Goal: Task Accomplishment & Management: Manage account settings

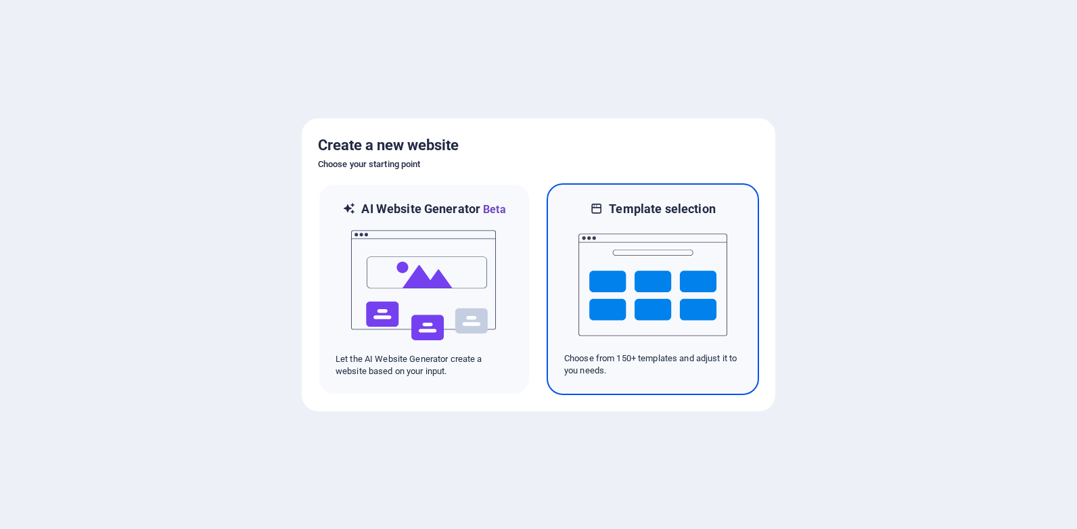
click at [670, 275] on img at bounding box center [652, 284] width 149 height 135
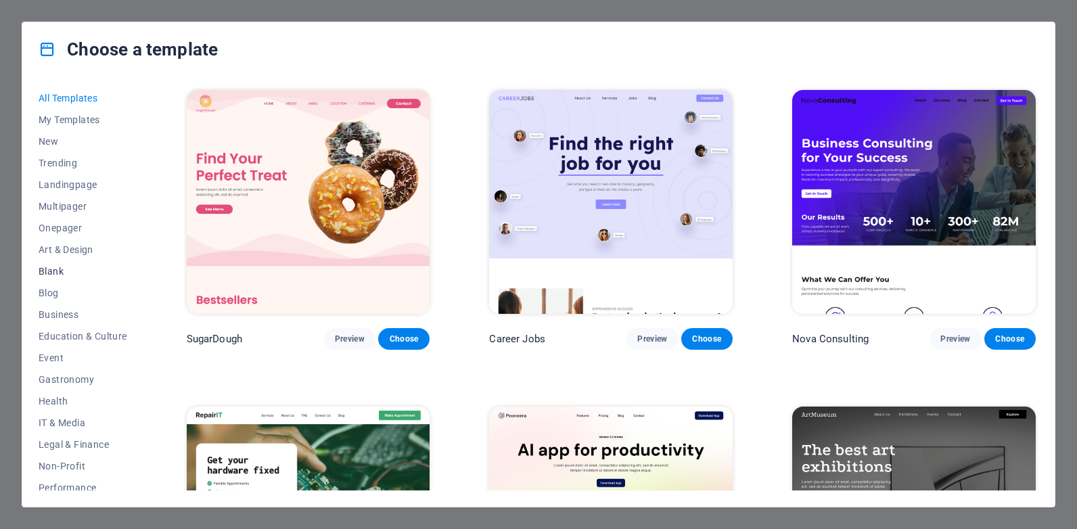
click at [54, 270] on span "Blank" at bounding box center [83, 271] width 89 height 11
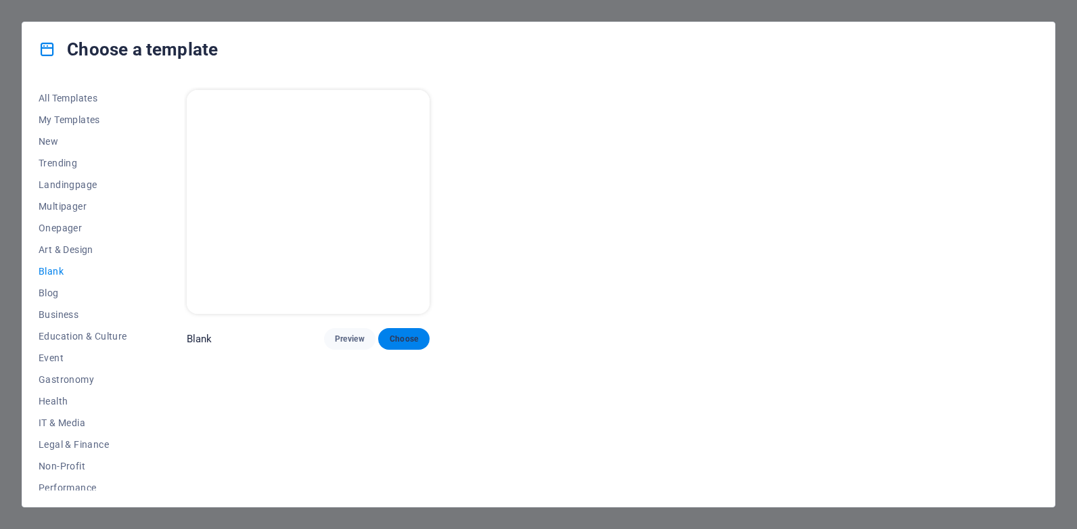
click at [395, 333] on span "Choose" at bounding box center [404, 338] width 30 height 11
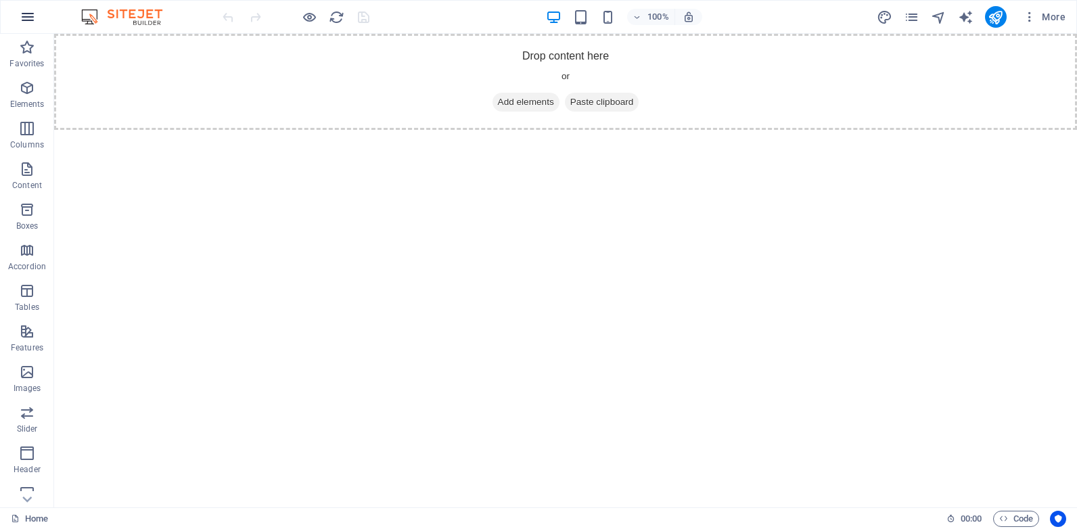
click at [23, 15] on icon "button" at bounding box center [28, 17] width 16 height 16
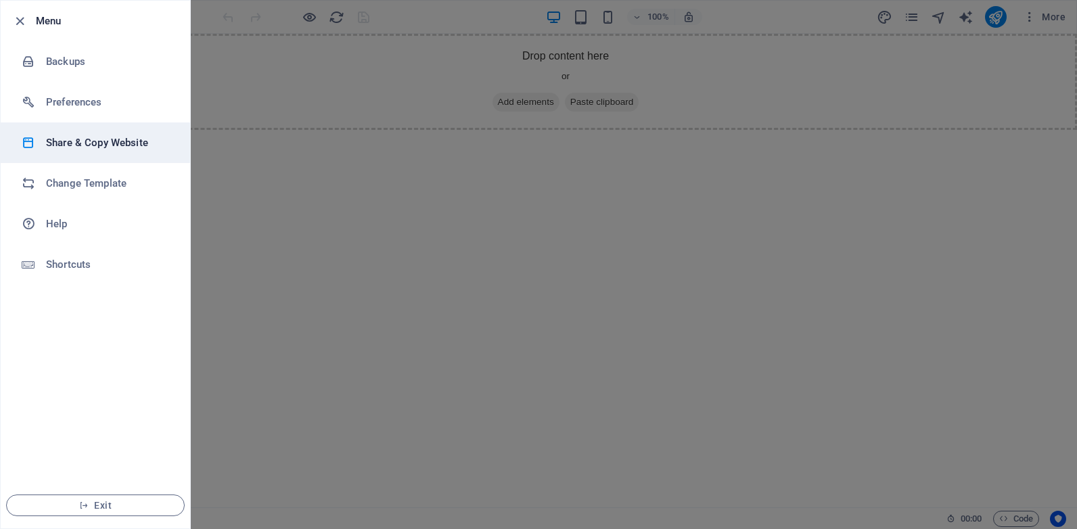
click at [94, 145] on h6 "Share & Copy Website" at bounding box center [108, 143] width 125 height 16
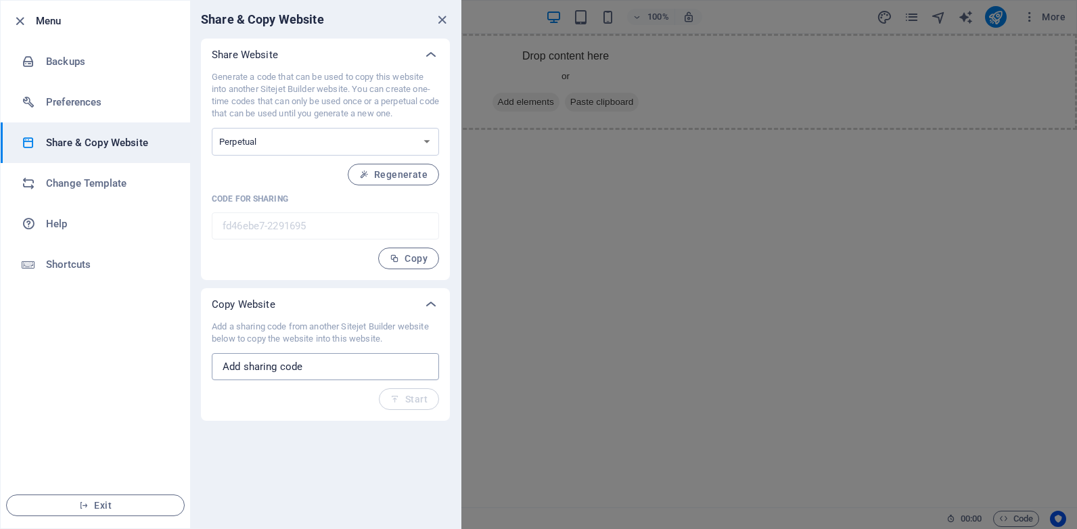
click at [308, 367] on input "text" at bounding box center [325, 366] width 227 height 27
paste input "7d770235-1469060"
type input "7d770235-1469060"
click at [412, 397] on span "Start" at bounding box center [408, 399] width 37 height 11
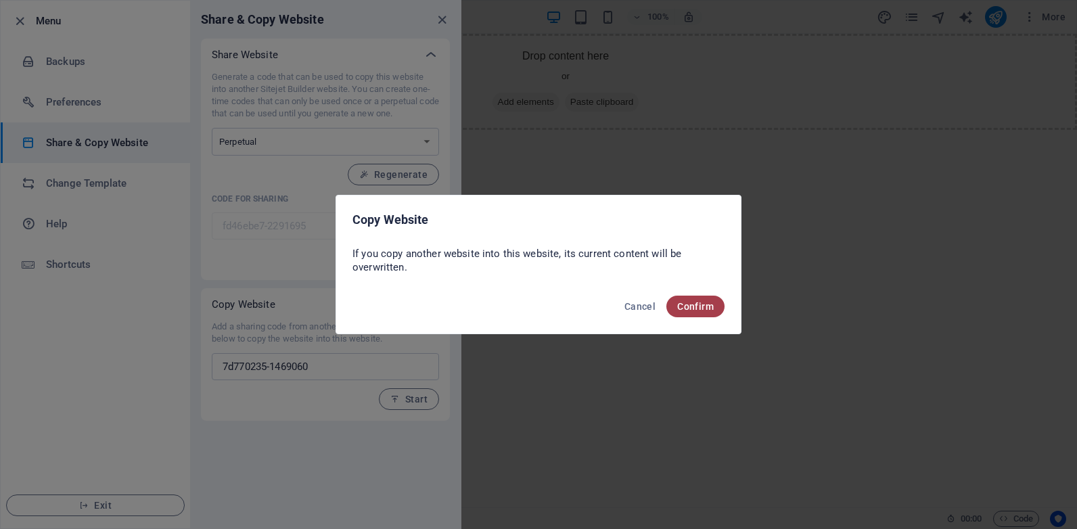
click at [687, 308] on span "Confirm" at bounding box center [695, 306] width 37 height 11
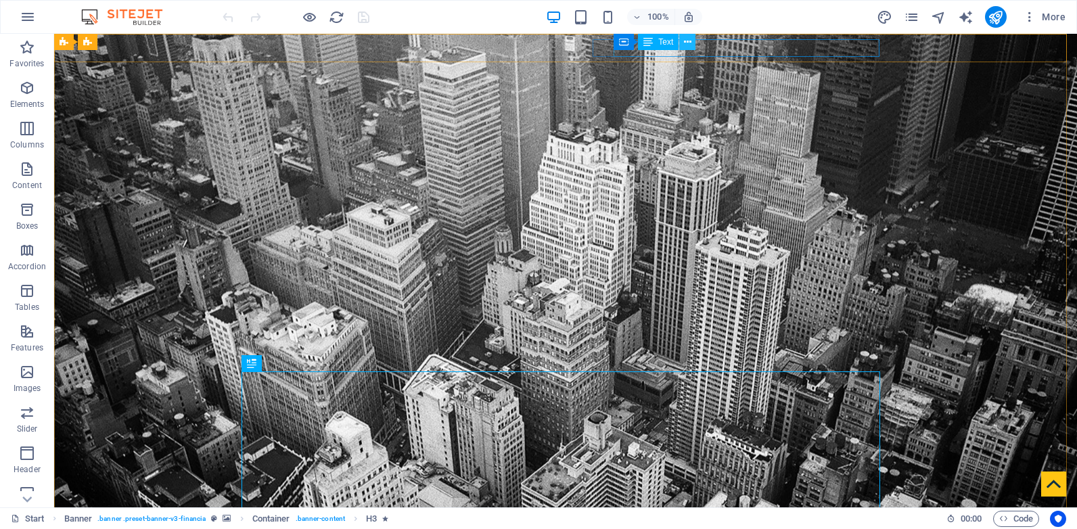
click at [685, 39] on icon at bounding box center [687, 42] width 7 height 14
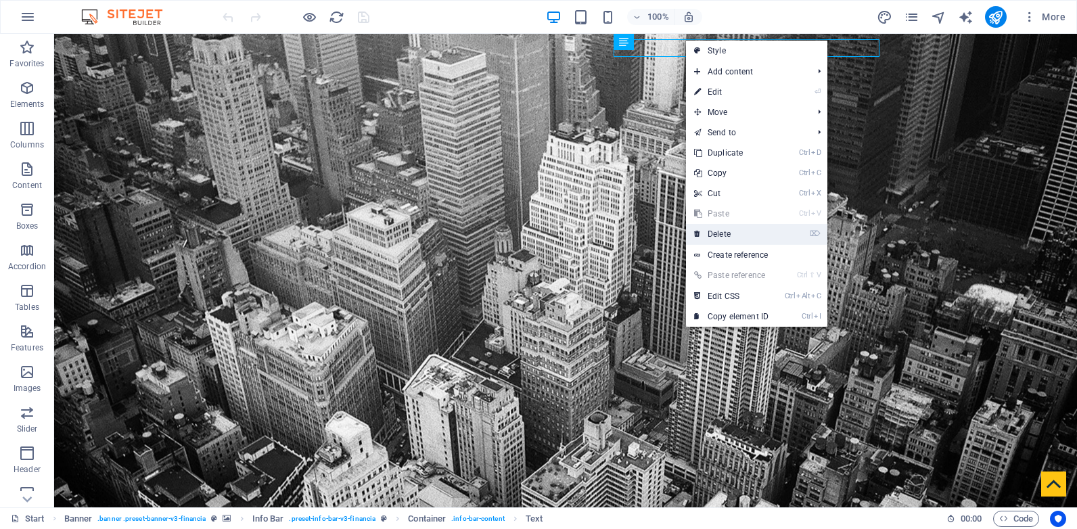
click at [735, 231] on link "⌦ Delete" at bounding box center [731, 234] width 91 height 20
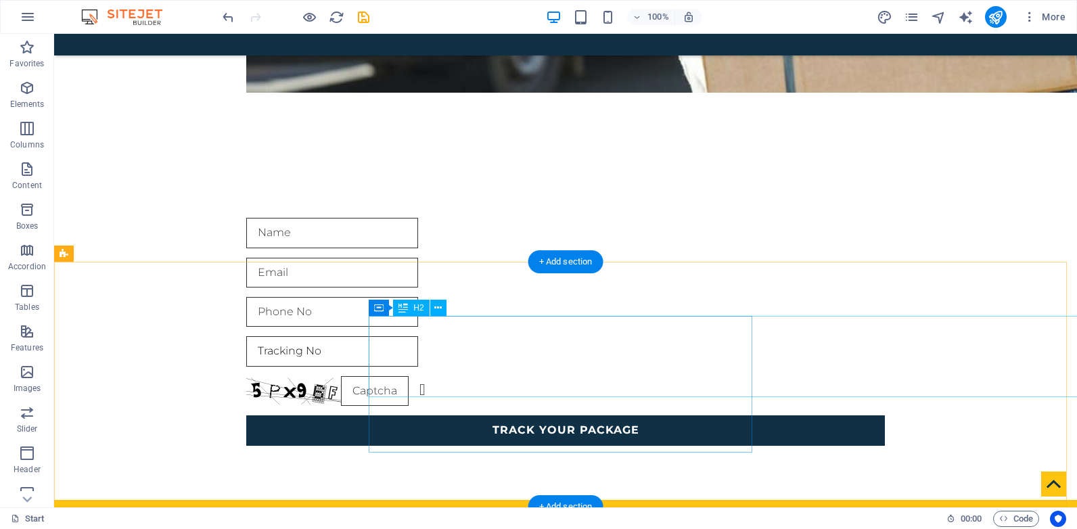
scroll to position [2029, 0]
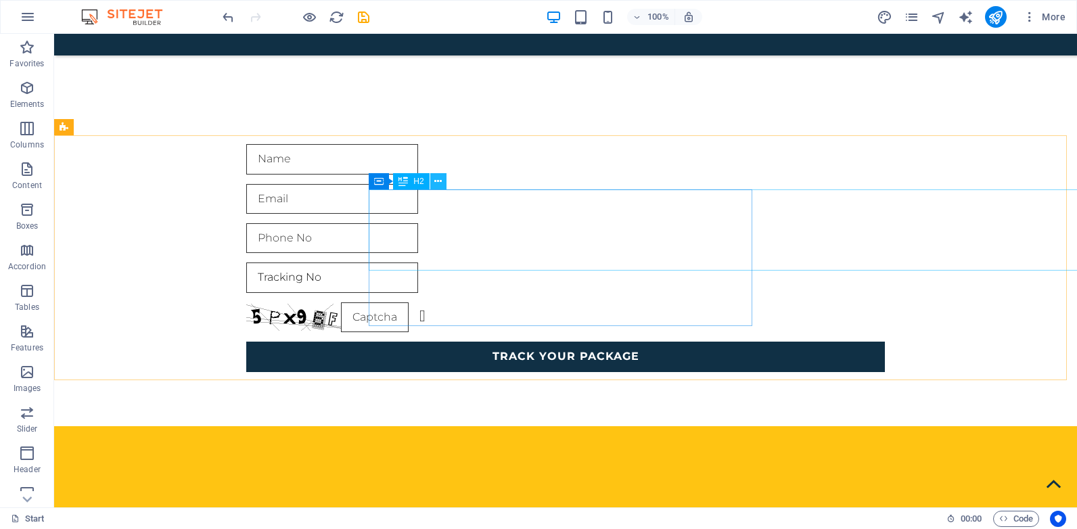
click at [442, 181] on button at bounding box center [438, 181] width 16 height 16
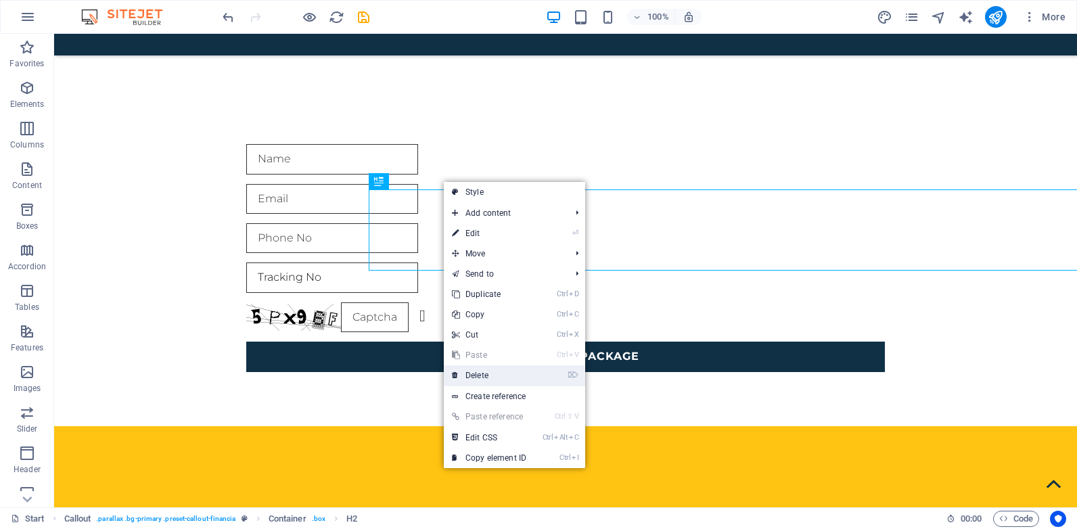
click at [501, 371] on link "⌦ Delete" at bounding box center [489, 375] width 91 height 20
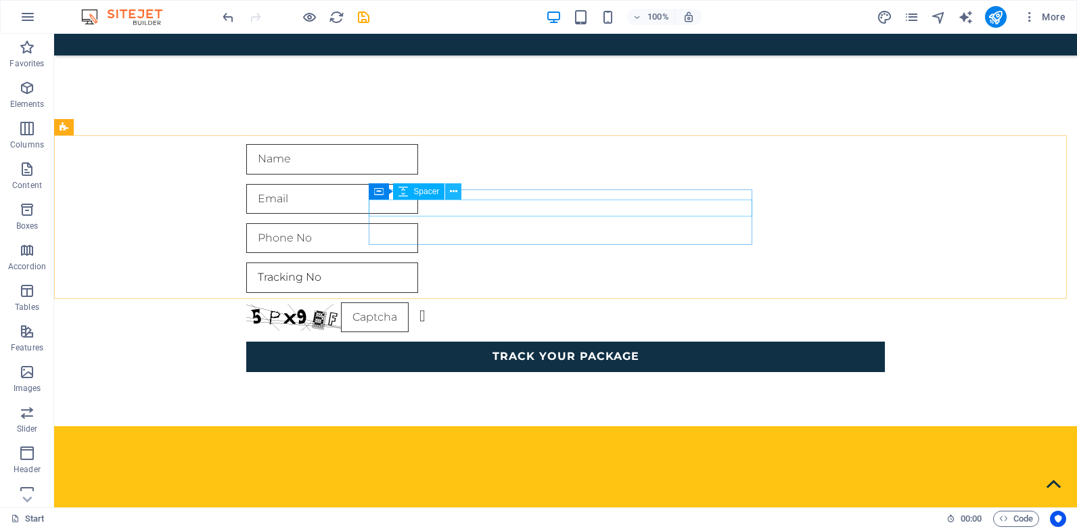
click at [453, 189] on icon at bounding box center [453, 192] width 7 height 14
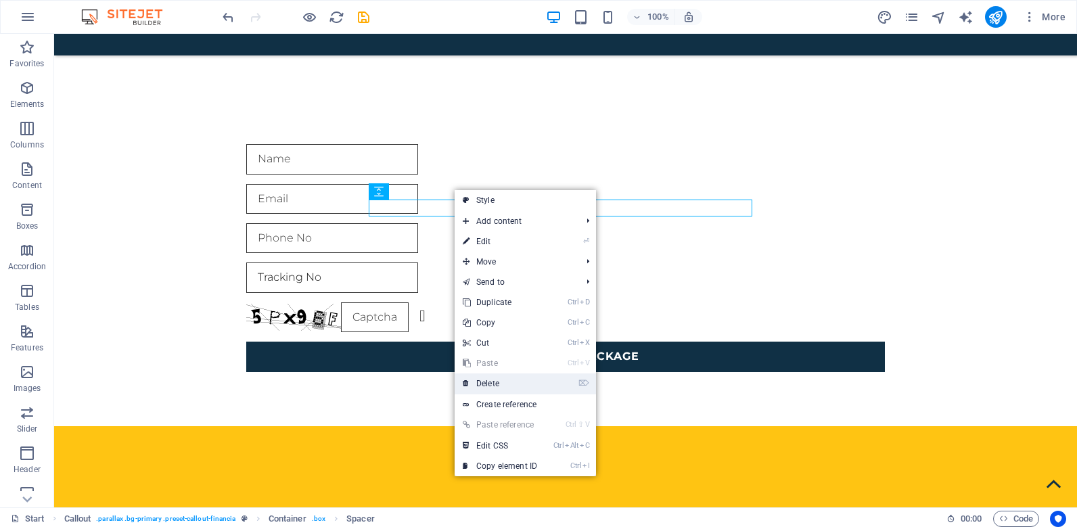
drag, startPoint x: 508, startPoint y: 384, endPoint x: 452, endPoint y: 322, distance: 83.8
click at [508, 384] on link "⌦ Delete" at bounding box center [500, 383] width 91 height 20
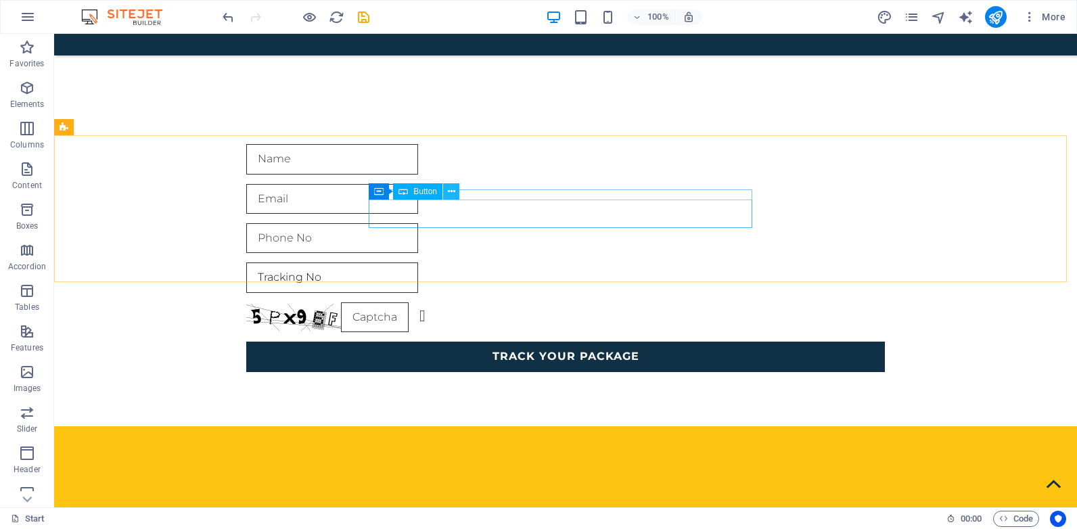
click at [451, 187] on icon at bounding box center [451, 192] width 7 height 14
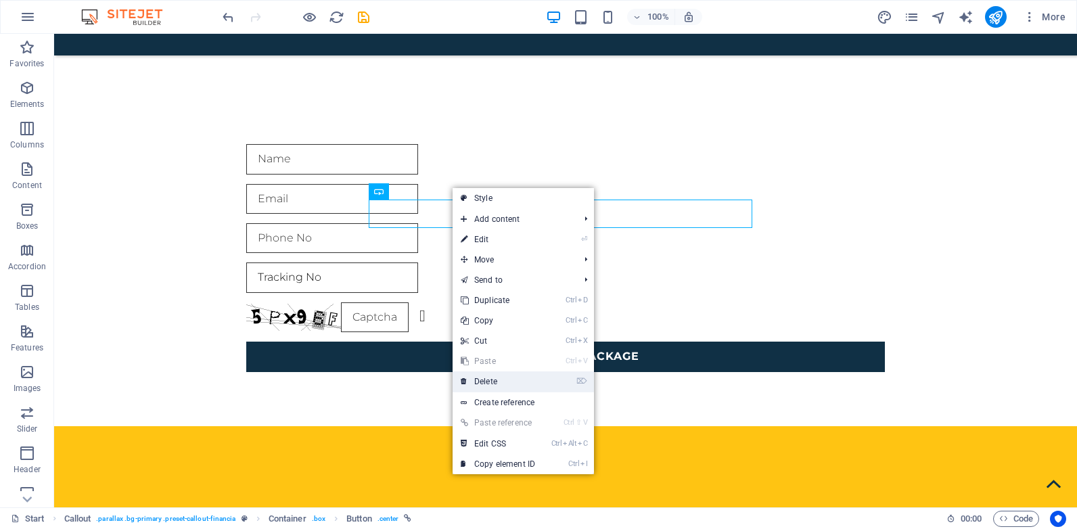
click at [508, 383] on link "⌦ Delete" at bounding box center [498, 381] width 91 height 20
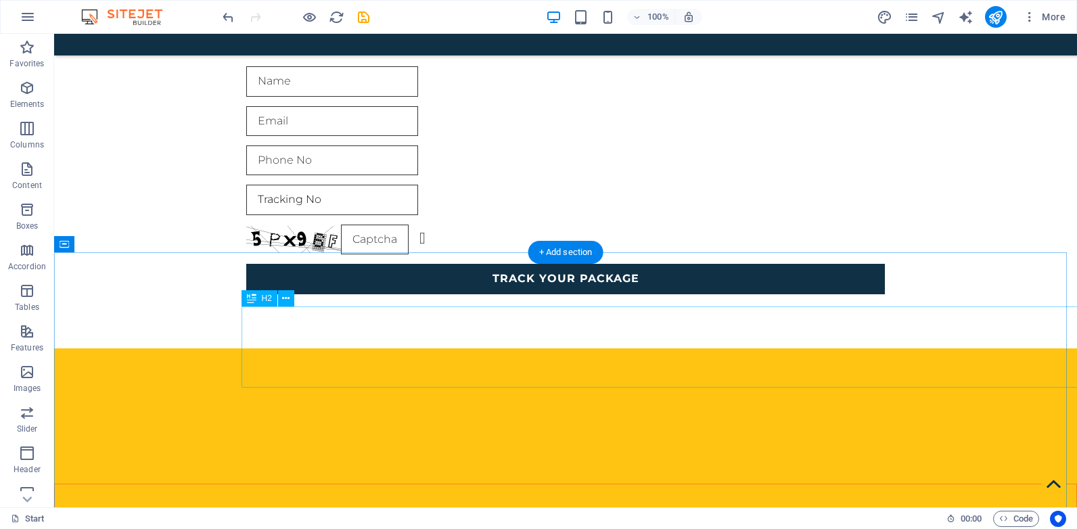
scroll to position [2165, 0]
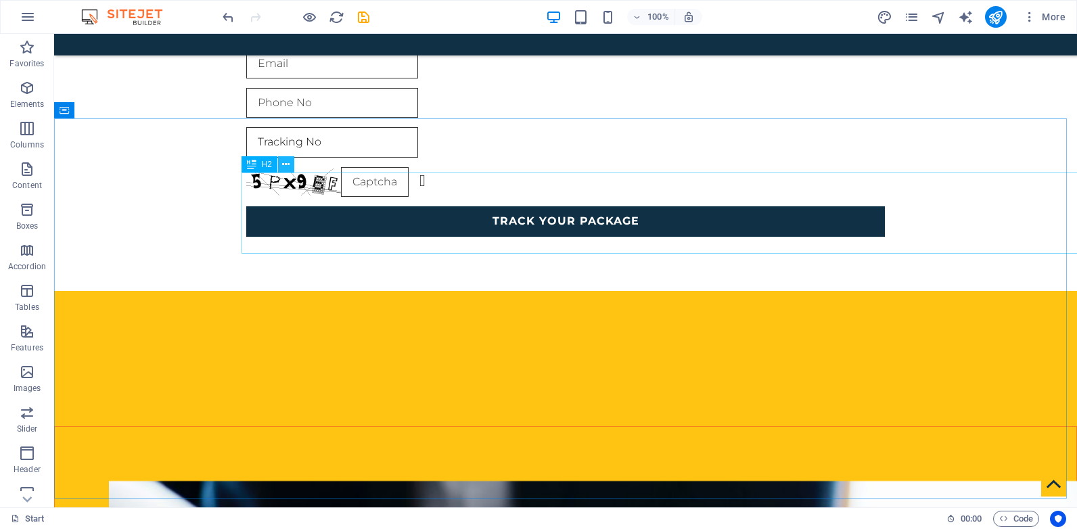
click at [287, 165] on icon at bounding box center [285, 165] width 7 height 14
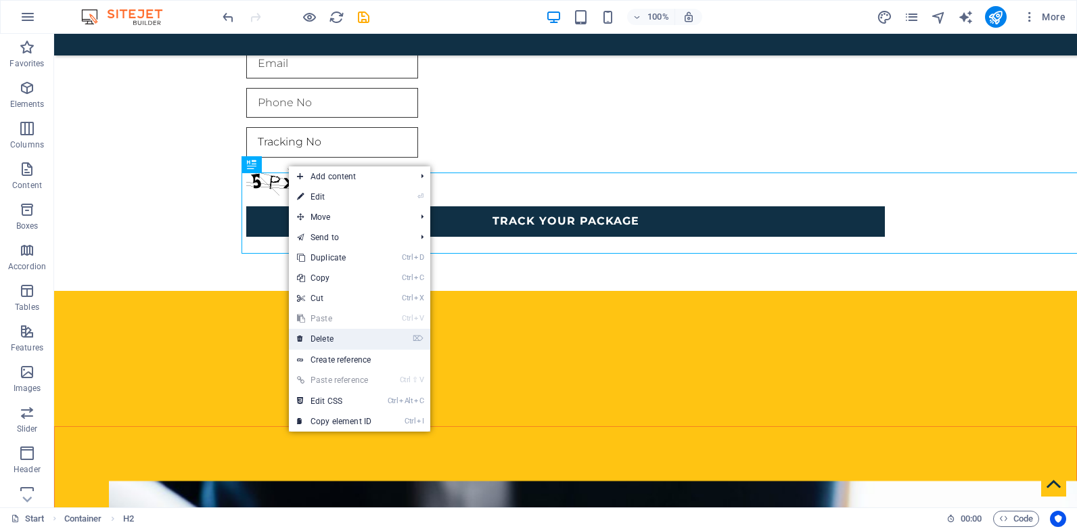
click at [354, 336] on link "⌦ Delete" at bounding box center [334, 339] width 91 height 20
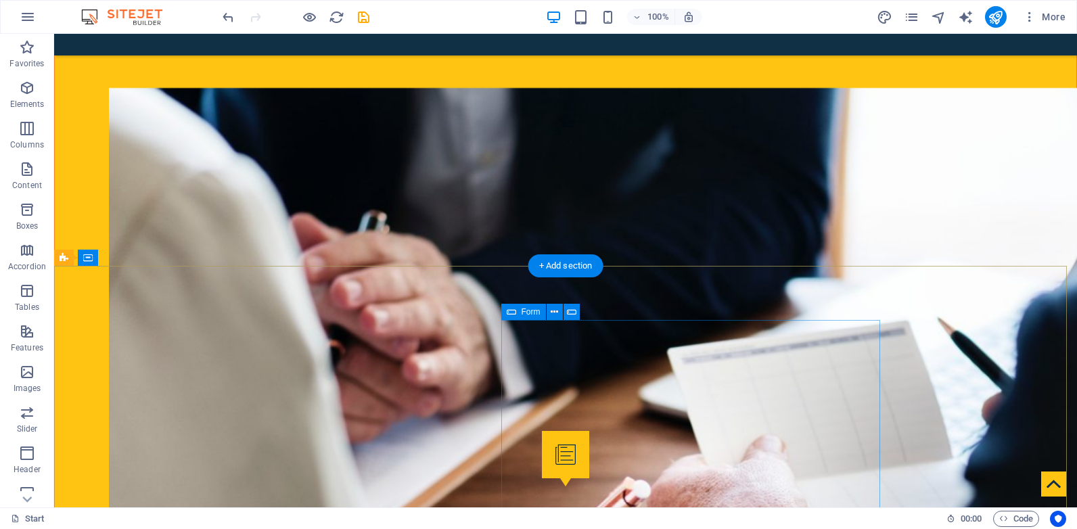
scroll to position [2628, 0]
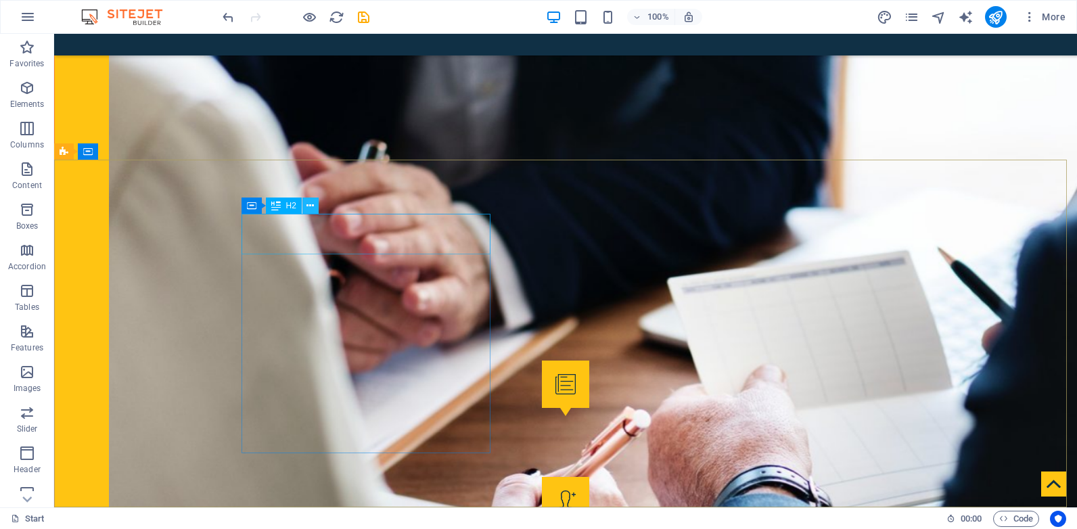
click at [311, 202] on icon at bounding box center [309, 206] width 7 height 14
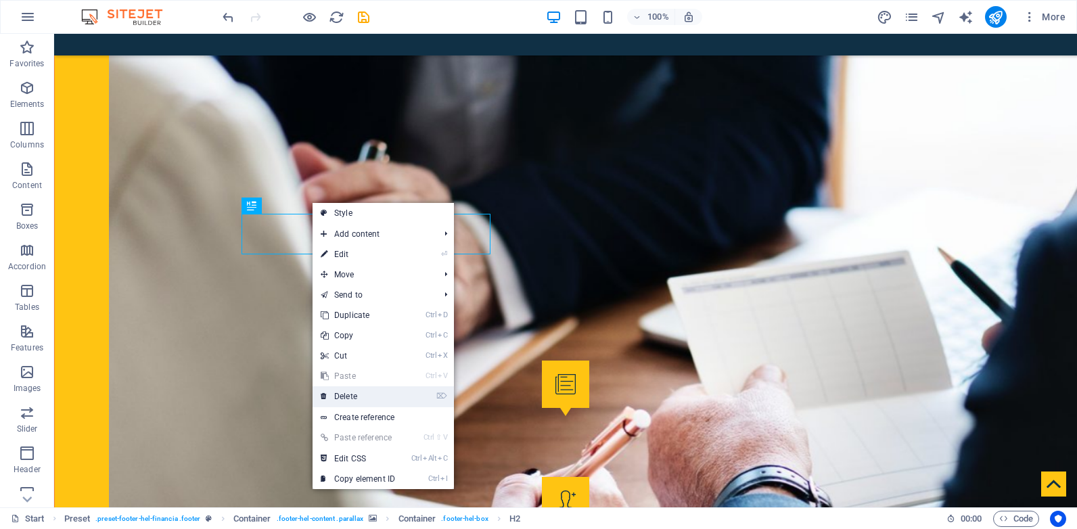
click at [358, 396] on link "⌦ Delete" at bounding box center [358, 396] width 91 height 20
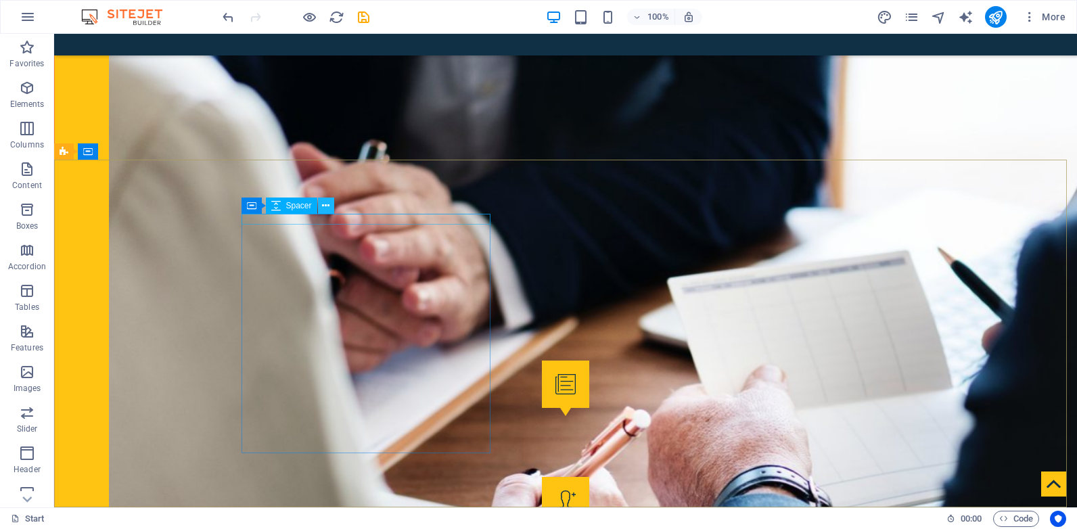
click at [323, 206] on icon at bounding box center [325, 206] width 7 height 14
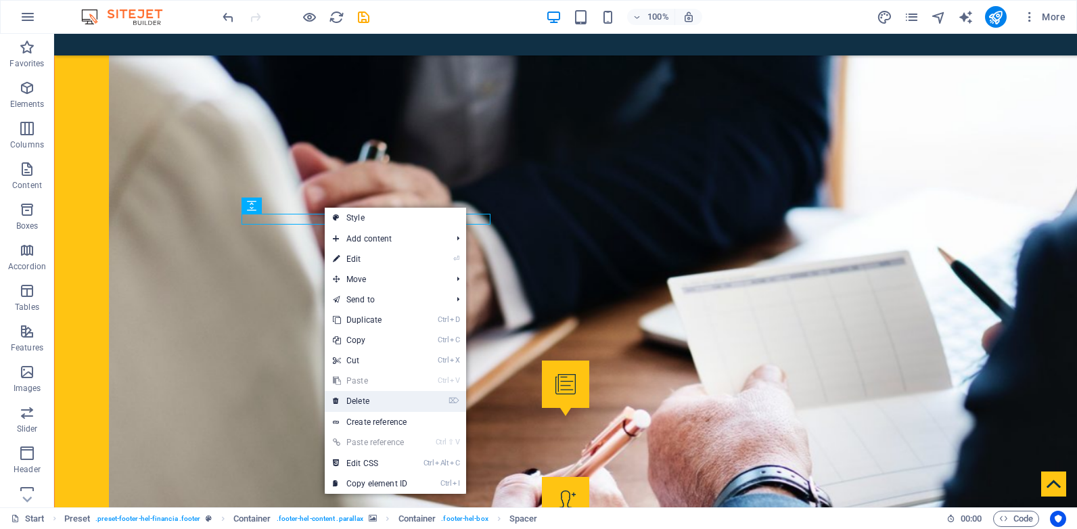
click at [369, 404] on link "⌦ Delete" at bounding box center [370, 401] width 91 height 20
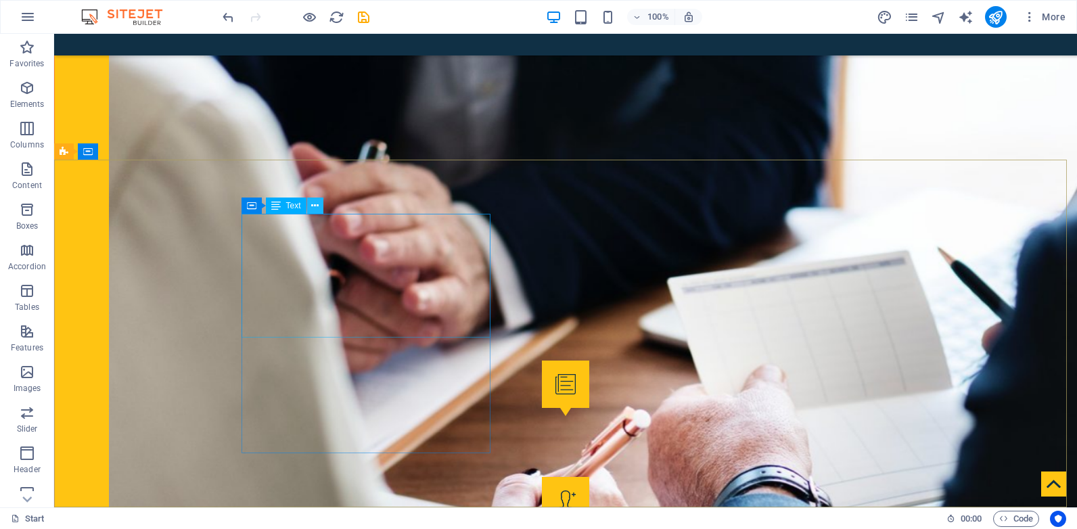
click at [316, 204] on icon at bounding box center [314, 206] width 7 height 14
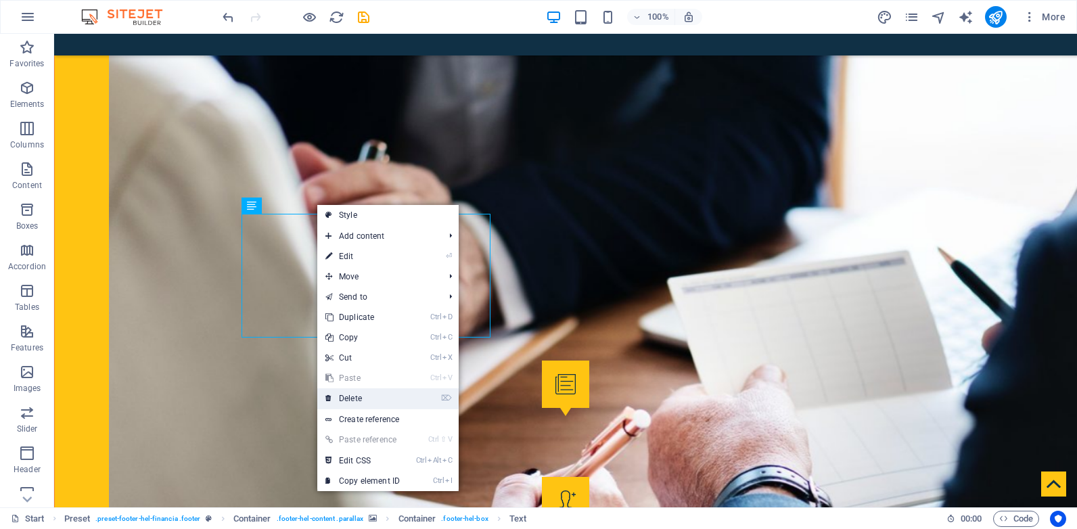
click at [367, 398] on link "⌦ Delete" at bounding box center [362, 398] width 91 height 20
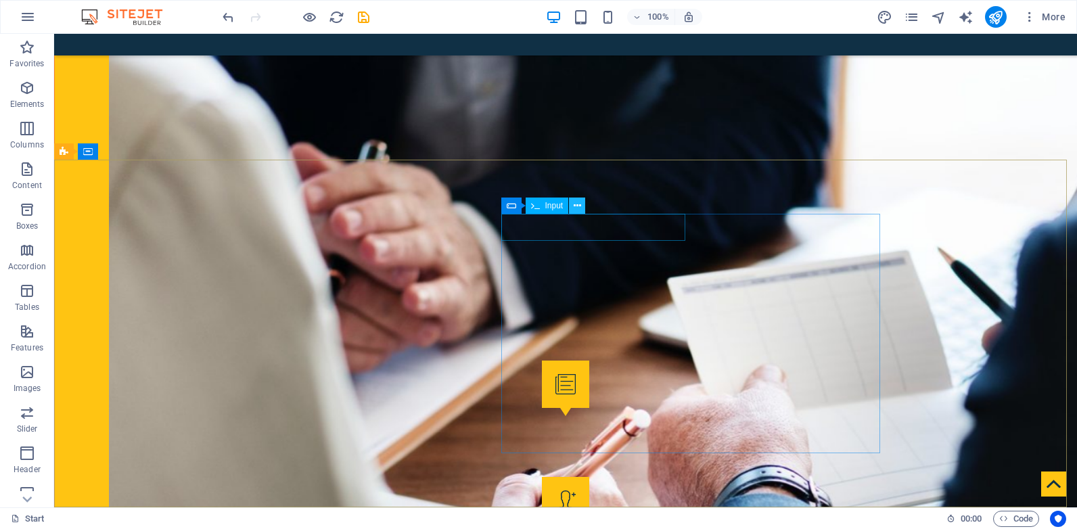
click at [576, 204] on icon at bounding box center [577, 206] width 7 height 14
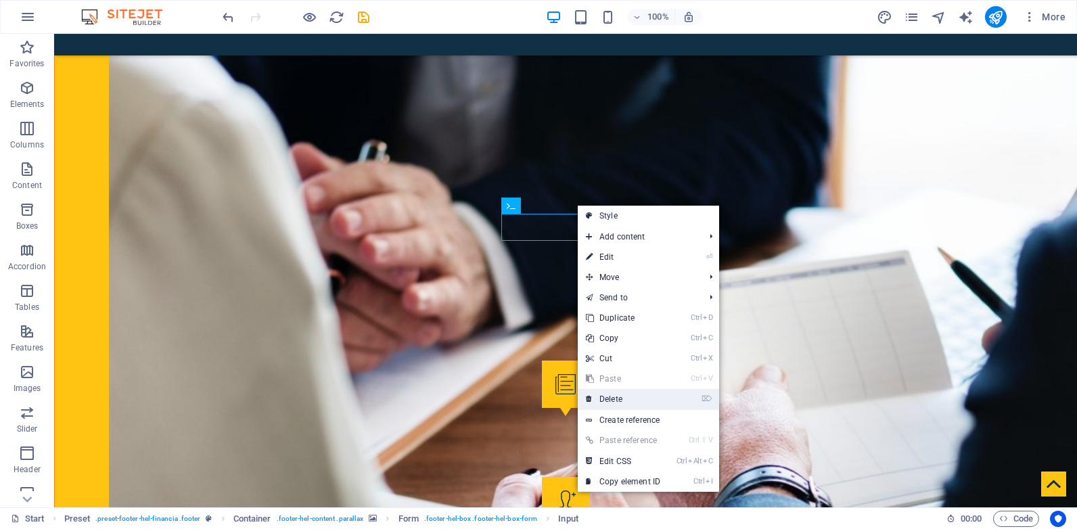
click at [632, 395] on link "⌦ Delete" at bounding box center [623, 399] width 91 height 20
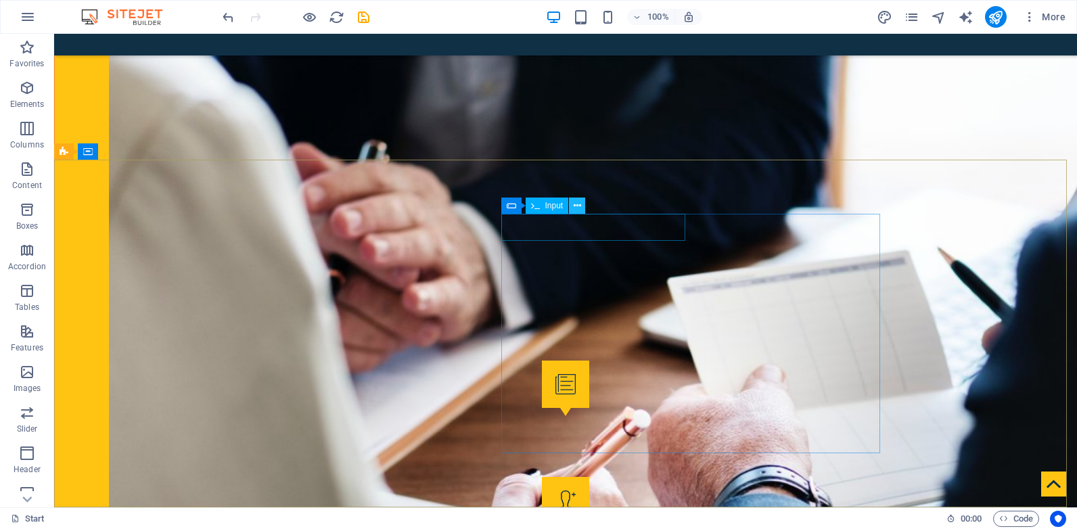
click at [579, 207] on icon at bounding box center [577, 206] width 7 height 14
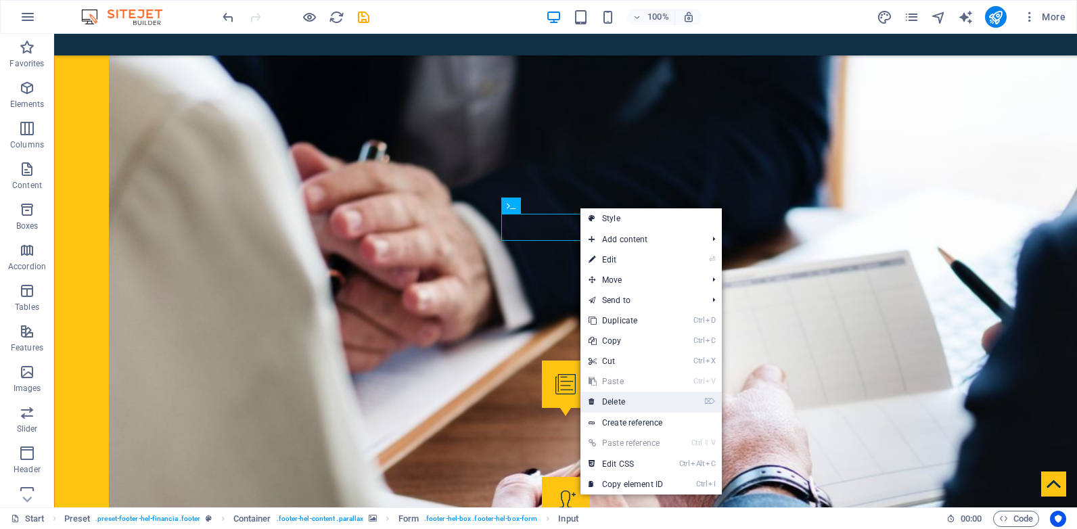
click at [626, 400] on link "⌦ Delete" at bounding box center [625, 402] width 91 height 20
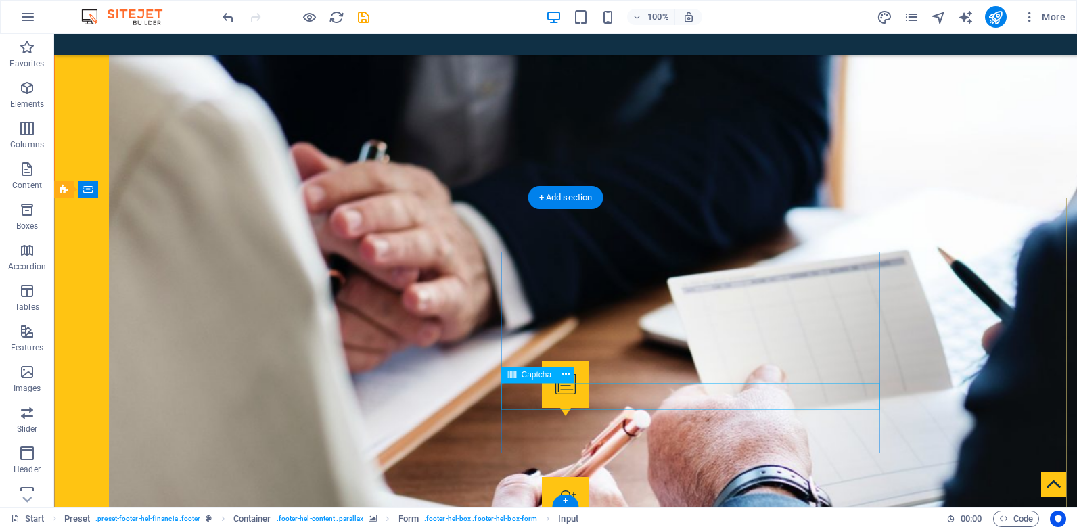
scroll to position [2590, 0]
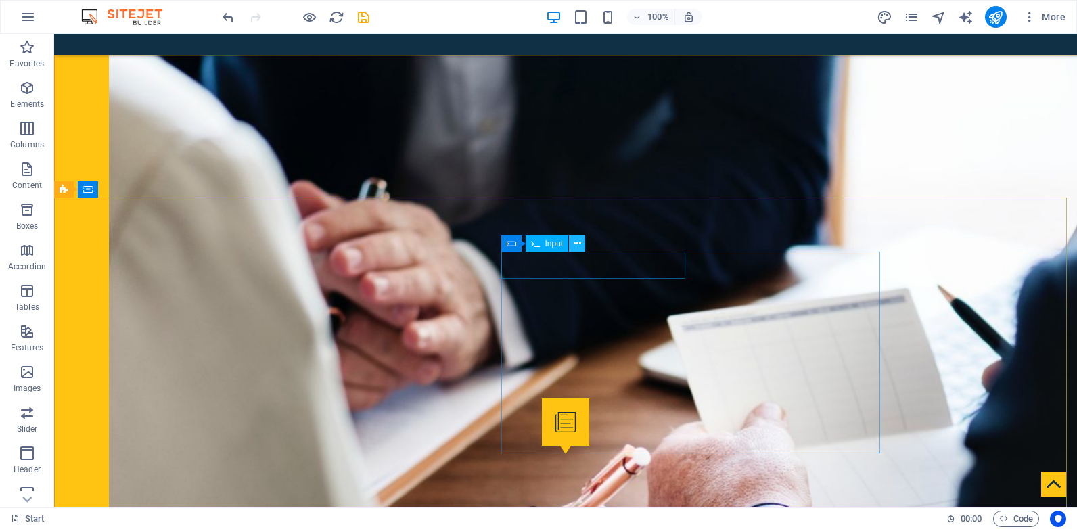
click at [582, 240] on button at bounding box center [577, 243] width 16 height 16
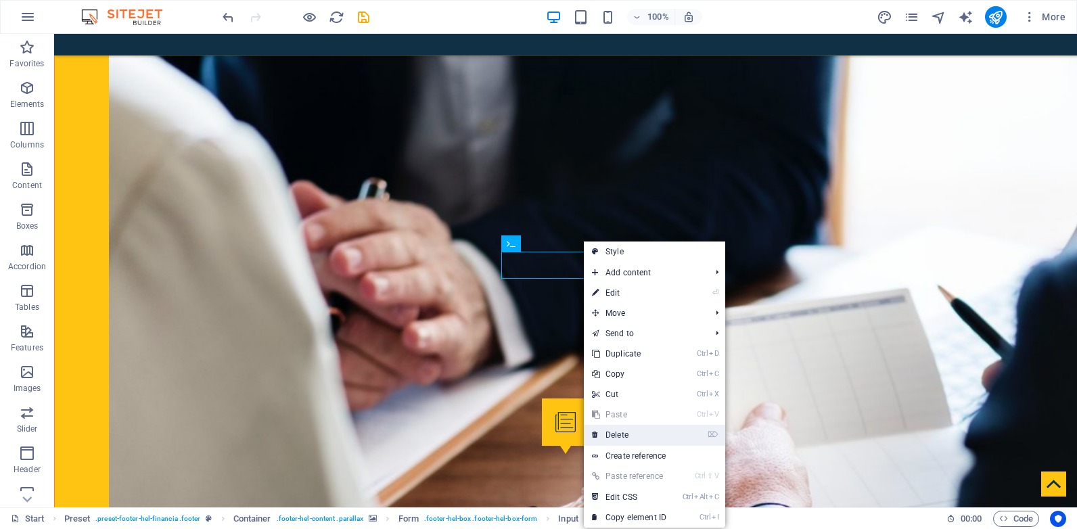
click at [632, 438] on link "⌦ Delete" at bounding box center [629, 435] width 91 height 20
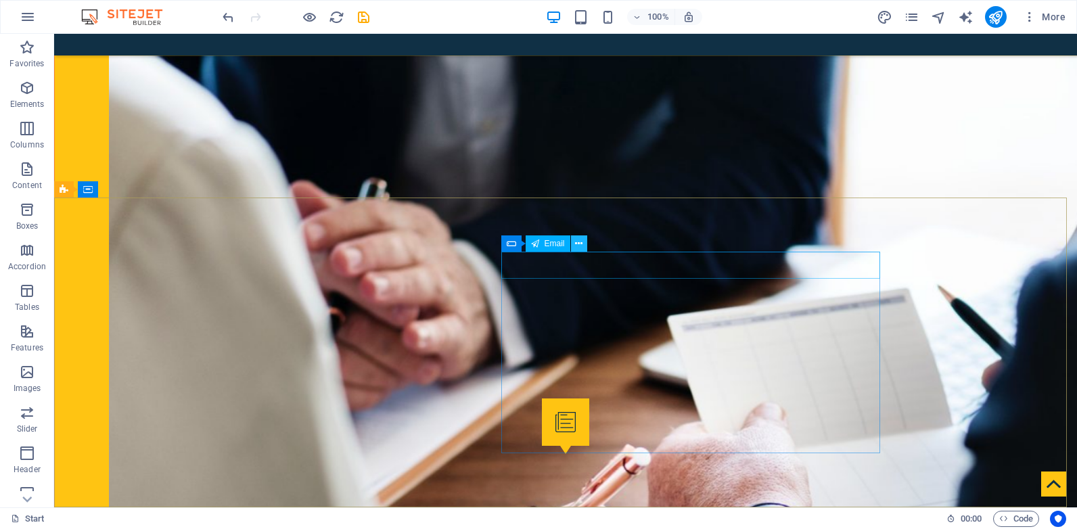
click at [580, 240] on icon at bounding box center [578, 244] width 7 height 14
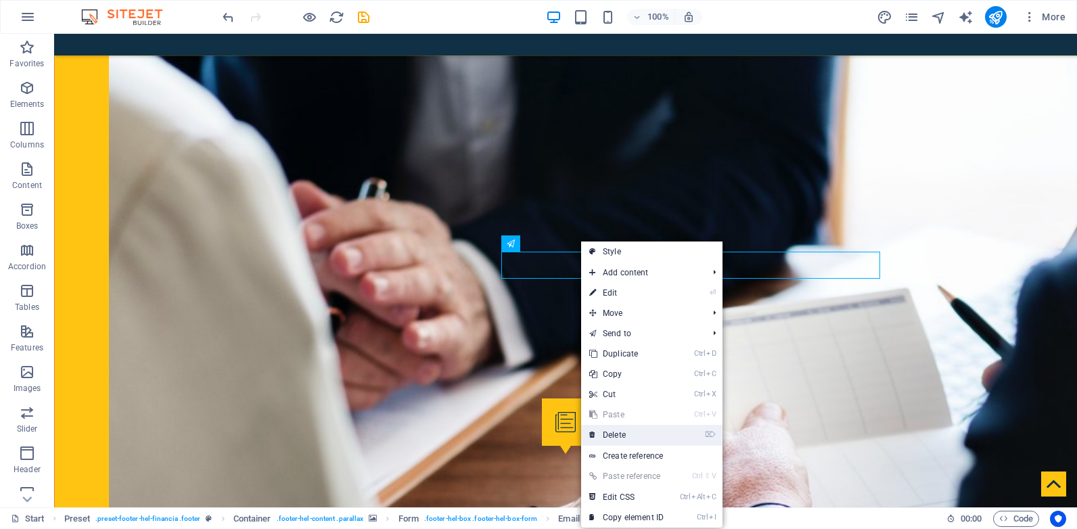
click at [635, 434] on link "⌦ Delete" at bounding box center [626, 435] width 91 height 20
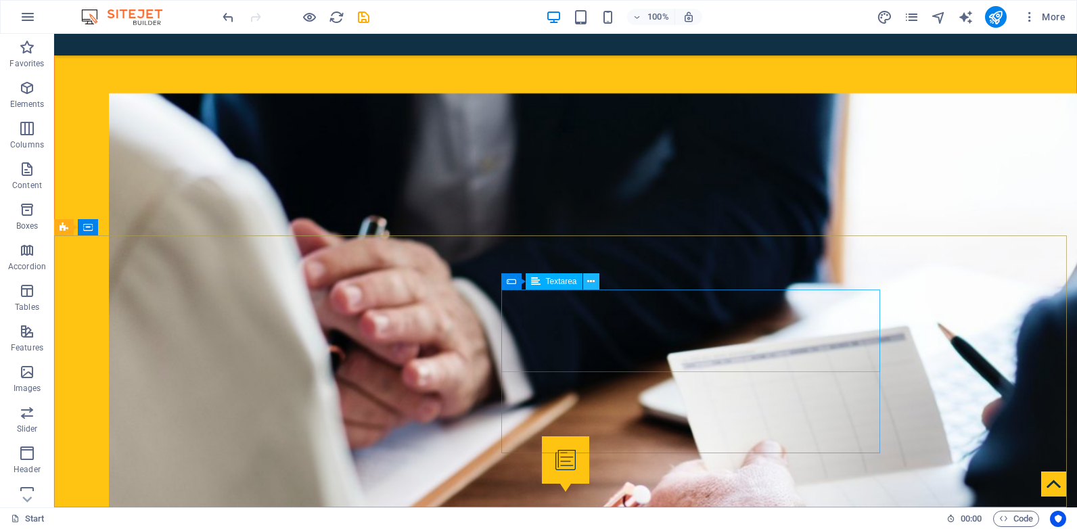
drag, startPoint x: 592, startPoint y: 281, endPoint x: 540, endPoint y: 261, distance: 55.7
click at [592, 281] on icon at bounding box center [590, 282] width 7 height 14
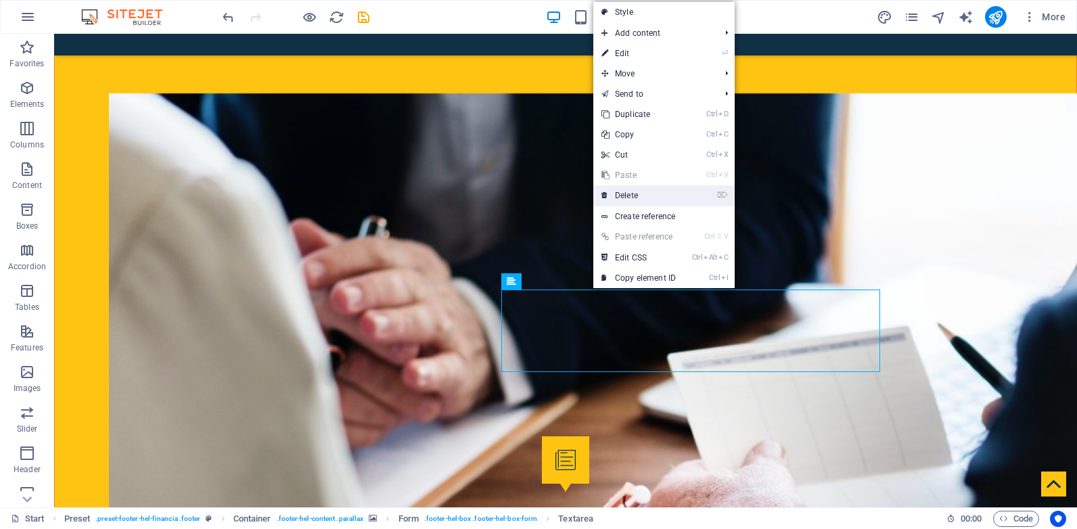
drag, startPoint x: 632, startPoint y: 191, endPoint x: 577, endPoint y: 188, distance: 54.9
click at [632, 191] on link "⌦ Delete" at bounding box center [638, 195] width 91 height 20
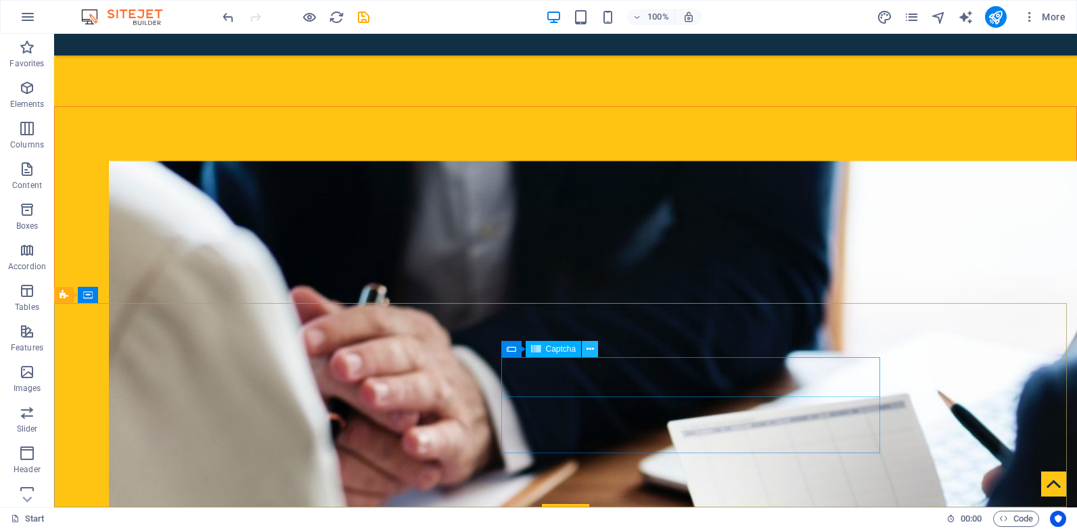
click at [594, 348] on button at bounding box center [590, 349] width 16 height 16
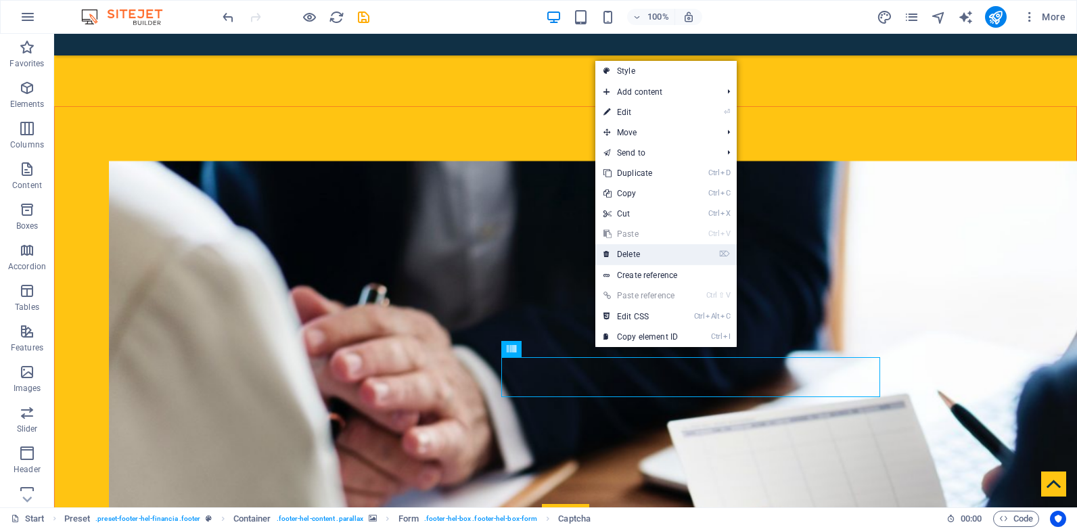
click at [630, 254] on link "⌦ Delete" at bounding box center [640, 254] width 91 height 20
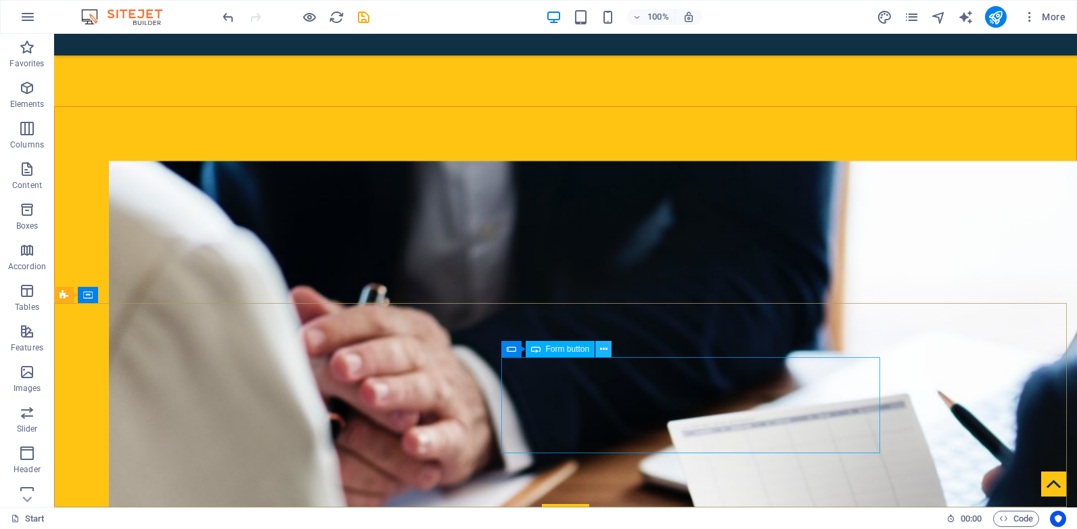
click at [602, 345] on icon at bounding box center [603, 349] width 7 height 14
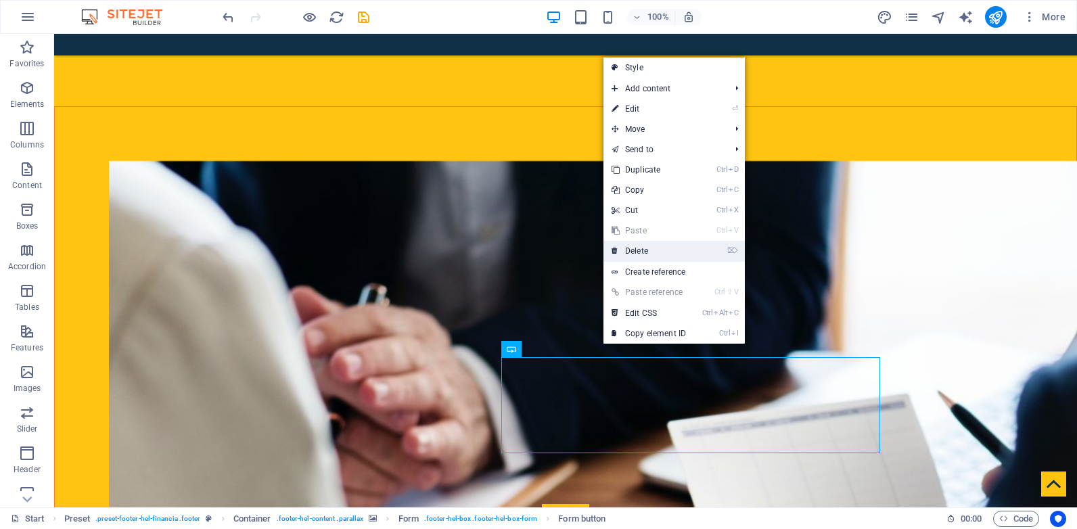
click at [642, 253] on link "⌦ Delete" at bounding box center [648, 251] width 91 height 20
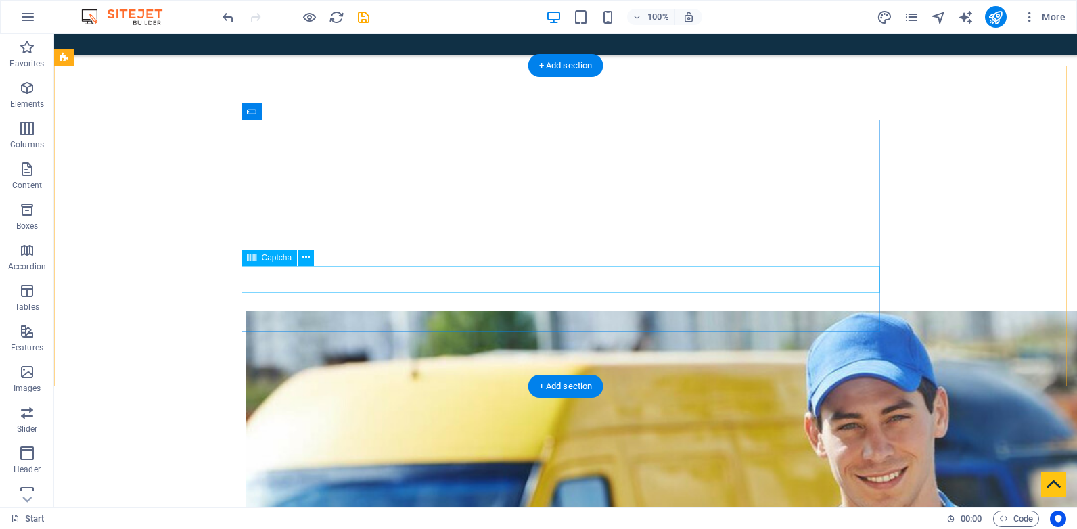
scroll to position [1150, 0]
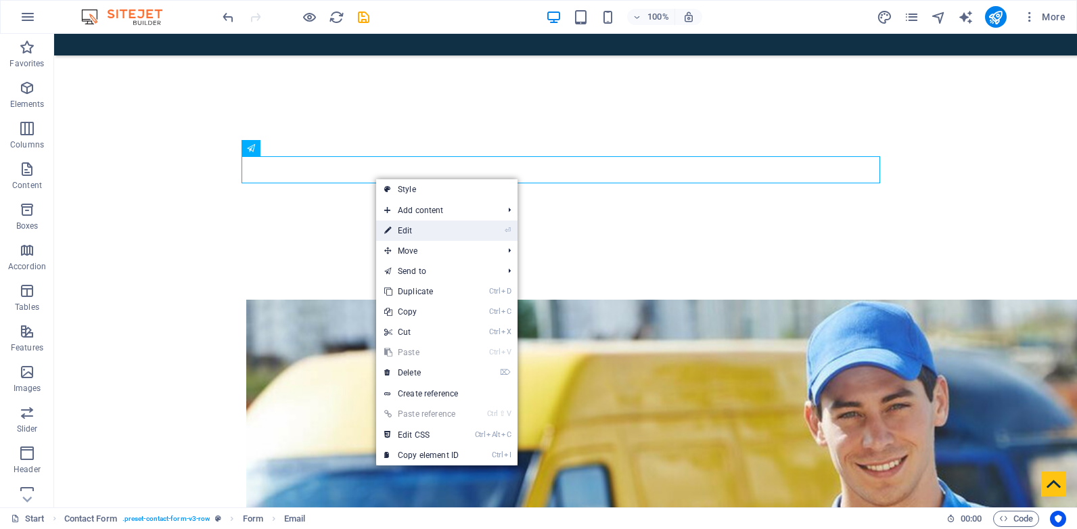
click at [431, 230] on link "⏎ Edit" at bounding box center [421, 231] width 91 height 20
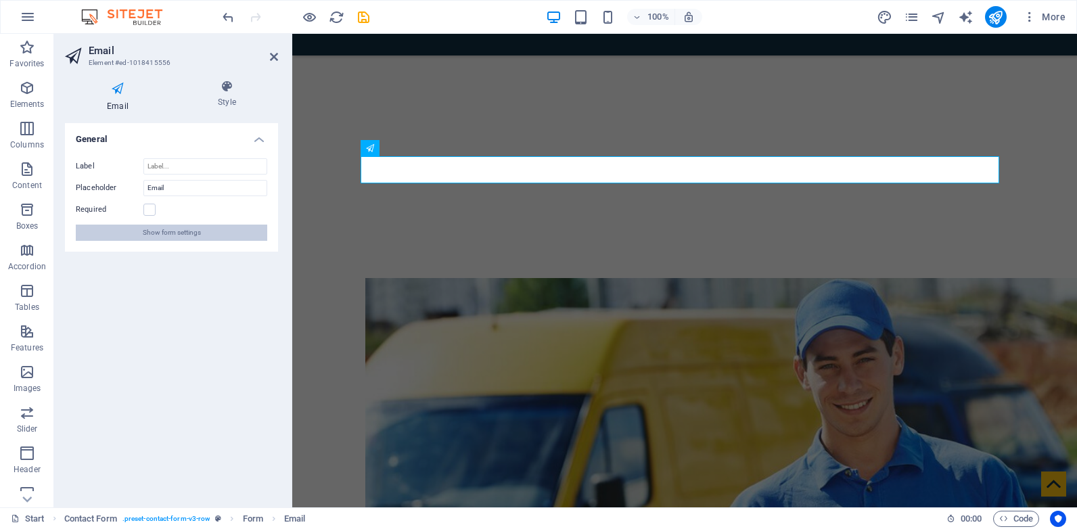
click at [200, 233] on span "Show form settings" at bounding box center [172, 233] width 58 height 16
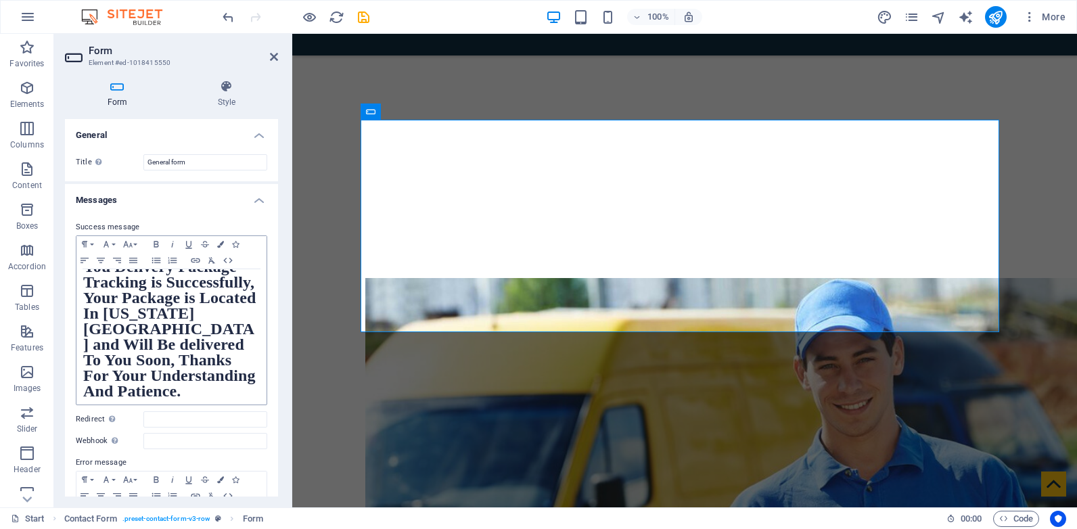
scroll to position [18, 0]
click at [365, 11] on icon "save" at bounding box center [364, 17] width 16 height 16
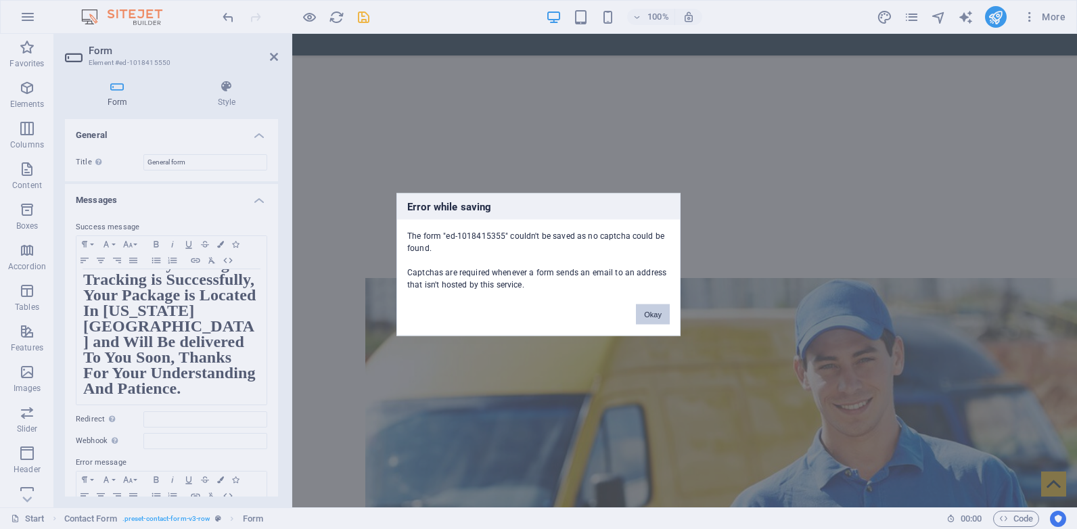
scroll to position [2484, 0]
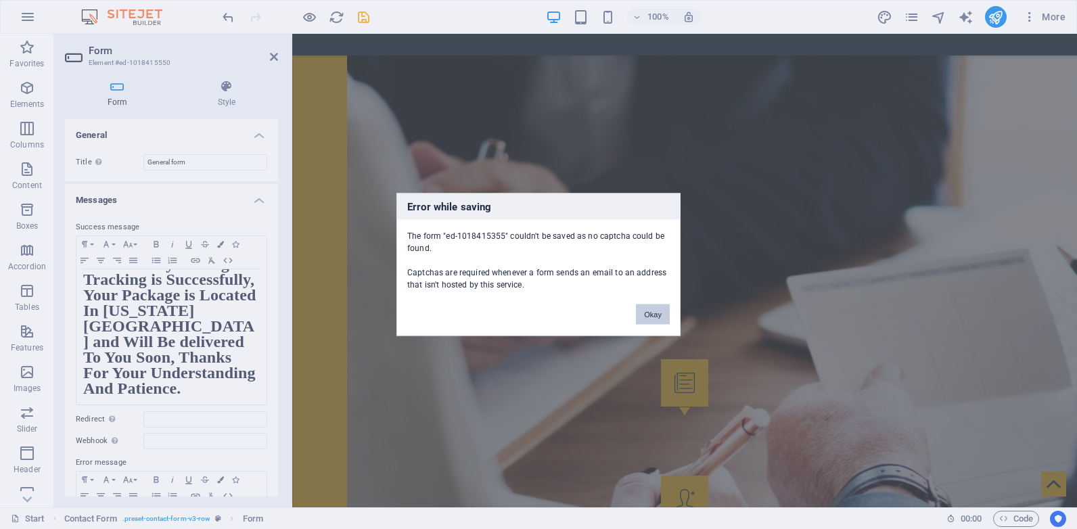
click at [654, 316] on button "Okay" at bounding box center [653, 314] width 34 height 20
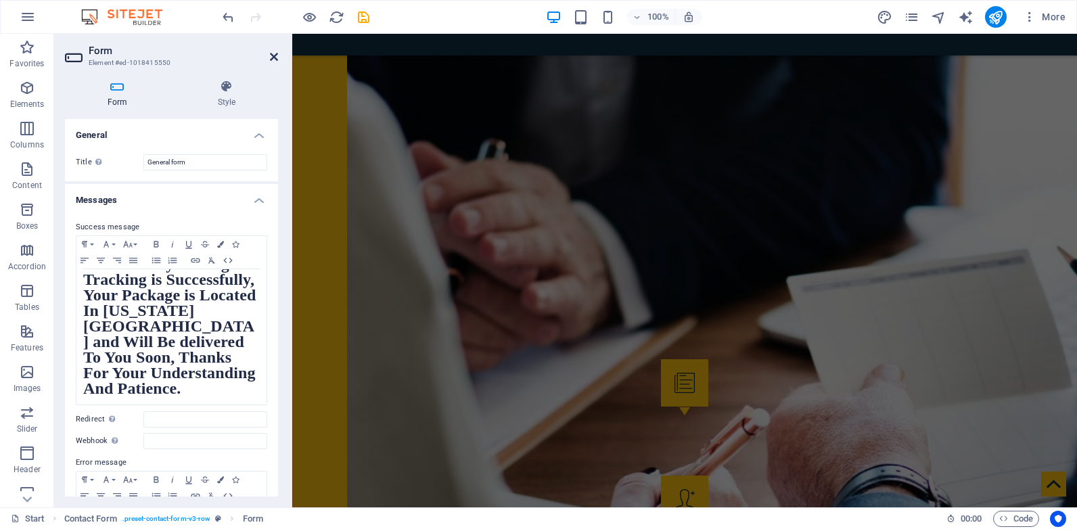
click at [274, 56] on icon at bounding box center [274, 56] width 8 height 11
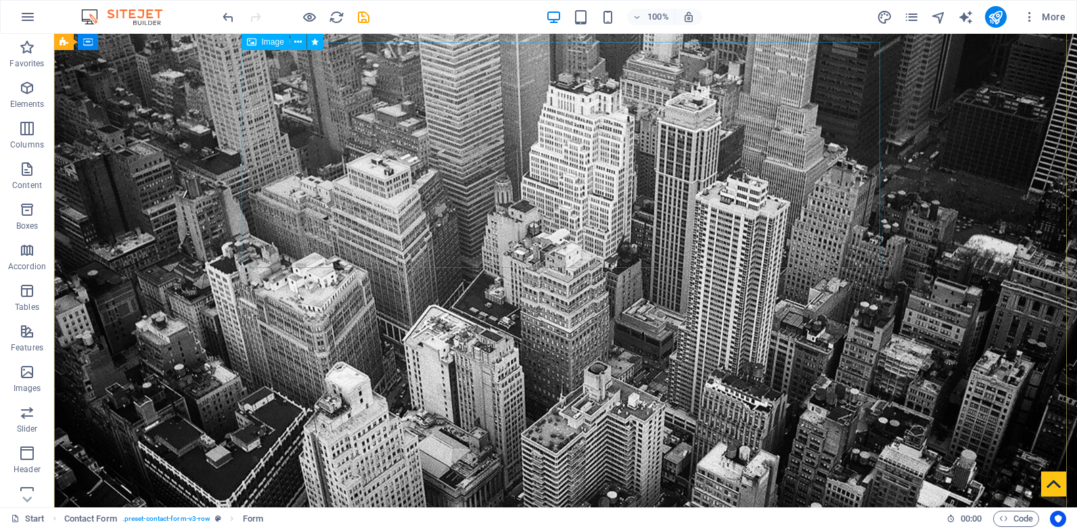
scroll to position [0, 0]
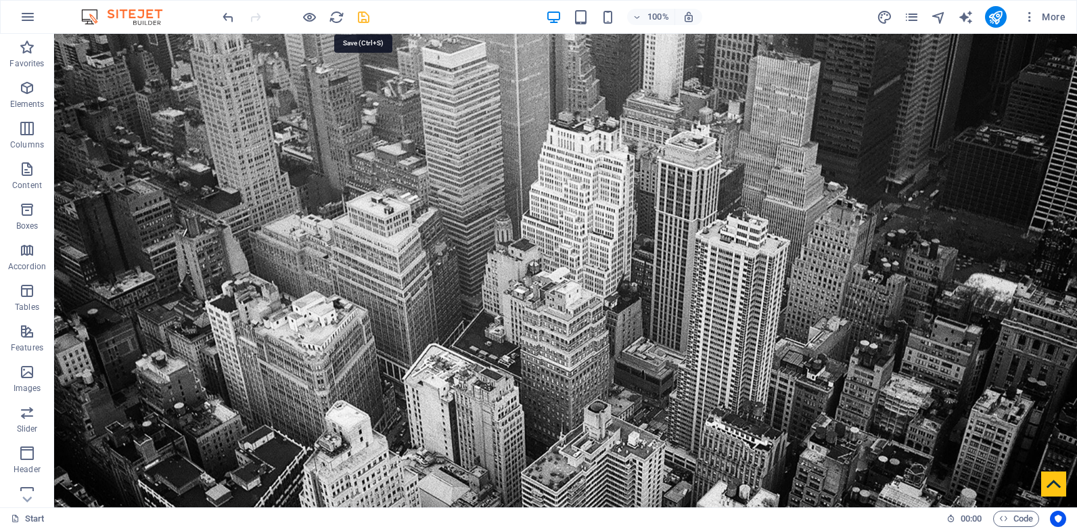
click at [358, 14] on icon "save" at bounding box center [364, 17] width 16 height 16
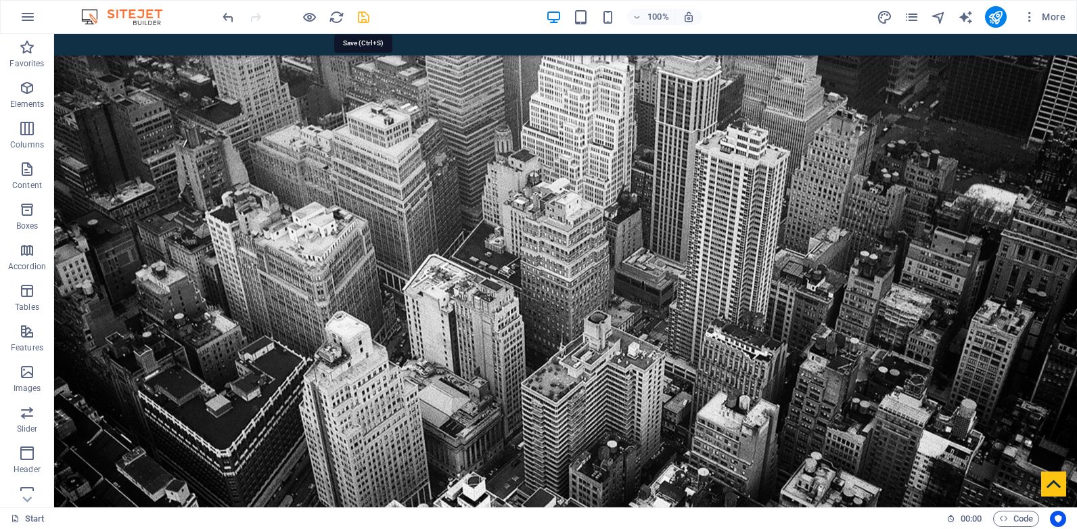
scroll to position [2484, 0]
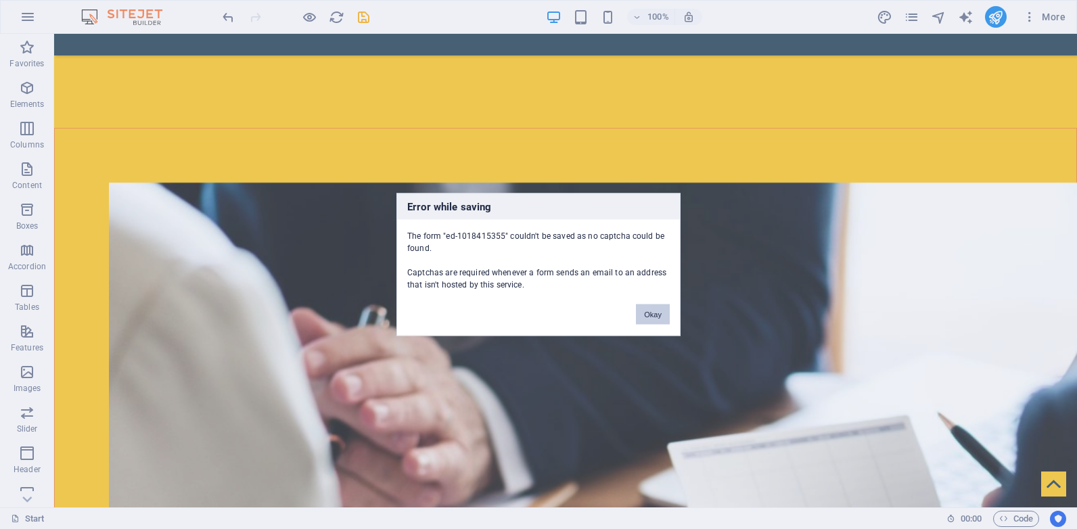
click at [647, 316] on button "Okay" at bounding box center [653, 314] width 34 height 20
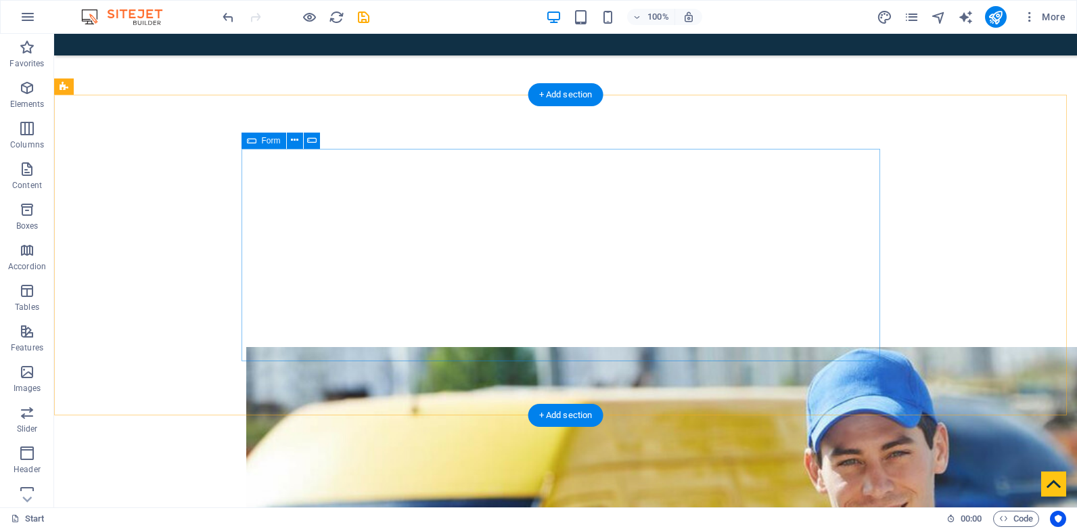
scroll to position [1064, 0]
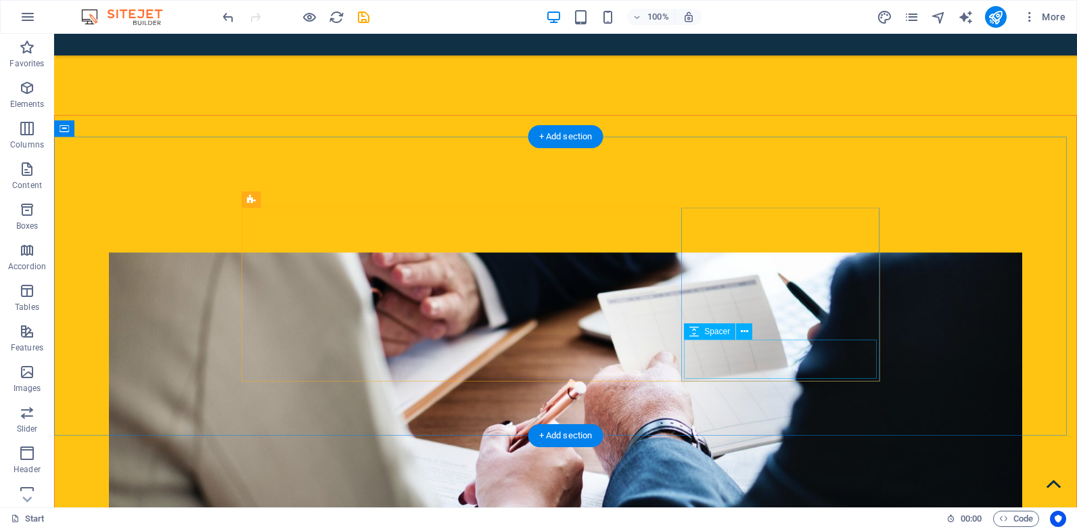
scroll to position [2484, 0]
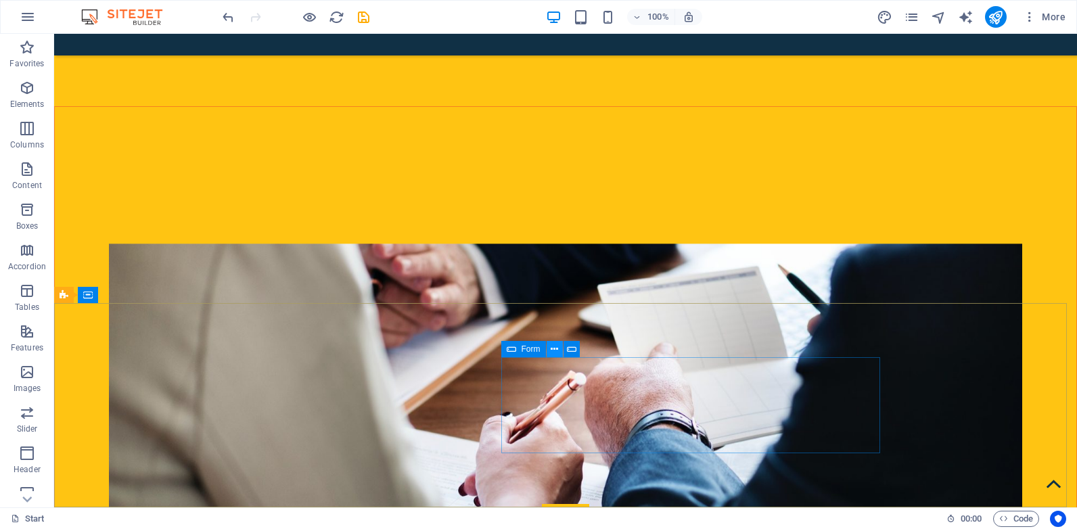
click at [557, 347] on icon at bounding box center [554, 349] width 7 height 14
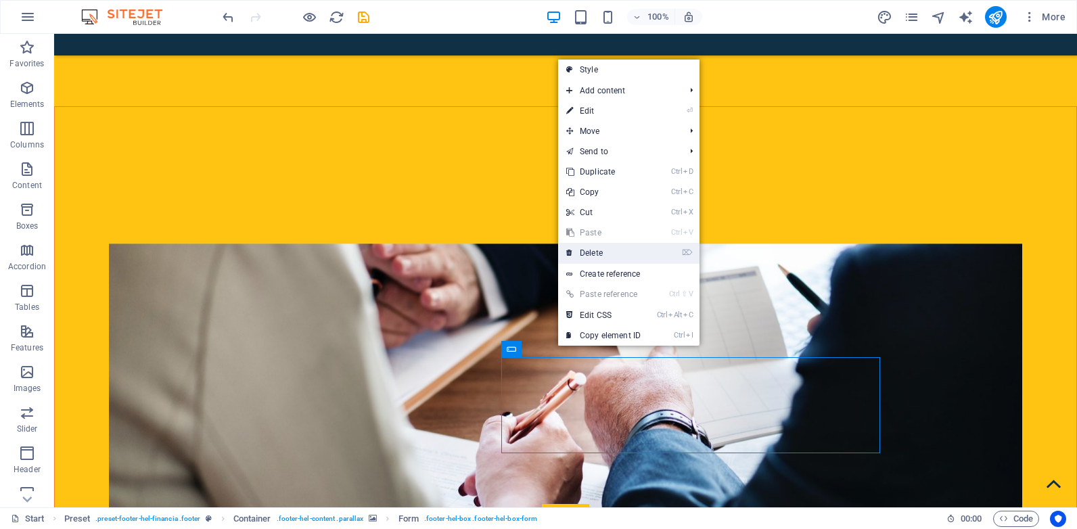
click at [607, 256] on link "⌦ Delete" at bounding box center [603, 253] width 91 height 20
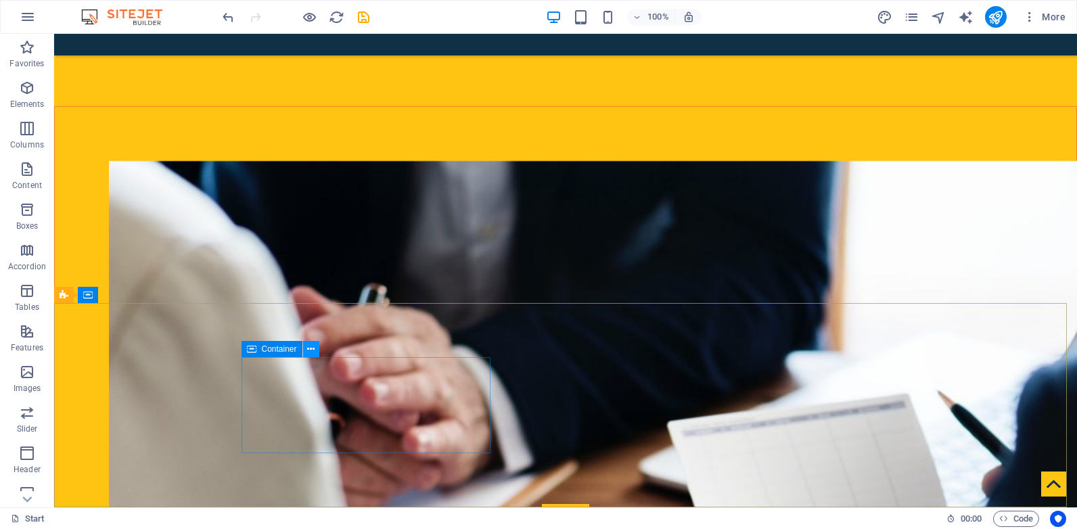
click at [314, 351] on icon at bounding box center [310, 349] width 7 height 14
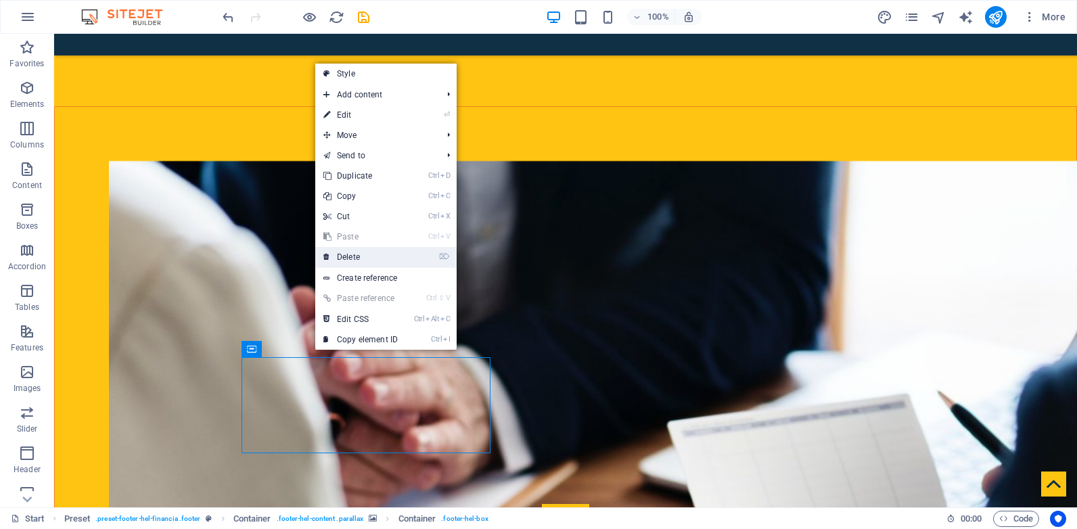
click at [371, 255] on link "⌦ Delete" at bounding box center [360, 257] width 91 height 20
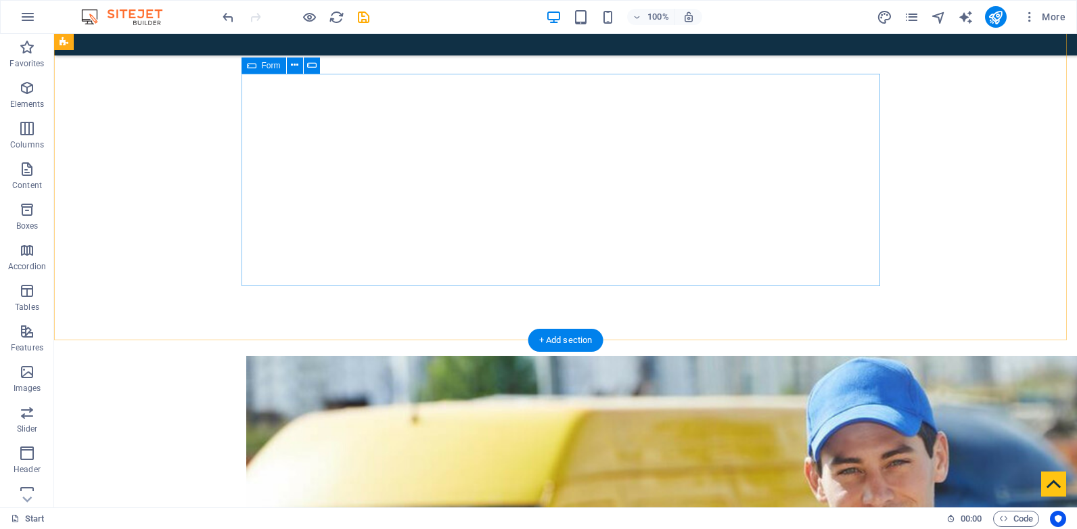
scroll to position [1053, 0]
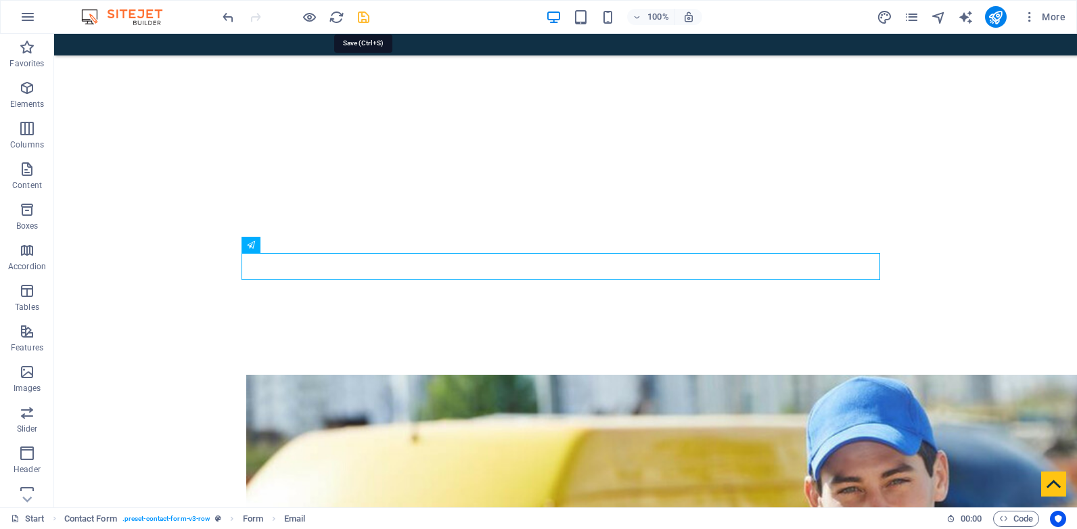
click at [363, 16] on icon "save" at bounding box center [364, 17] width 16 height 16
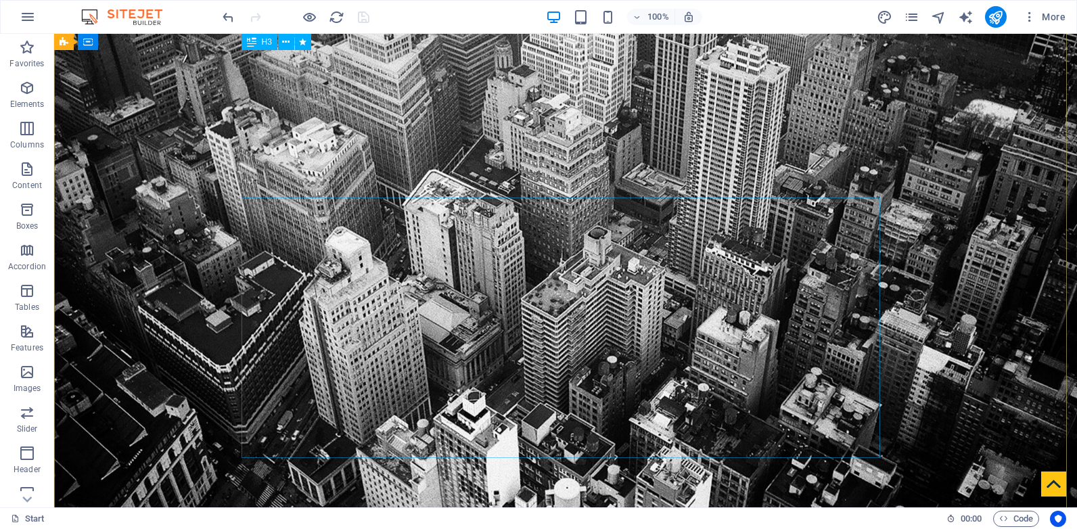
scroll to position [0, 0]
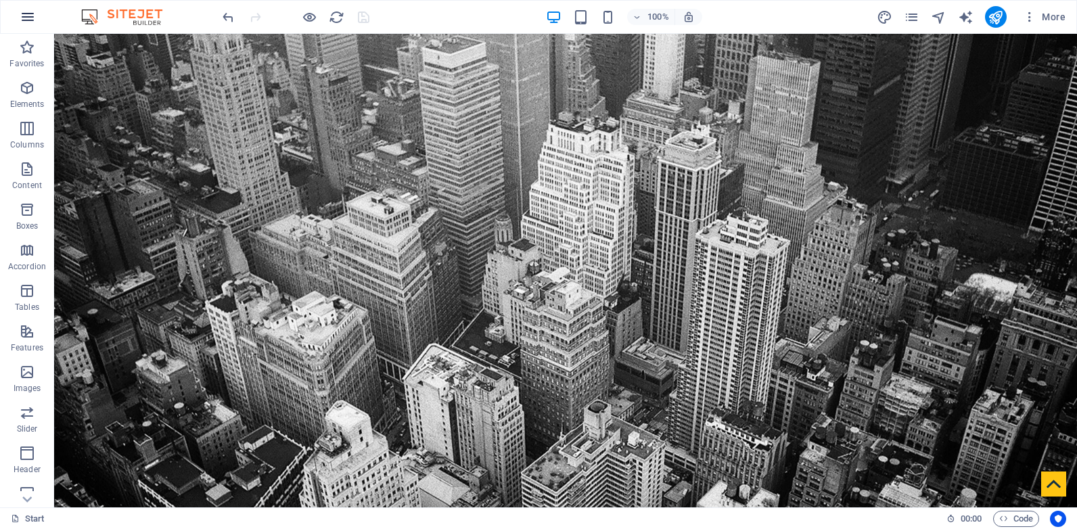
click at [26, 17] on icon "button" at bounding box center [28, 17] width 16 height 16
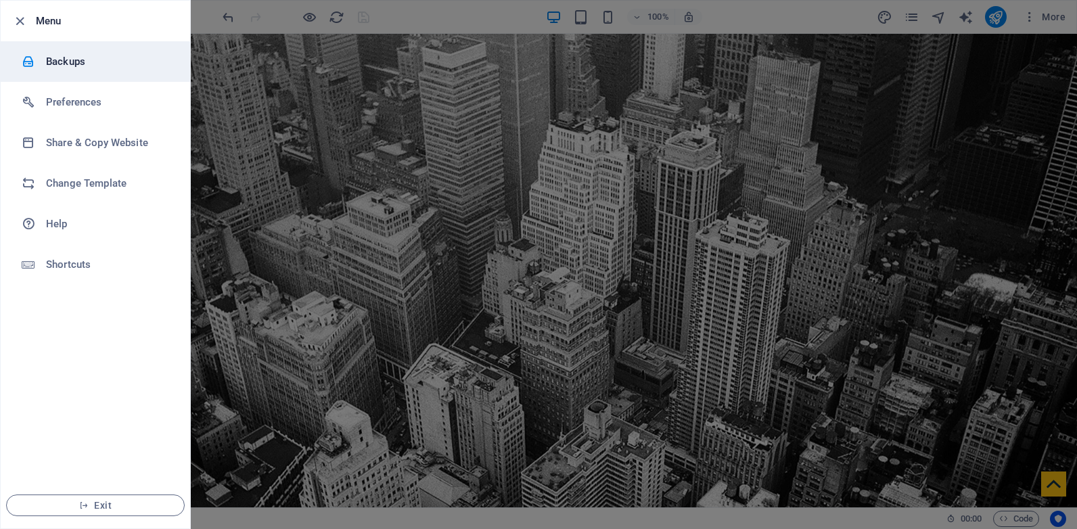
click at [124, 67] on h6 "Backups" at bounding box center [108, 61] width 125 height 16
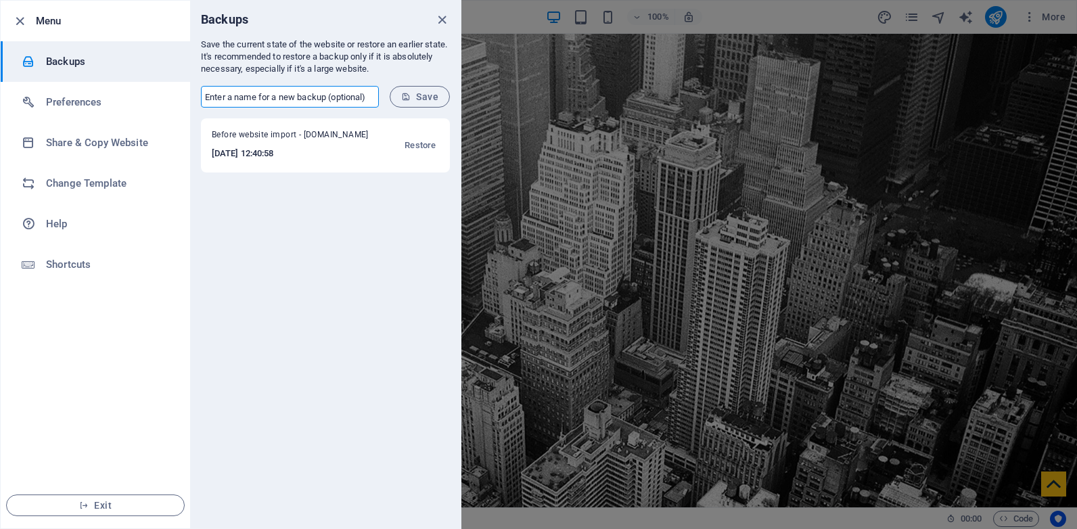
click at [306, 101] on input "text" at bounding box center [290, 97] width 178 height 22
click at [353, 99] on input "Courier Website for timothysaffell" at bounding box center [290, 97] width 178 height 22
click at [354, 97] on input "Courier Website for timothysaffell New" at bounding box center [290, 97] width 178 height 22
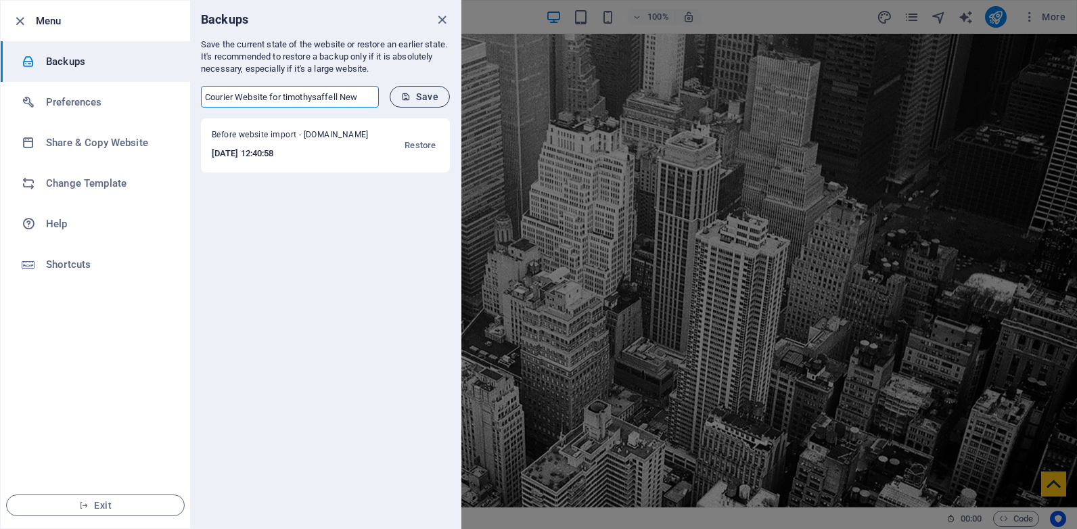
type input "Courier Website for timothysaffell New"
click at [426, 97] on span "Save" at bounding box center [419, 96] width 37 height 11
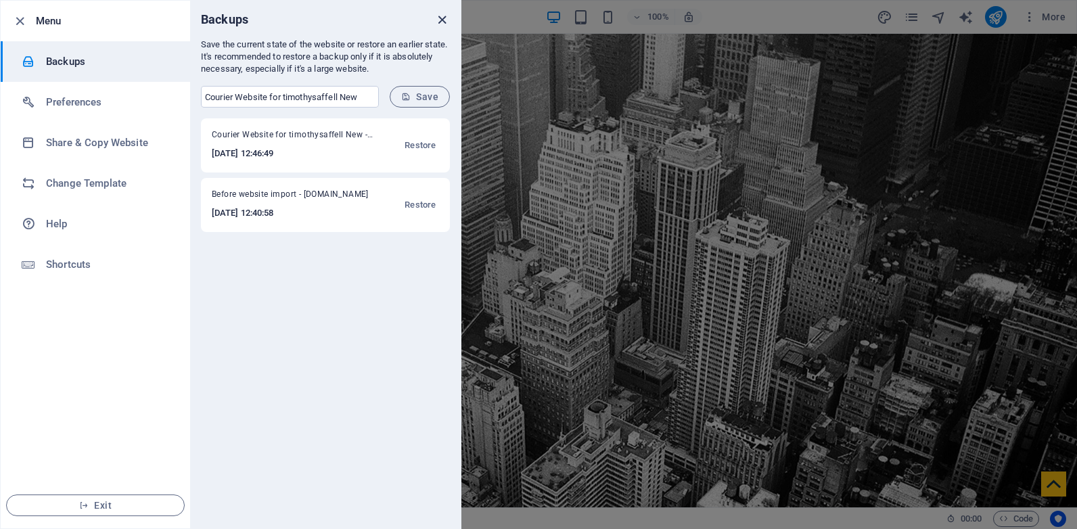
click at [440, 20] on icon "close" at bounding box center [442, 20] width 16 height 16
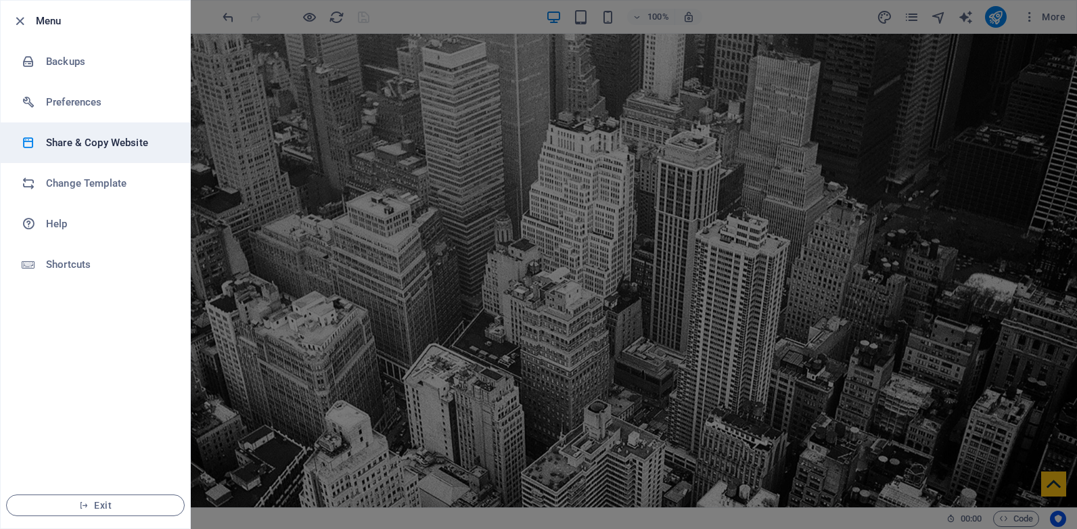
click at [99, 145] on h6 "Share & Copy Website" at bounding box center [108, 143] width 125 height 16
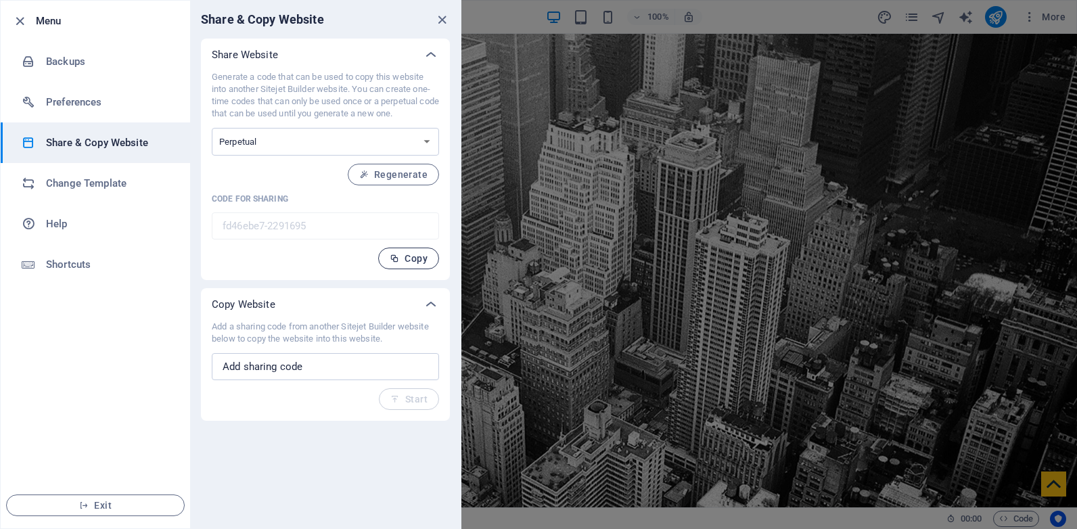
click at [416, 257] on span "Copy" at bounding box center [409, 258] width 38 height 11
click at [764, 98] on div at bounding box center [538, 264] width 1077 height 529
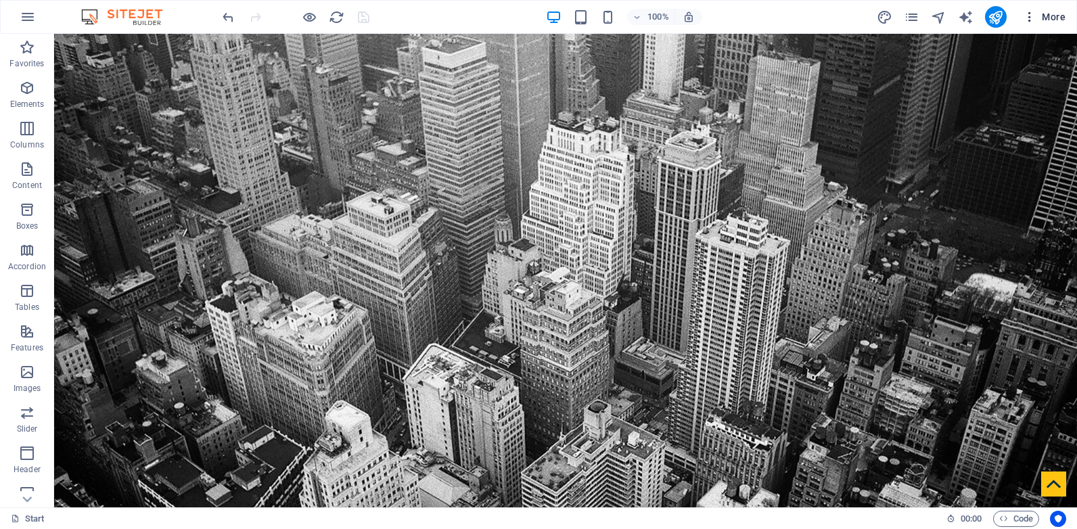
click at [1055, 17] on span "More" at bounding box center [1044, 17] width 43 height 14
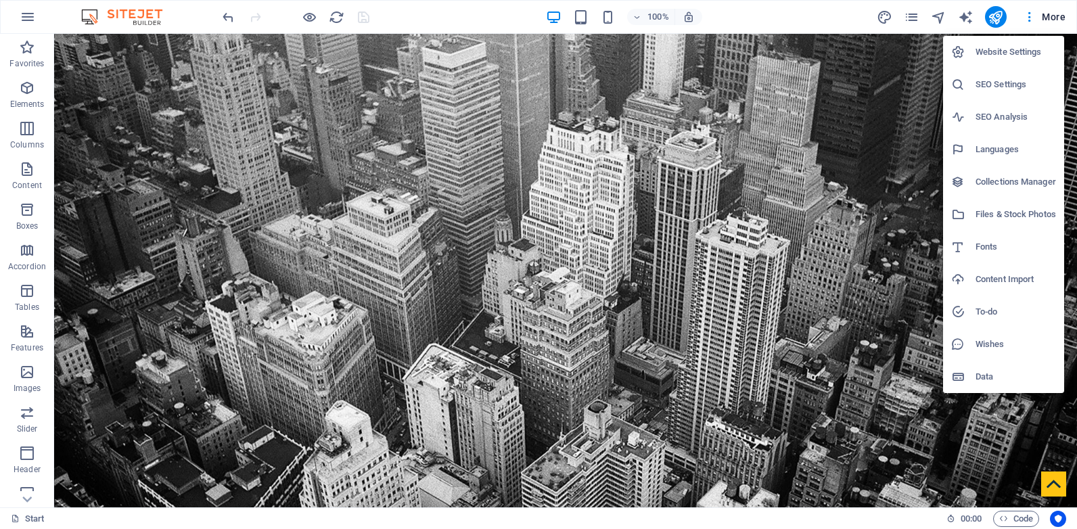
click at [1001, 84] on h6 "SEO Settings" at bounding box center [1015, 84] width 80 height 16
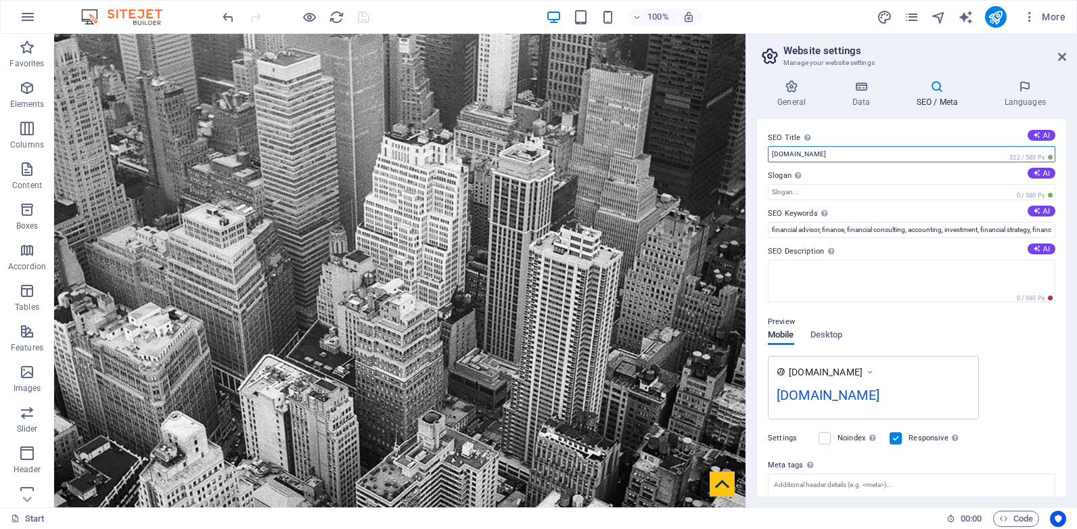
click at [922, 151] on input "[DOMAIN_NAME]" at bounding box center [911, 154] width 287 height 16
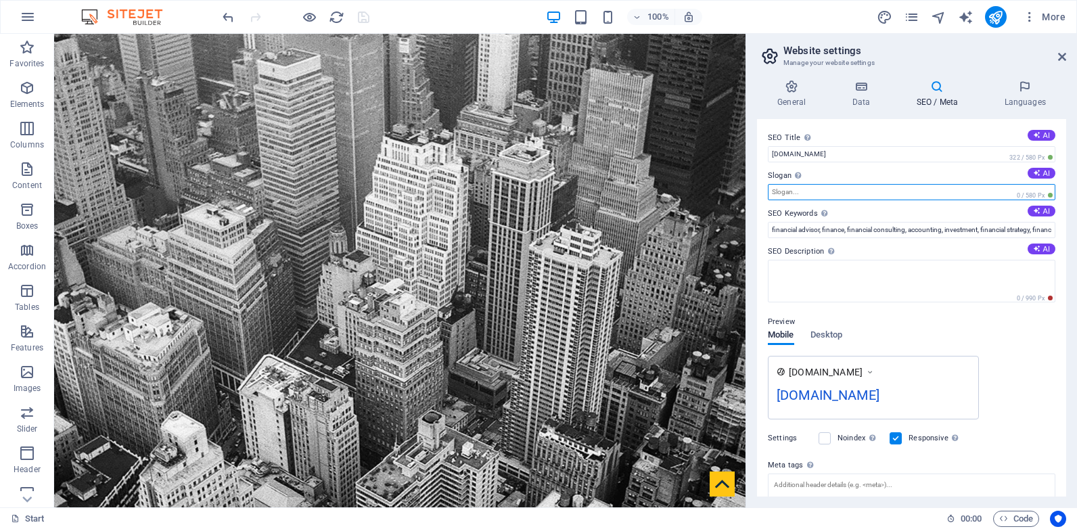
click at [860, 192] on input "Slogan The slogan of your website. AI" at bounding box center [911, 192] width 287 height 16
paste input "[DOMAIN_NAME]"
type input "[DOMAIN_NAME]"
click at [1048, 11] on span "More" at bounding box center [1044, 17] width 43 height 14
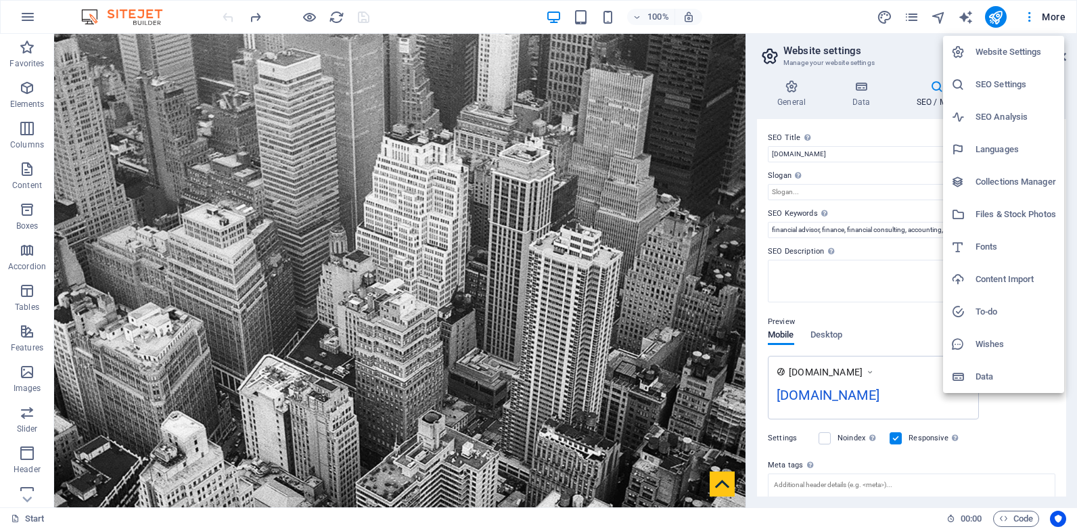
click at [1017, 49] on h6 "Website Settings" at bounding box center [1015, 52] width 80 height 16
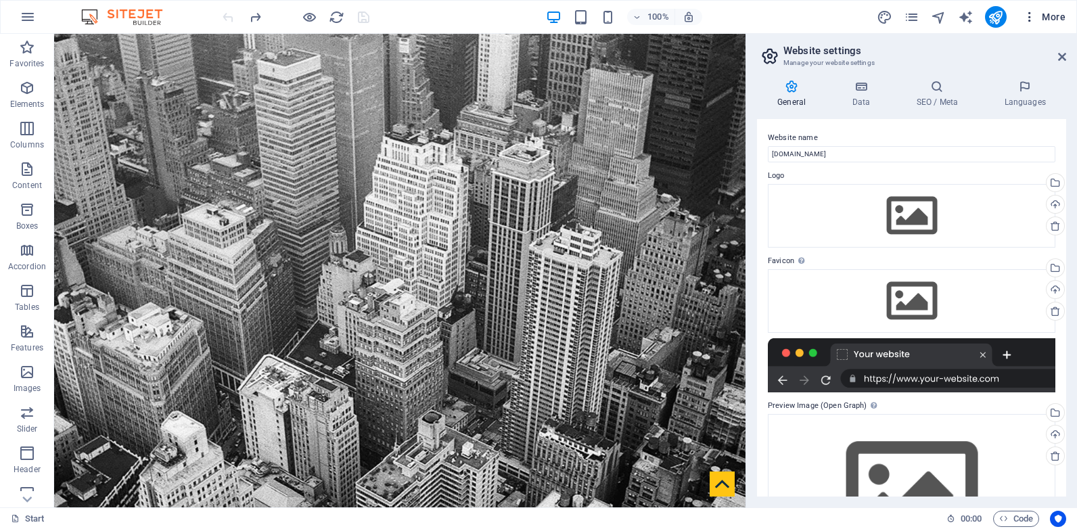
click at [1056, 18] on span "More" at bounding box center [1044, 17] width 43 height 14
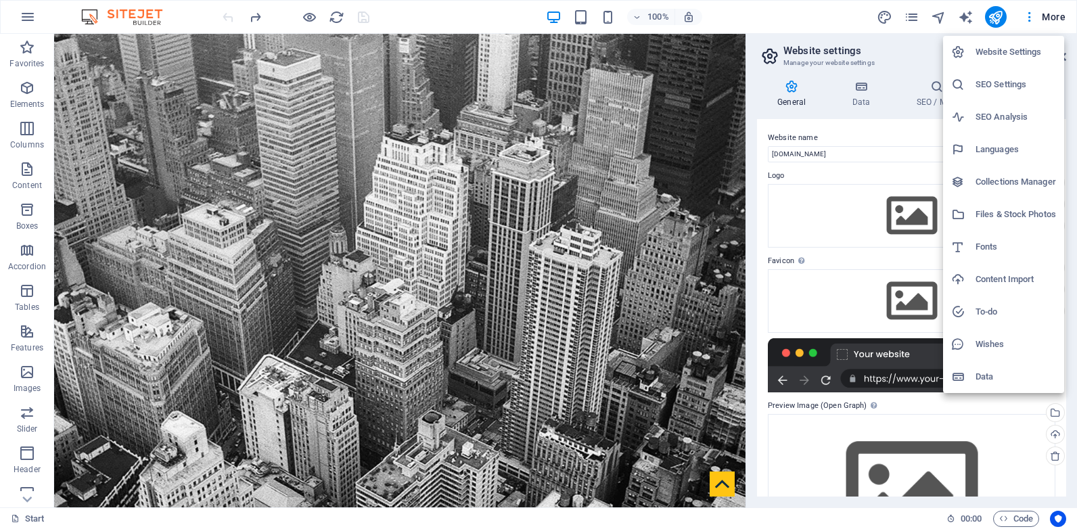
click at [997, 78] on h6 "SEO Settings" at bounding box center [1015, 84] width 80 height 16
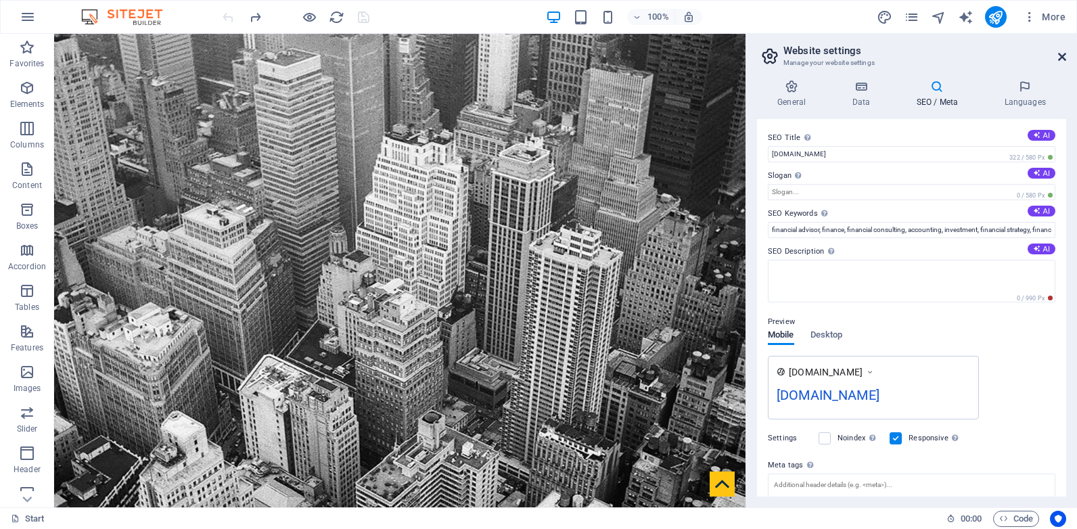
click at [1061, 60] on icon at bounding box center [1062, 56] width 8 height 11
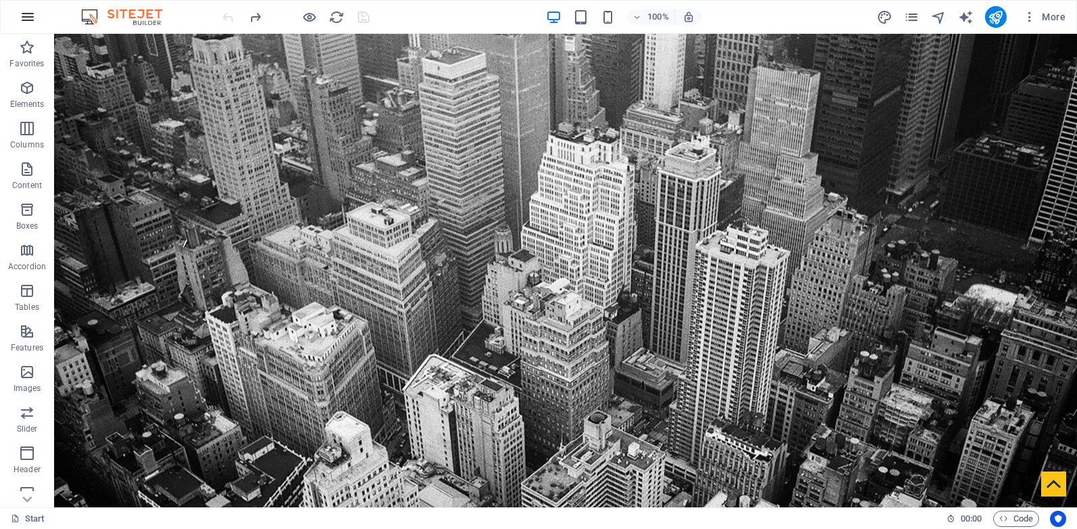
click at [20, 10] on icon "button" at bounding box center [28, 17] width 16 height 16
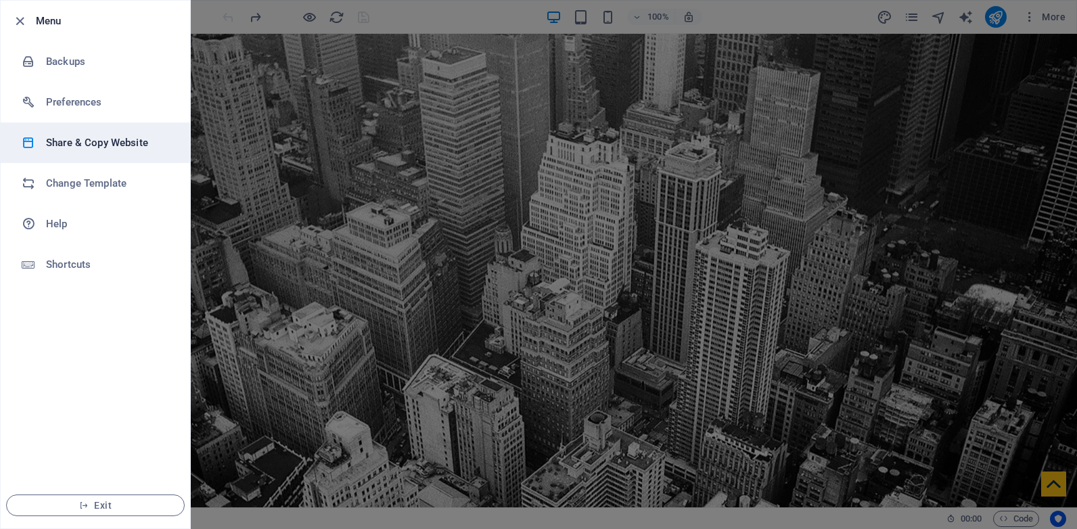
click at [80, 140] on h6 "Share & Copy Website" at bounding box center [108, 143] width 125 height 16
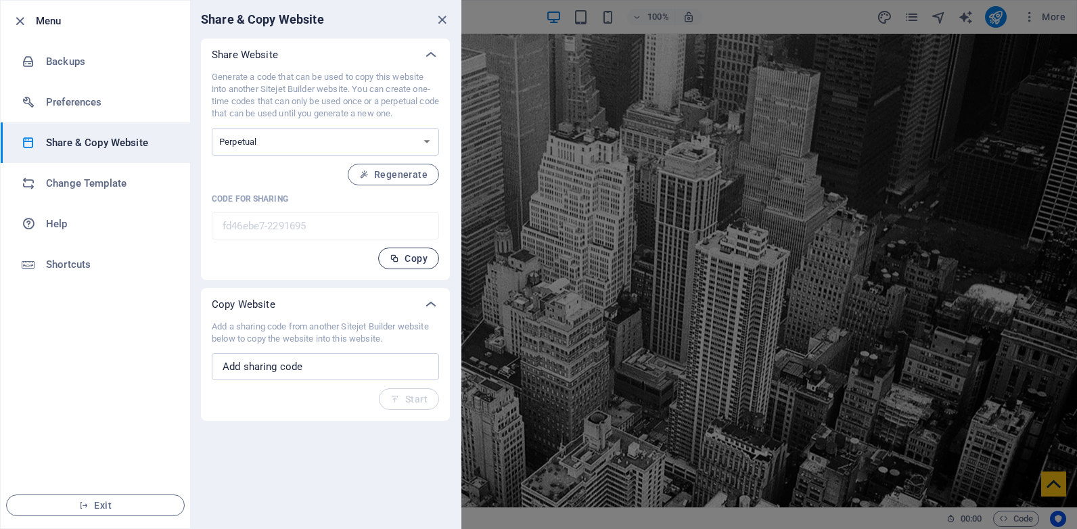
click at [409, 258] on span "Copy" at bounding box center [409, 258] width 38 height 11
click at [969, 122] on div at bounding box center [538, 264] width 1077 height 529
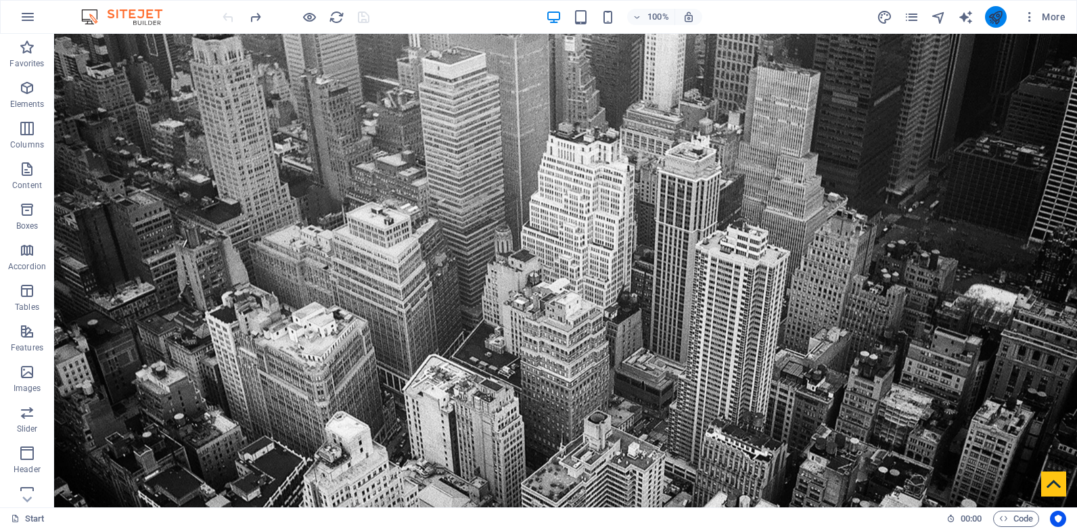
click at [997, 18] on icon "publish" at bounding box center [996, 17] width 16 height 16
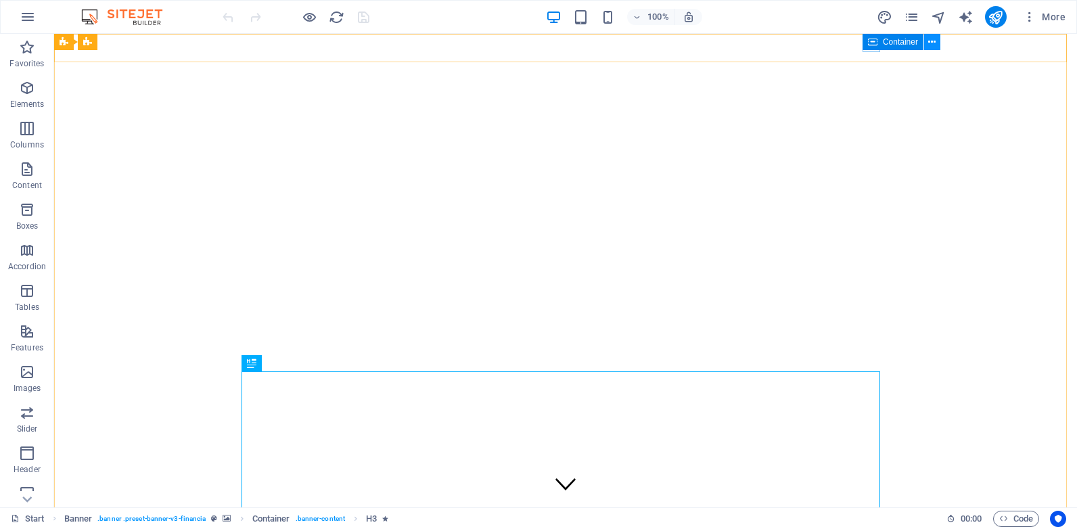
click at [931, 41] on icon at bounding box center [931, 42] width 7 height 14
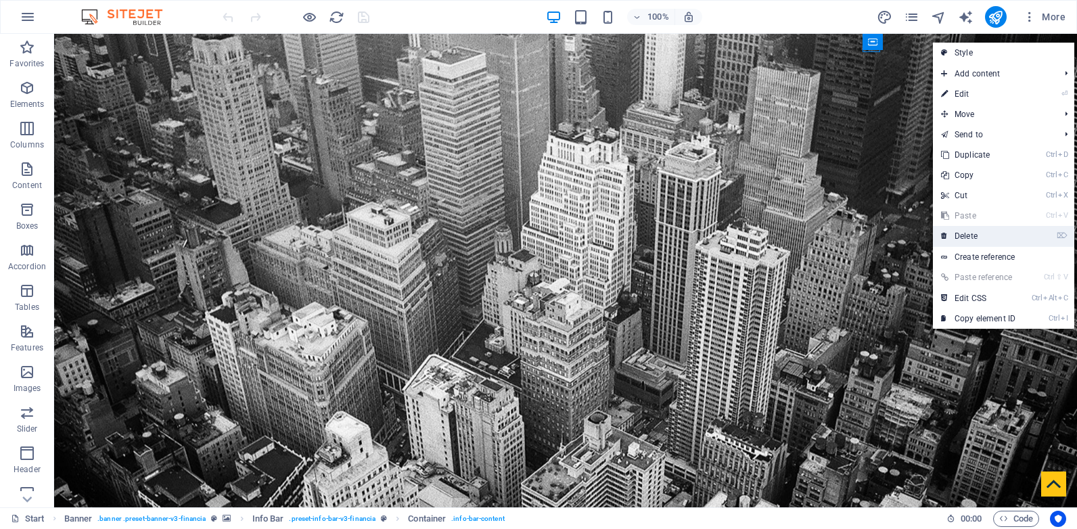
click at [991, 236] on link "⌦ Delete" at bounding box center [978, 236] width 91 height 20
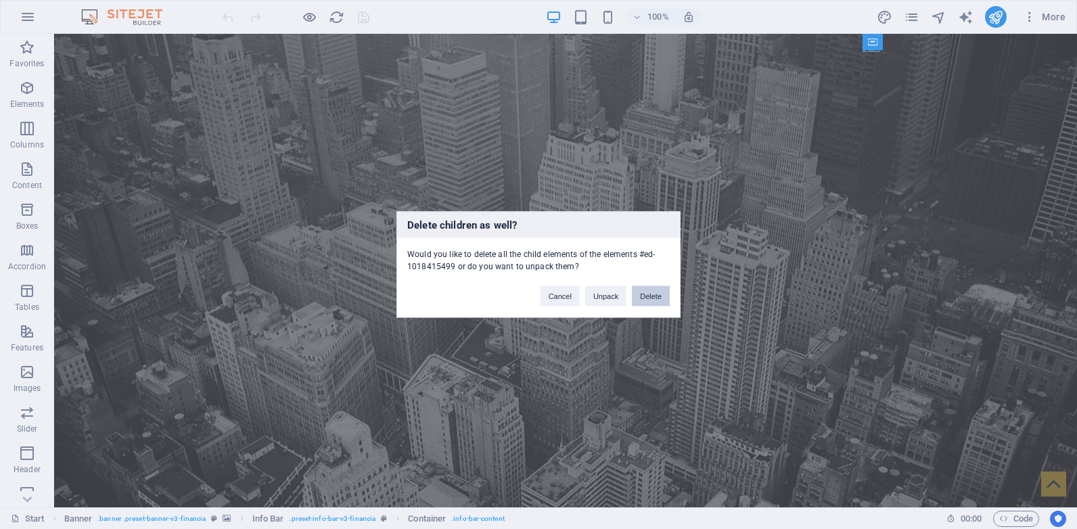
click at [650, 299] on button "Delete" at bounding box center [651, 296] width 38 height 20
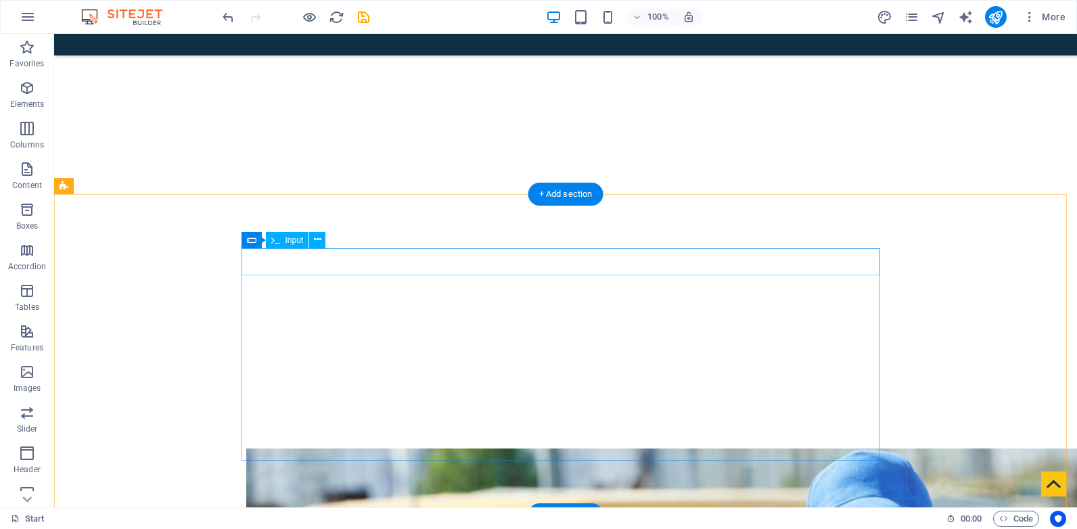
scroll to position [1061, 0]
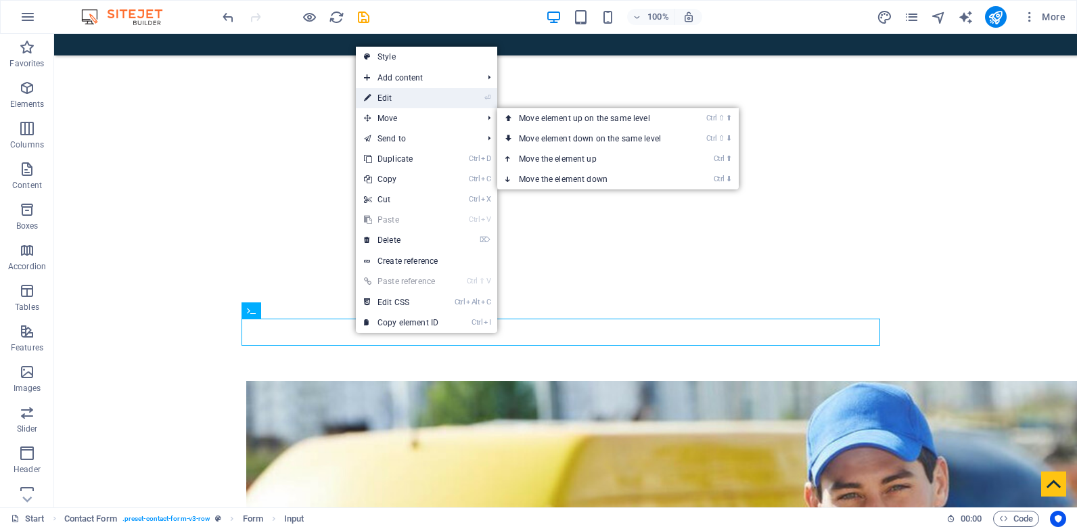
click at [417, 94] on link "⏎ Edit" at bounding box center [401, 98] width 91 height 20
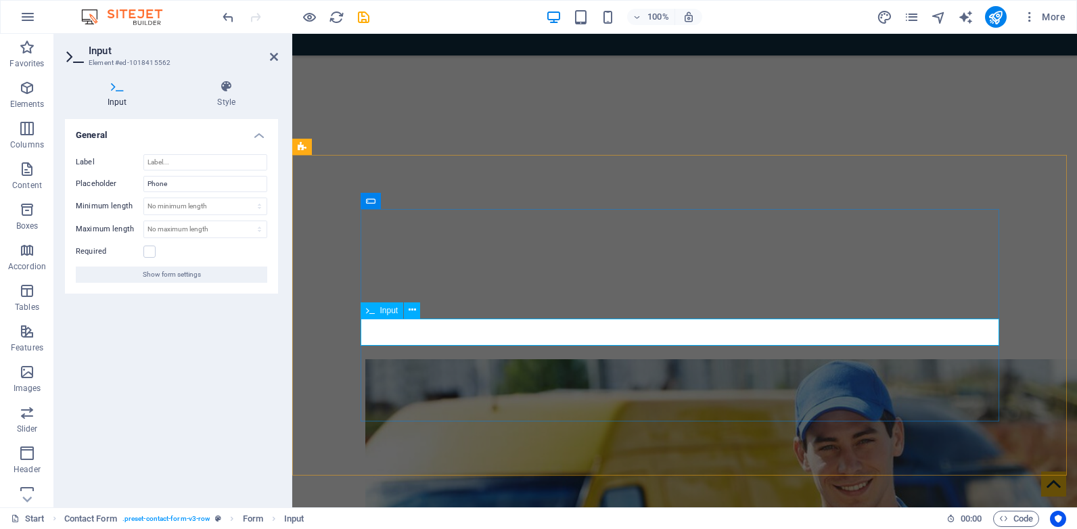
type input "h"
type input "Home Address"
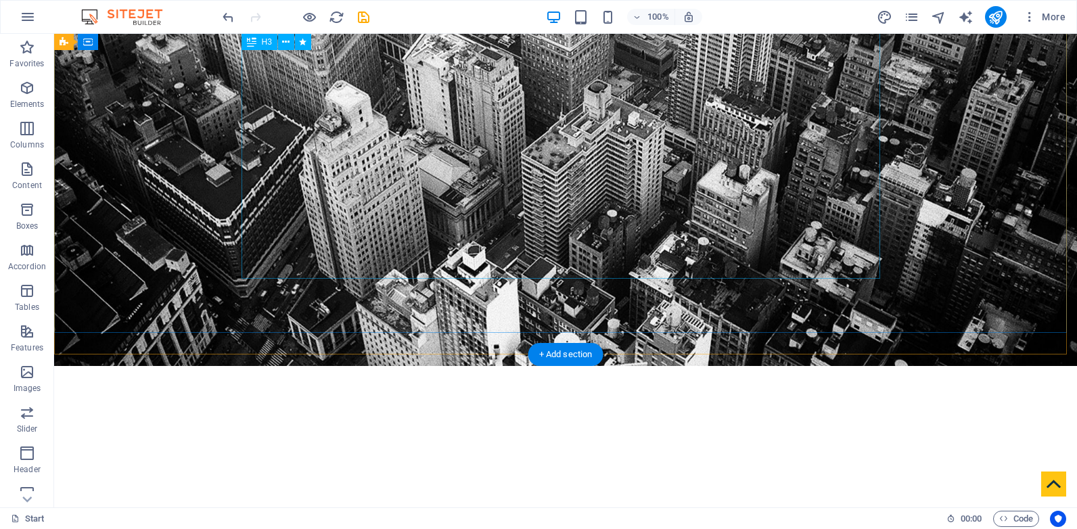
scroll to position [317, 0]
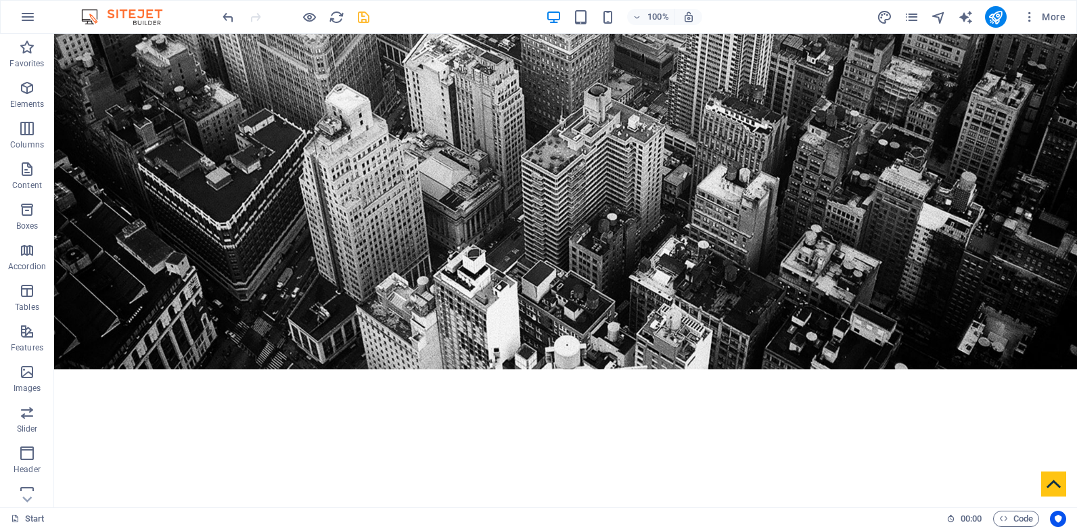
click at [365, 16] on icon "save" at bounding box center [364, 17] width 16 height 16
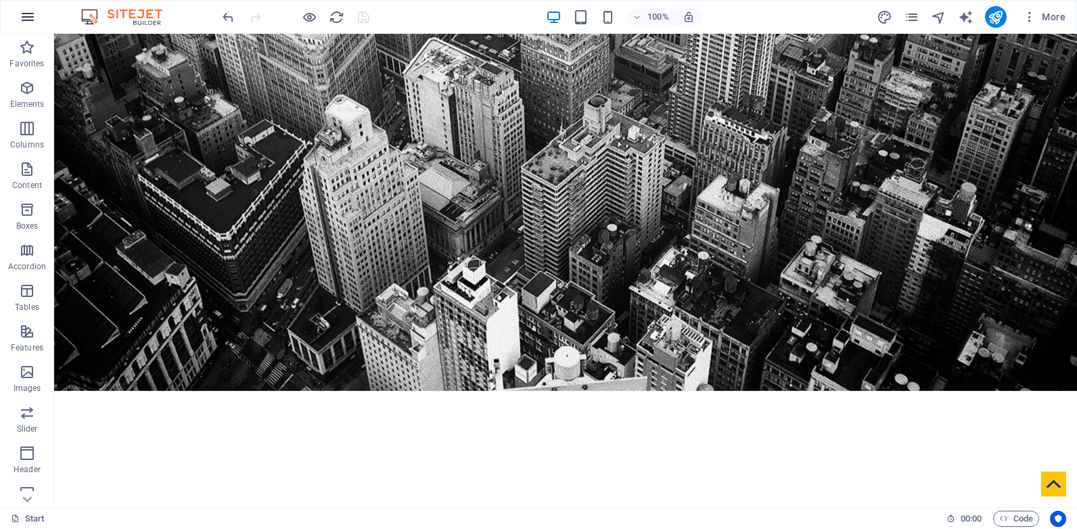
click at [30, 14] on icon "button" at bounding box center [28, 17] width 16 height 16
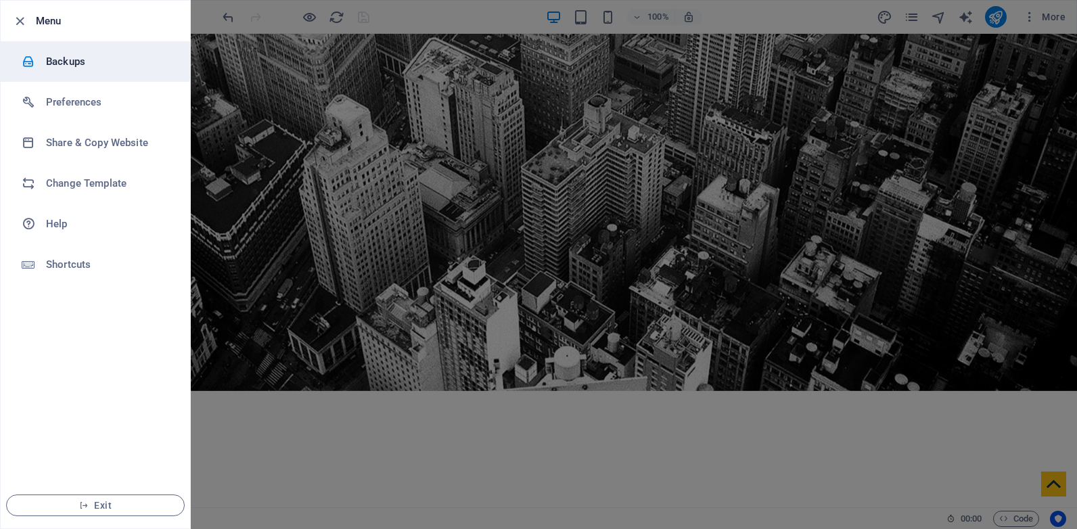
click at [97, 68] on h6 "Backups" at bounding box center [108, 61] width 125 height 16
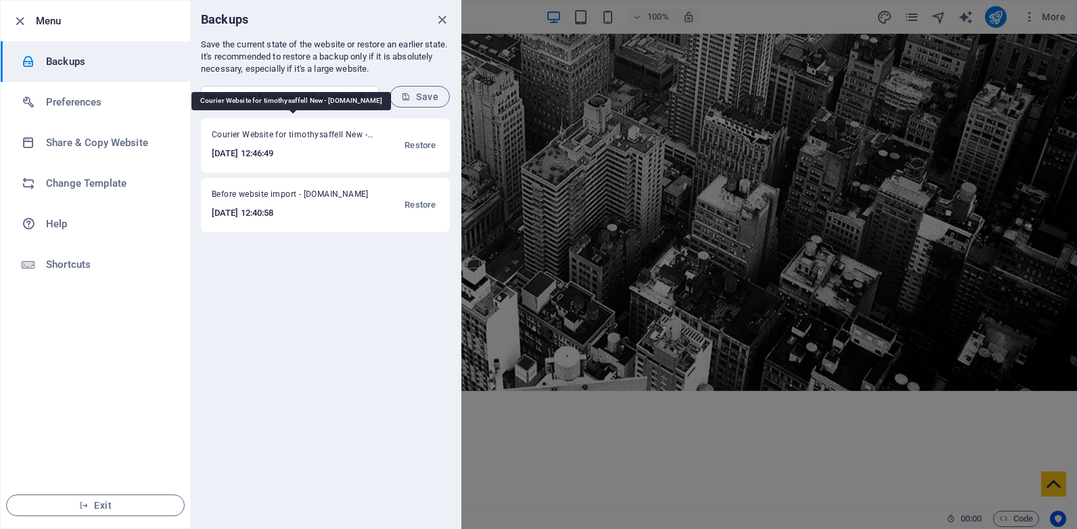
click at [310, 134] on span "Courier Website for timothysaffell New - [DOMAIN_NAME]" at bounding box center [293, 137] width 162 height 16
copy span "Courier Website for timothysaffell New - [DOMAIN_NAME]"
click at [313, 97] on input "text" at bounding box center [290, 97] width 178 height 22
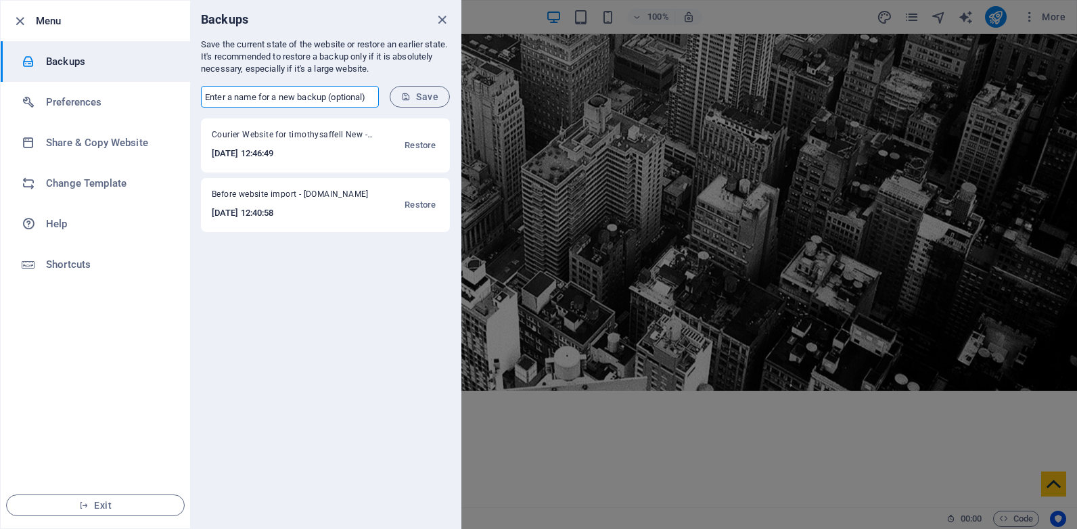
paste input "Courier Website for timothysaffell New - [DOMAIN_NAME]"
type input "Courier Website for timothysaffell New - [DOMAIN_NAME]"
click at [421, 95] on span "Save" at bounding box center [419, 96] width 37 height 11
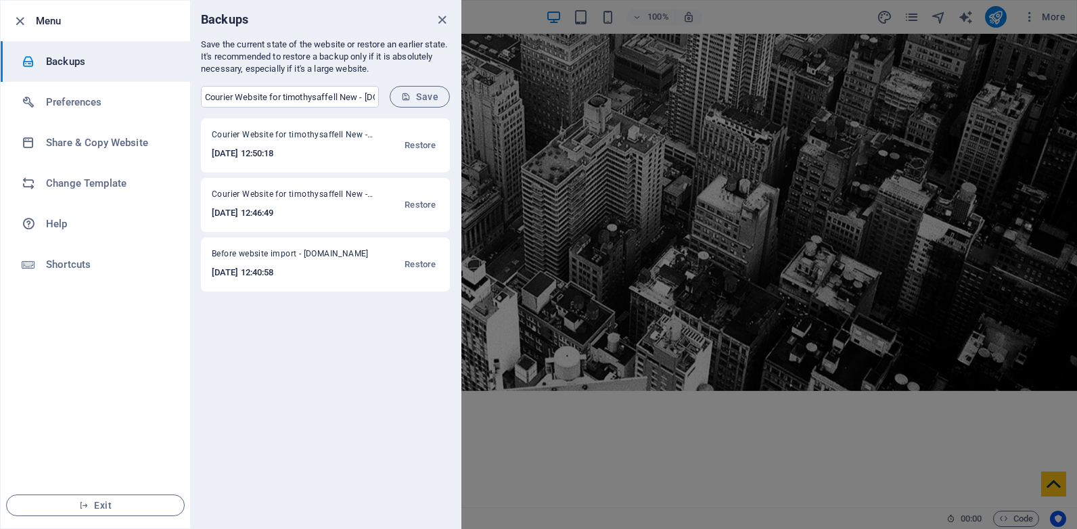
click at [572, 323] on div at bounding box center [538, 264] width 1077 height 529
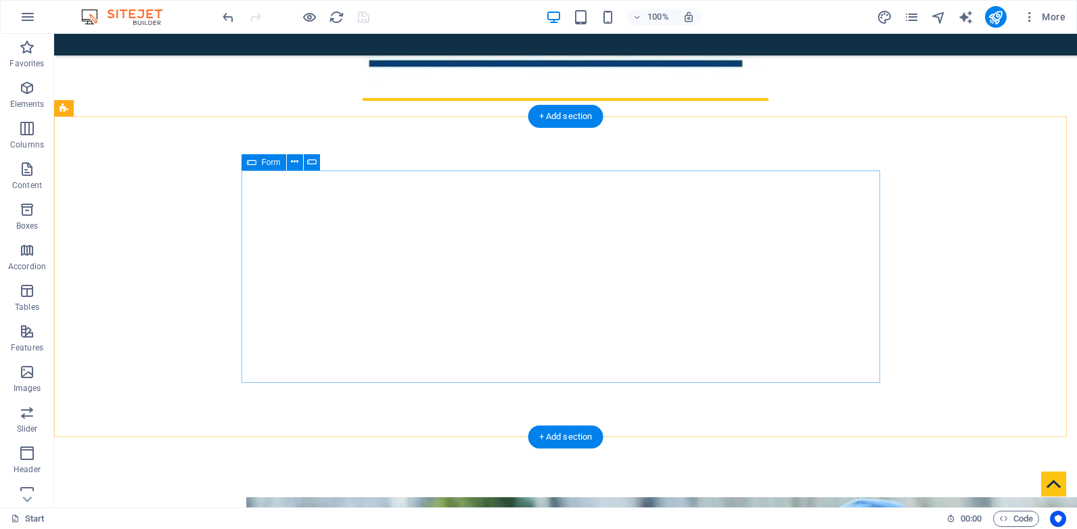
scroll to position [1107, 0]
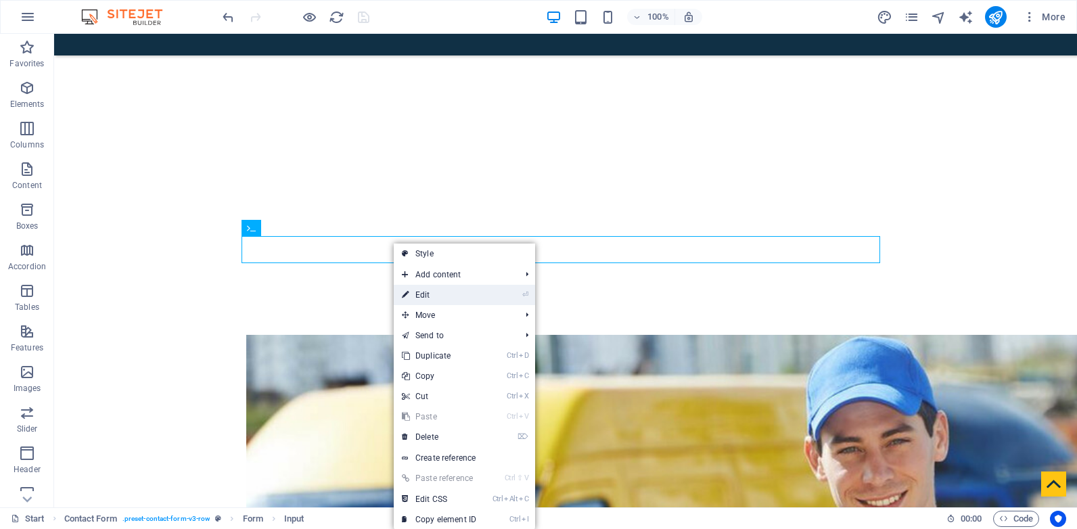
click at [455, 296] on link "⏎ Edit" at bounding box center [439, 295] width 91 height 20
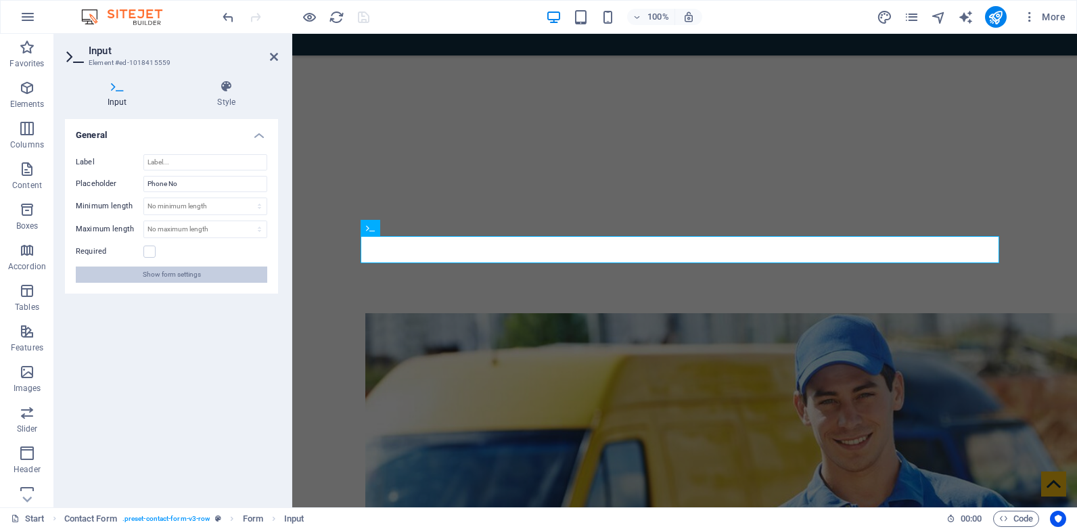
click at [182, 277] on span "Show form settings" at bounding box center [172, 275] width 58 height 16
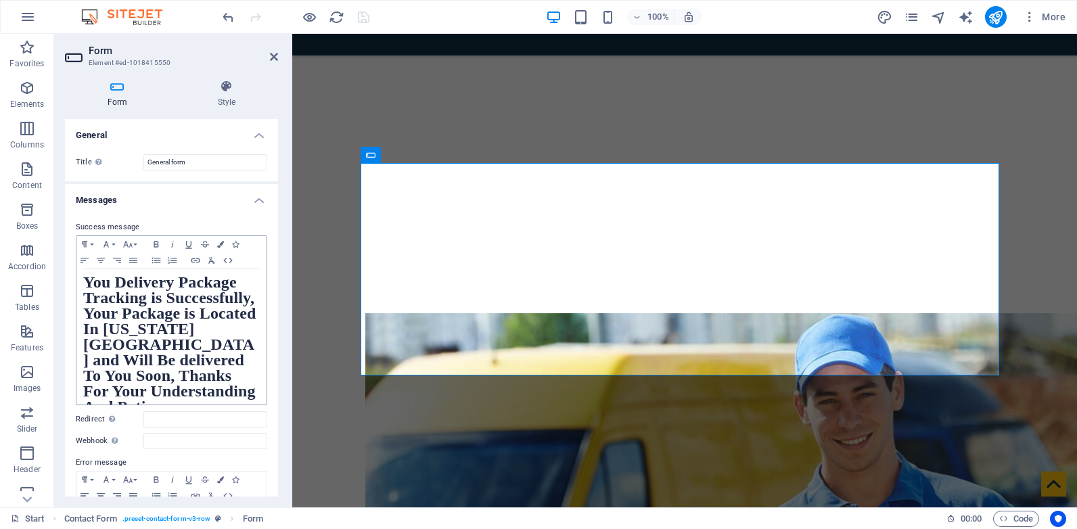
scroll to position [18, 0]
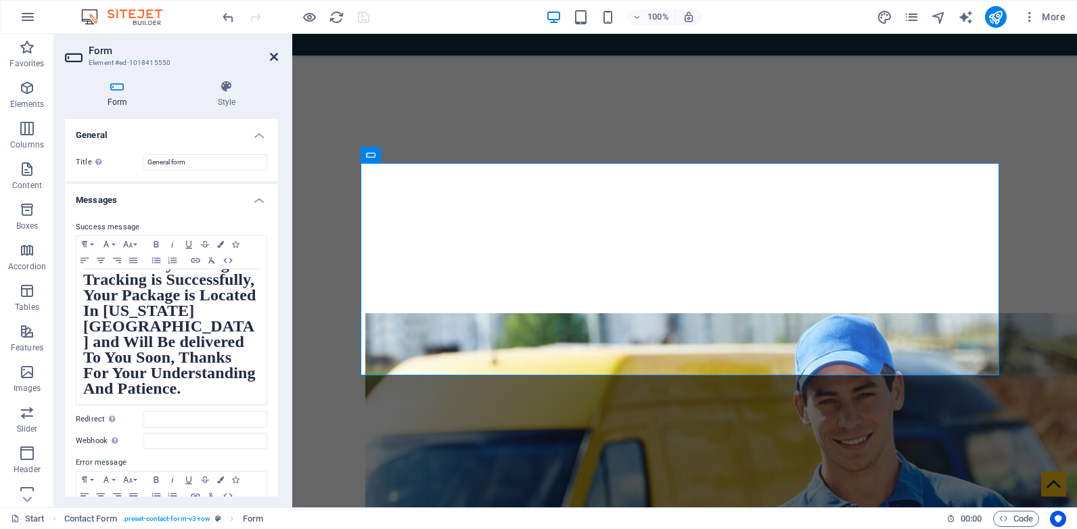
click at [273, 57] on icon at bounding box center [274, 56] width 8 height 11
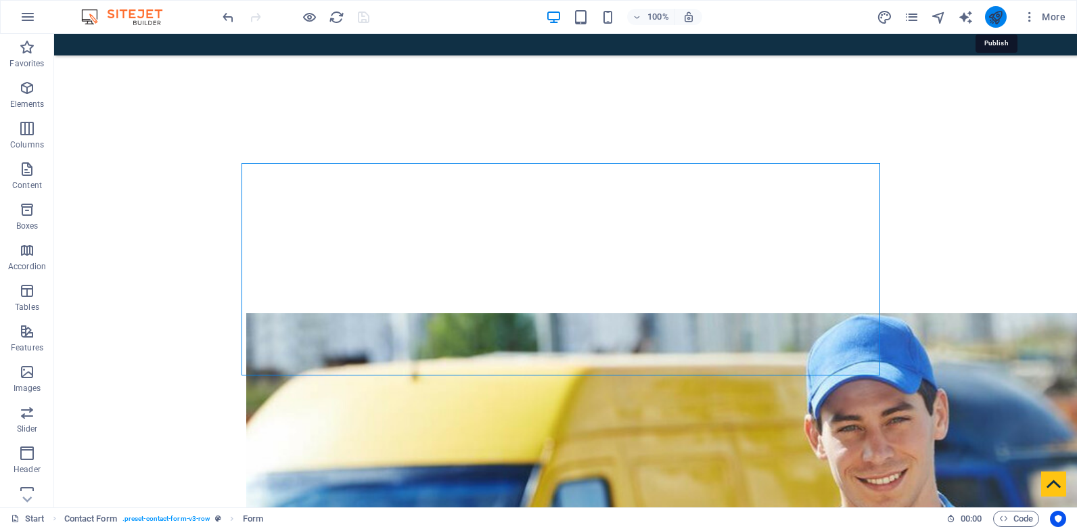
drag, startPoint x: 1001, startPoint y: 11, endPoint x: 947, endPoint y: 15, distance: 54.2
click at [1001, 11] on icon "publish" at bounding box center [996, 17] width 16 height 16
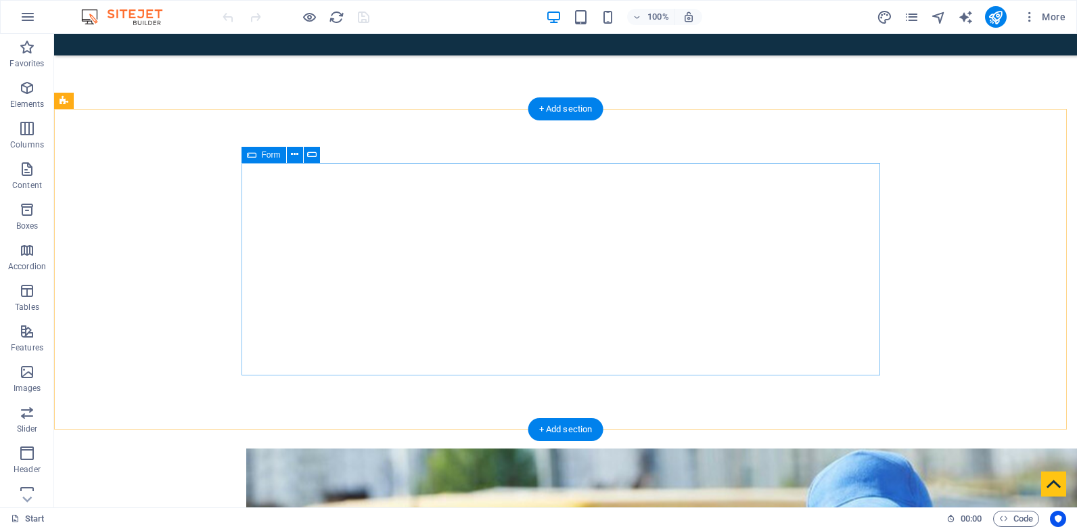
scroll to position [925, 0]
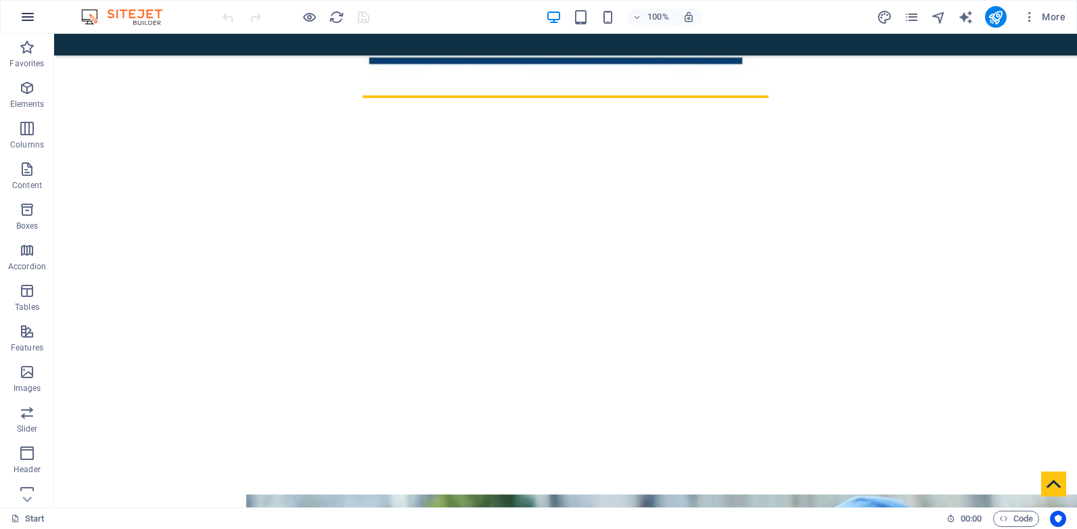
click at [26, 13] on icon "button" at bounding box center [28, 17] width 16 height 16
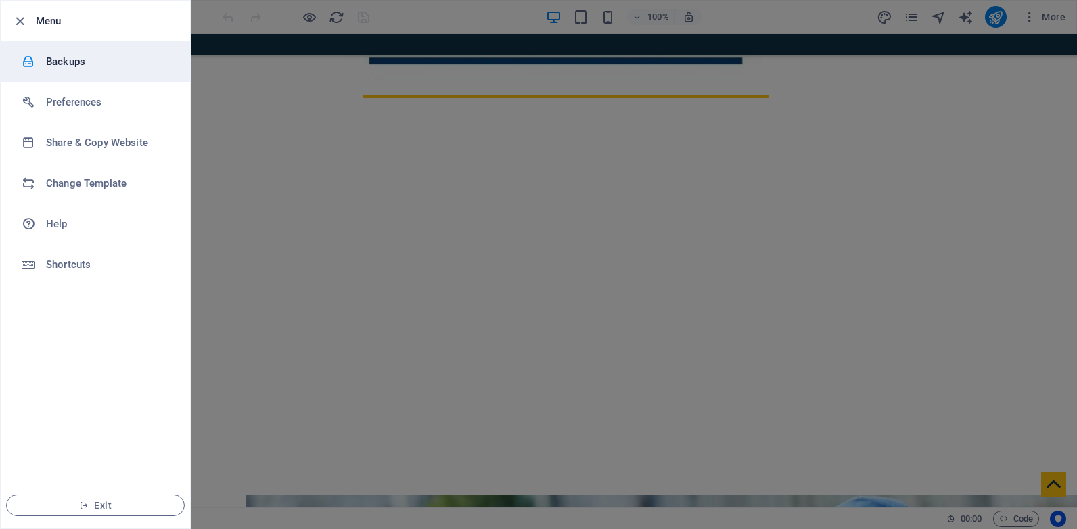
click at [87, 62] on h6 "Backups" at bounding box center [108, 61] width 125 height 16
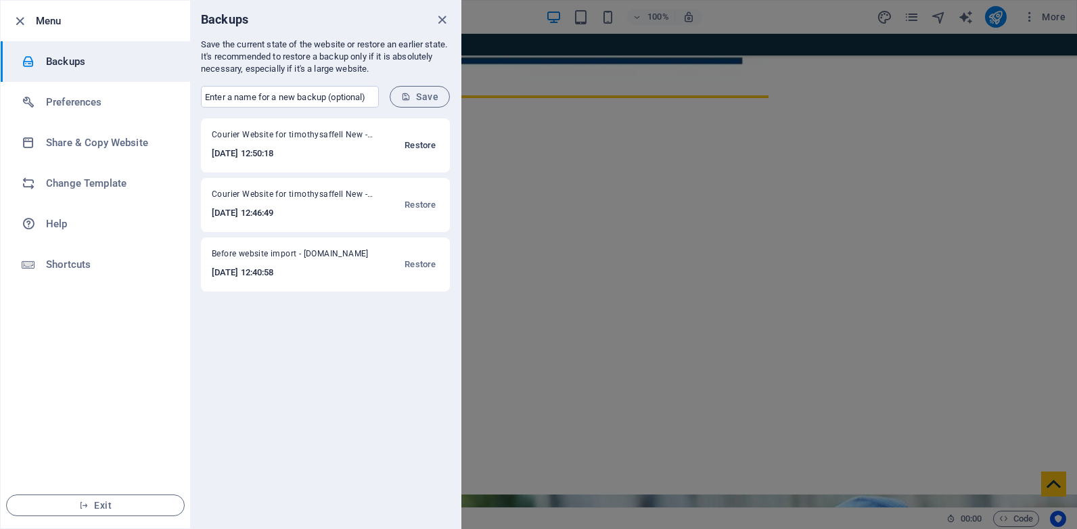
click at [423, 143] on span "Restore" at bounding box center [419, 145] width 31 height 16
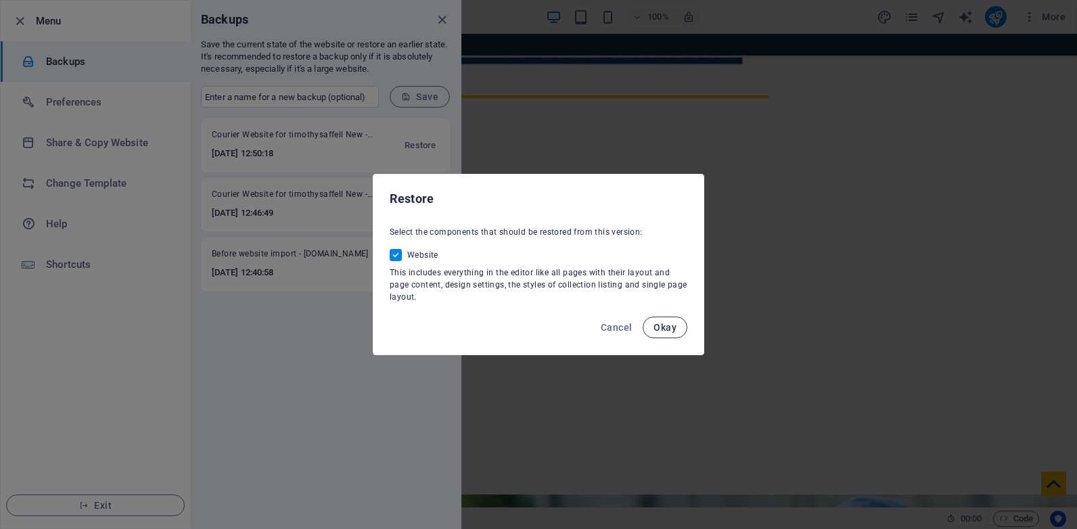
click at [678, 326] on button "Okay" at bounding box center [665, 328] width 45 height 22
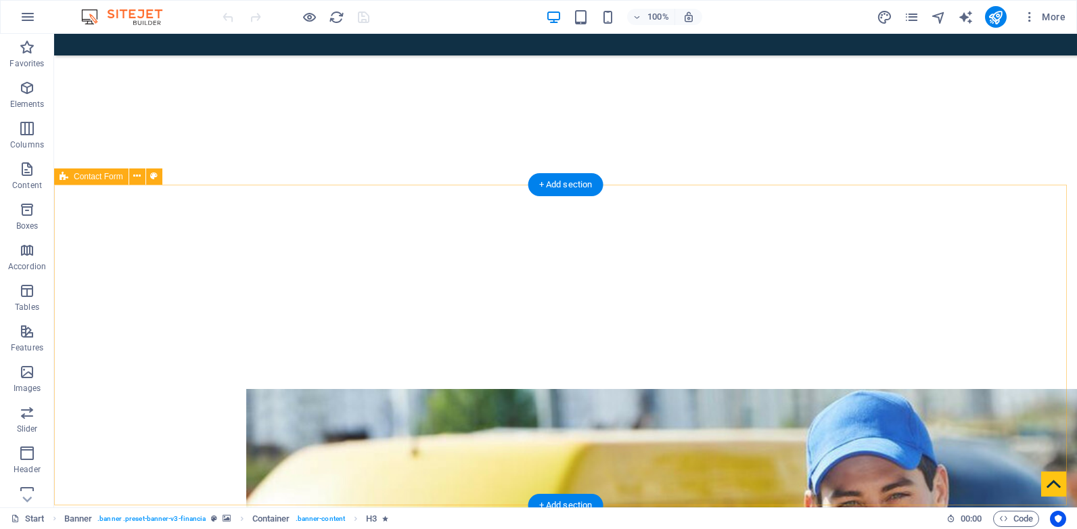
scroll to position [1061, 0]
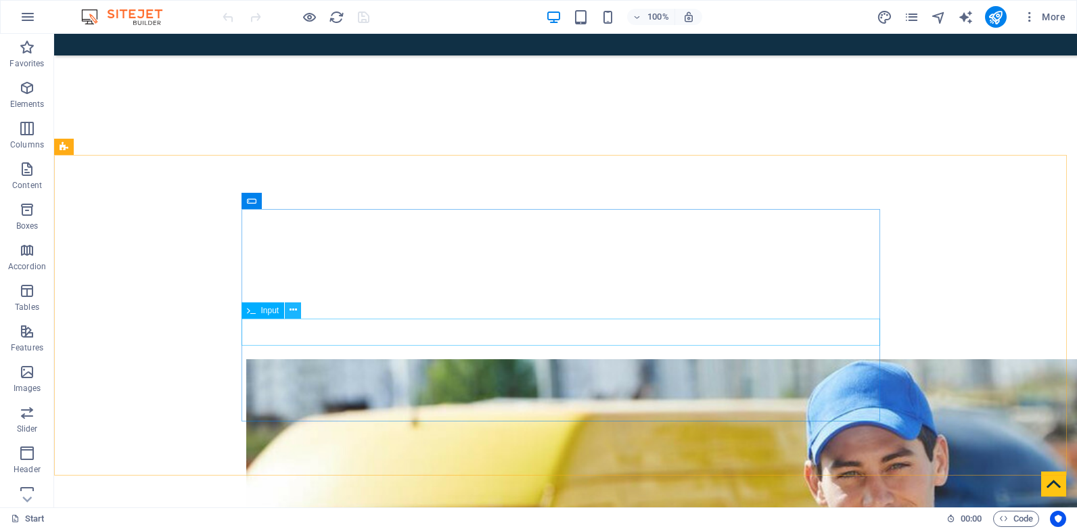
click at [293, 310] on icon at bounding box center [293, 310] width 7 height 14
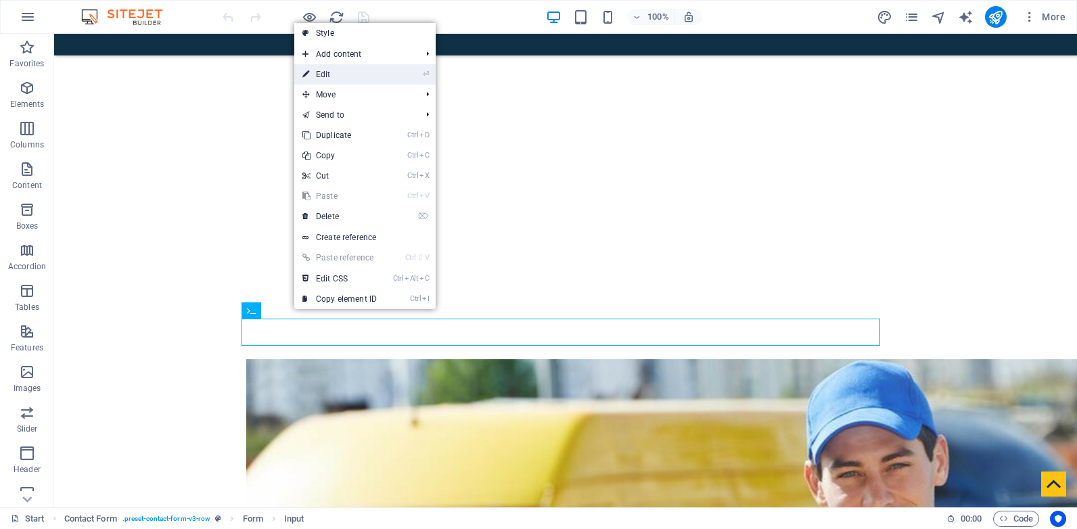
click at [348, 74] on link "⏎ Edit" at bounding box center [339, 74] width 91 height 20
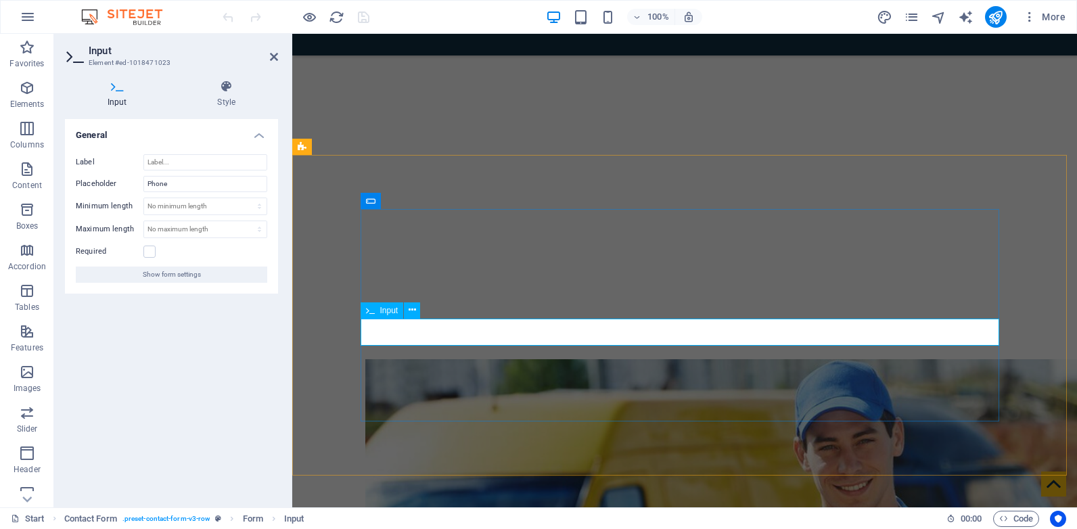
type input "Home Address"
click at [155, 251] on label at bounding box center [149, 252] width 12 height 12
click at [0, 0] on input "Required" at bounding box center [0, 0] width 0 height 0
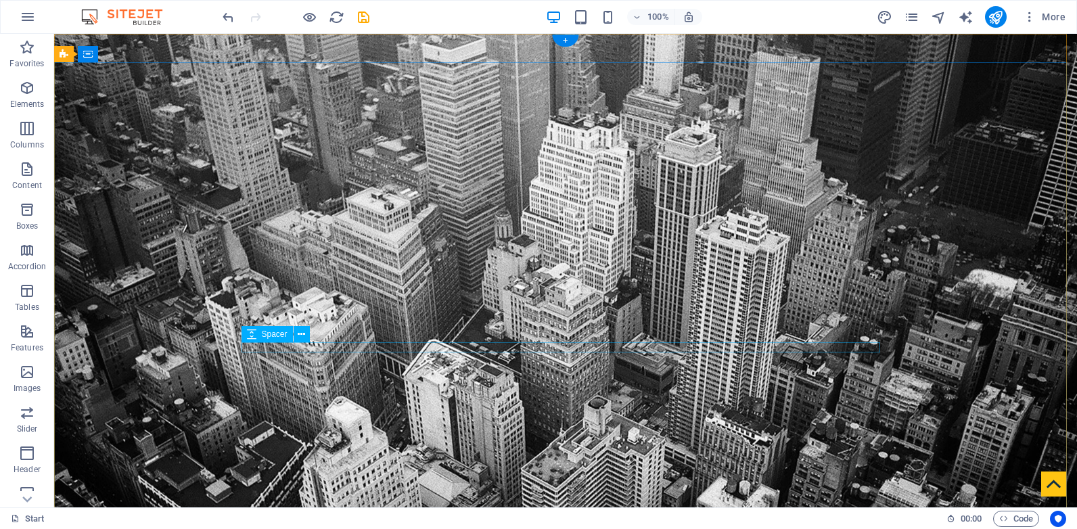
scroll to position [0, 0]
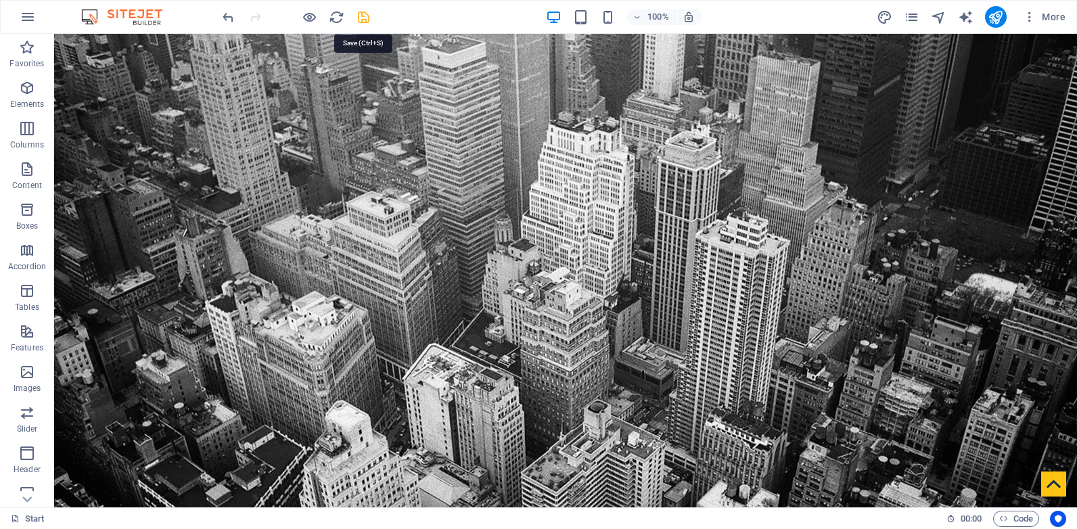
click at [362, 19] on icon "save" at bounding box center [364, 17] width 16 height 16
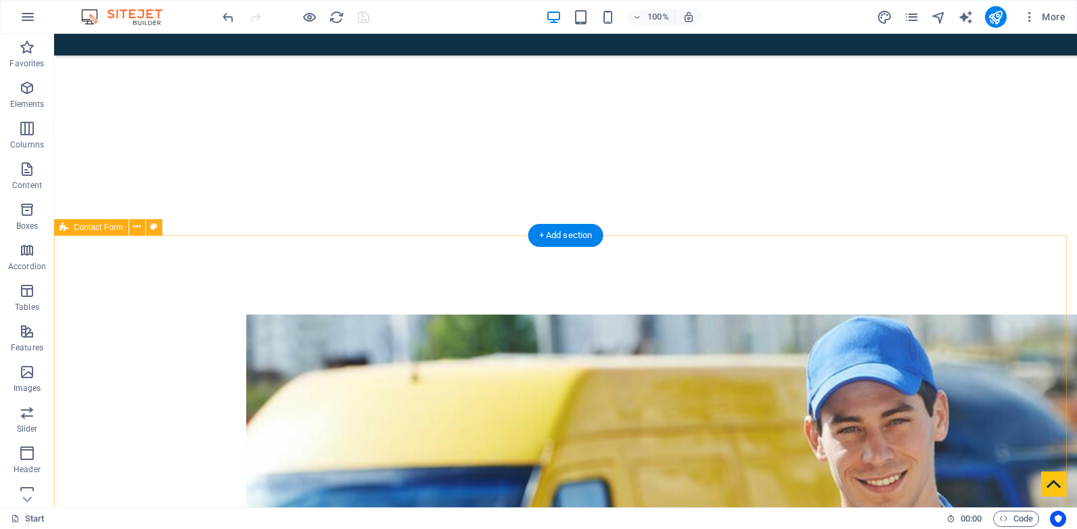
scroll to position [1107, 0]
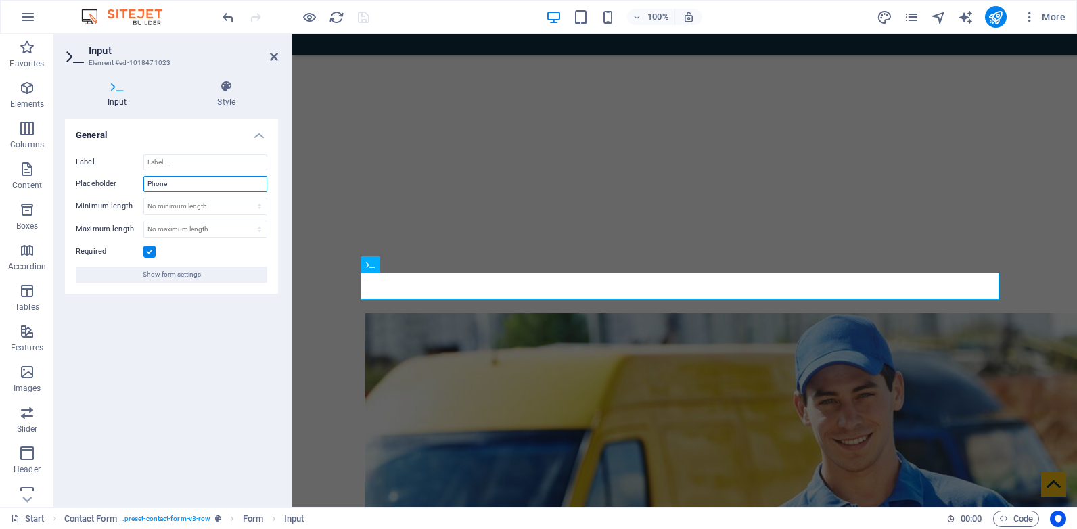
click at [187, 182] on input "Phone" at bounding box center [205, 184] width 124 height 16
type input "Home Address"
click at [257, 130] on h4 "General" at bounding box center [171, 131] width 213 height 24
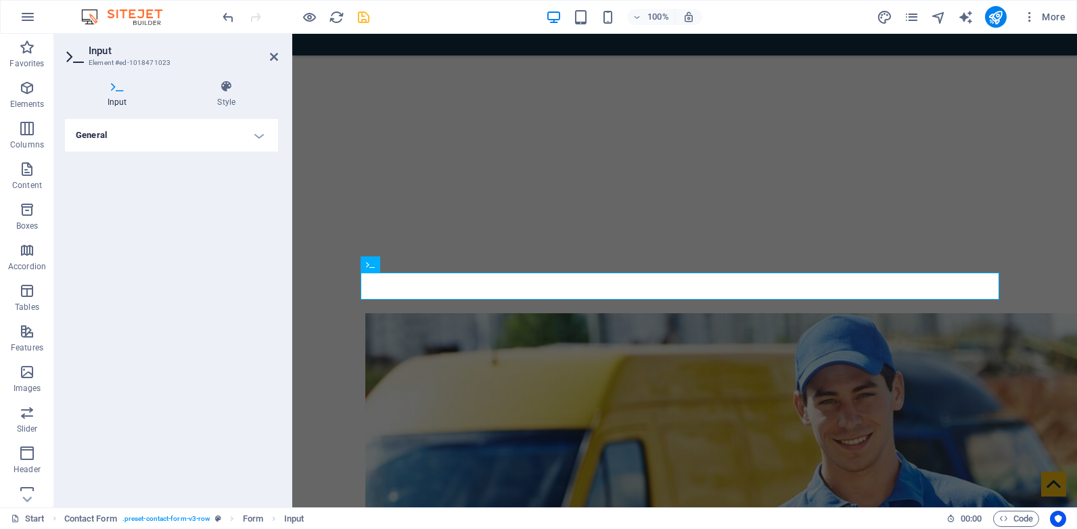
click at [266, 135] on h4 "General" at bounding box center [171, 135] width 213 height 32
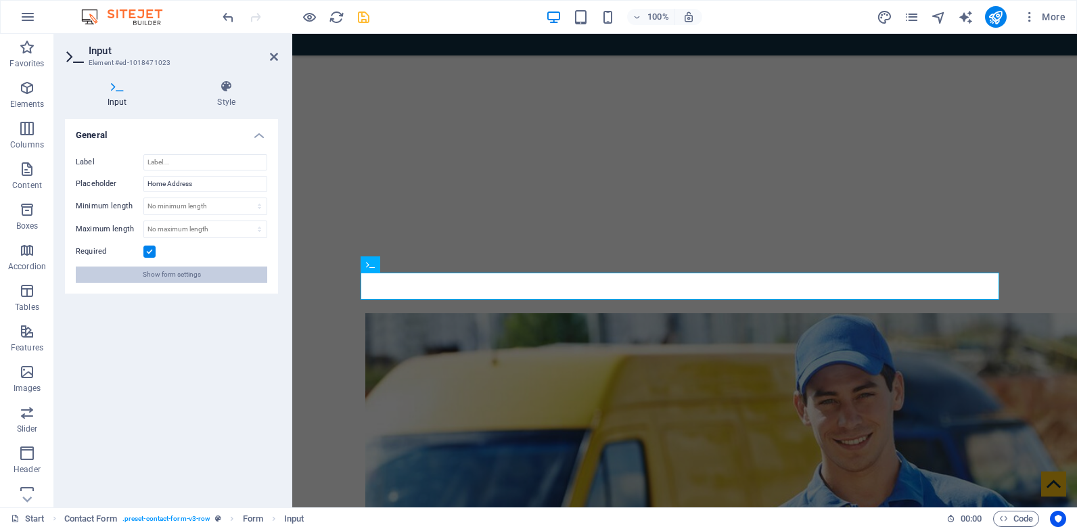
click at [198, 277] on span "Show form settings" at bounding box center [172, 275] width 58 height 16
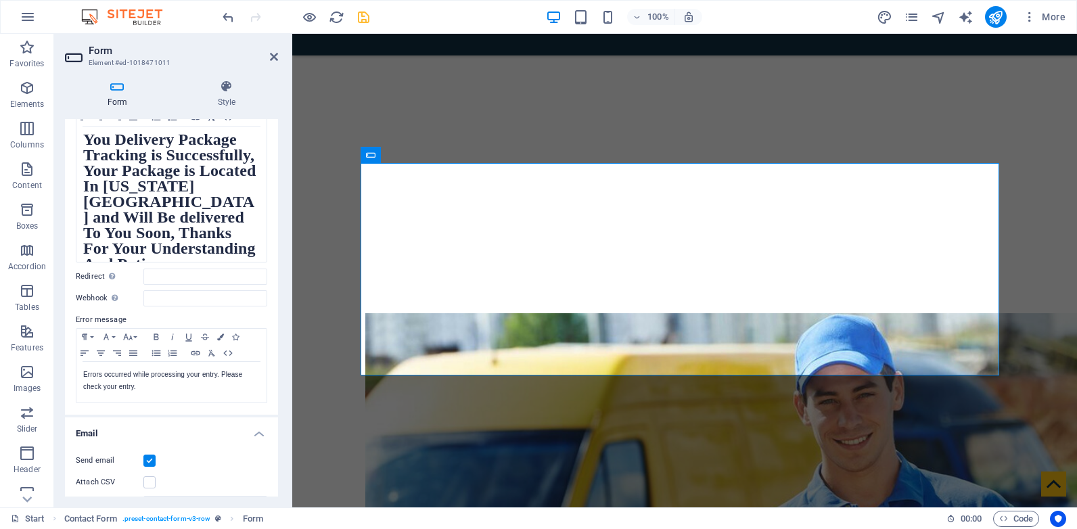
scroll to position [338, 0]
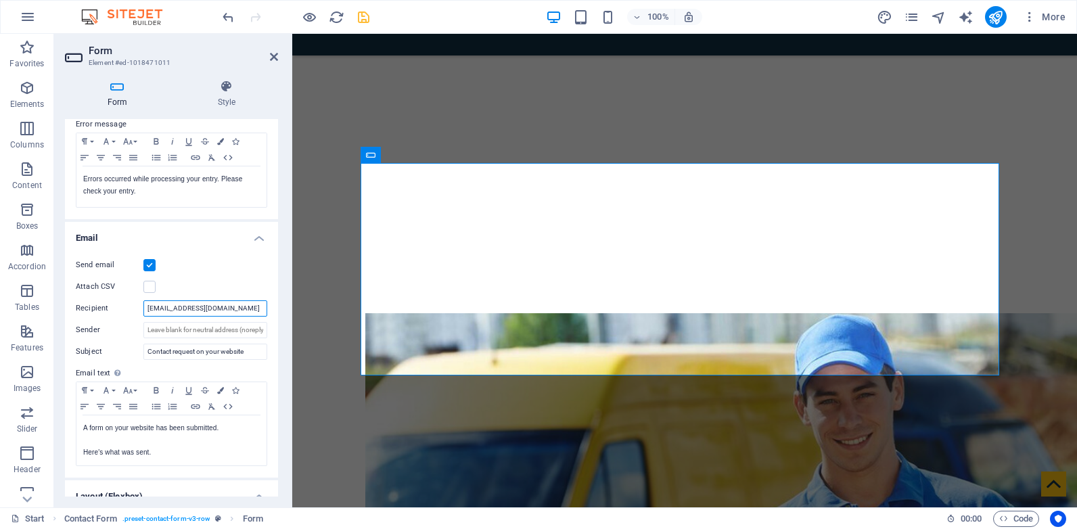
click at [196, 306] on input "email@affcrudep.itsforever.org" at bounding box center [205, 308] width 124 height 16
paste input "itsforeveryours.com"
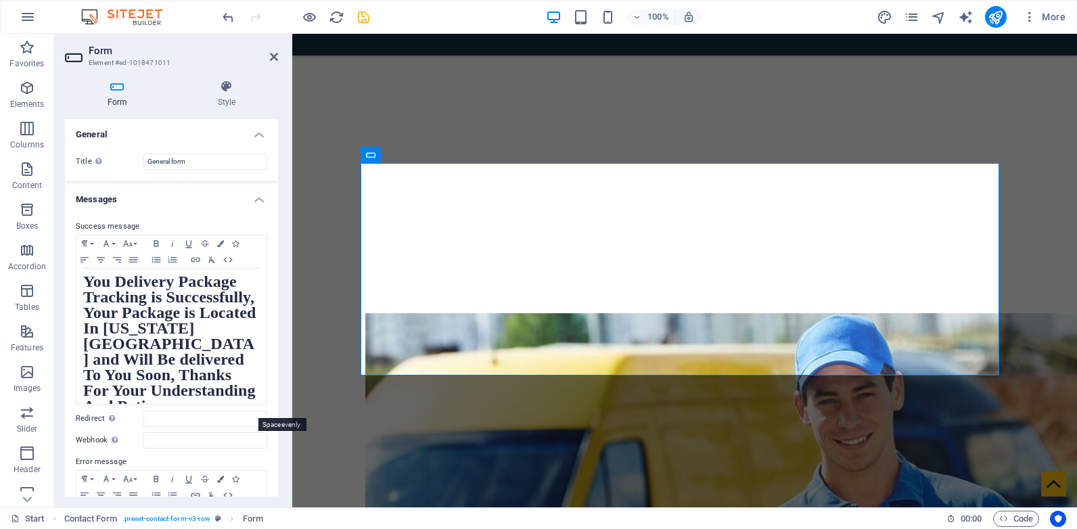
scroll to position [0, 0]
type input "email@itsforeveryours.com"
click at [365, 17] on icon "save" at bounding box center [364, 17] width 16 height 16
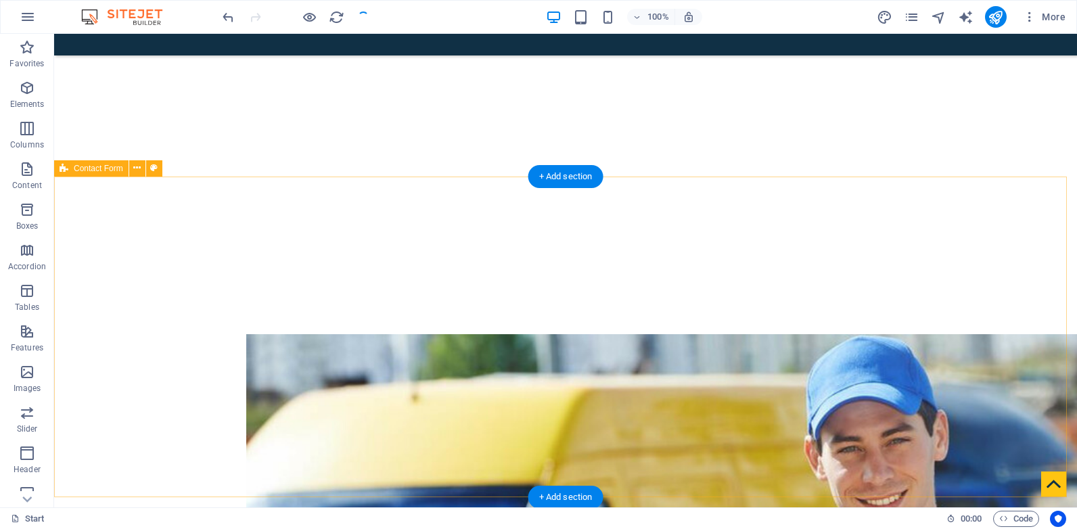
scroll to position [1107, 0]
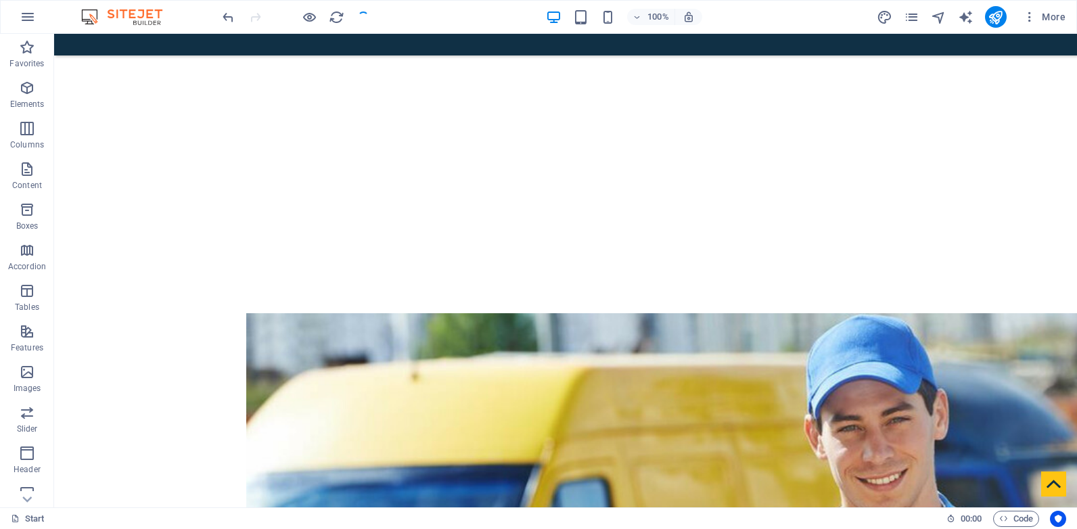
click at [361, 15] on div at bounding box center [296, 17] width 152 height 22
click at [23, 17] on icon "button" at bounding box center [28, 17] width 16 height 16
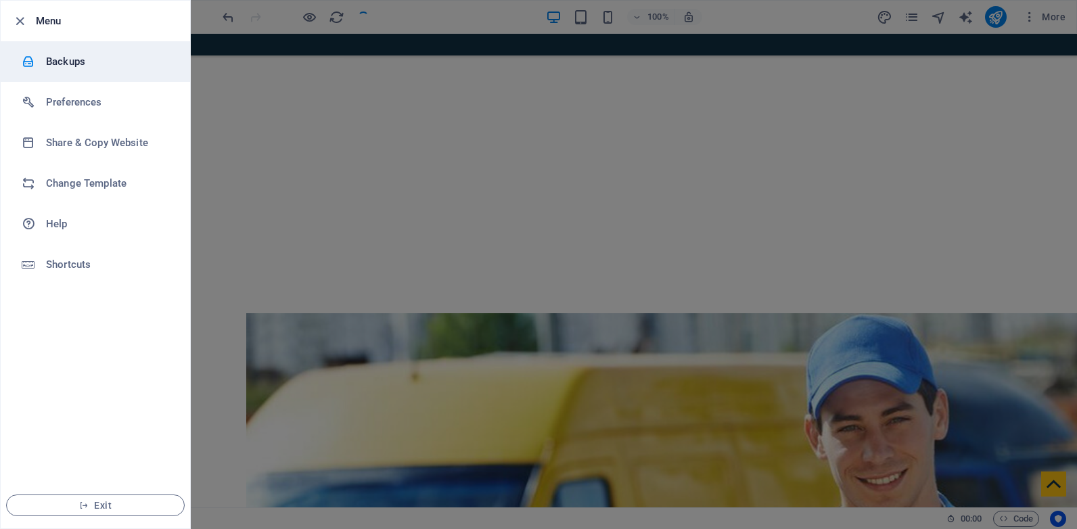
click at [99, 62] on h6 "Backups" at bounding box center [108, 61] width 125 height 16
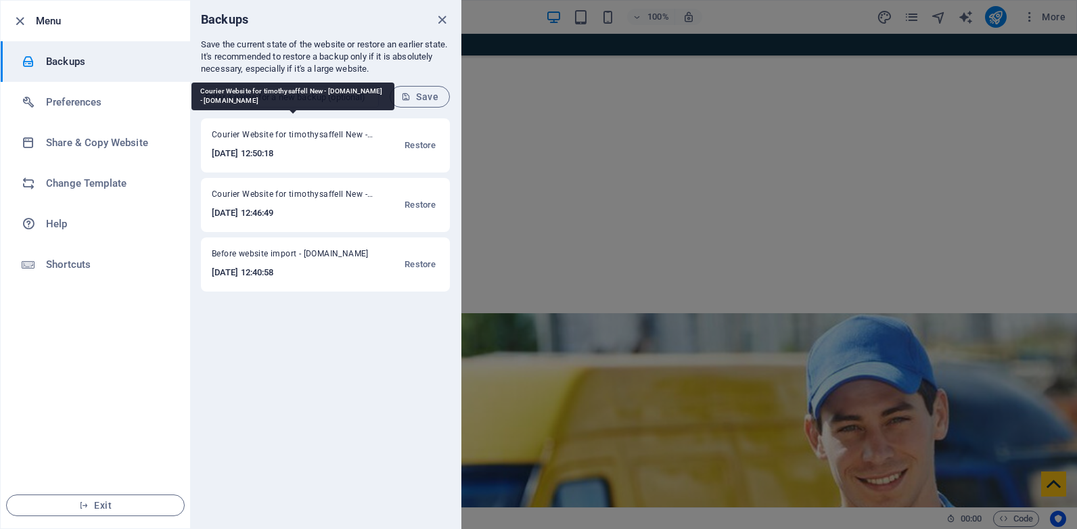
click at [300, 132] on span "Courier Website for timothysaffell New - timothysaffell.affcucds.itsforeveryour…" at bounding box center [293, 137] width 162 height 16
copy span "Courier Website for timothysaffell New - timothysaffell.affcucds.itsforeveryour…"
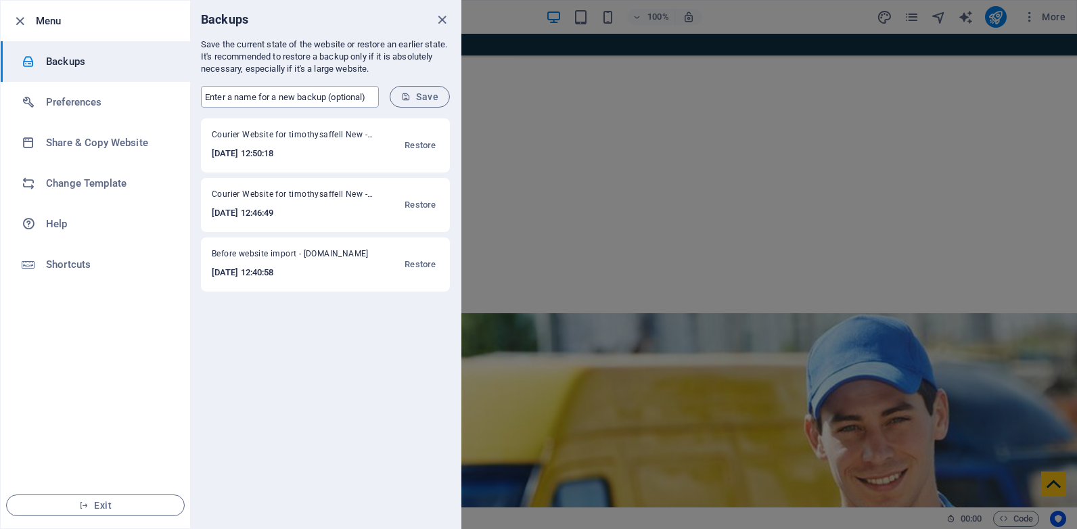
click at [315, 90] on input "text" at bounding box center [290, 97] width 178 height 22
paste input "Courier Website for timothysaffell New - timothysaffell.affcucds.itsforeveryour…"
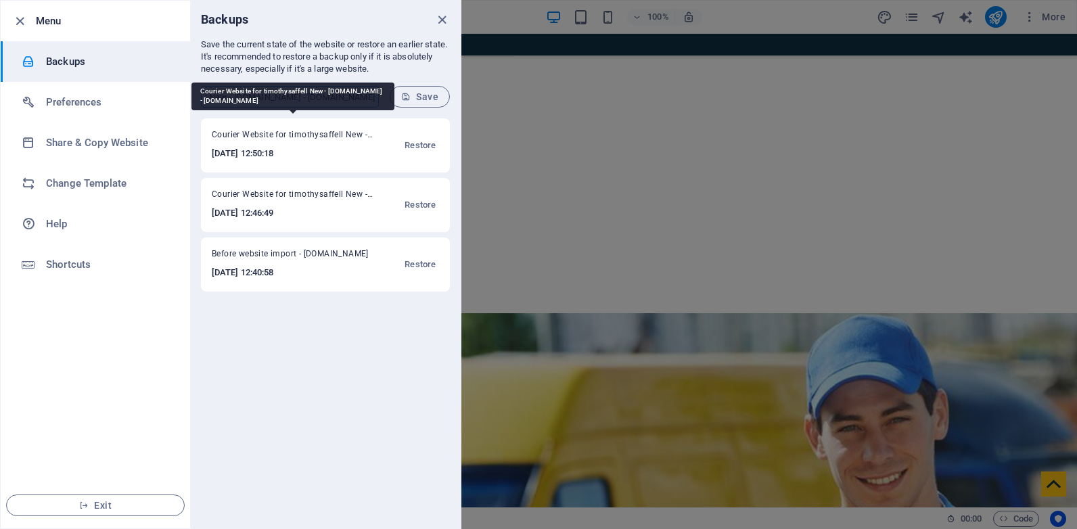
type input "Courier Website for timothysaffell New - timothysaffell.affcucds.itsforeveryour…"
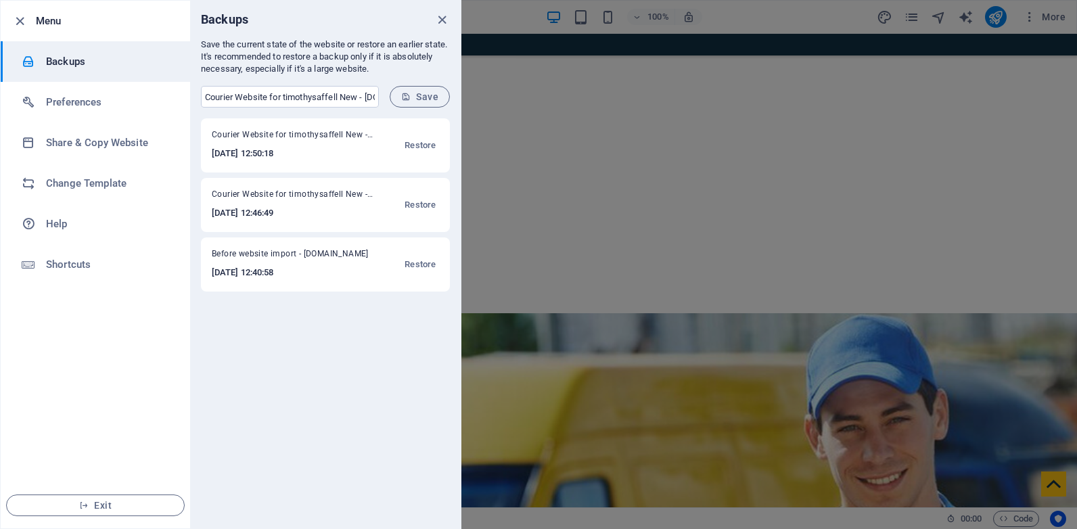
drag, startPoint x: 359, startPoint y: 134, endPoint x: 208, endPoint y: 140, distance: 151.6
click at [208, 140] on div "Courier Website for timothysaffell New - timothysaffell.affcucds.itsforeveryour…" at bounding box center [325, 145] width 249 height 54
copy span "Courier Website for timothysaffell New"
drag, startPoint x: 208, startPoint y: 140, endPoint x: 350, endPoint y: 97, distance: 148.5
click at [350, 97] on input "Courier Website for timothysaffell New - timothysaffell.affcucds.itsforeveryour…" at bounding box center [290, 97] width 178 height 22
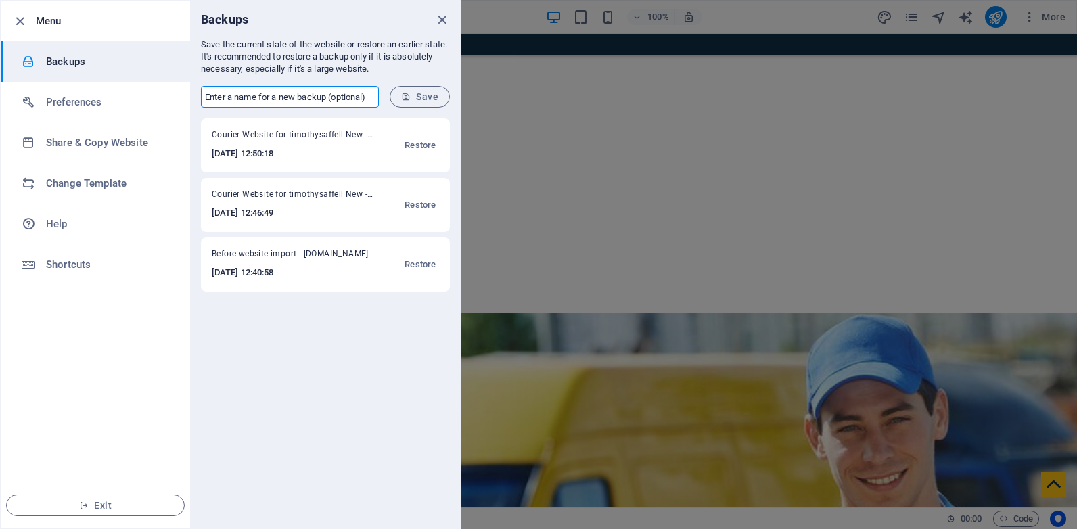
paste input "Courier Website for timothysaffell New"
type input "Courier Website for timothysaffell Newest"
click at [422, 95] on span "Save" at bounding box center [419, 96] width 37 height 11
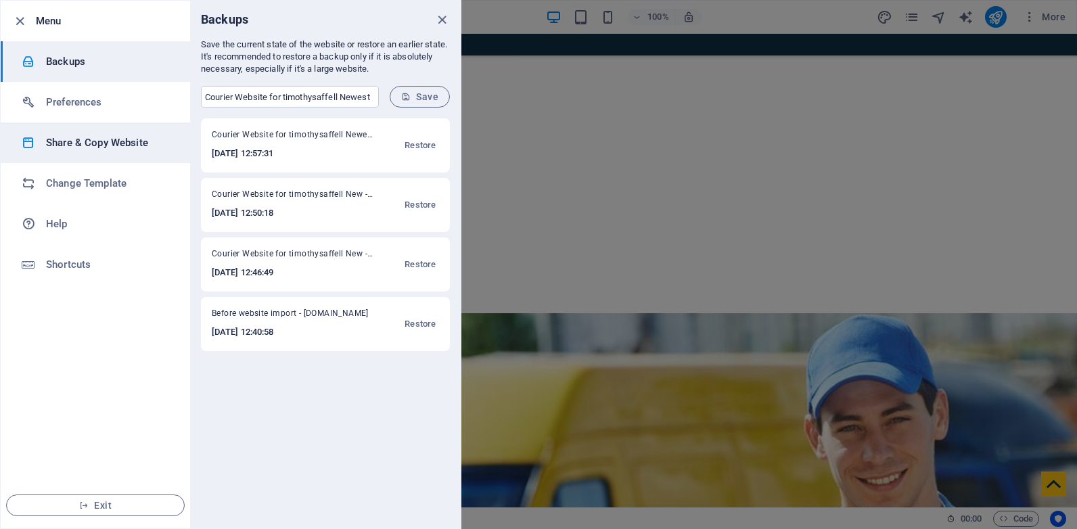
click at [112, 145] on h6 "Share & Copy Website" at bounding box center [108, 143] width 125 height 16
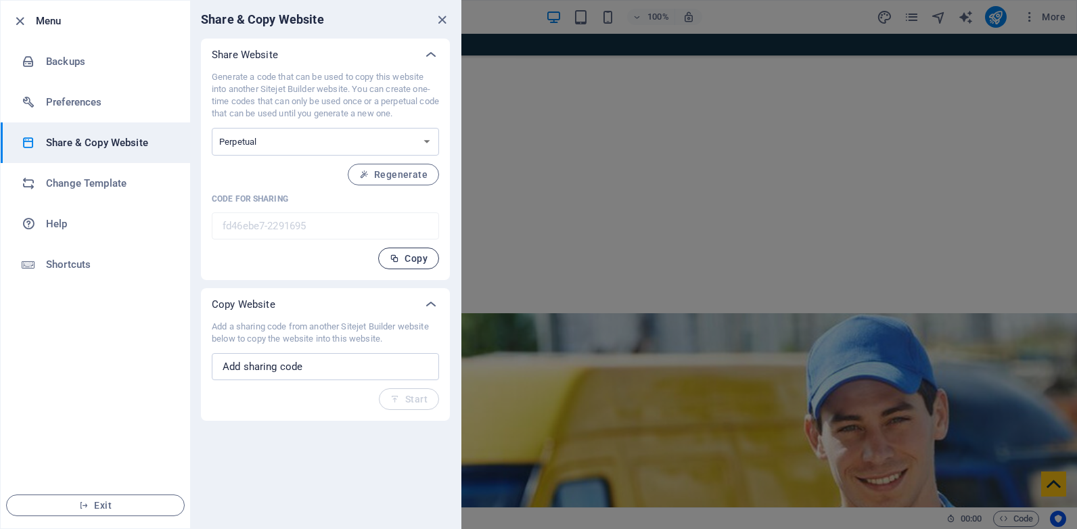
click at [411, 258] on span "Copy" at bounding box center [409, 258] width 38 height 11
click at [435, 24] on icon "close" at bounding box center [442, 20] width 16 height 16
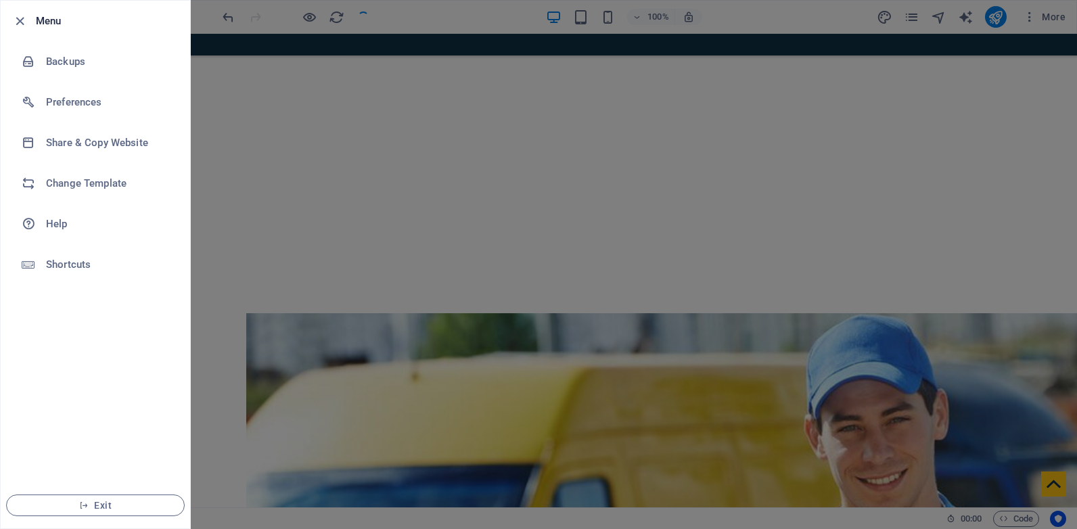
click at [516, 83] on div at bounding box center [538, 264] width 1077 height 529
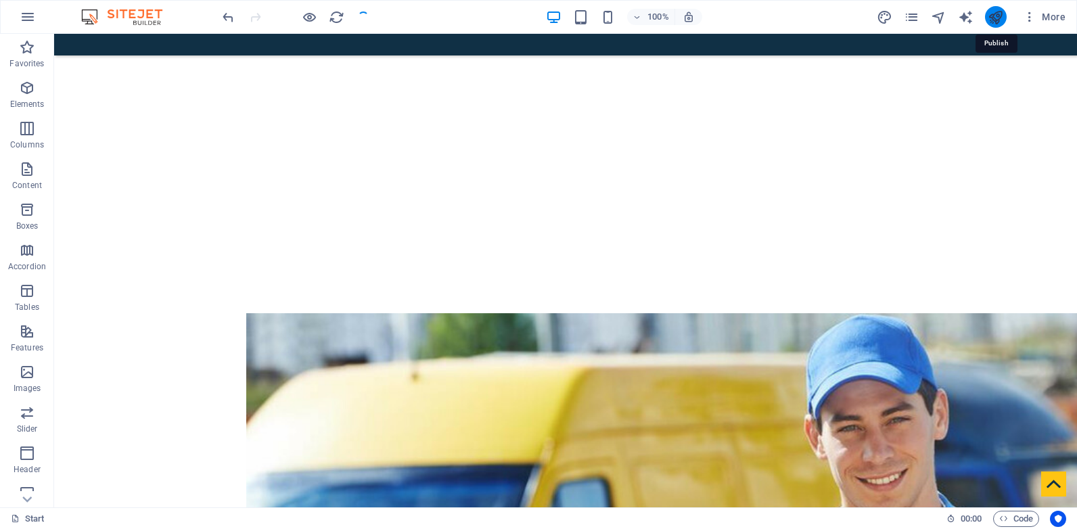
click at [1001, 16] on icon "publish" at bounding box center [996, 17] width 16 height 16
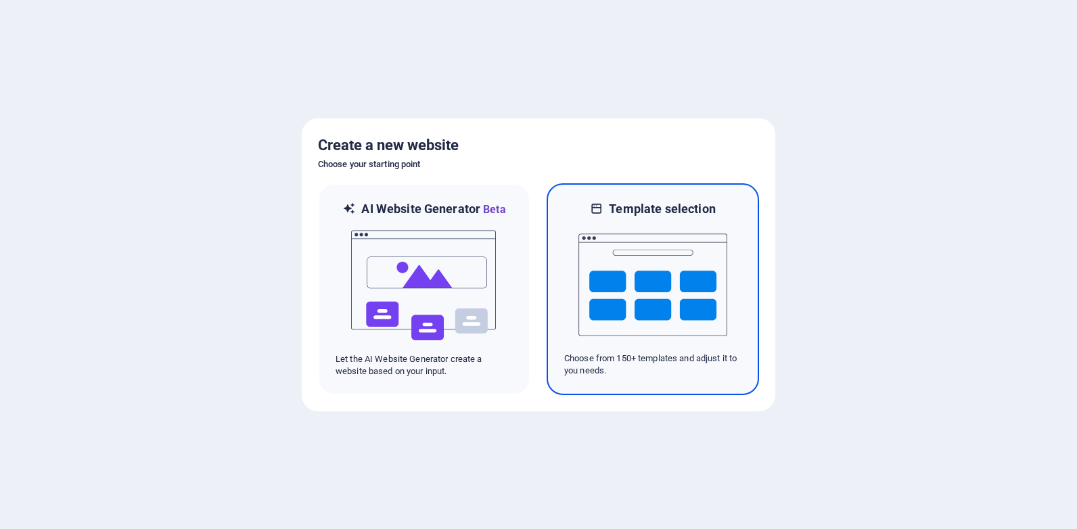
click at [691, 246] on img at bounding box center [652, 284] width 149 height 135
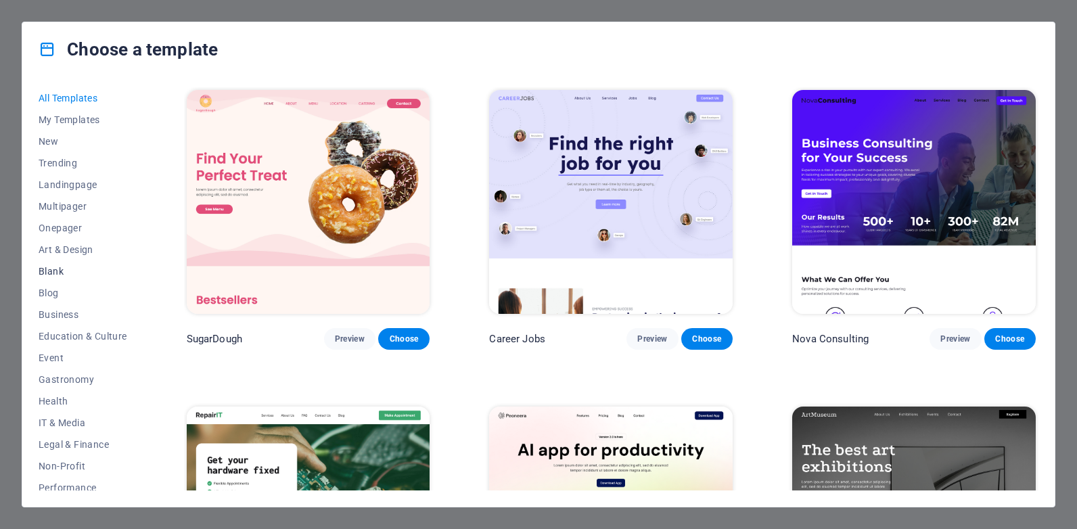
click at [55, 269] on span "Blank" at bounding box center [83, 271] width 89 height 11
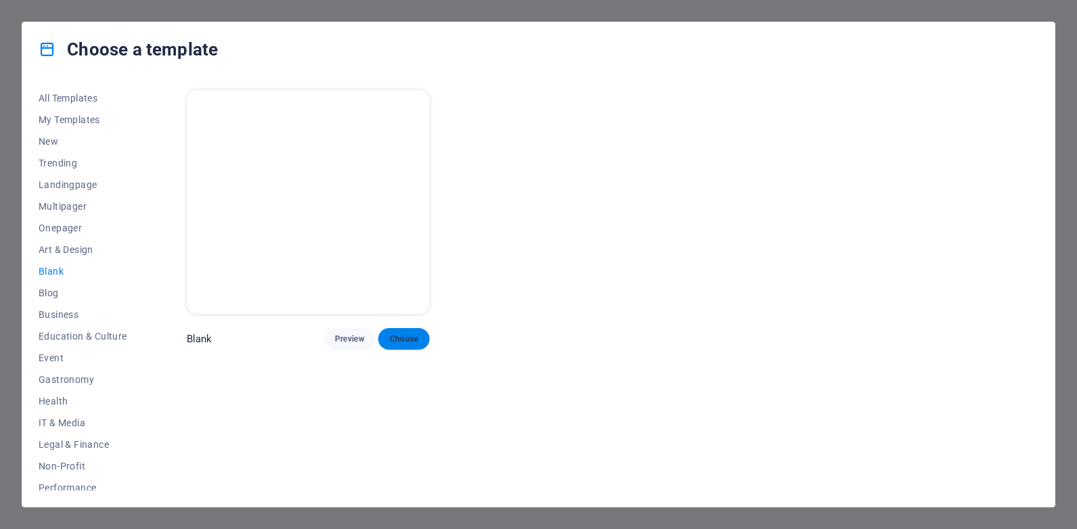
click at [407, 339] on span "Choose" at bounding box center [404, 338] width 30 height 11
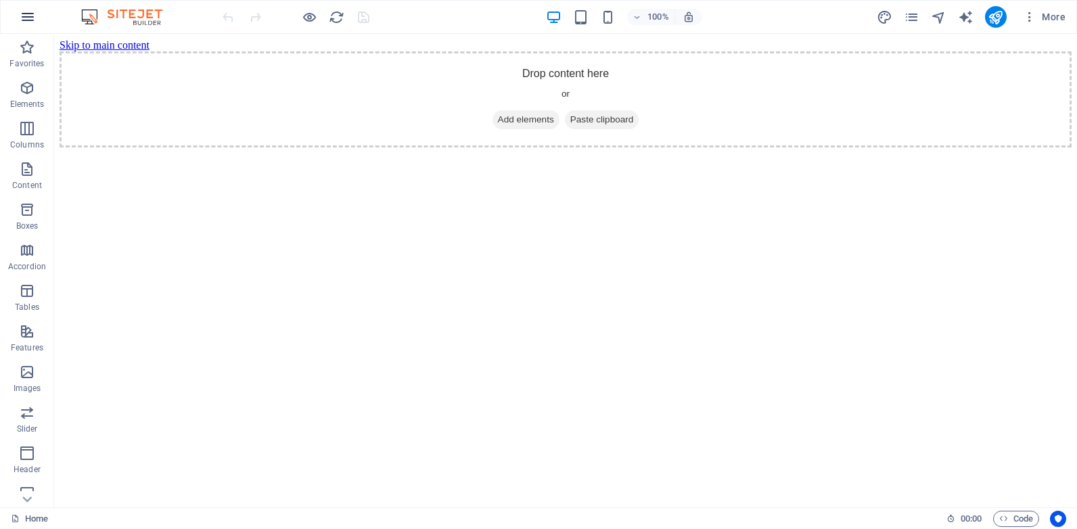
click at [22, 18] on icon "button" at bounding box center [28, 17] width 16 height 16
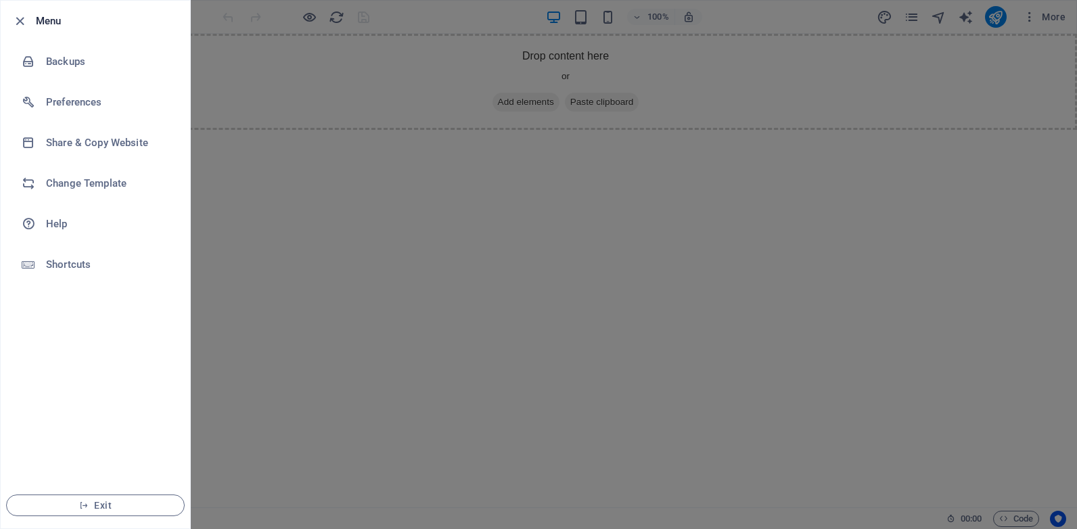
click at [693, 294] on div at bounding box center [538, 264] width 1077 height 529
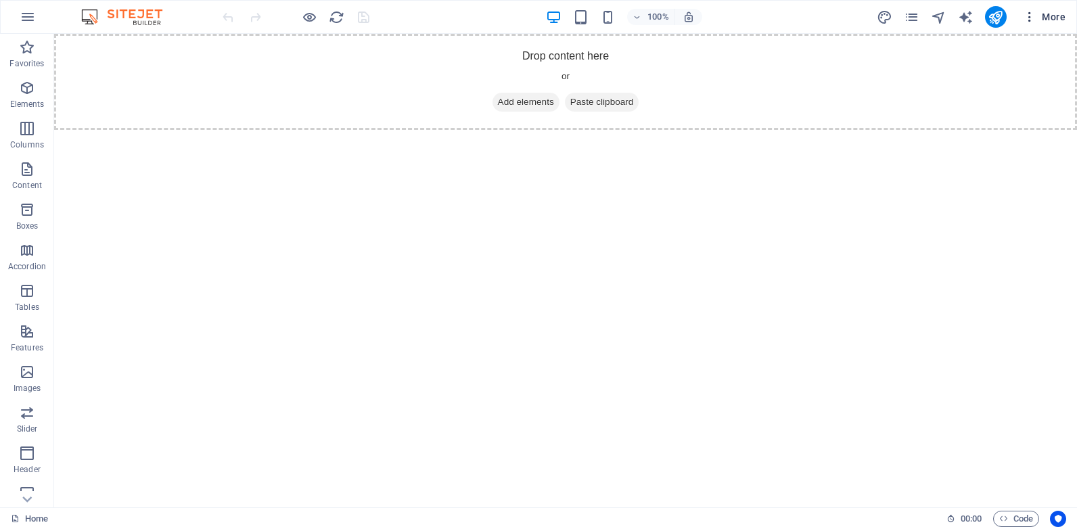
click at [1061, 21] on span "More" at bounding box center [1044, 17] width 43 height 14
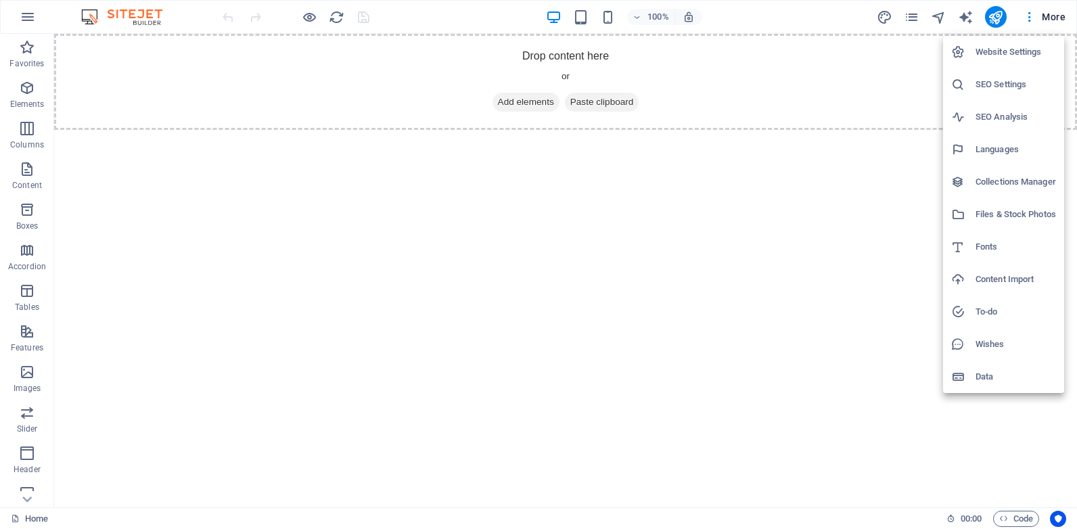
click at [1031, 52] on h6 "Website Settings" at bounding box center [1015, 52] width 80 height 16
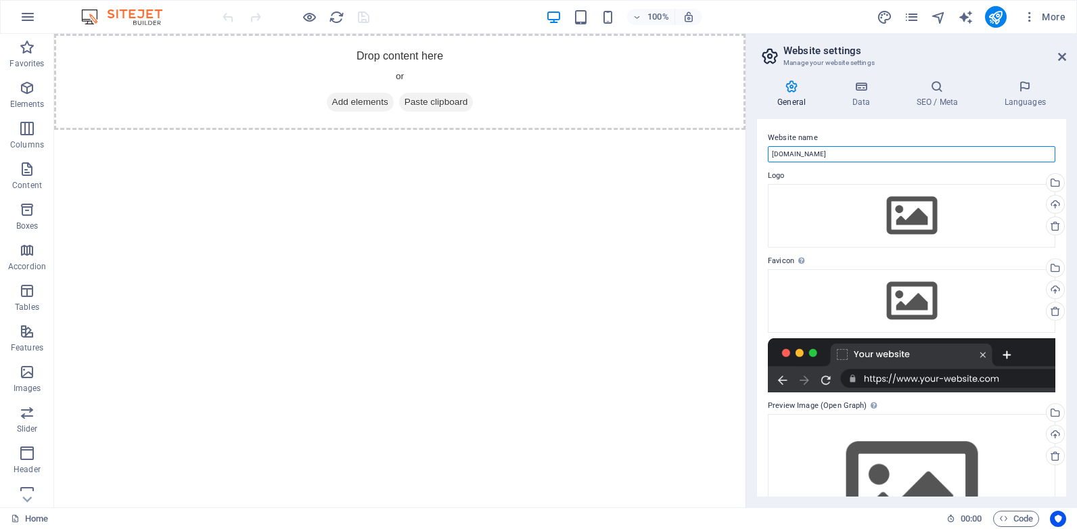
click at [860, 154] on input "[DOMAIN_NAME]" at bounding box center [911, 154] width 287 height 16
click at [1061, 21] on span "More" at bounding box center [1044, 17] width 43 height 14
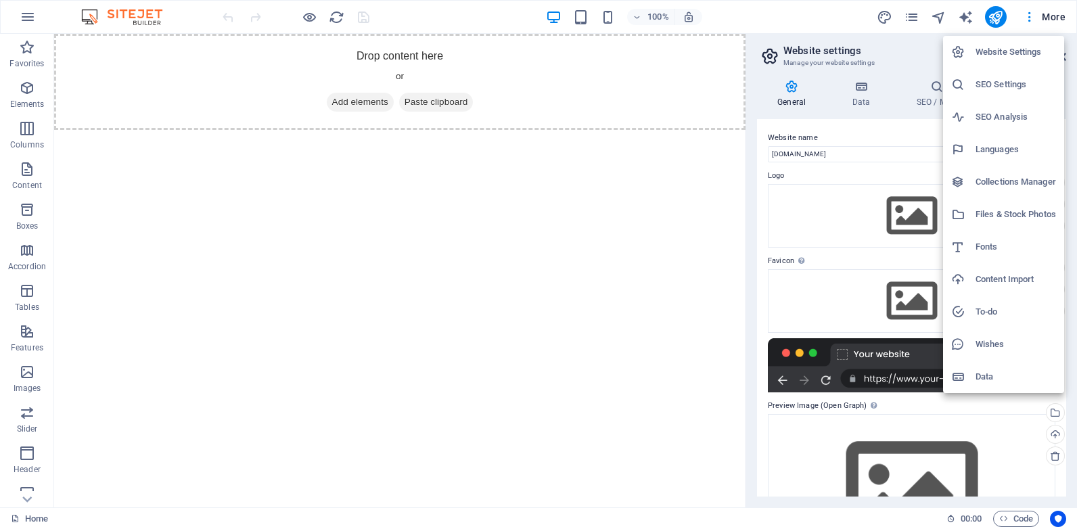
click at [1018, 83] on h6 "SEO Settings" at bounding box center [1015, 84] width 80 height 16
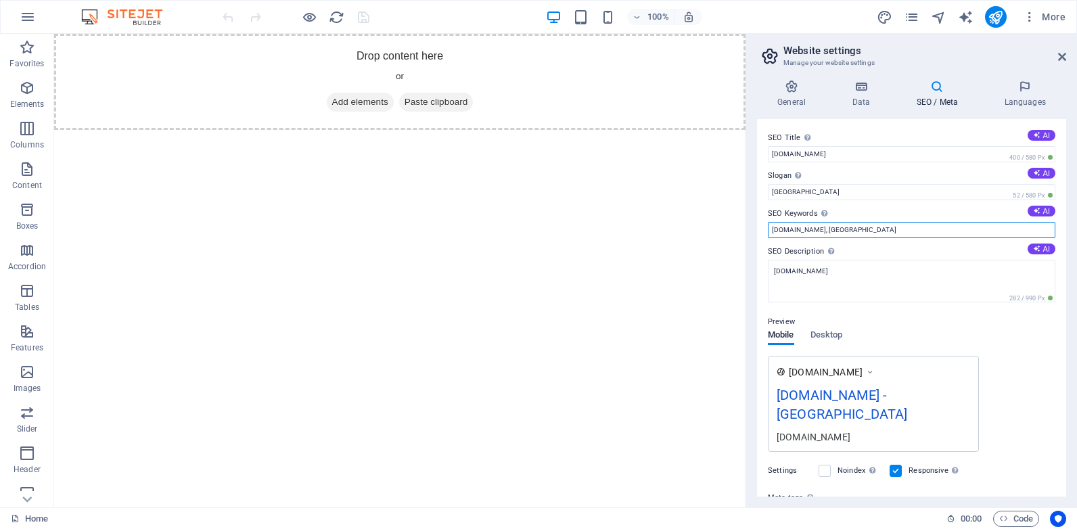
click at [870, 228] on input "[DOMAIN_NAME], [GEOGRAPHIC_DATA]" at bounding box center [911, 230] width 287 height 16
paste input "text"
type input "[DOMAIN_NAME]"
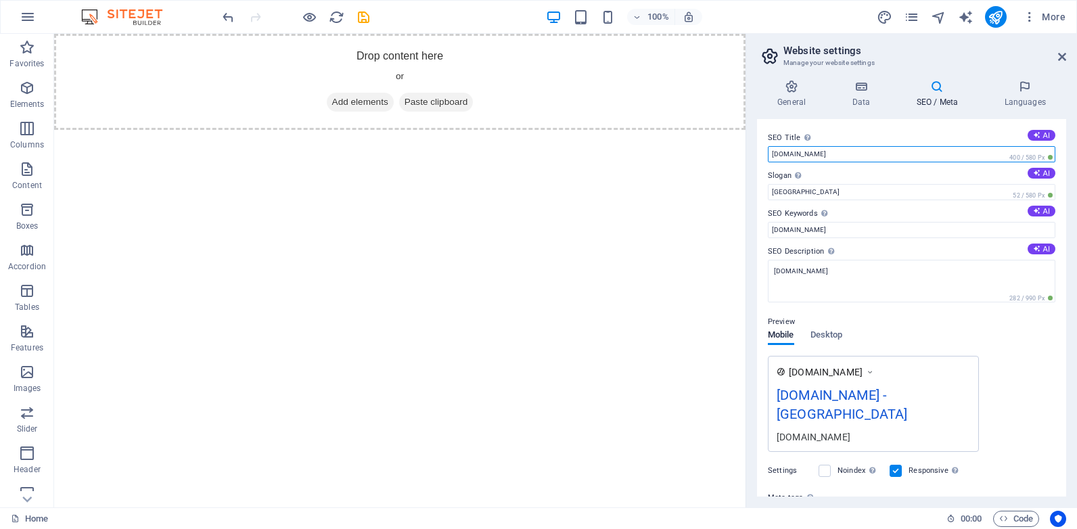
click at [827, 150] on input "[DOMAIN_NAME]" at bounding box center [911, 154] width 287 height 16
click at [1005, 346] on div "Preview Mobile Desktop [DOMAIN_NAME] [DOMAIN_NAME] - Berlin [DOMAIN_NAME]" at bounding box center [911, 377] width 287 height 149
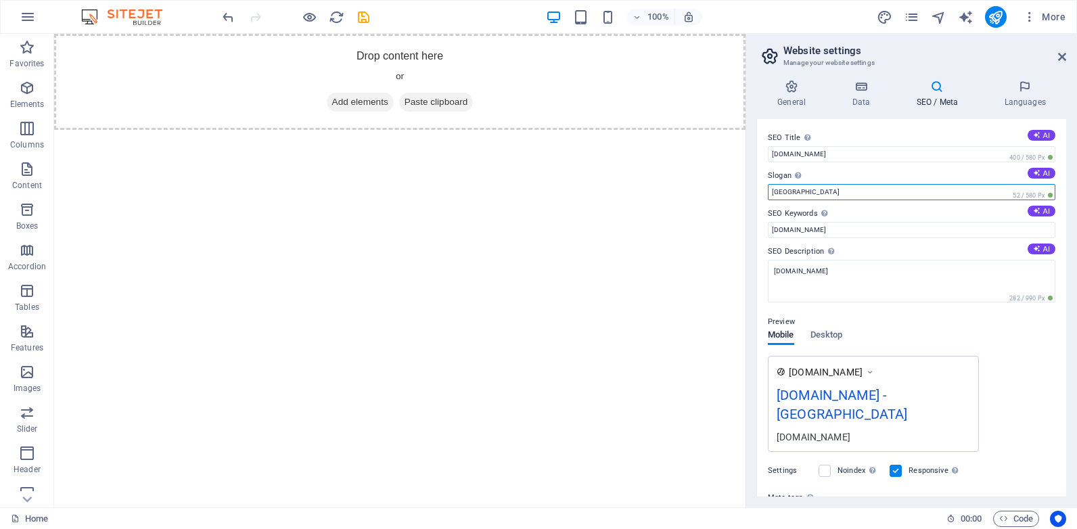
click at [852, 193] on input "[GEOGRAPHIC_DATA]" at bounding box center [911, 192] width 287 height 16
paste input "[DOMAIN_NAME]"
type input "[GEOGRAPHIC_DATA]"
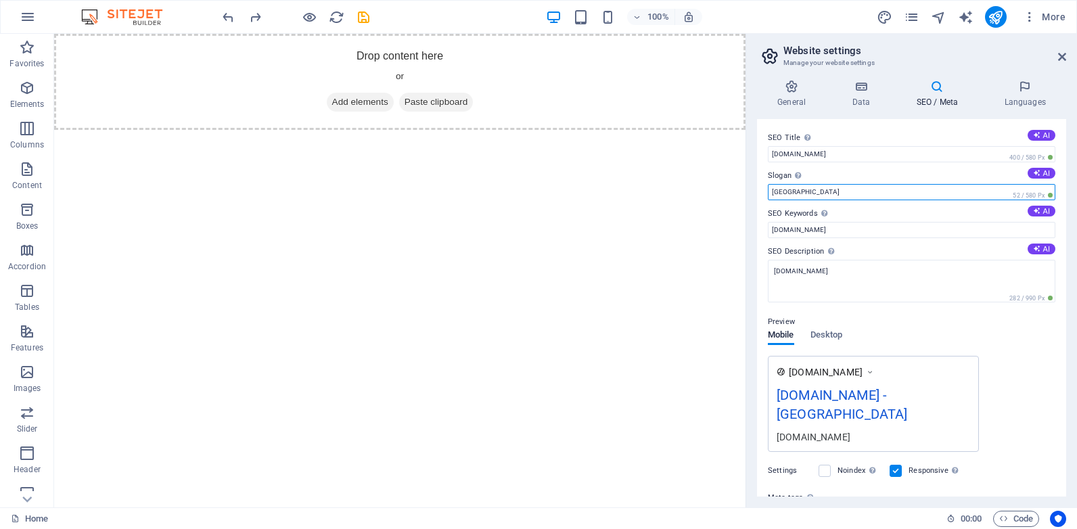
click at [862, 192] on input "[GEOGRAPHIC_DATA]" at bounding box center [911, 192] width 287 height 16
paste input "[DOMAIN_NAME]"
type input "[DOMAIN_NAME]"
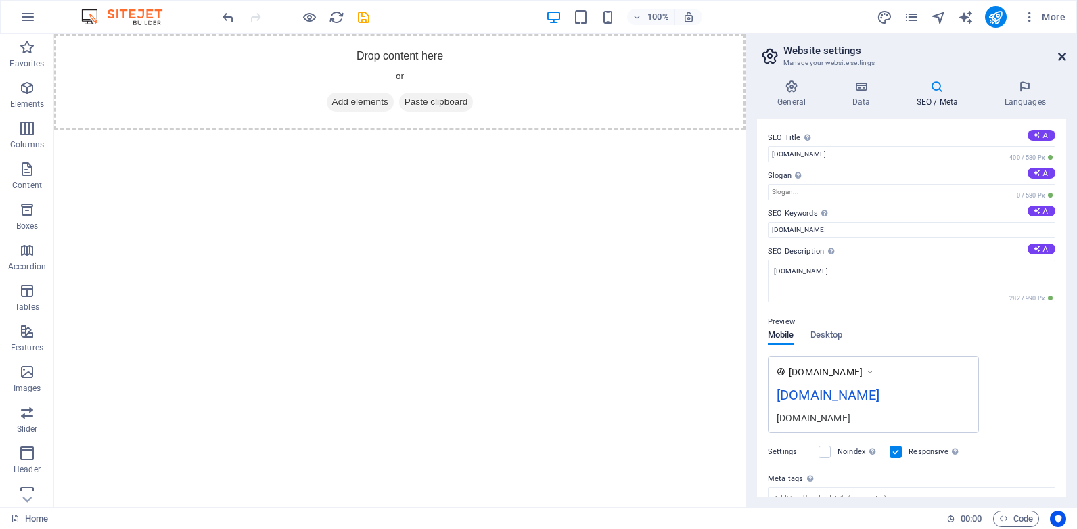
click at [1064, 53] on icon at bounding box center [1062, 56] width 8 height 11
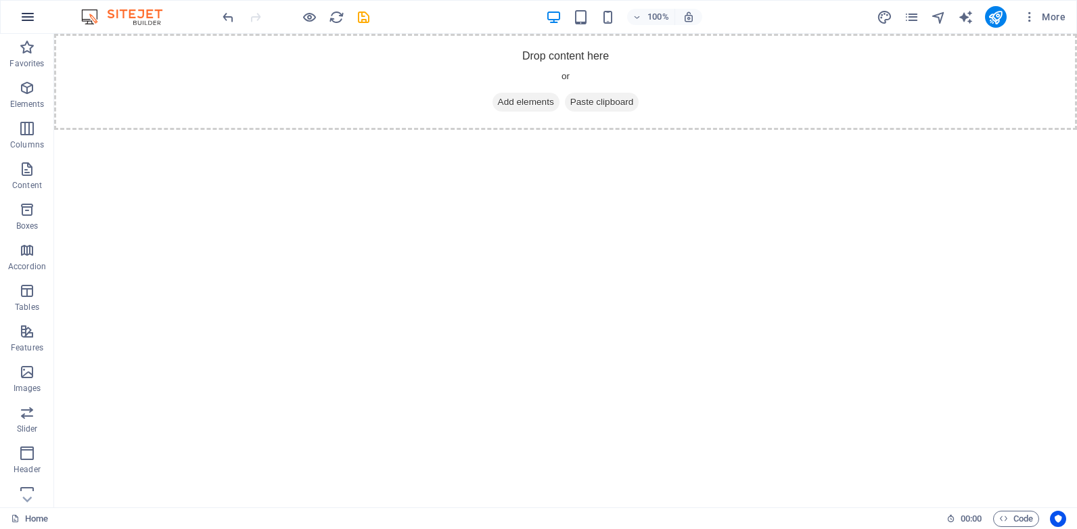
click at [25, 15] on icon "button" at bounding box center [28, 17] width 16 height 16
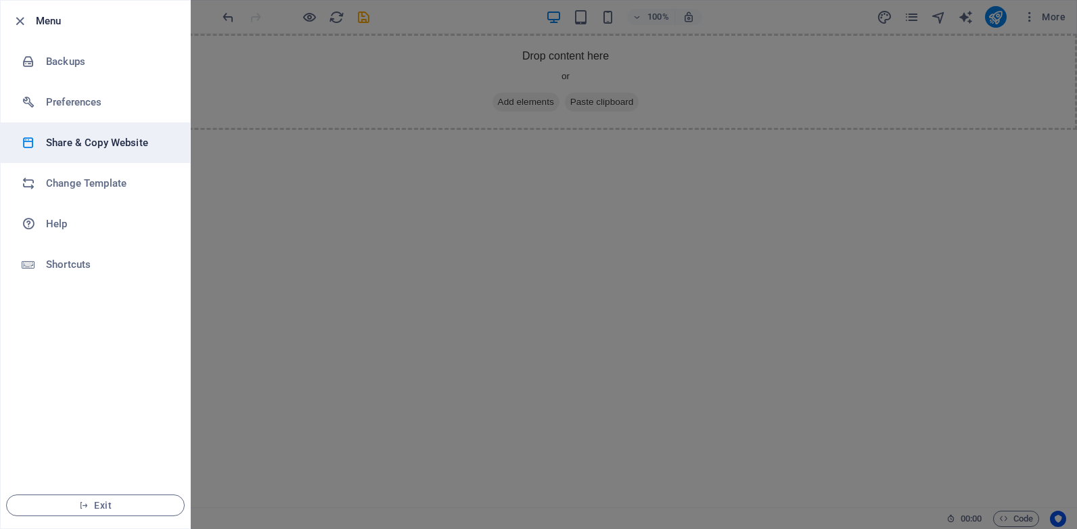
click at [95, 144] on h6 "Share & Copy Website" at bounding box center [108, 143] width 125 height 16
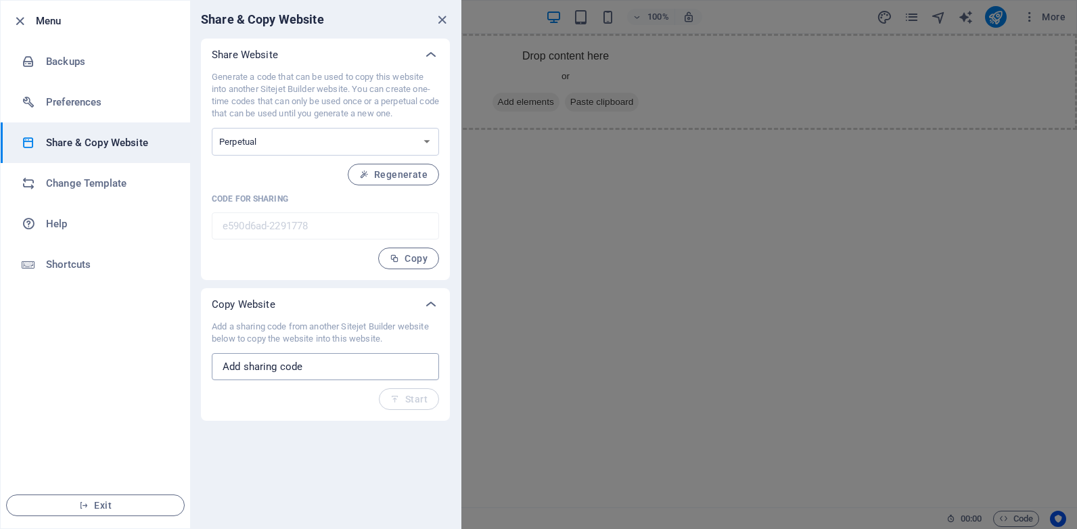
click at [298, 367] on input "text" at bounding box center [325, 366] width 227 height 27
paste input "fd46ebe7-2291695"
type input "fd46ebe7-2291695"
click at [425, 396] on span "Start" at bounding box center [408, 399] width 37 height 11
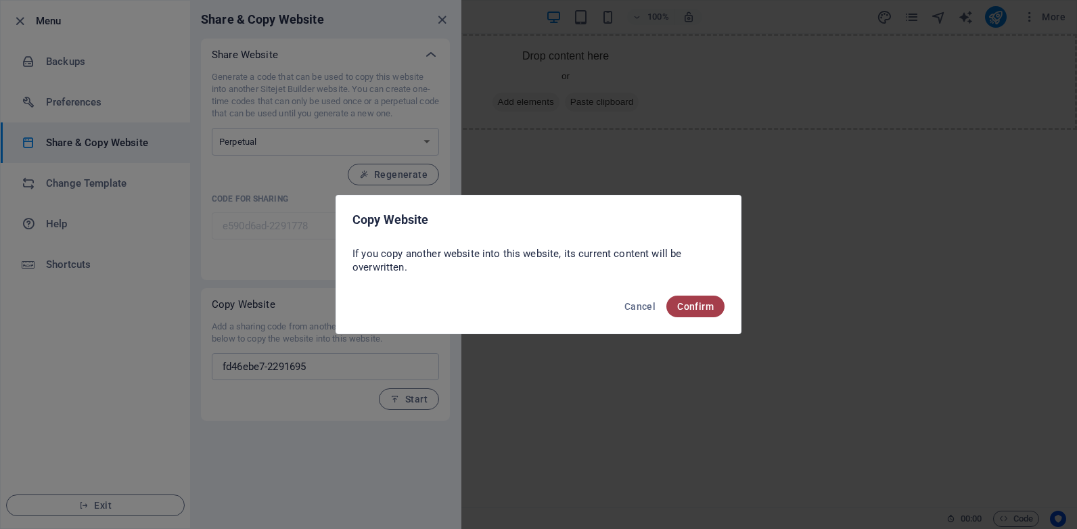
click at [700, 304] on span "Confirm" at bounding box center [695, 306] width 37 height 11
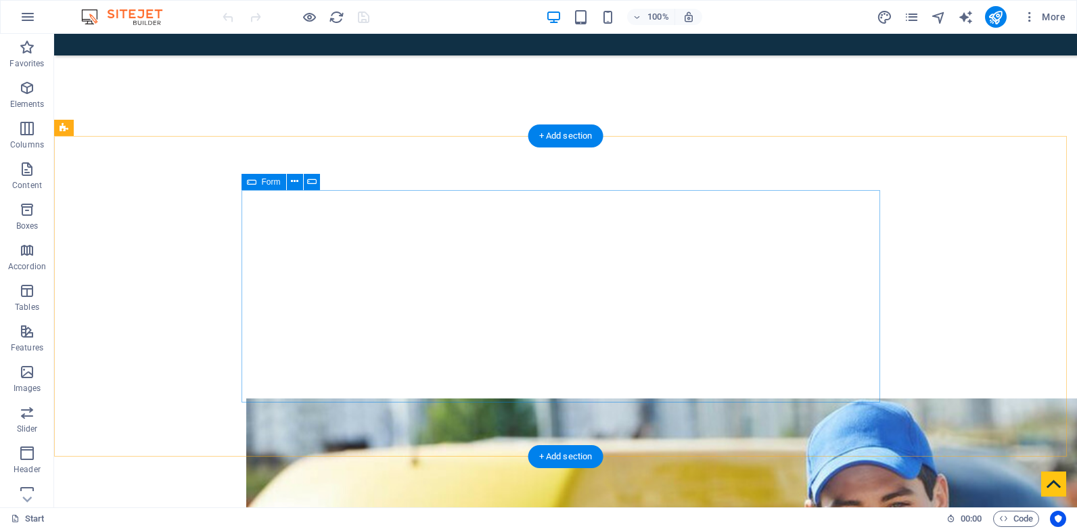
scroll to position [1082, 0]
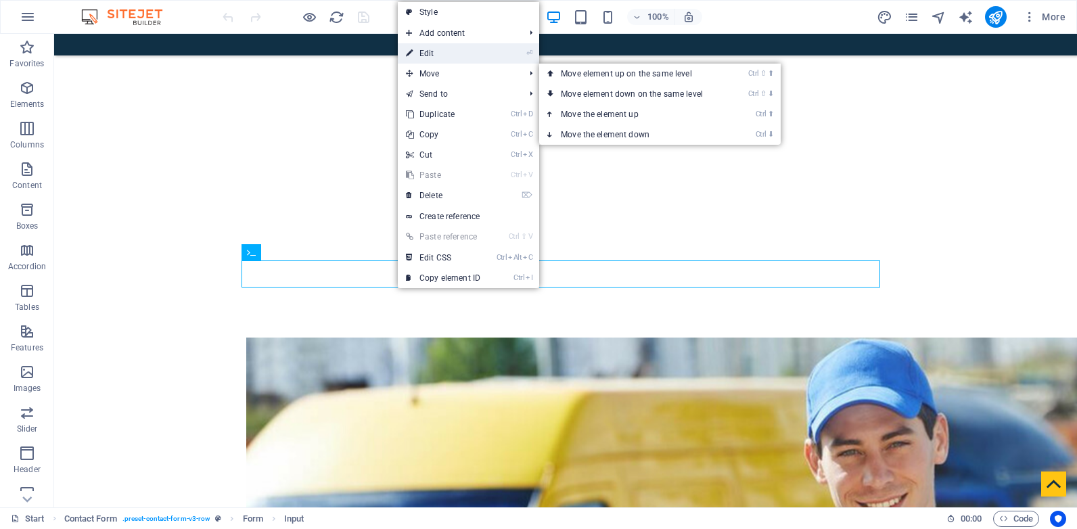
click at [450, 52] on link "⏎ Edit" at bounding box center [443, 53] width 91 height 20
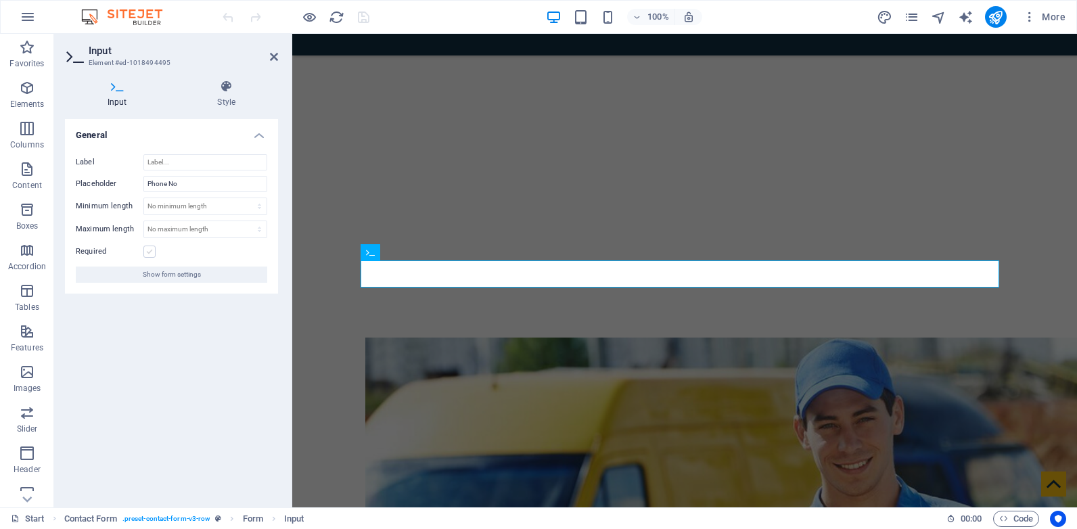
click at [149, 251] on label at bounding box center [149, 252] width 12 height 12
click at [0, 0] on input "Required" at bounding box center [0, 0] width 0 height 0
click at [164, 274] on span "Show form settings" at bounding box center [172, 275] width 58 height 16
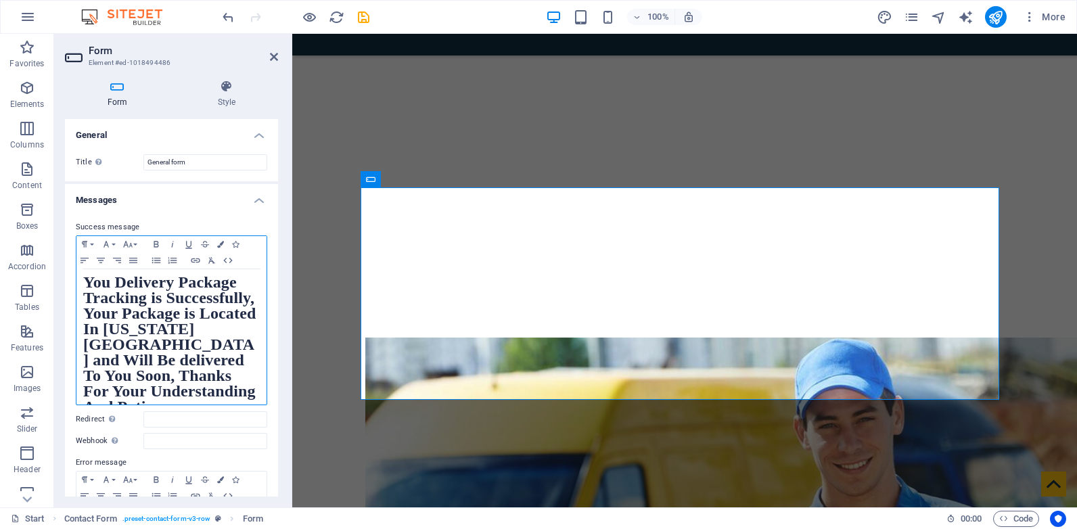
click at [148, 349] on strong "You Delivery Package Tracking is Successfully, Your Package is Located In Color…" at bounding box center [169, 344] width 172 height 142
click at [187, 363] on strong "You Delivery Package Tracking is Successfully, Your Package is Located In Calif…" at bounding box center [169, 344] width 172 height 142
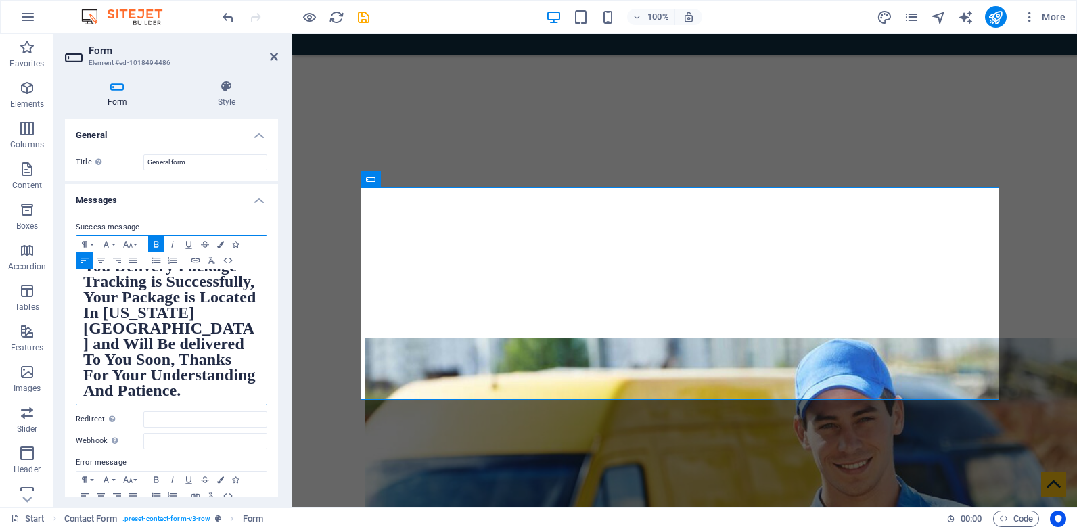
scroll to position [18, 0]
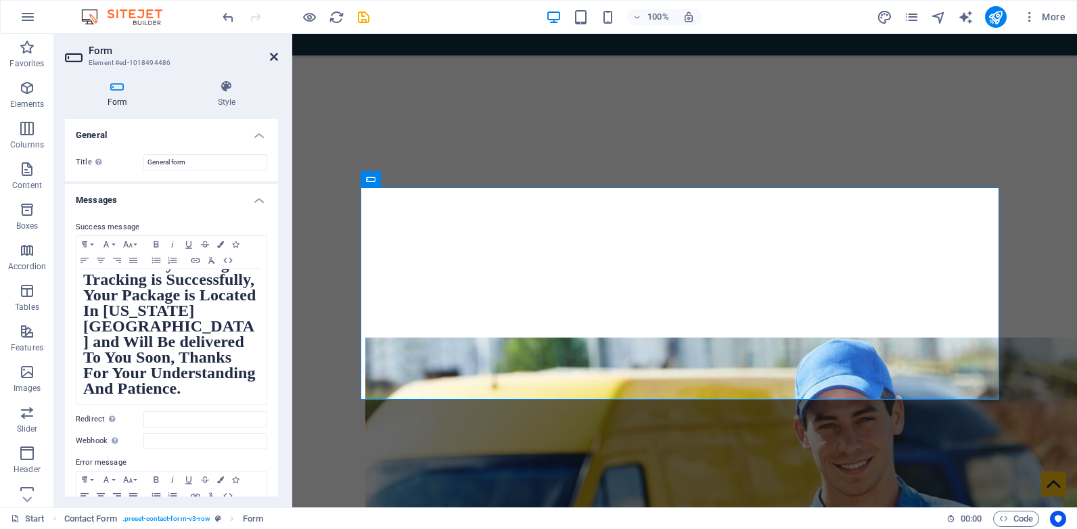
click at [276, 59] on icon at bounding box center [274, 56] width 8 height 11
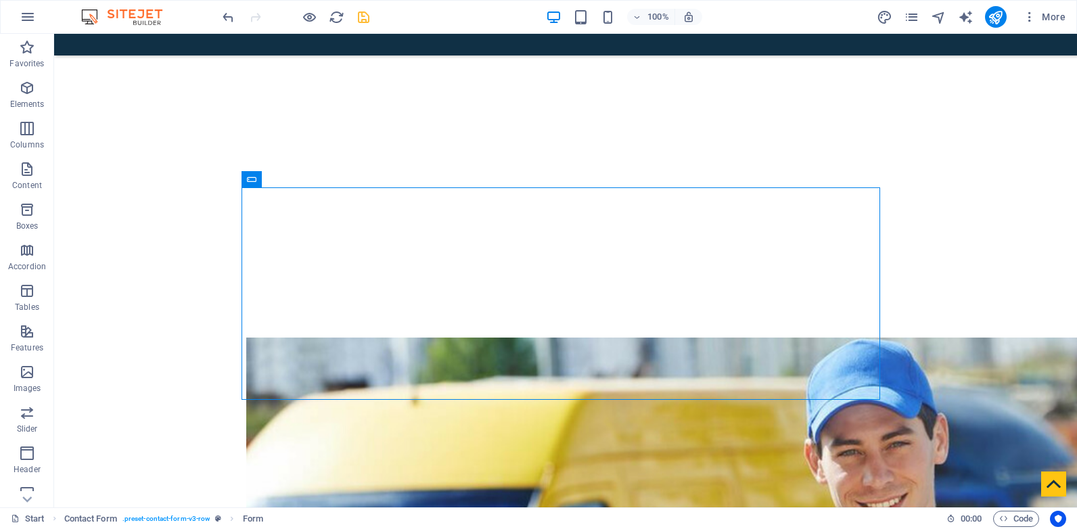
click at [365, 18] on icon "save" at bounding box center [364, 17] width 16 height 16
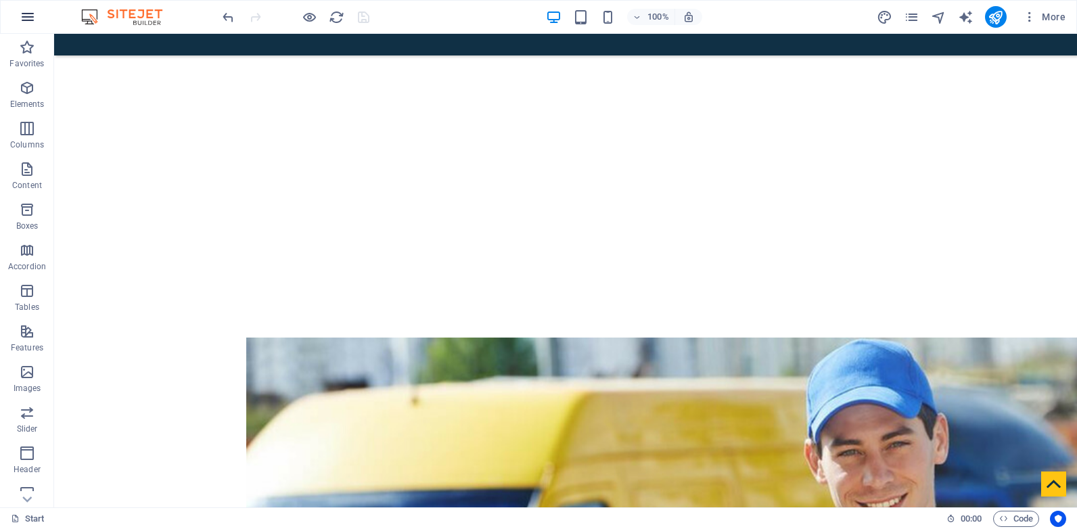
click at [26, 14] on icon "button" at bounding box center [28, 17] width 16 height 16
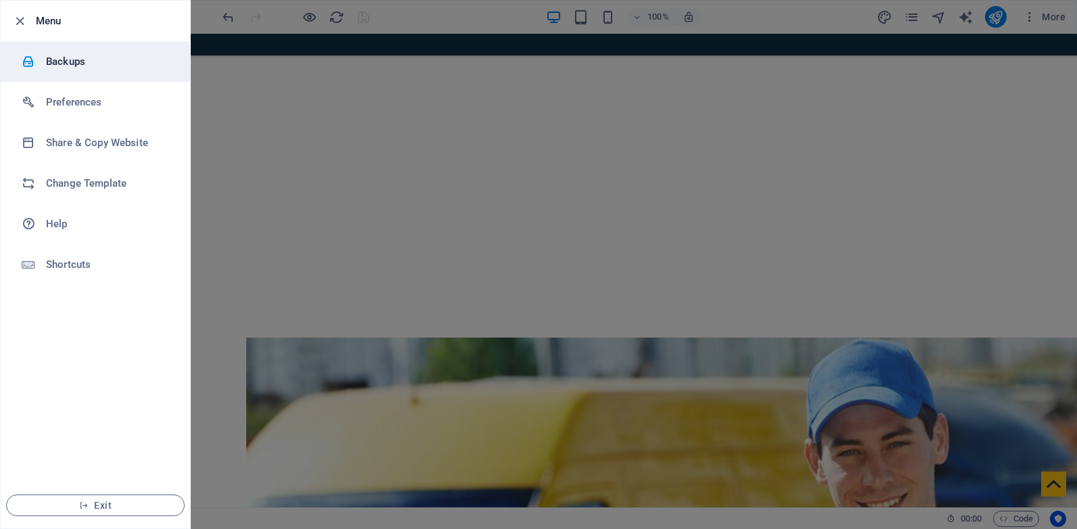
click at [85, 56] on h6 "Backups" at bounding box center [108, 61] width 125 height 16
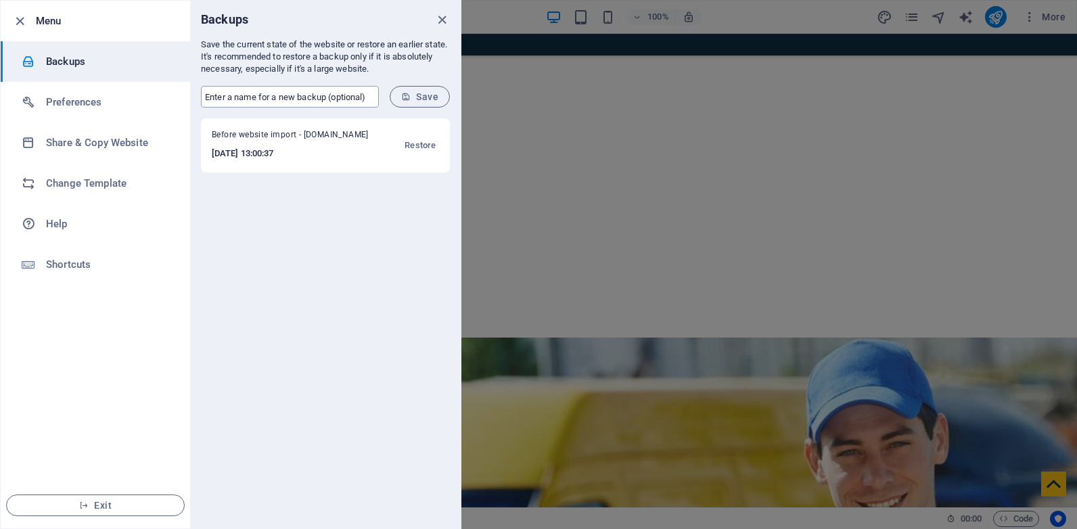
click at [329, 97] on input "text" at bounding box center [290, 97] width 178 height 22
paste input "Courier Website for timothysaffell New"
type input "Courier Website for hernandoperez New"
click at [437, 98] on span "Save" at bounding box center [419, 96] width 37 height 11
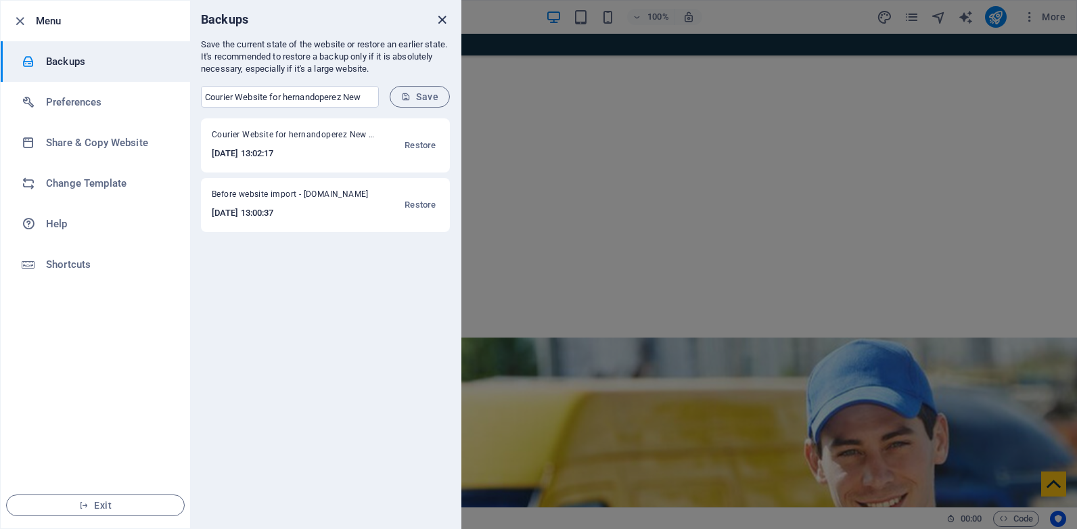
click at [446, 19] on icon "close" at bounding box center [442, 20] width 16 height 16
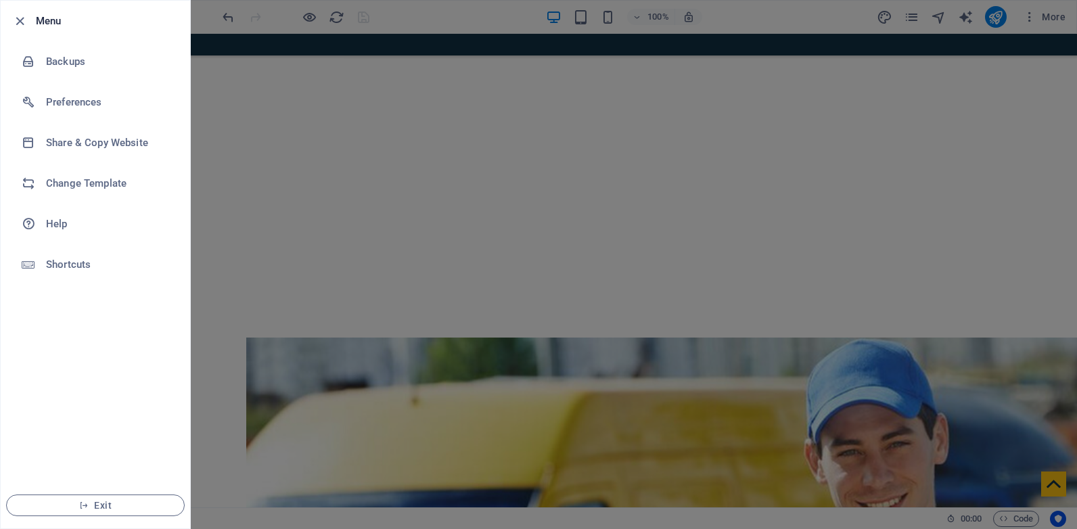
click at [361, 119] on div at bounding box center [538, 264] width 1077 height 529
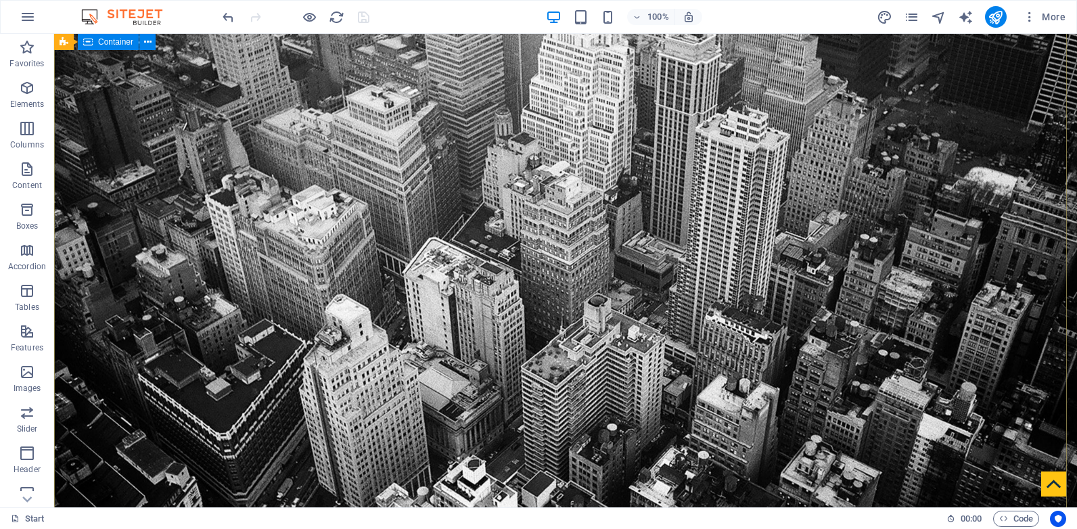
scroll to position [0, 0]
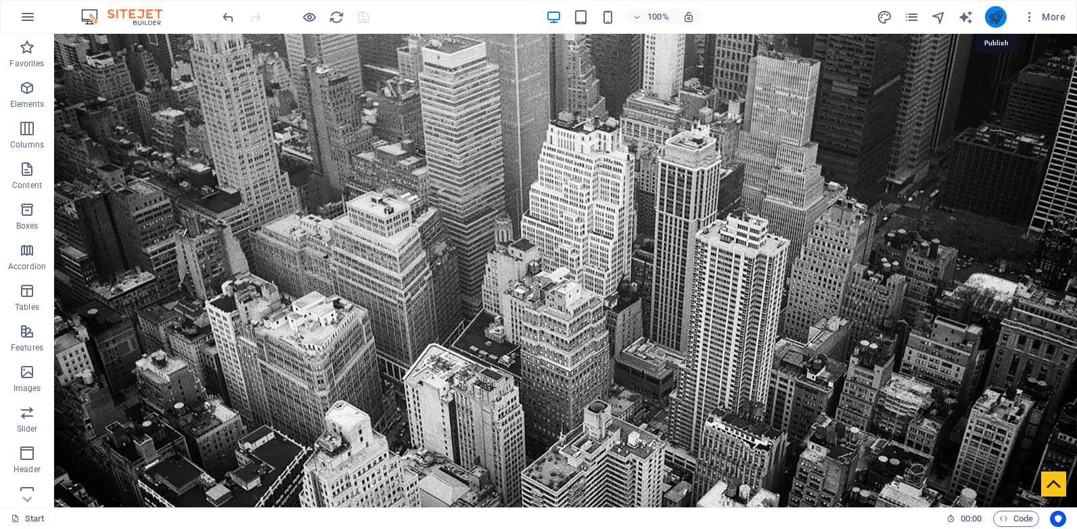
click at [989, 20] on icon "publish" at bounding box center [996, 17] width 16 height 16
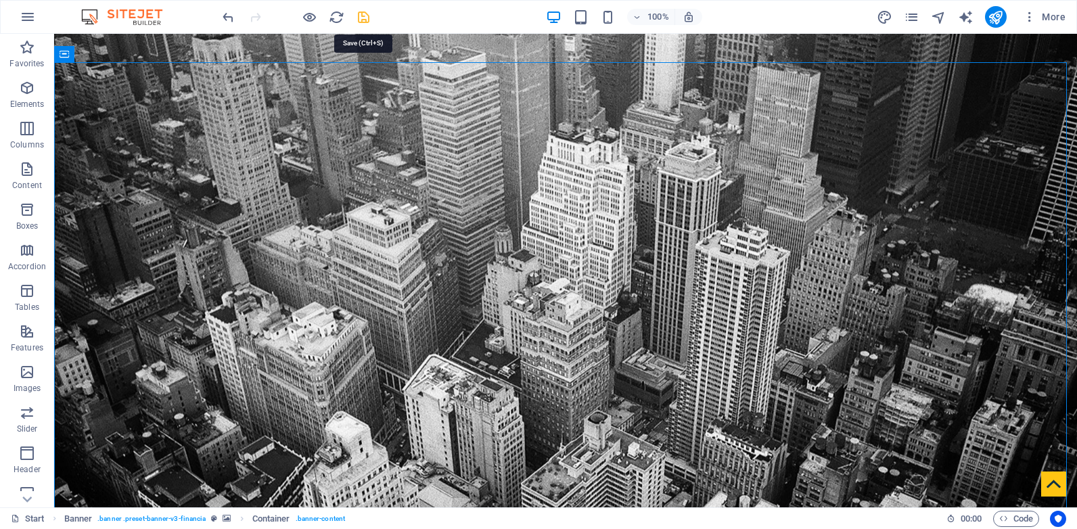
click at [365, 19] on icon "save" at bounding box center [364, 17] width 16 height 16
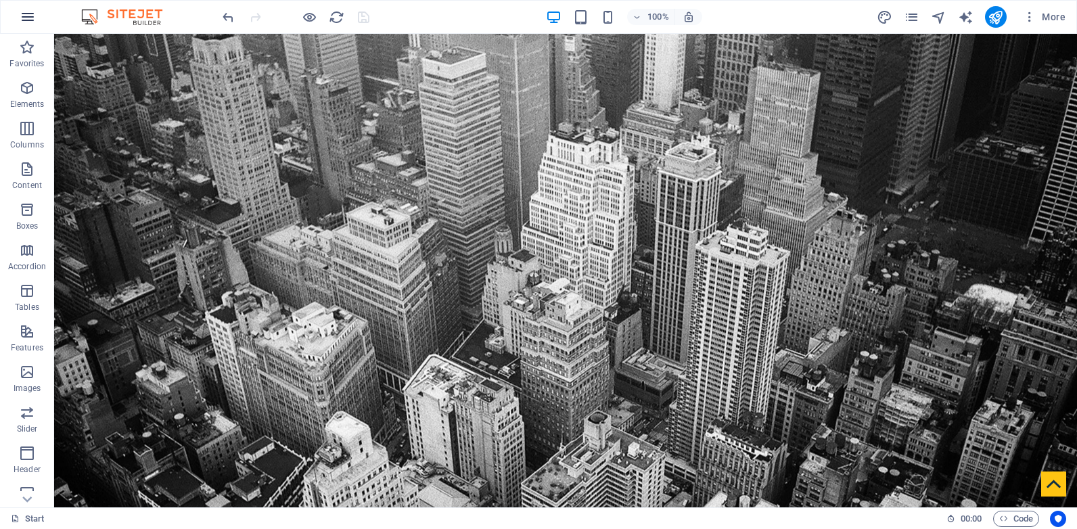
click at [32, 10] on icon "button" at bounding box center [28, 17] width 16 height 16
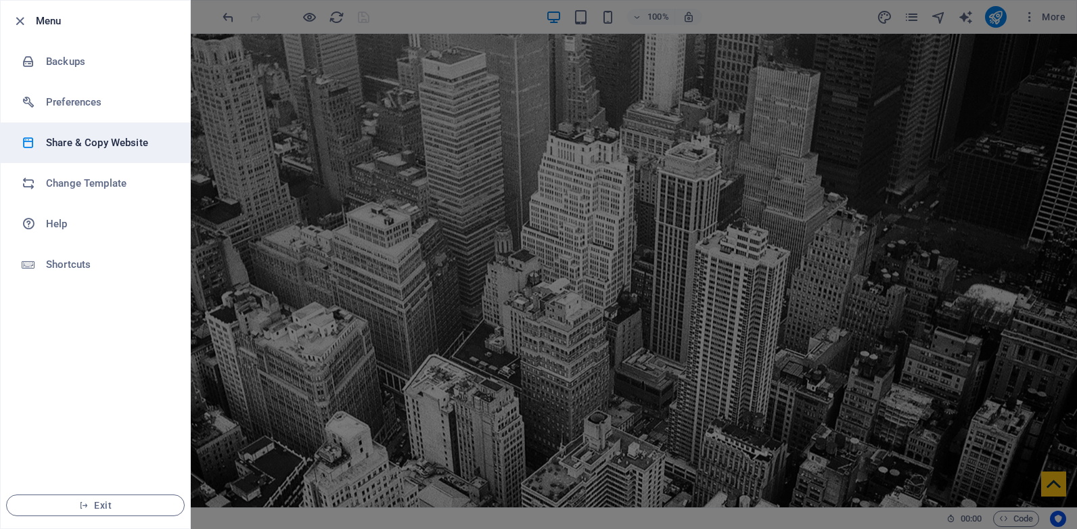
click at [91, 143] on h6 "Share & Copy Website" at bounding box center [108, 143] width 125 height 16
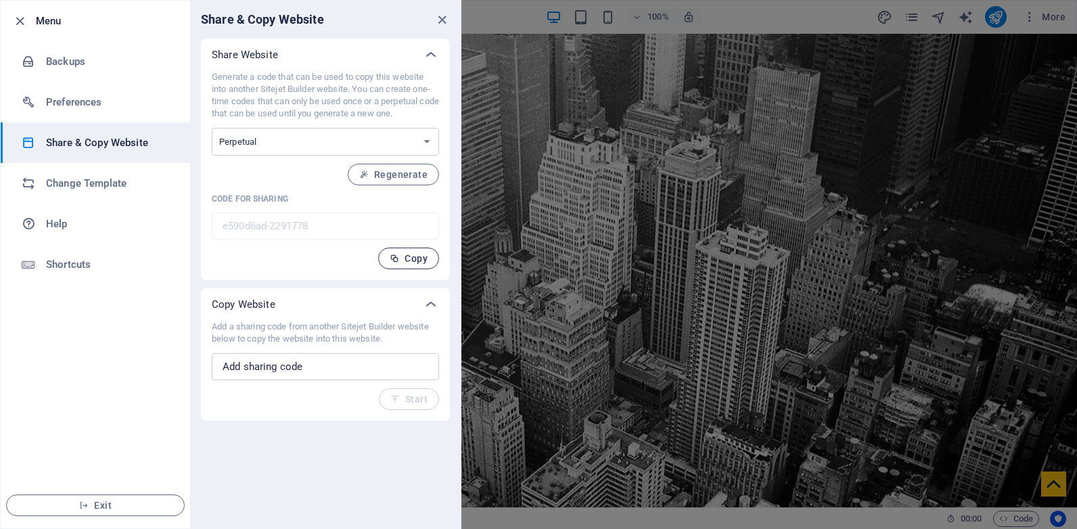
click at [411, 254] on span "Copy" at bounding box center [409, 258] width 38 height 11
click at [445, 20] on icon "close" at bounding box center [442, 20] width 16 height 16
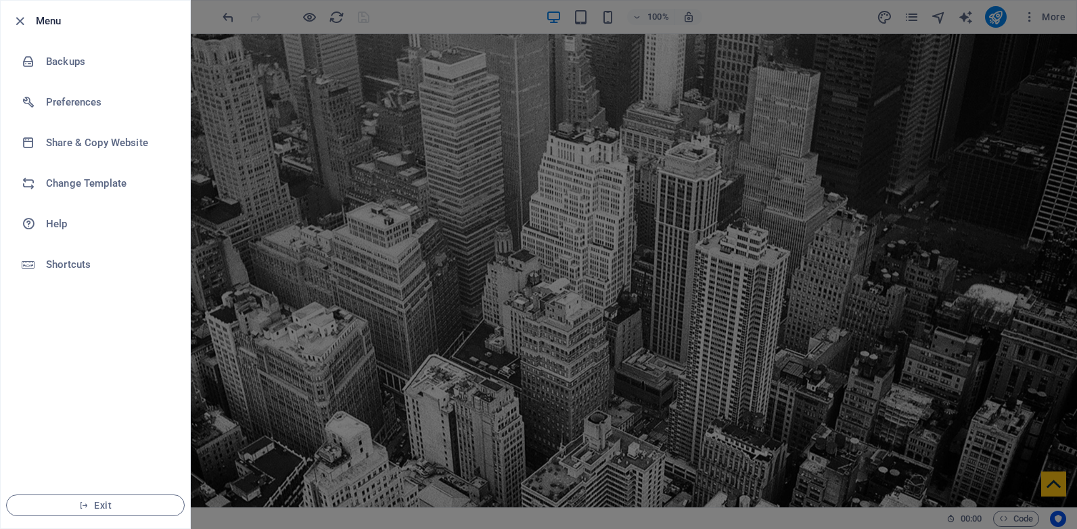
click at [222, 103] on div at bounding box center [538, 264] width 1077 height 529
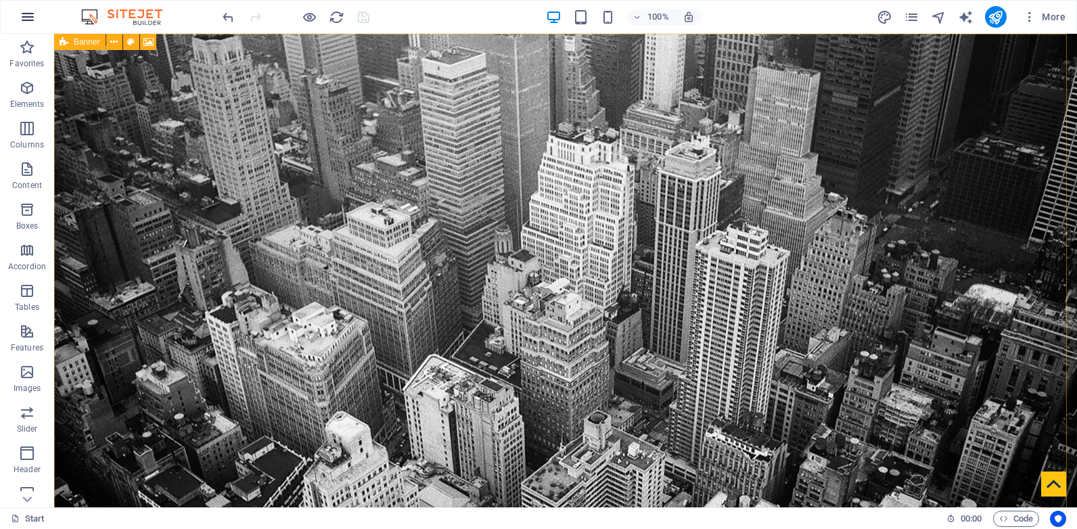
click at [22, 10] on icon "button" at bounding box center [28, 17] width 16 height 16
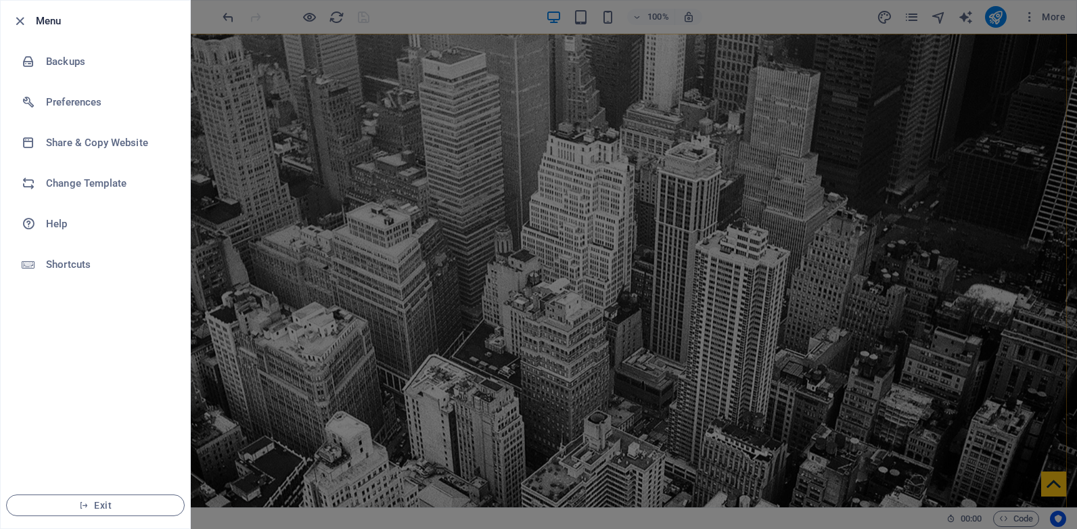
click at [871, 108] on div at bounding box center [538, 264] width 1077 height 529
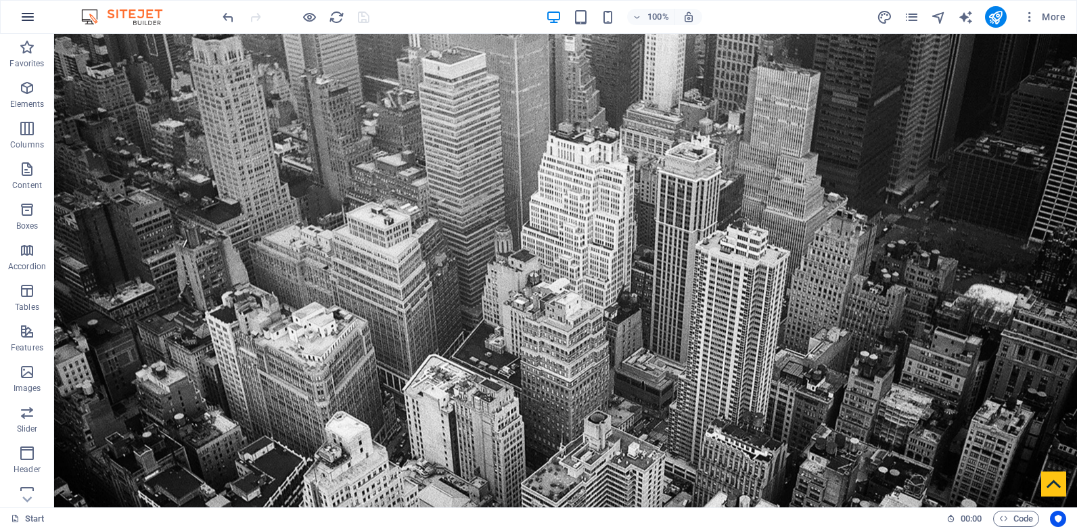
click at [30, 18] on icon "button" at bounding box center [28, 17] width 16 height 16
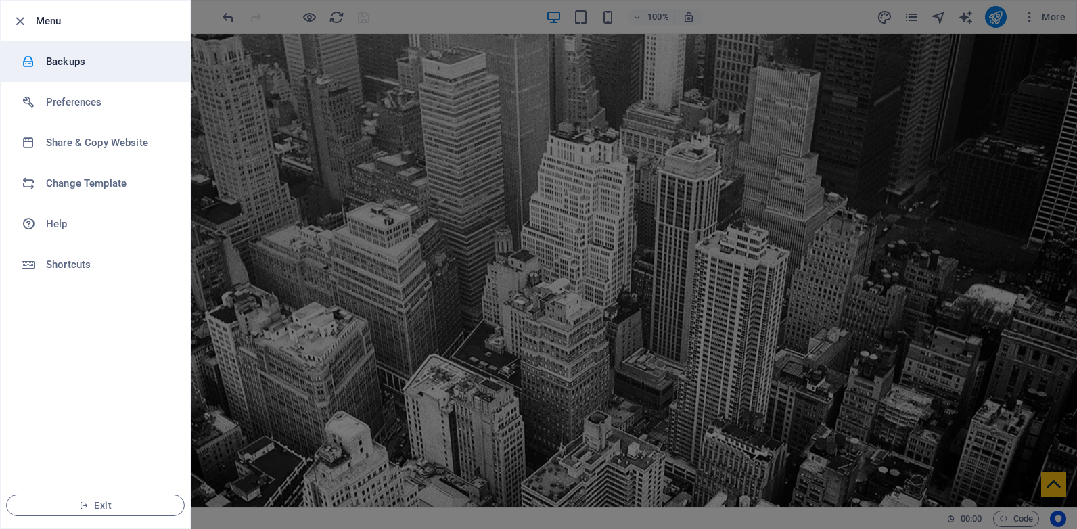
click at [95, 64] on h6 "Backups" at bounding box center [108, 61] width 125 height 16
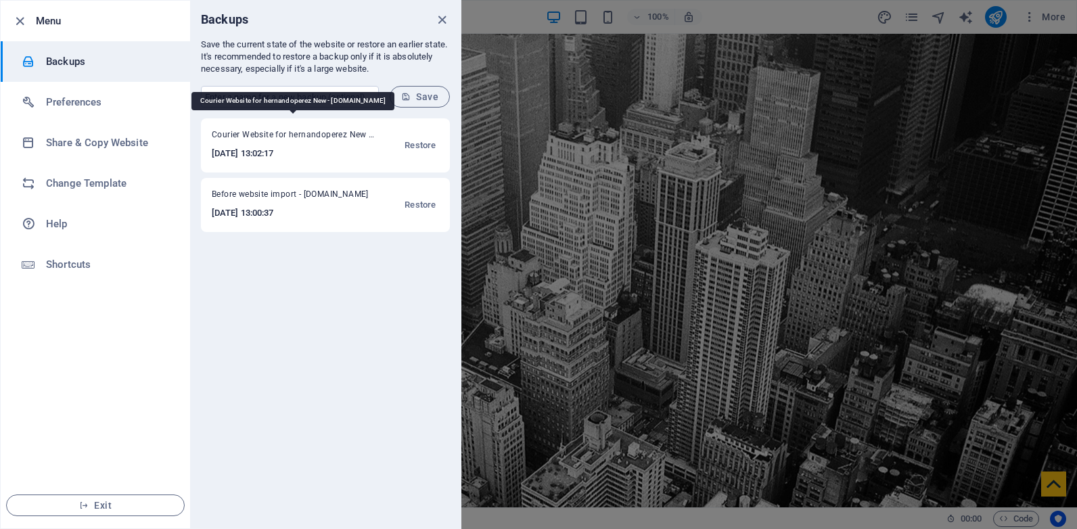
drag, startPoint x: 364, startPoint y: 130, endPoint x: 213, endPoint y: 133, distance: 150.9
click at [213, 133] on span "Courier Website for hernandoperez New - [DOMAIN_NAME]" at bounding box center [293, 137] width 162 height 16
copy span "Courier Website for hernandoperez New"
drag, startPoint x: 213, startPoint y: 133, endPoint x: 411, endPoint y: 124, distance: 198.4
click at [411, 124] on div "Courier Website for hernandoperez New - [DOMAIN_NAME] [DATE] 13:02:17 Restore" at bounding box center [325, 145] width 249 height 54
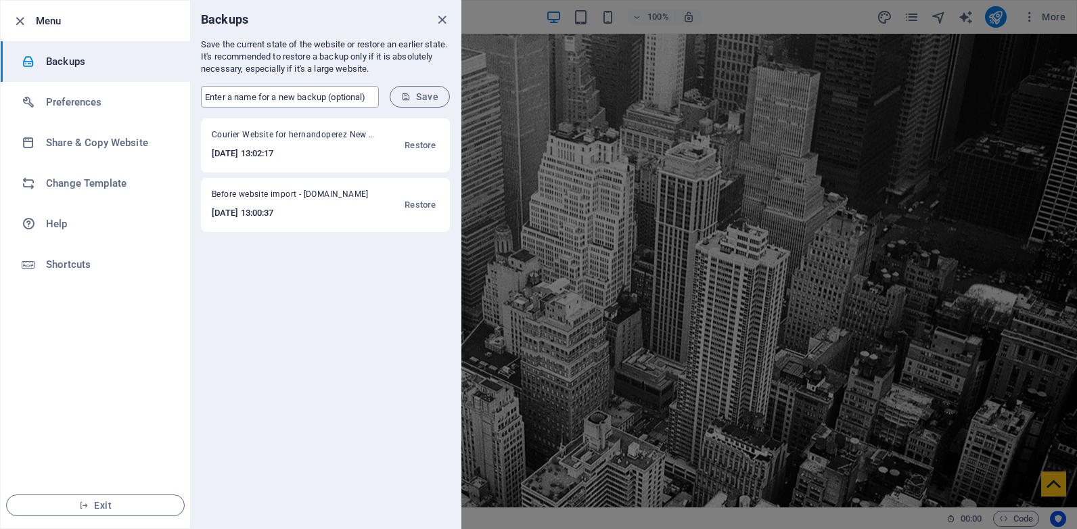
click at [329, 95] on input "text" at bounding box center [290, 97] width 178 height 22
paste input "Courier Website for hernandoperez New"
type input "Courier Website for hernandoperez Newest"
click at [424, 98] on span "Save" at bounding box center [419, 96] width 37 height 11
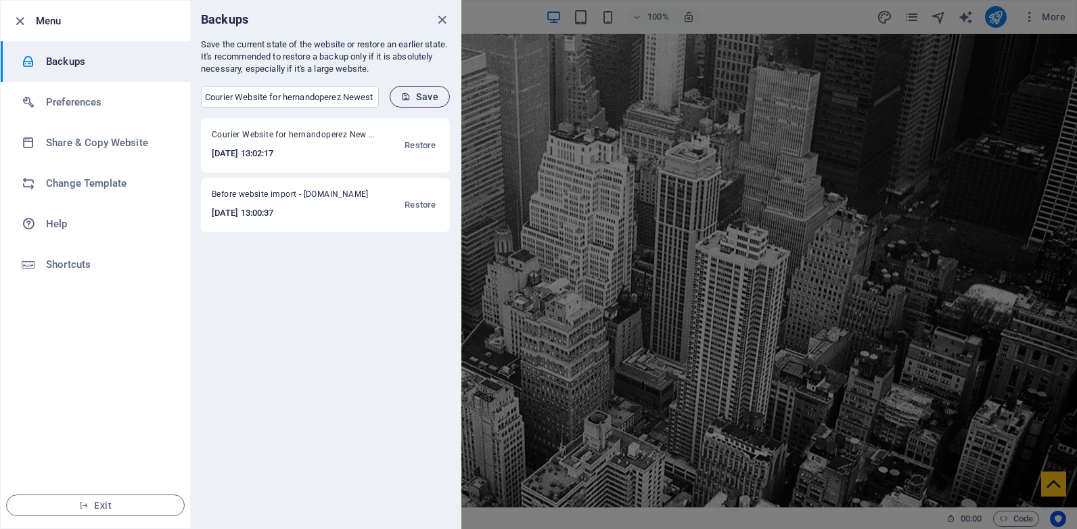
scroll to position [0, 0]
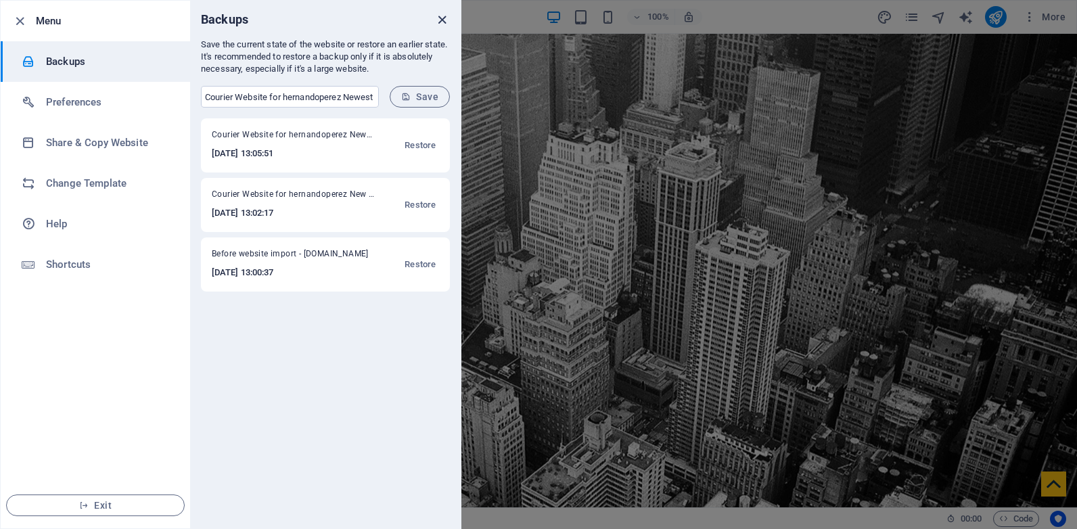
click at [446, 24] on icon "close" at bounding box center [442, 20] width 16 height 16
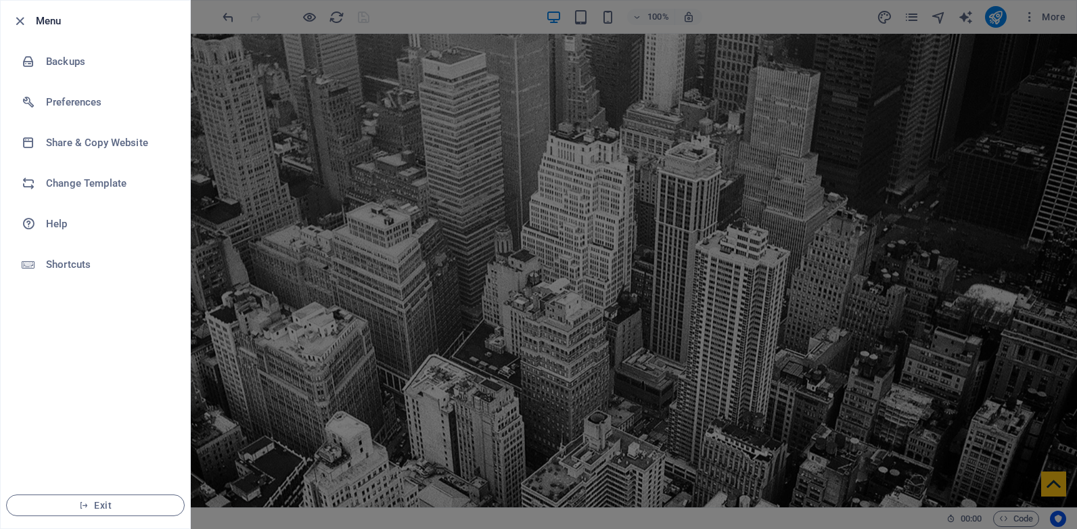
click at [945, 114] on div at bounding box center [538, 264] width 1077 height 529
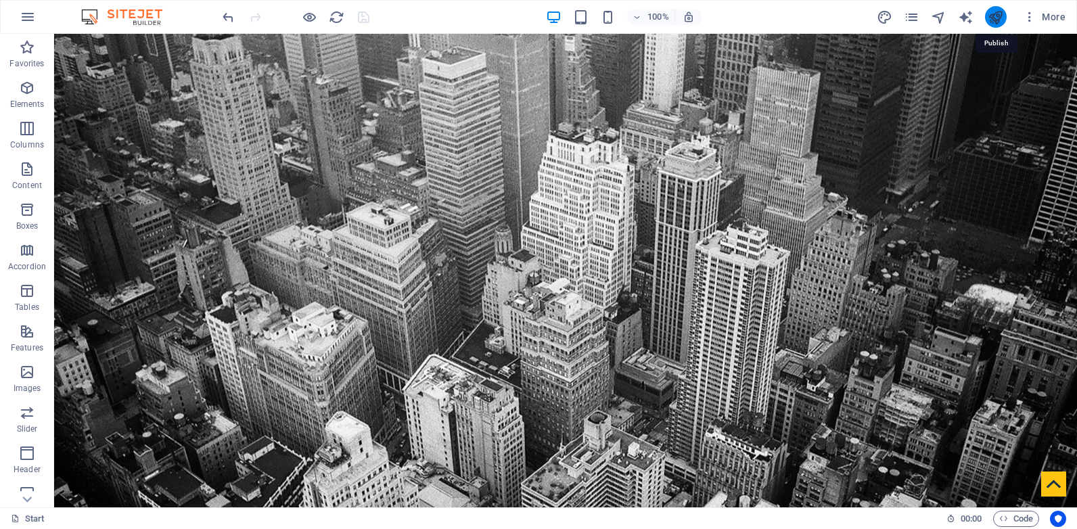
click at [998, 20] on icon "publish" at bounding box center [996, 17] width 16 height 16
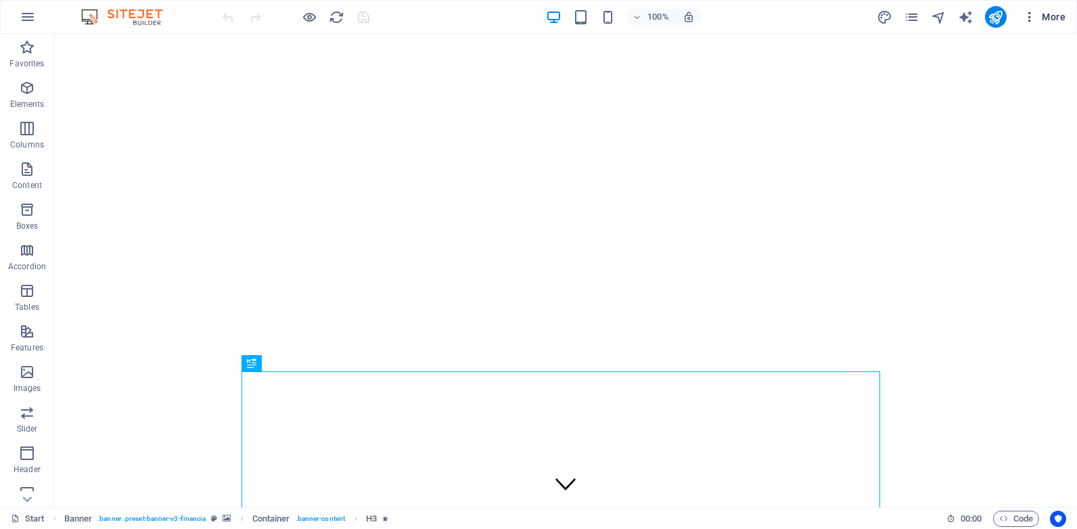
click at [1055, 12] on span "More" at bounding box center [1044, 17] width 43 height 14
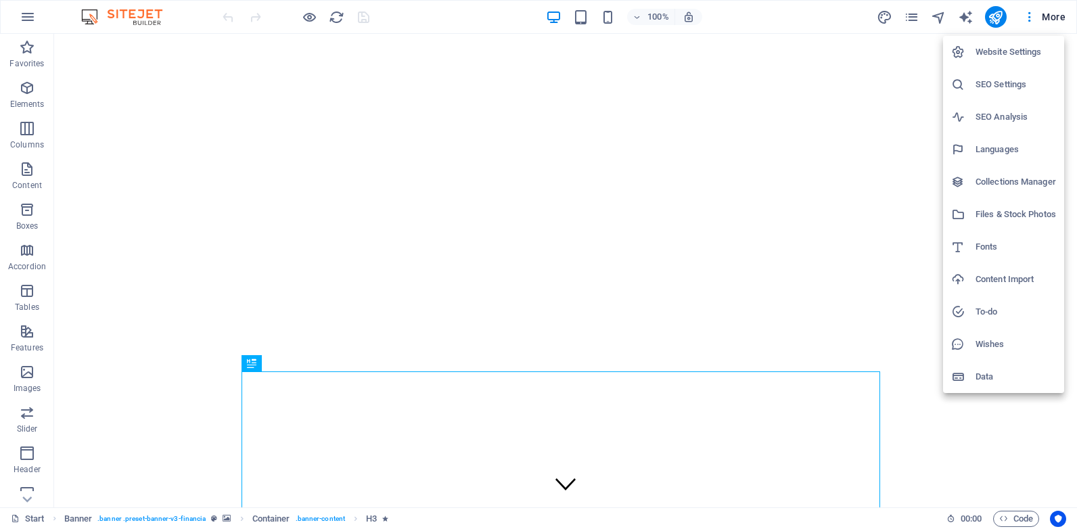
click at [1011, 59] on h6 "Website Settings" at bounding box center [1015, 52] width 80 height 16
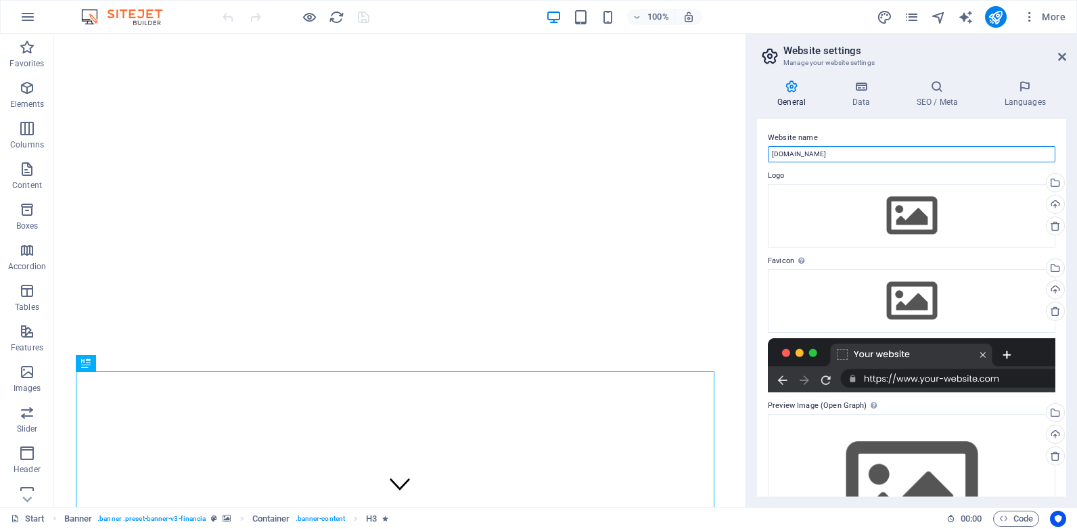
click at [841, 152] on input "[DOMAIN_NAME]" at bounding box center [911, 154] width 287 height 16
click at [1053, 14] on span "More" at bounding box center [1044, 17] width 43 height 14
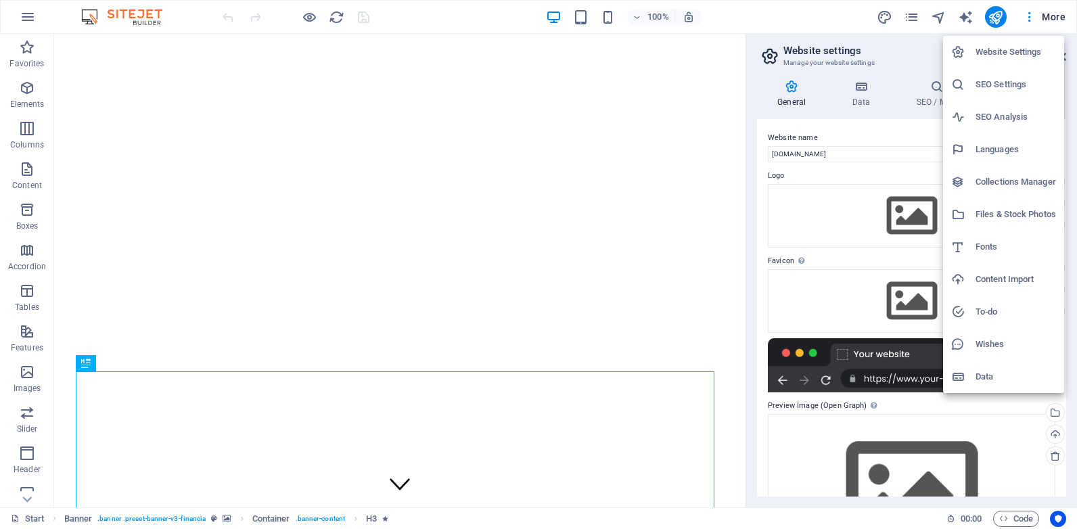
click at [1007, 78] on h6 "SEO Settings" at bounding box center [1015, 84] width 80 height 16
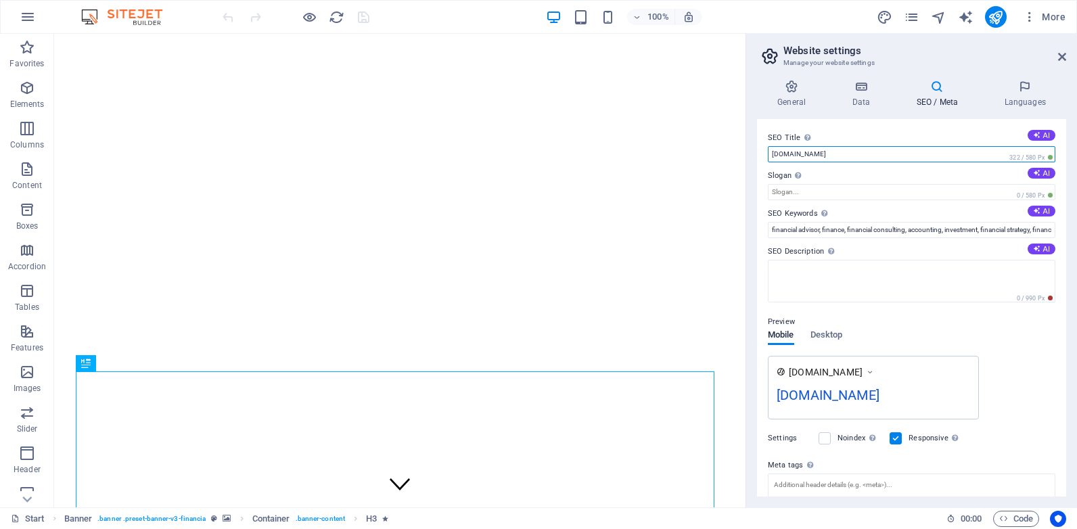
click at [867, 156] on input "[DOMAIN_NAME]" at bounding box center [911, 154] width 287 height 16
paste input "[DOMAIN_NAME]"
type input "[DOMAIN_NAME]"
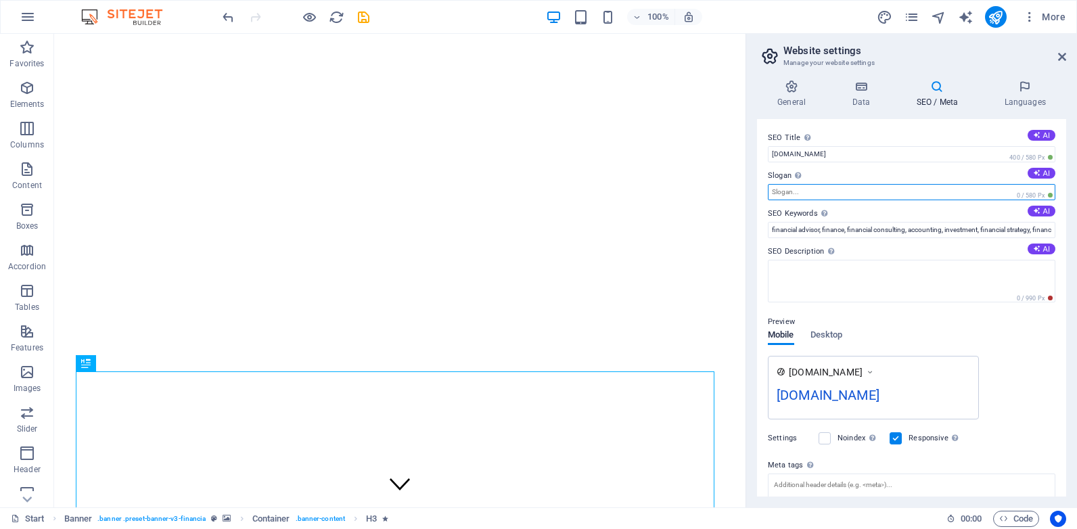
click at [804, 191] on input "Slogan The slogan of your website. AI" at bounding box center [911, 192] width 287 height 16
paste input "[DOMAIN_NAME]"
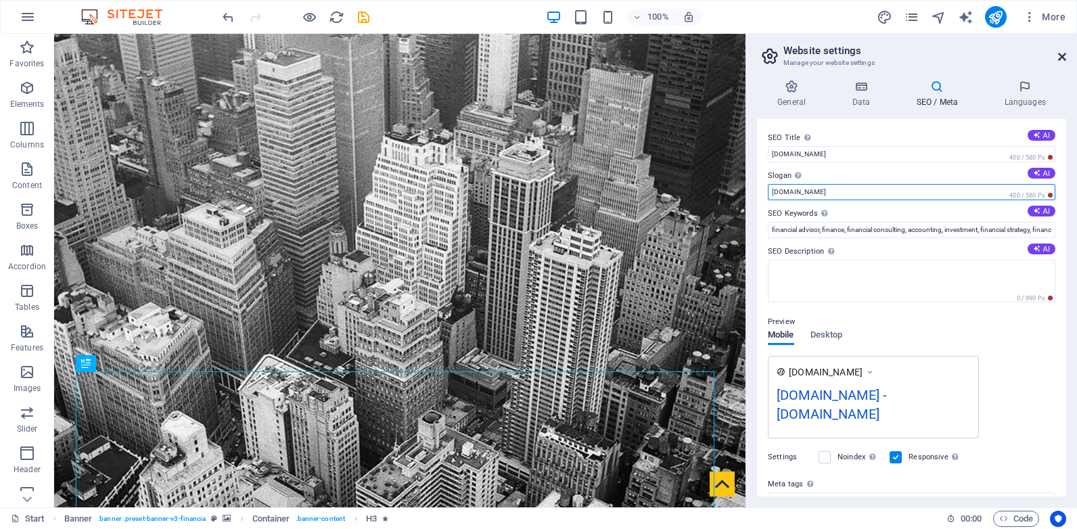
type input "[DOMAIN_NAME]"
drag, startPoint x: 1061, startPoint y: 54, endPoint x: 995, endPoint y: 26, distance: 72.1
click at [1061, 54] on icon at bounding box center [1062, 56] width 8 height 11
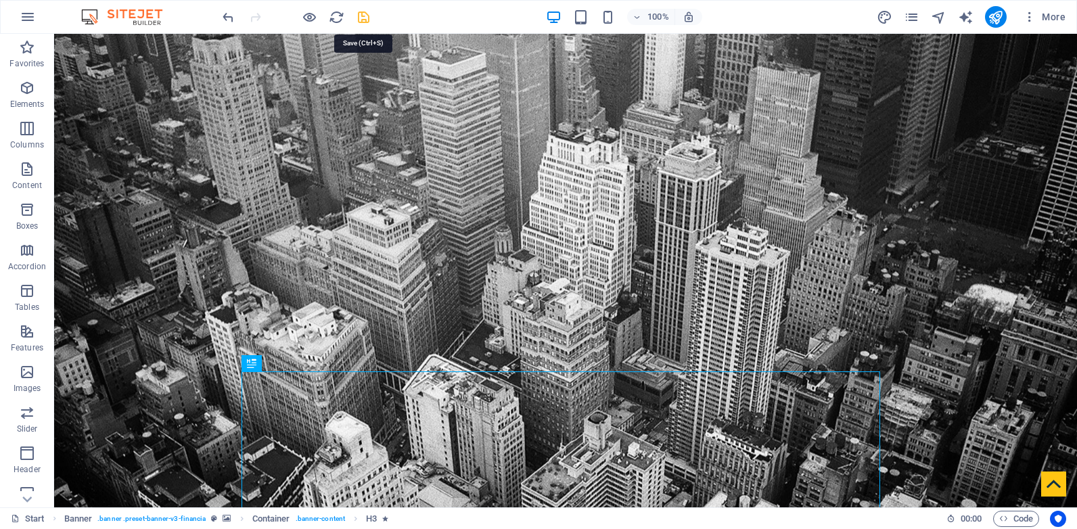
click at [366, 16] on icon "save" at bounding box center [364, 17] width 16 height 16
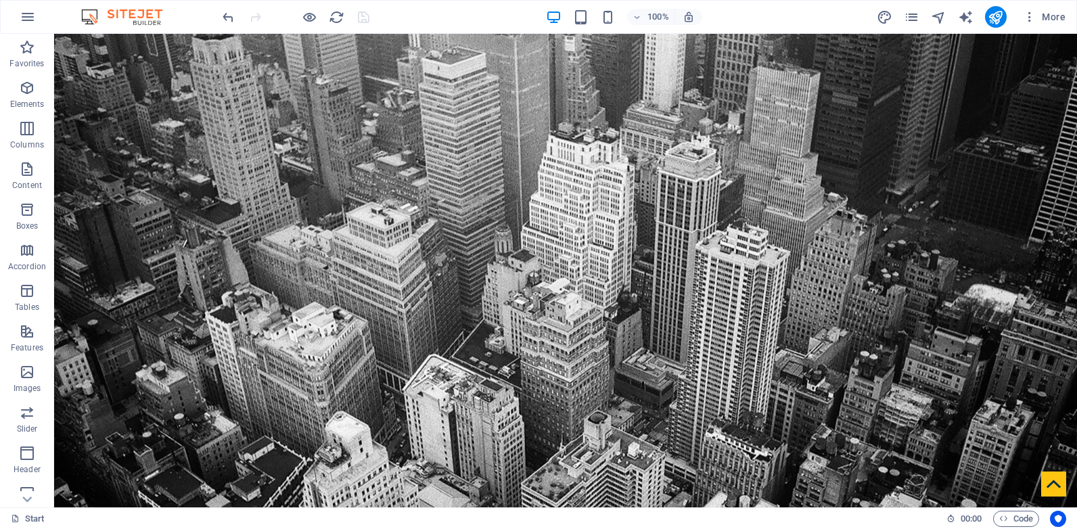
click at [7, 14] on div "100% More" at bounding box center [539, 17] width 1076 height 32
click at [21, 19] on icon "button" at bounding box center [28, 17] width 16 height 16
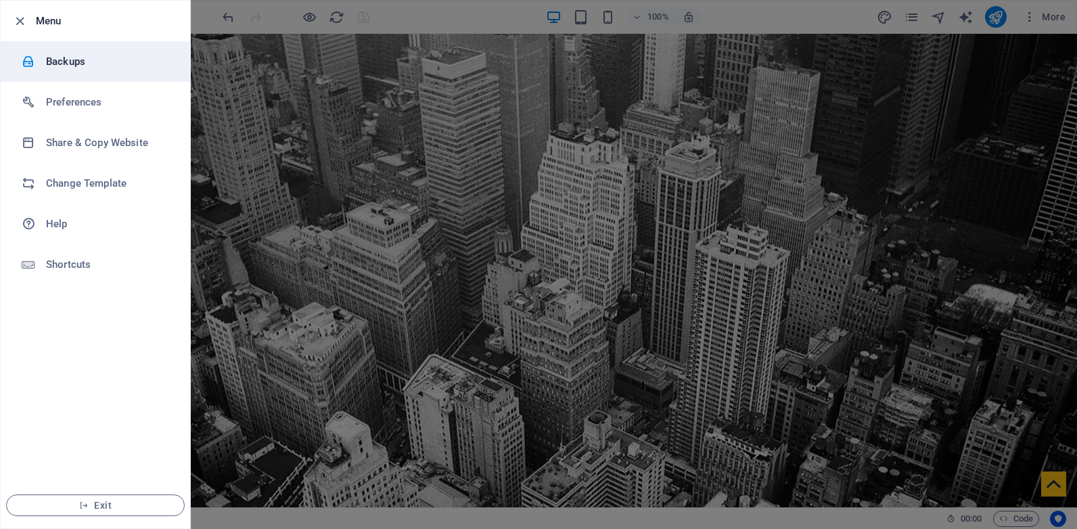
click at [82, 58] on h6 "Backups" at bounding box center [108, 61] width 125 height 16
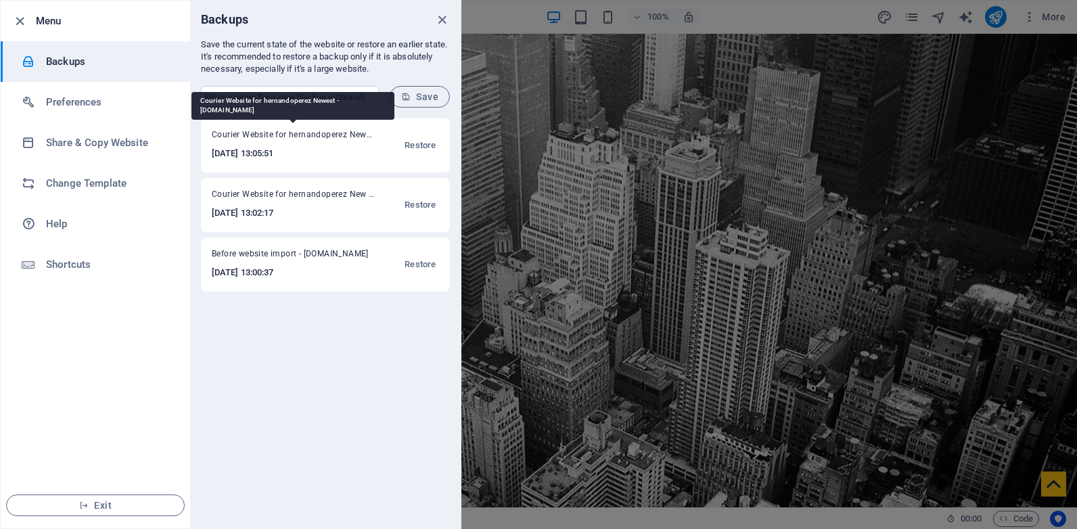
click at [327, 135] on span "Courier Website for hernandoperez Newest - hernandoperez.affcucds.itsforeveryou…" at bounding box center [293, 137] width 162 height 16
copy span "Courier Website for hernandoperez Newest - hernandoperez.affcucds.itsforeveryou…"
click at [326, 87] on input "text" at bounding box center [290, 97] width 178 height 22
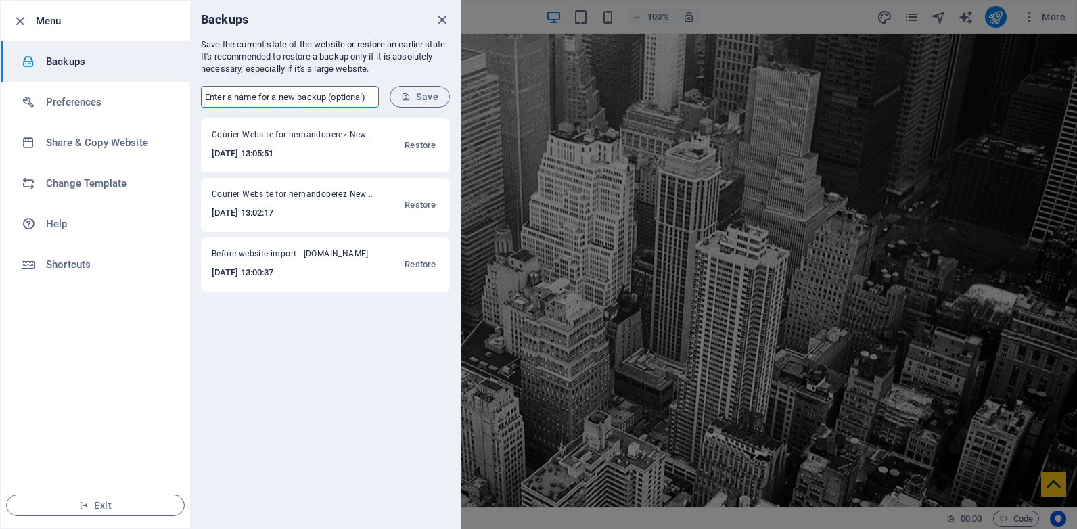
click at [326, 95] on input "text" at bounding box center [290, 97] width 178 height 22
paste input "Courier Website for hernandoperez Newest - [DOMAIN_NAME]"
type input "Courier Website for hernandoperez Newest - [DOMAIN_NAME]"
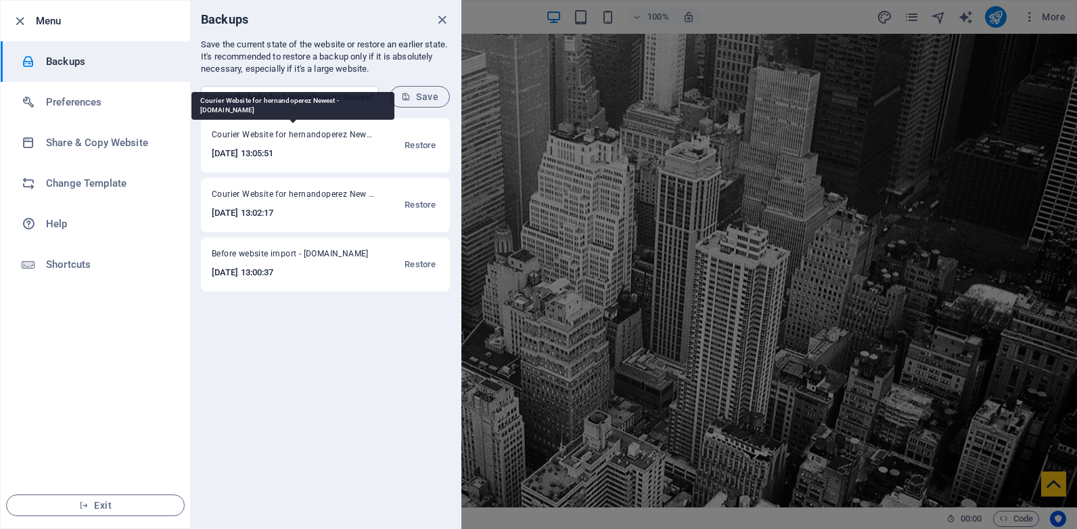
drag, startPoint x: 363, startPoint y: 131, endPoint x: 212, endPoint y: 131, distance: 151.5
click at [212, 131] on span "Courier Website for hernandoperez Newest - [DOMAIN_NAME]" at bounding box center [293, 137] width 162 height 16
copy span "Courier Website for hernandoperez New"
click at [257, 97] on input "Courier Website for hernandoperez Newest - [DOMAIN_NAME]" at bounding box center [290, 97] width 178 height 22
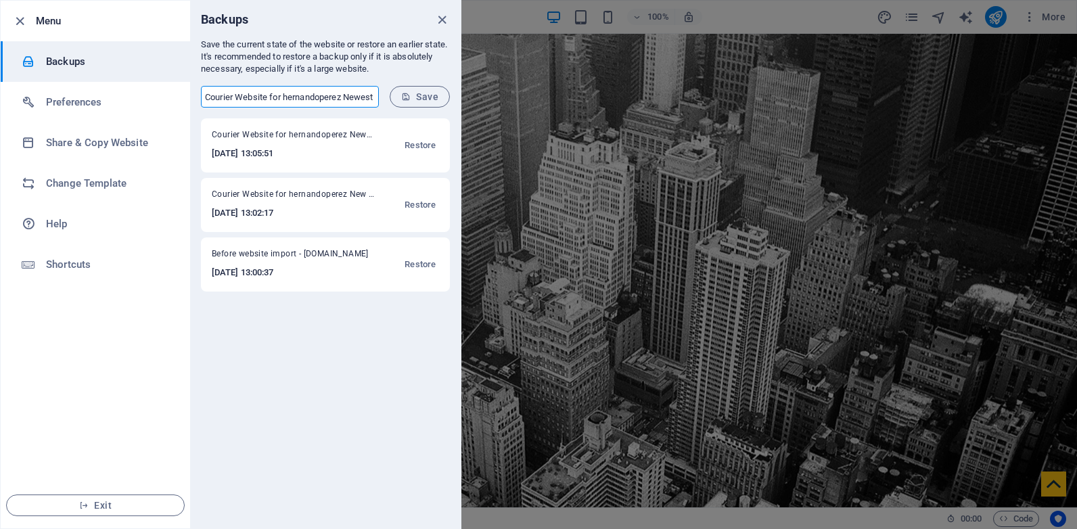
click at [257, 97] on input "Courier Website for hernandoperez Newest - [DOMAIN_NAME]" at bounding box center [290, 97] width 178 height 22
paste input "Courier Website for hernandoperez New"
type input "Courier Website for hernandoperez Newest"
click at [429, 95] on span "Save" at bounding box center [419, 96] width 37 height 11
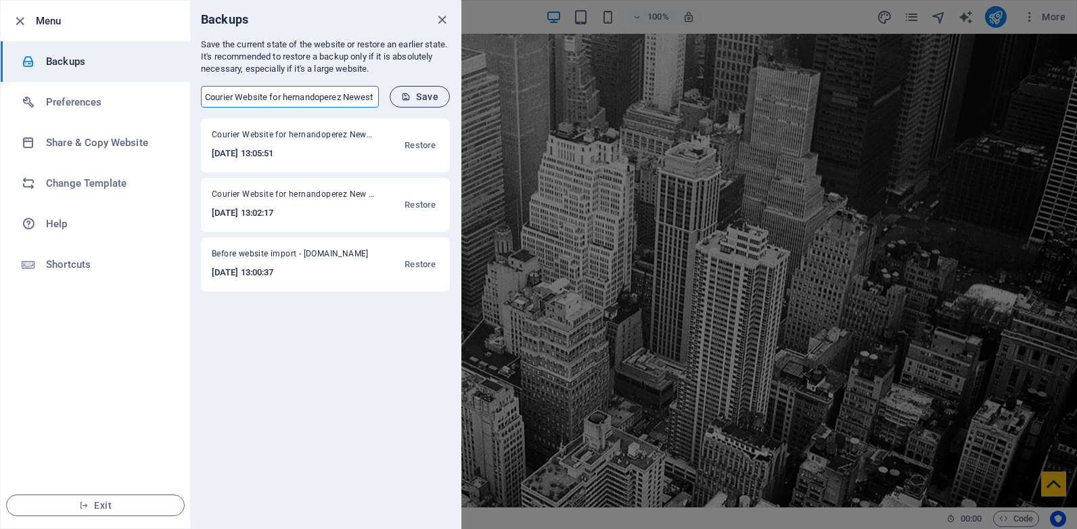
scroll to position [0, 0]
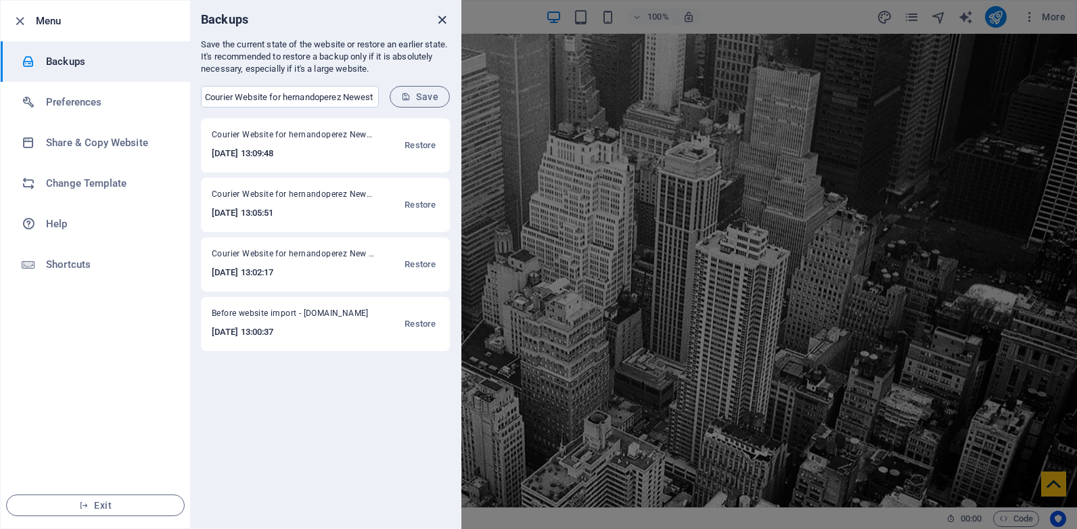
click at [441, 21] on icon "close" at bounding box center [442, 20] width 16 height 16
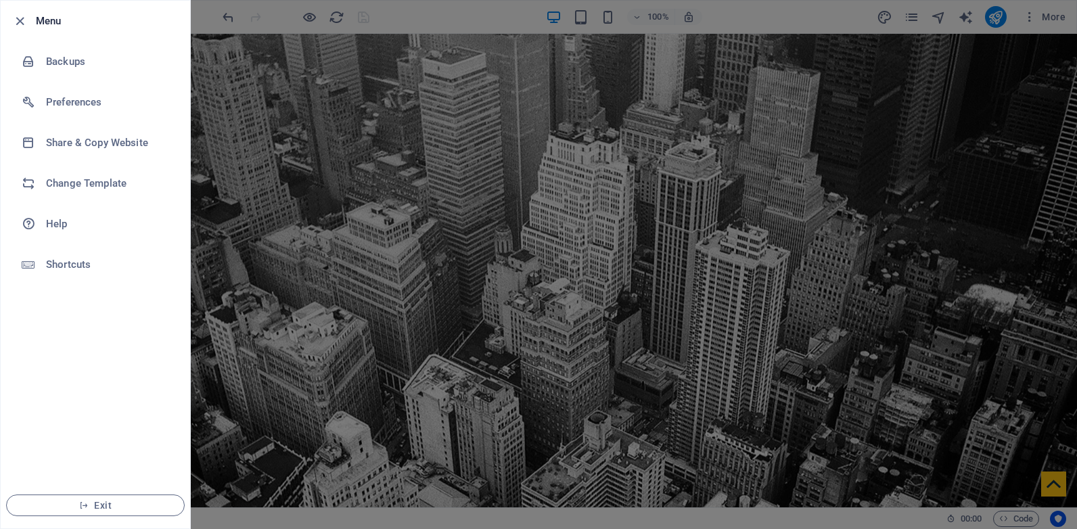
click at [247, 187] on div at bounding box center [538, 264] width 1077 height 529
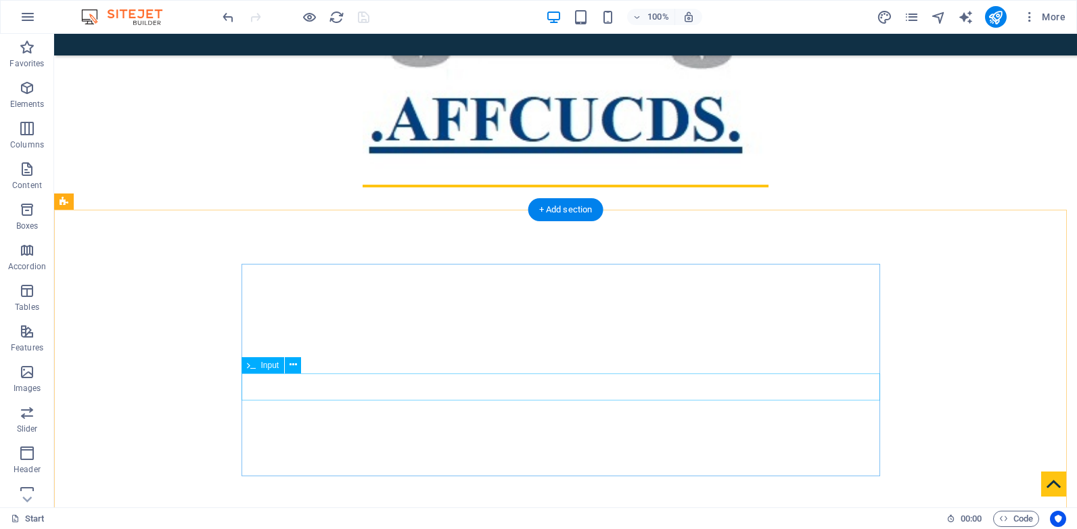
scroll to position [1196, 0]
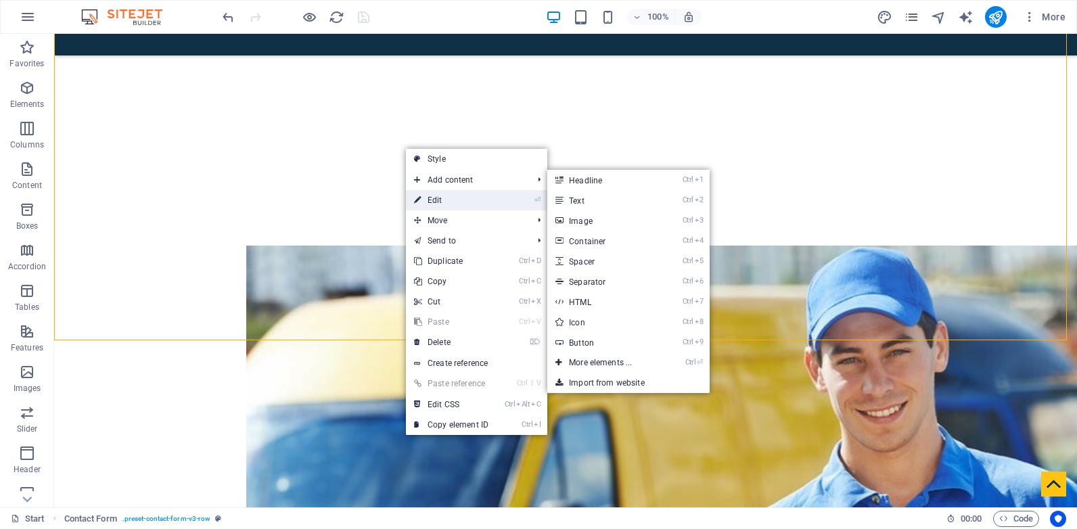
click at [449, 202] on link "⏎ Edit" at bounding box center [451, 200] width 91 height 20
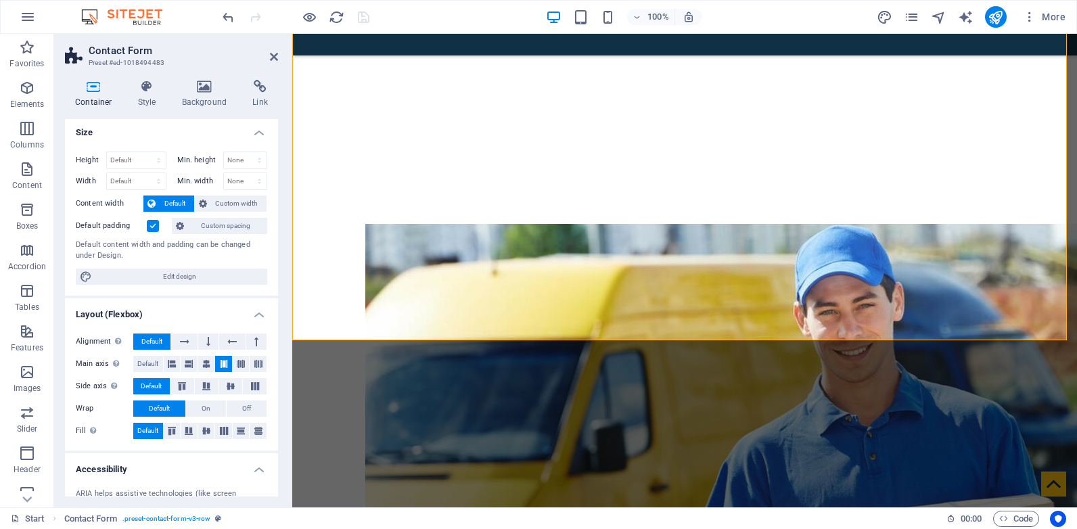
scroll to position [0, 0]
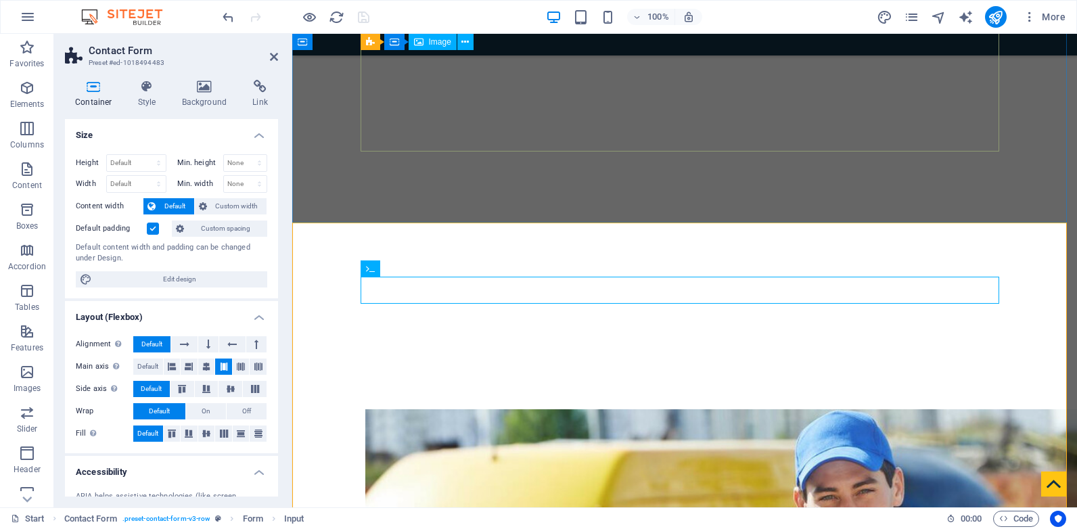
scroll to position [993, 0]
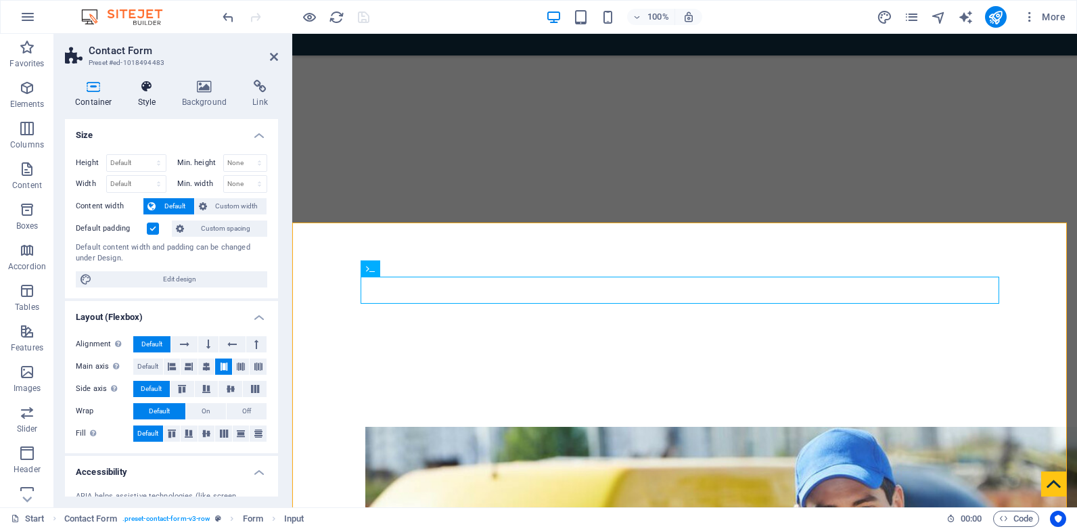
click at [147, 99] on h4 "Style" at bounding box center [150, 94] width 44 height 28
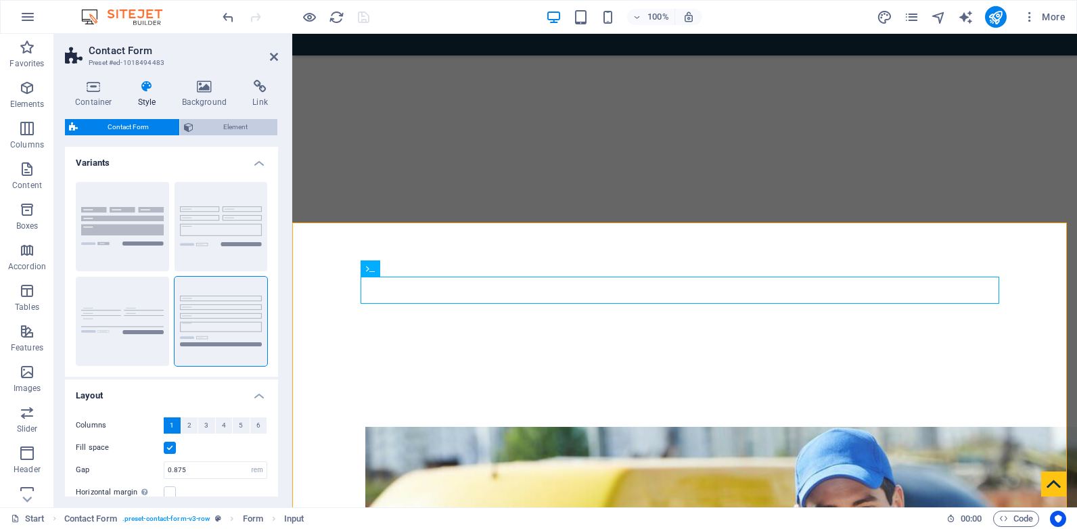
click at [230, 128] on span "Element" at bounding box center [236, 127] width 76 height 16
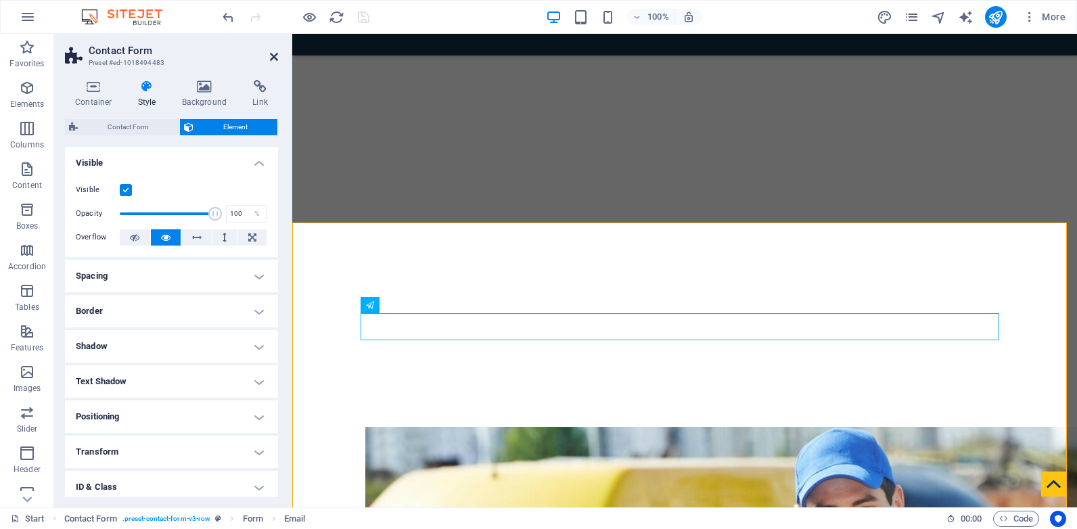
drag, startPoint x: 277, startPoint y: 55, endPoint x: 386, endPoint y: 223, distance: 200.0
click at [277, 55] on icon at bounding box center [274, 56] width 8 height 11
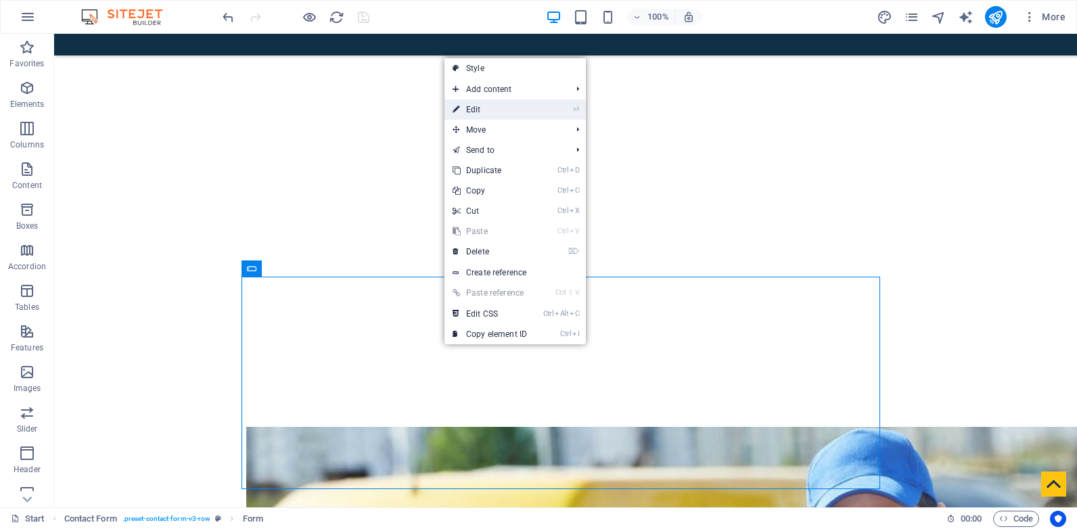
click at [491, 105] on link "⏎ Edit" at bounding box center [489, 109] width 91 height 20
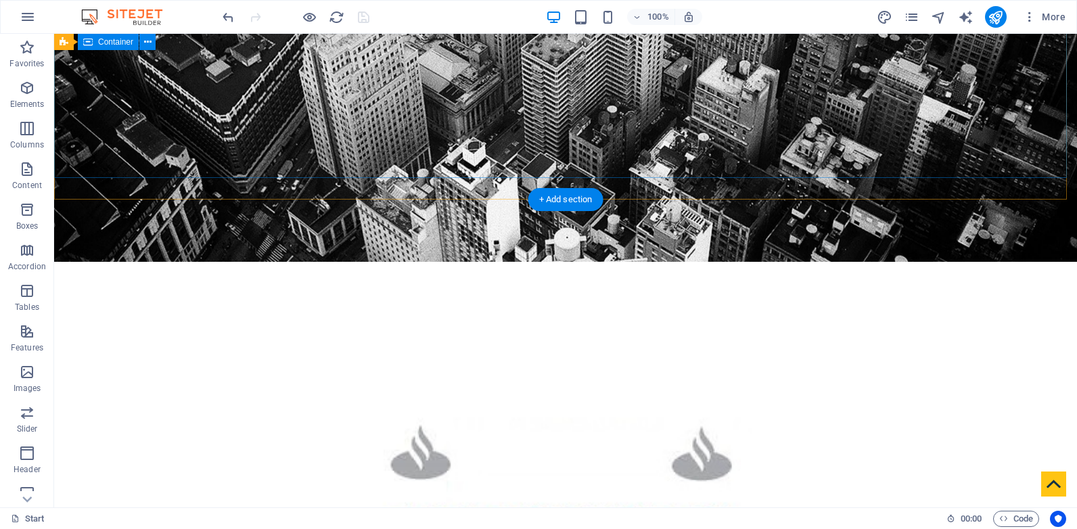
scroll to position [309, 0]
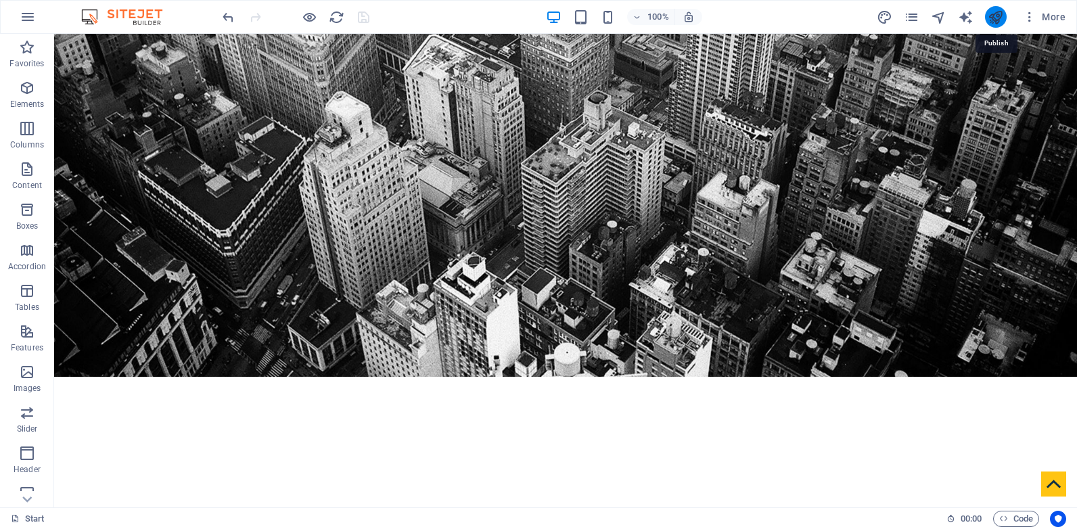
click at [991, 16] on icon "publish" at bounding box center [996, 17] width 16 height 16
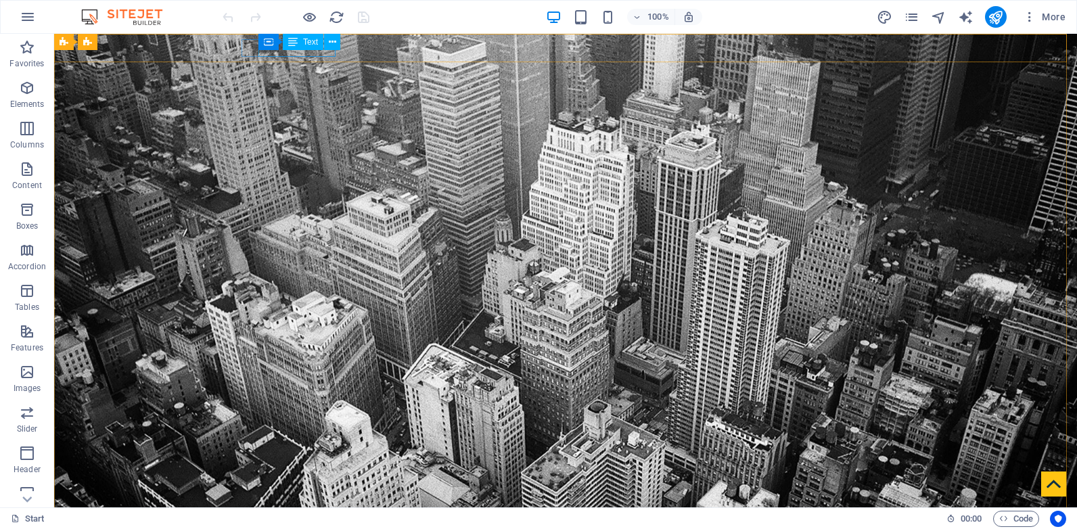
click at [298, 47] on icon at bounding box center [292, 42] width 9 height 16
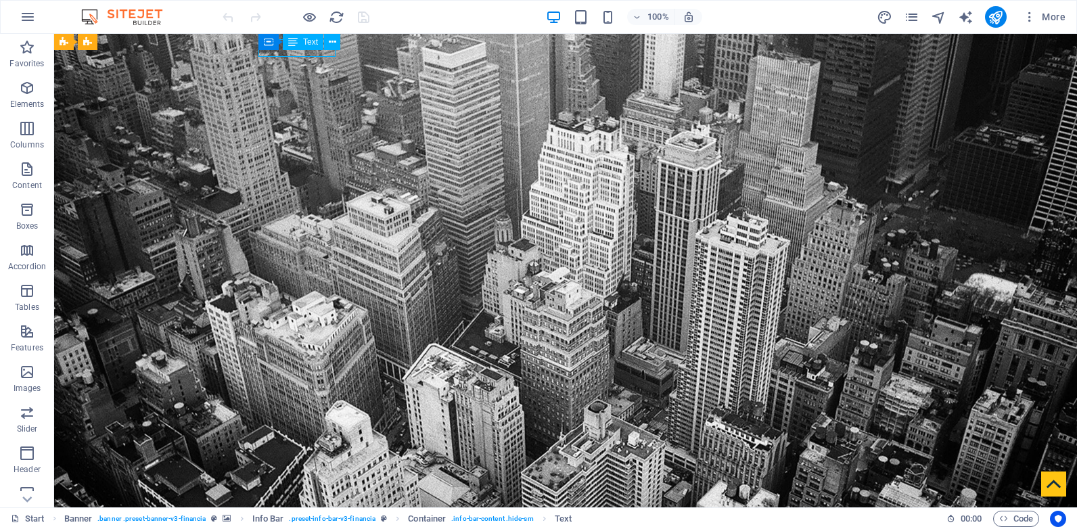
click at [299, 49] on div "Text" at bounding box center [303, 42] width 41 height 16
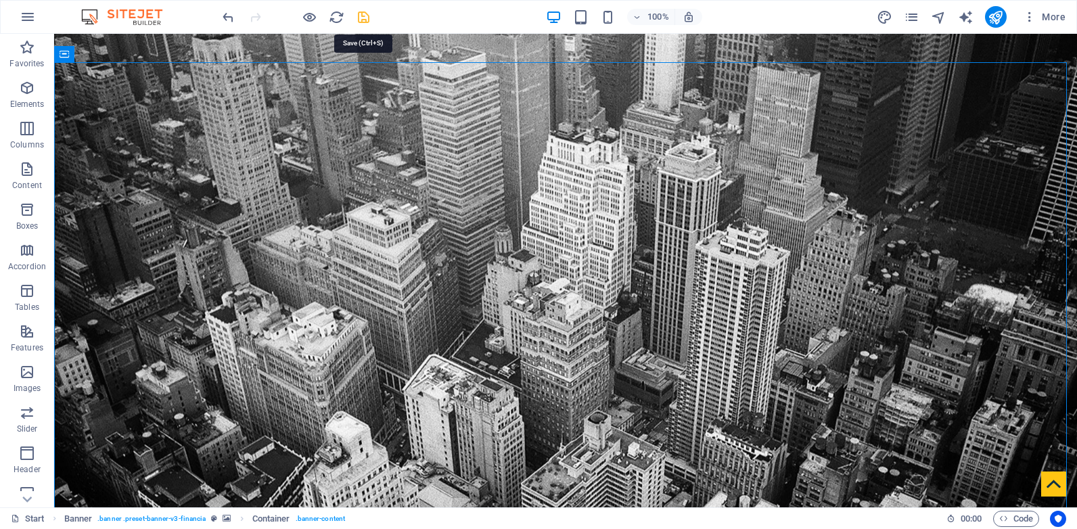
click at [365, 16] on icon "save" at bounding box center [364, 17] width 16 height 16
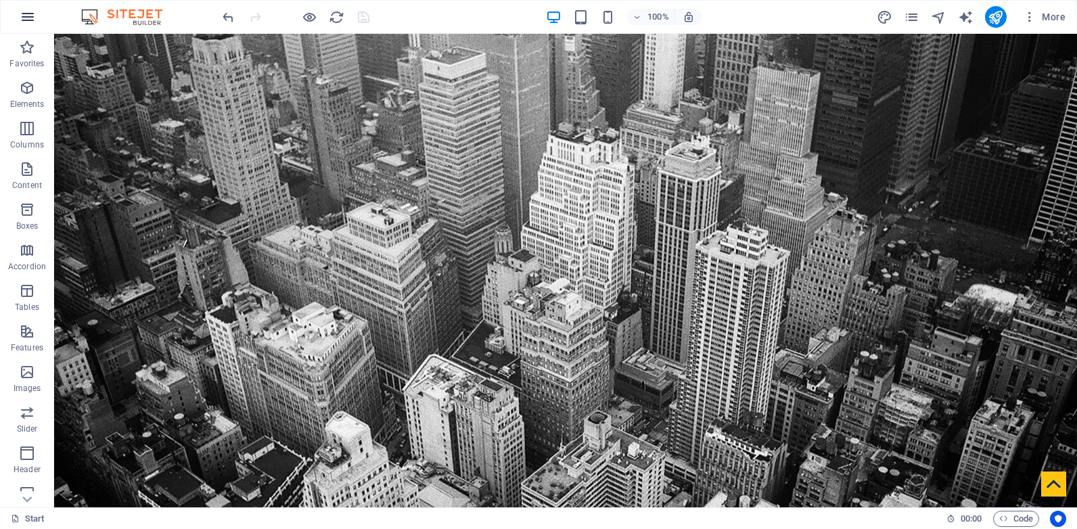
click at [20, 19] on icon "button" at bounding box center [28, 17] width 16 height 16
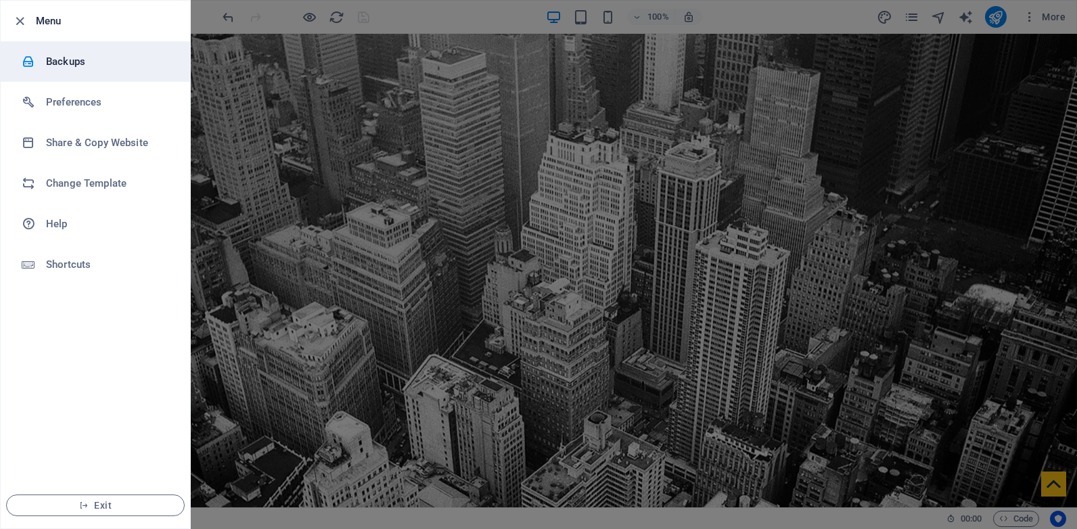
click at [89, 53] on li "Backups" at bounding box center [95, 61] width 189 height 41
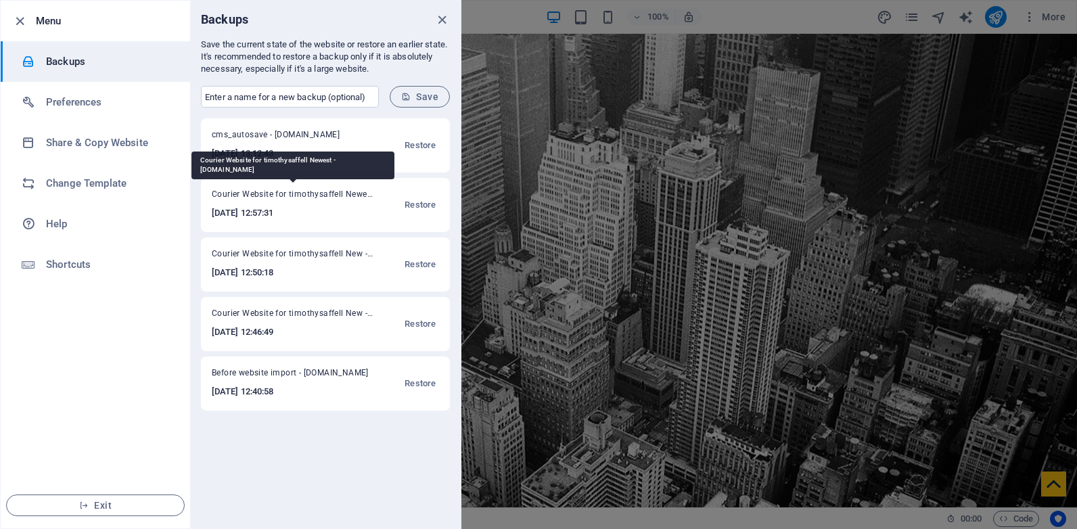
drag, startPoint x: 212, startPoint y: 193, endPoint x: 364, endPoint y: 195, distance: 151.5
click at [364, 195] on span "Courier Website for timothysaffell Newest - [DOMAIN_NAME]" at bounding box center [293, 197] width 162 height 16
copy span "Courier Website for timothysaffell Newe"
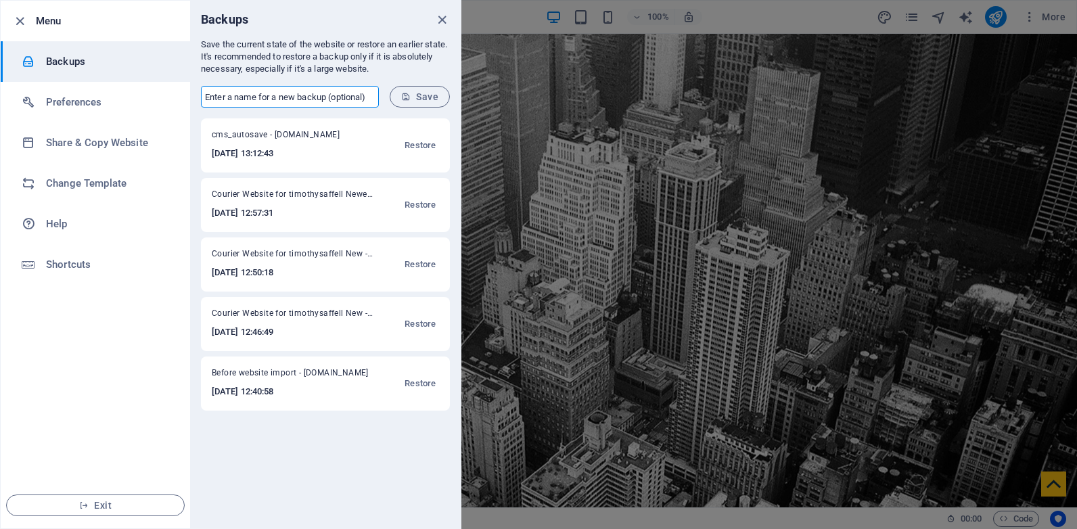
click at [329, 97] on input "text" at bounding box center [290, 97] width 178 height 22
paste input "Courier Website for timothysaffell Newe"
type input "Courier Website for timothysaffell Newest"
click at [432, 101] on span "Save" at bounding box center [419, 96] width 37 height 11
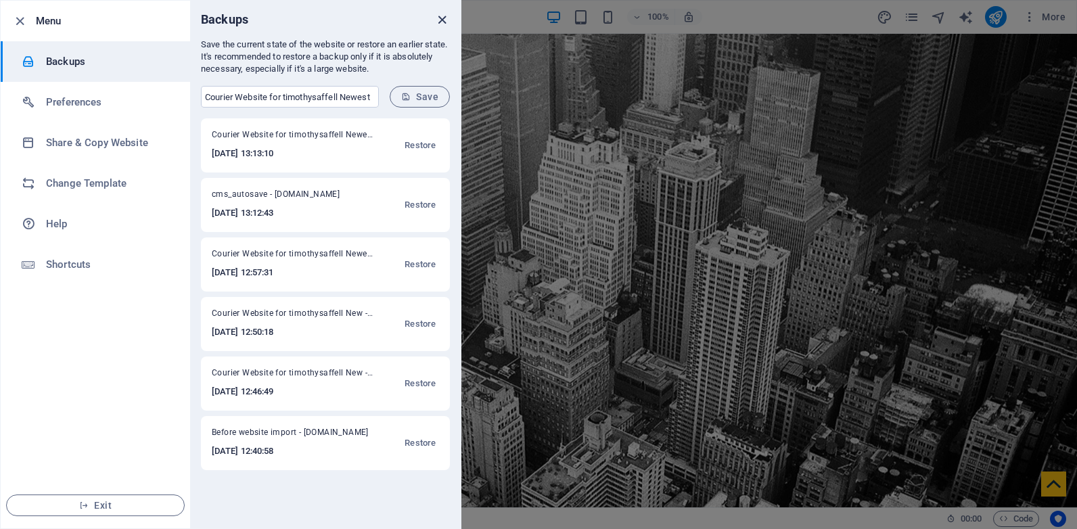
click at [436, 22] on icon "close" at bounding box center [442, 20] width 16 height 16
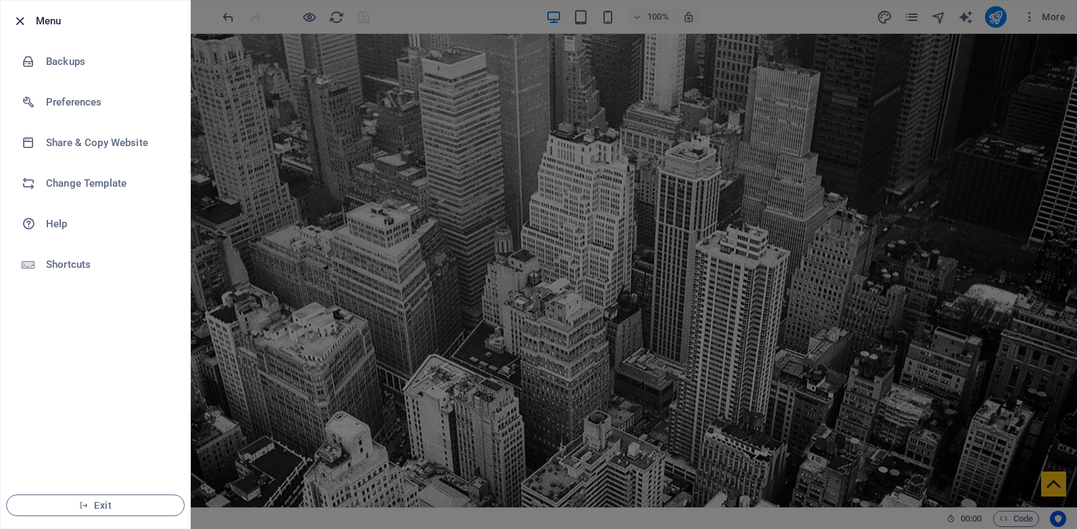
click at [21, 22] on icon "button" at bounding box center [20, 22] width 16 height 16
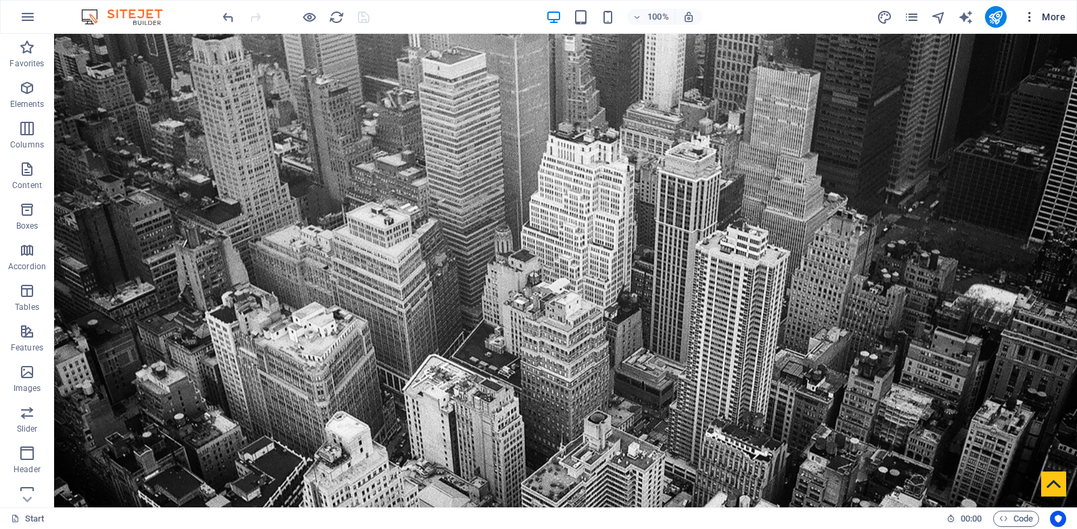
click at [1055, 13] on span "More" at bounding box center [1044, 17] width 43 height 14
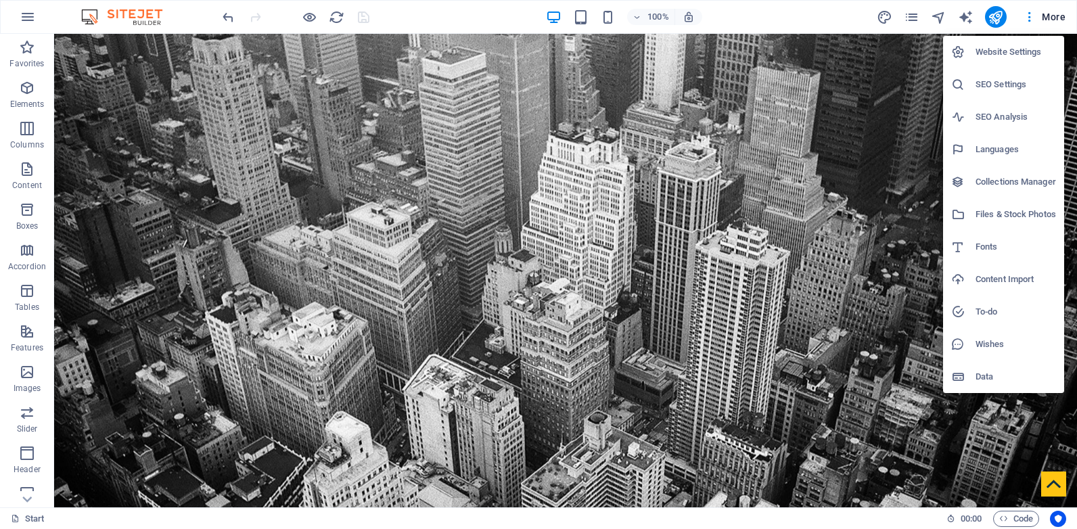
click at [1005, 89] on h6 "SEO Settings" at bounding box center [1015, 84] width 80 height 16
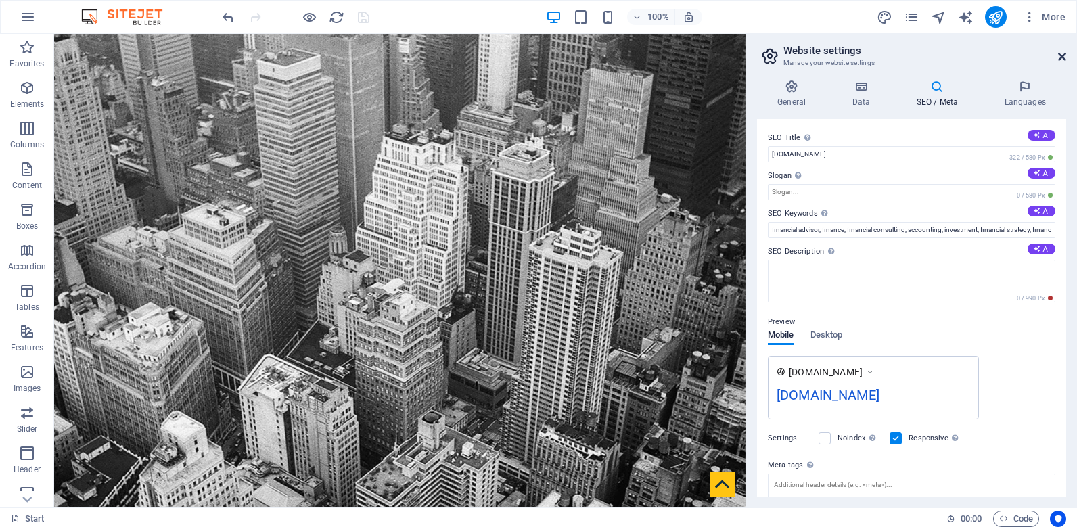
click at [1060, 58] on icon at bounding box center [1062, 56] width 8 height 11
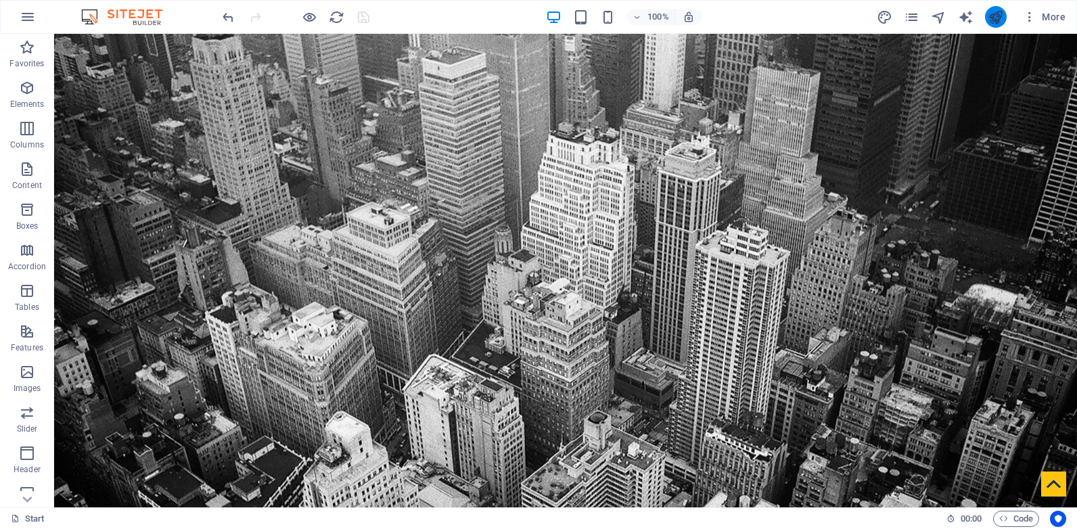
click at [1001, 13] on icon "publish" at bounding box center [996, 17] width 16 height 16
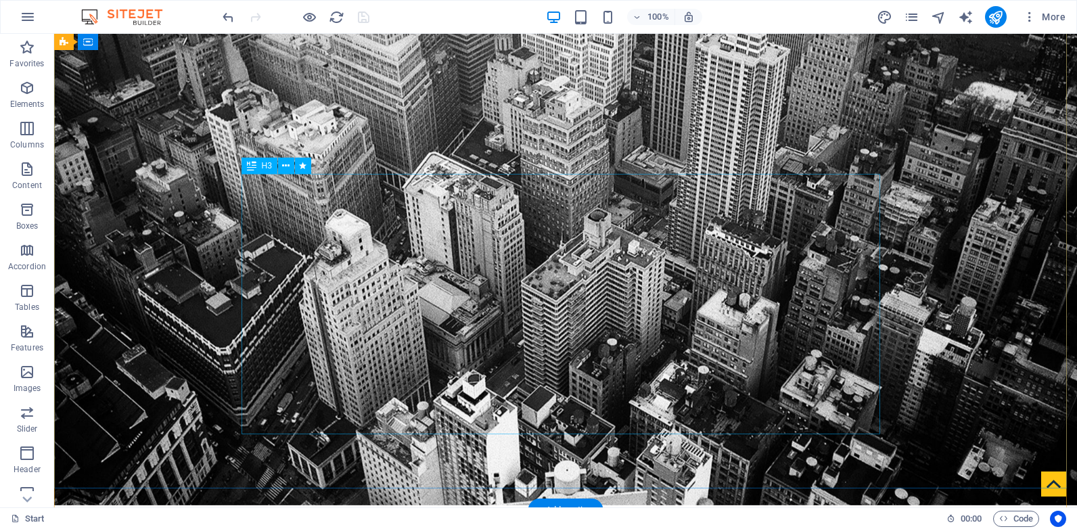
scroll to position [203, 0]
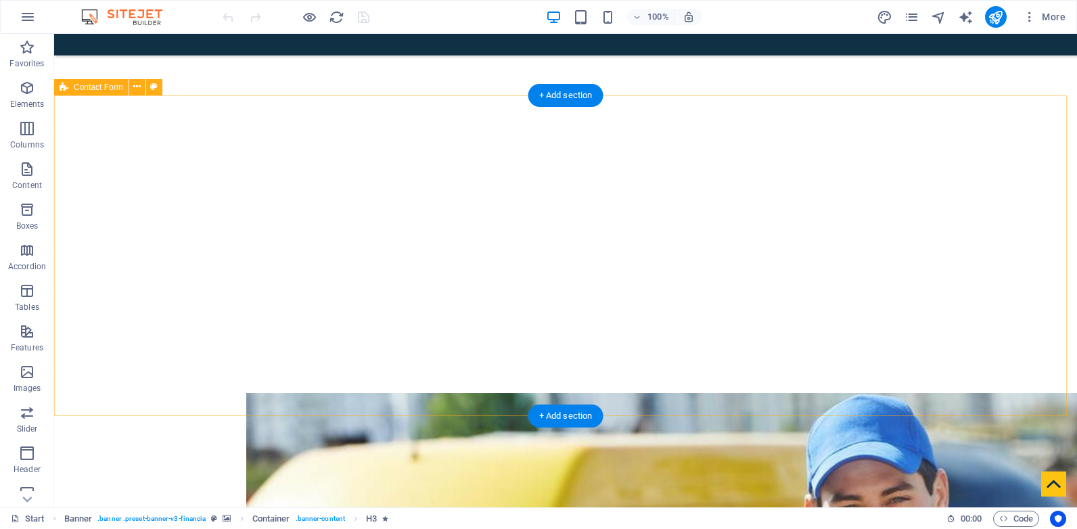
scroll to position [1128, 0]
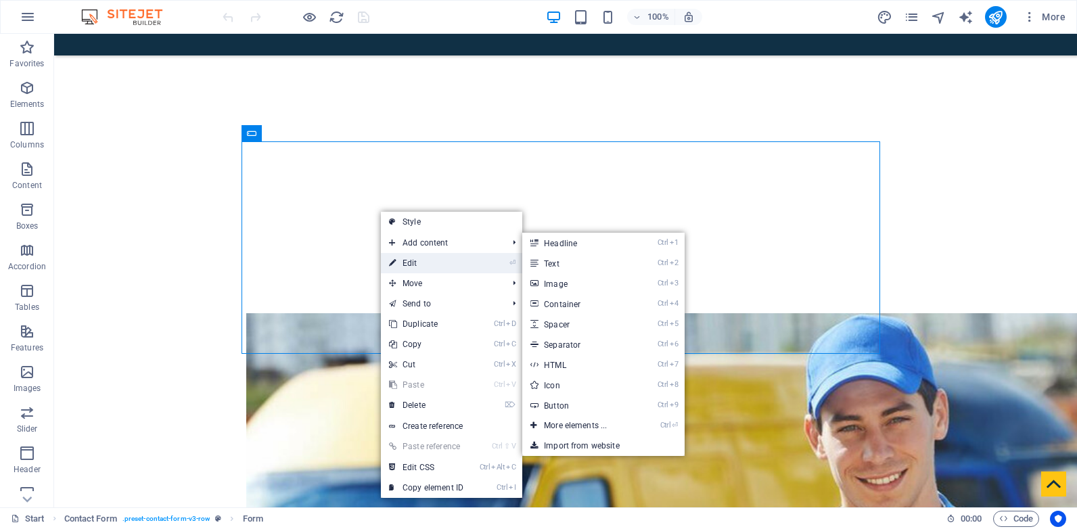
click at [442, 264] on link "⏎ Edit" at bounding box center [426, 263] width 91 height 20
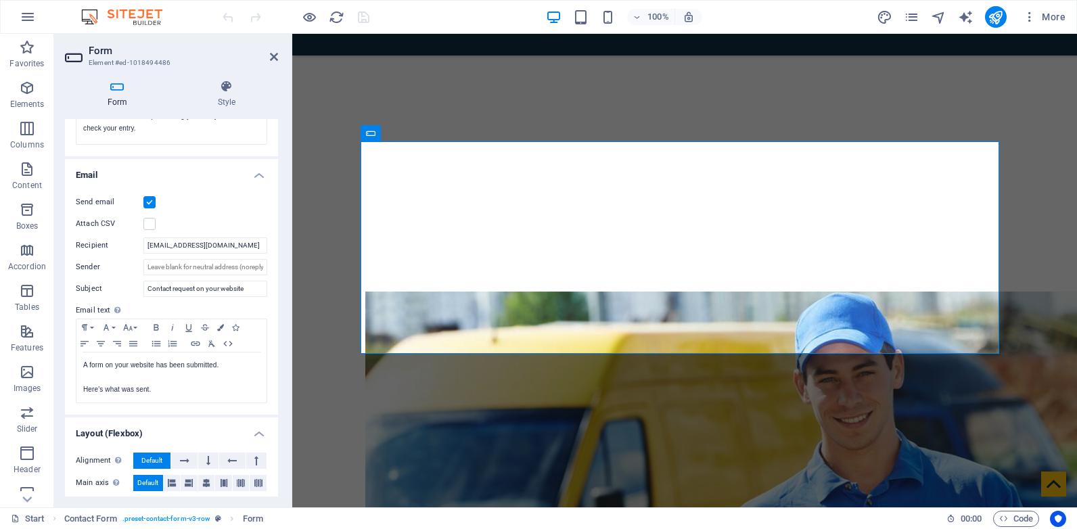
scroll to position [406, 0]
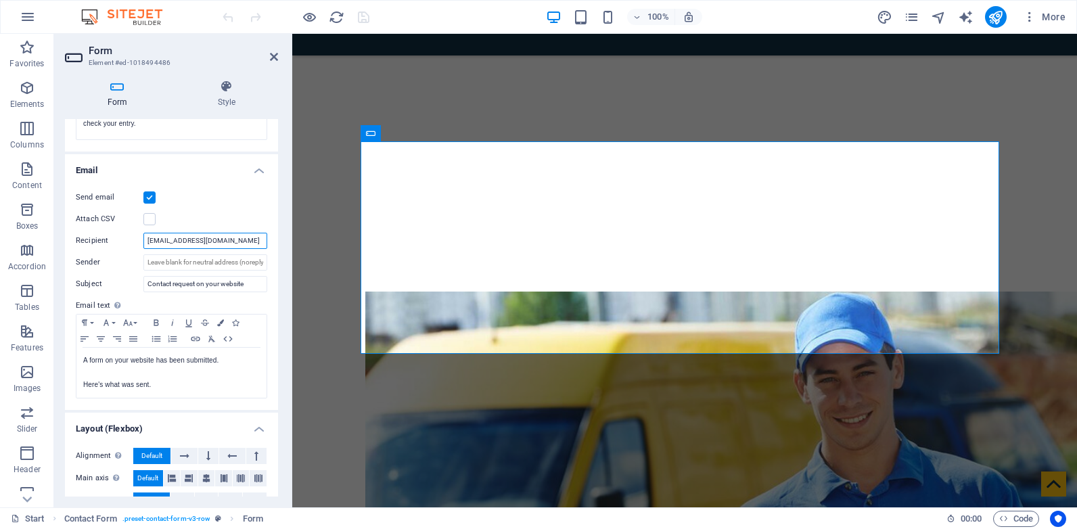
click at [194, 245] on input "[EMAIL_ADDRESS][DOMAIN_NAME]" at bounding box center [205, 241] width 124 height 16
paste input "courier"
type input "[EMAIL_ADDRESS][DOMAIN_NAME]"
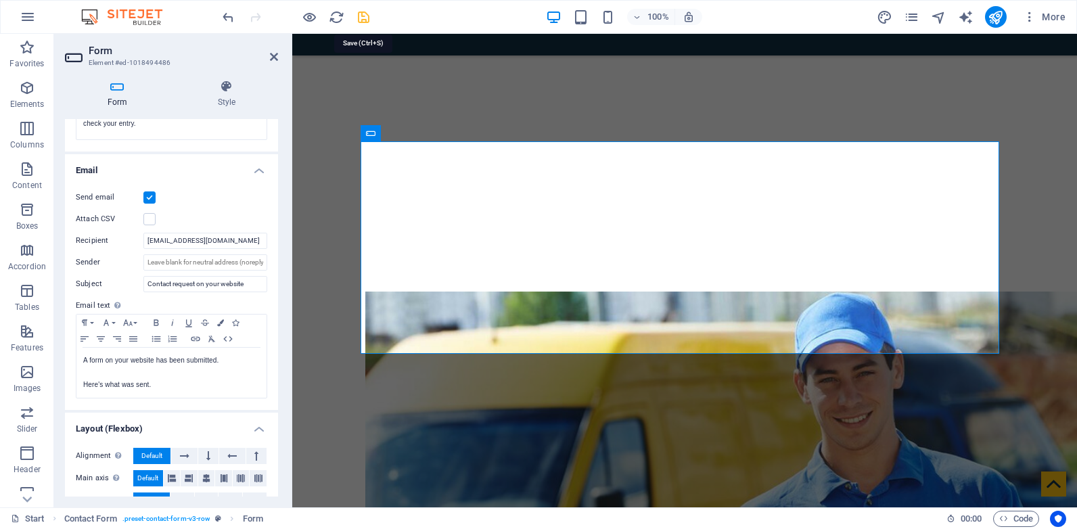
click at [363, 20] on icon "save" at bounding box center [364, 17] width 16 height 16
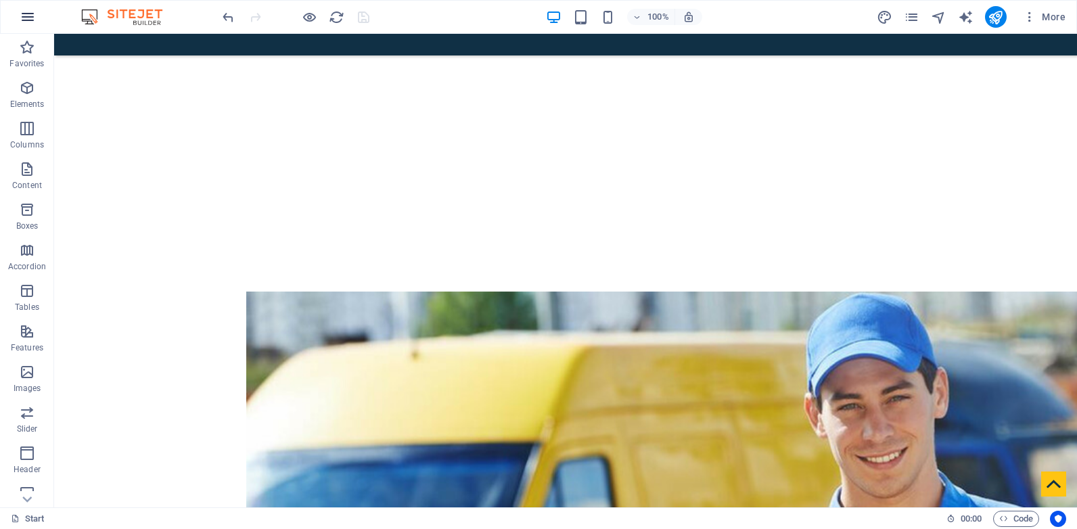
click at [27, 14] on icon "button" at bounding box center [28, 17] width 16 height 16
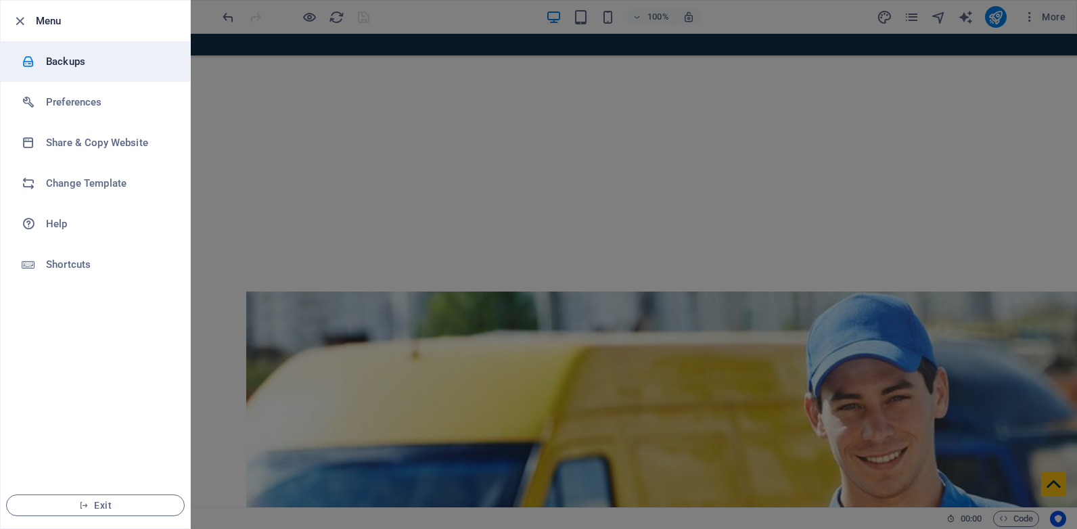
click at [97, 55] on h6 "Backups" at bounding box center [108, 61] width 125 height 16
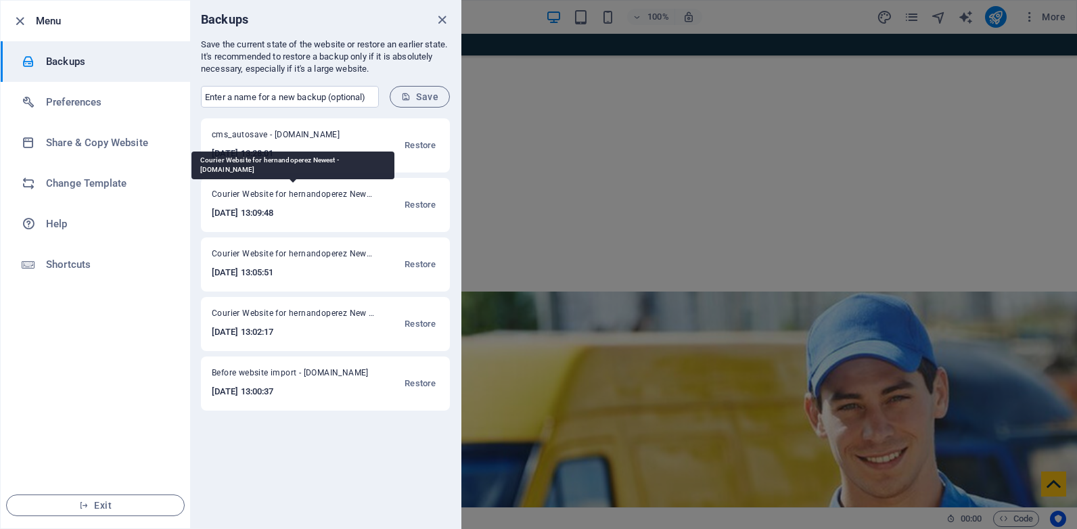
drag, startPoint x: 212, startPoint y: 193, endPoint x: 367, endPoint y: 197, distance: 154.9
click at [367, 197] on span "Courier Website for hernandoperez Newest - hernandoperez.affcucds.itsforeveryou…" at bounding box center [293, 197] width 162 height 16
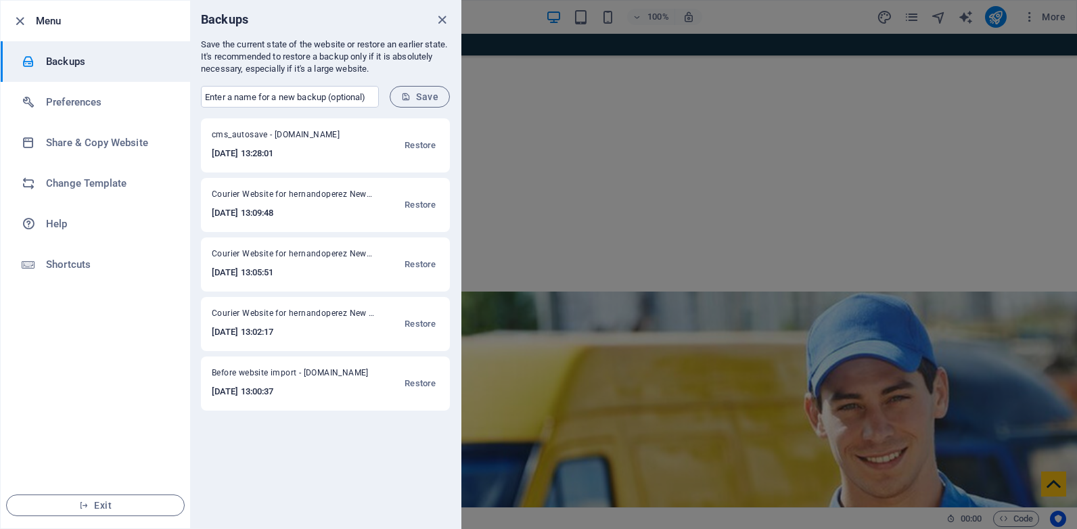
copy span "Courier Website for hernandoperez New"
click at [331, 97] on input "text" at bounding box center [290, 97] width 178 height 22
paste input "Courier Website for hernandoperez New"
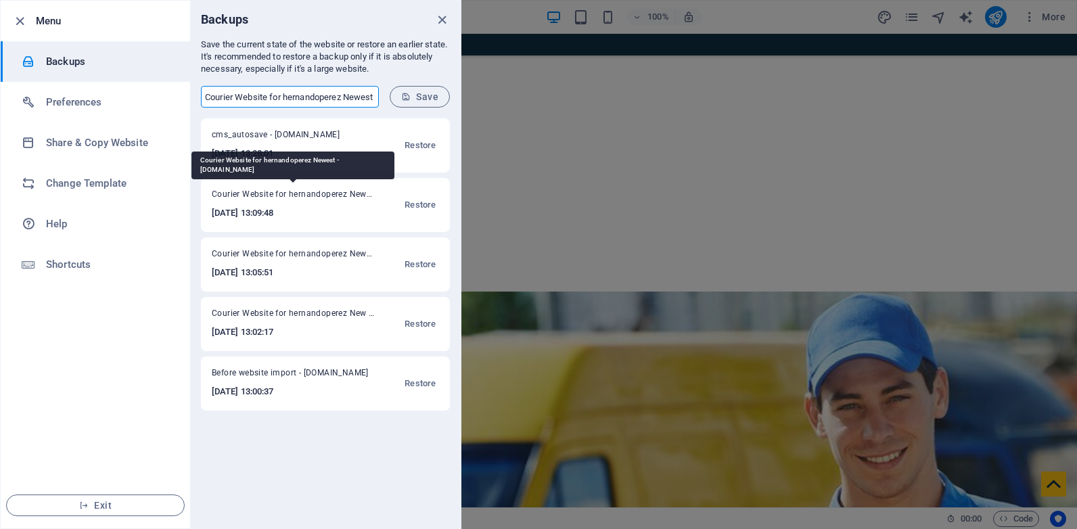
scroll to position [0, 1]
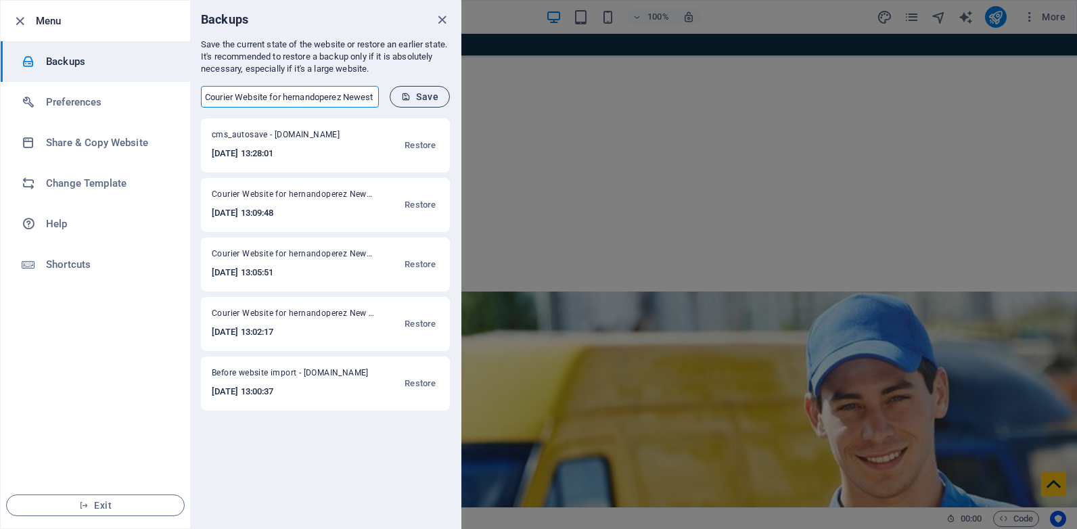
type input "Courier Website for hernandoperez Newest"
click at [427, 97] on span "Save" at bounding box center [419, 96] width 37 height 11
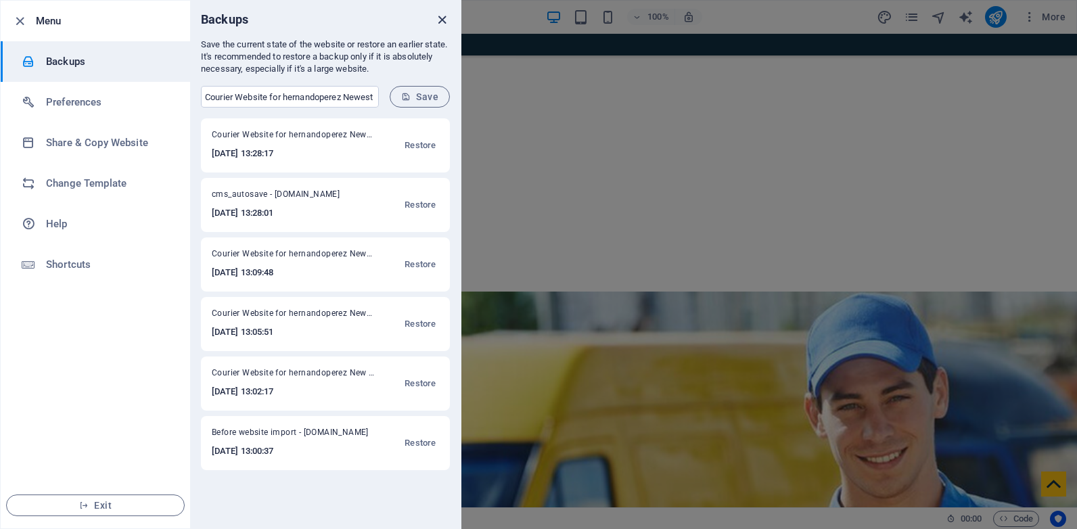
click at [435, 16] on icon "close" at bounding box center [442, 20] width 16 height 16
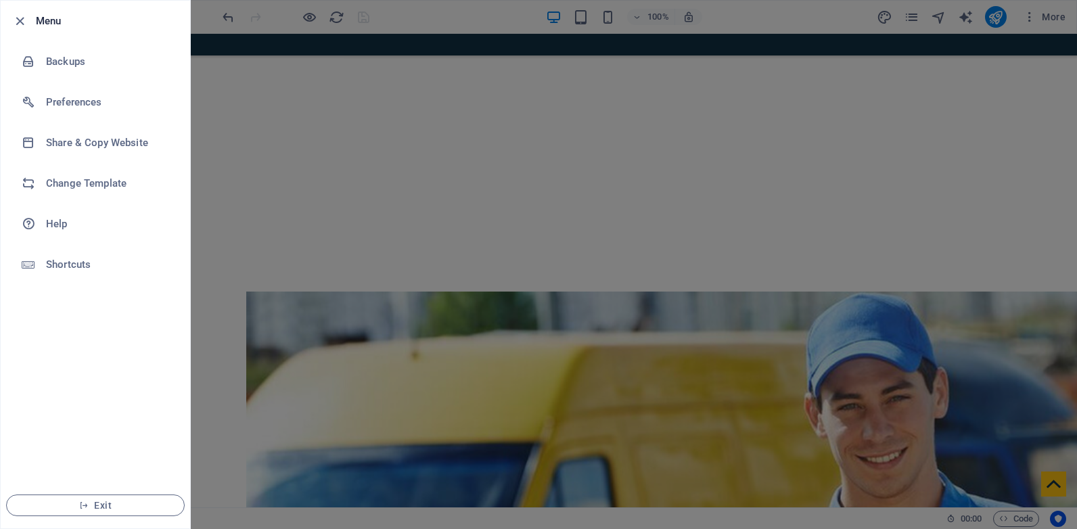
click at [391, 214] on div at bounding box center [538, 264] width 1077 height 529
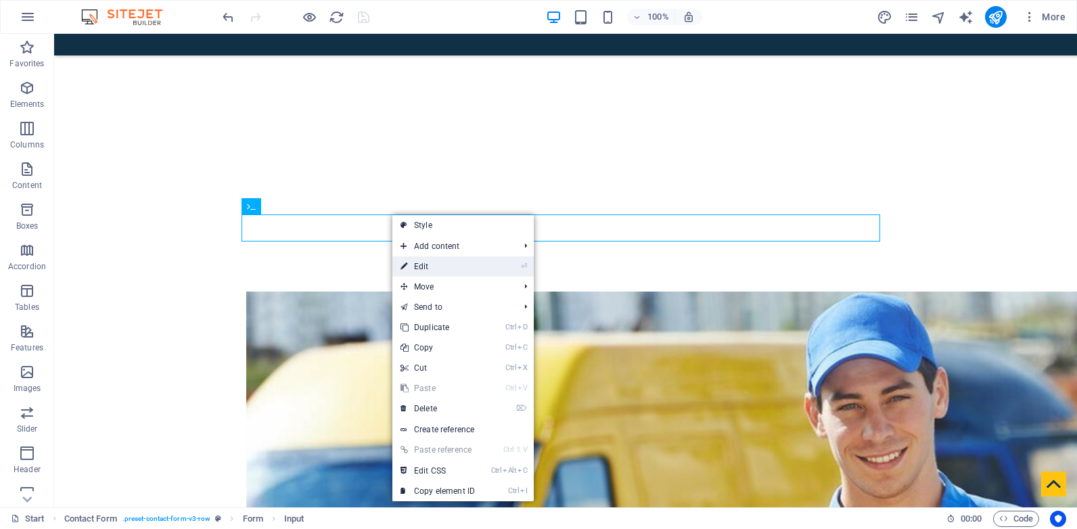
drag, startPoint x: 410, startPoint y: 266, endPoint x: 119, endPoint y: 232, distance: 292.8
click at [410, 266] on link "⏎ Edit" at bounding box center [437, 266] width 91 height 20
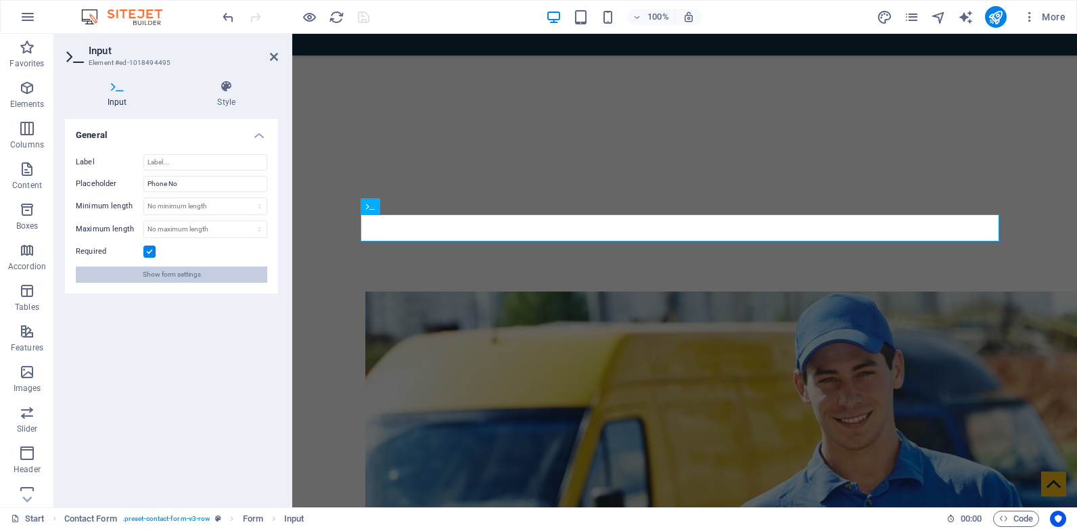
click at [185, 280] on span "Show form settings" at bounding box center [172, 275] width 58 height 16
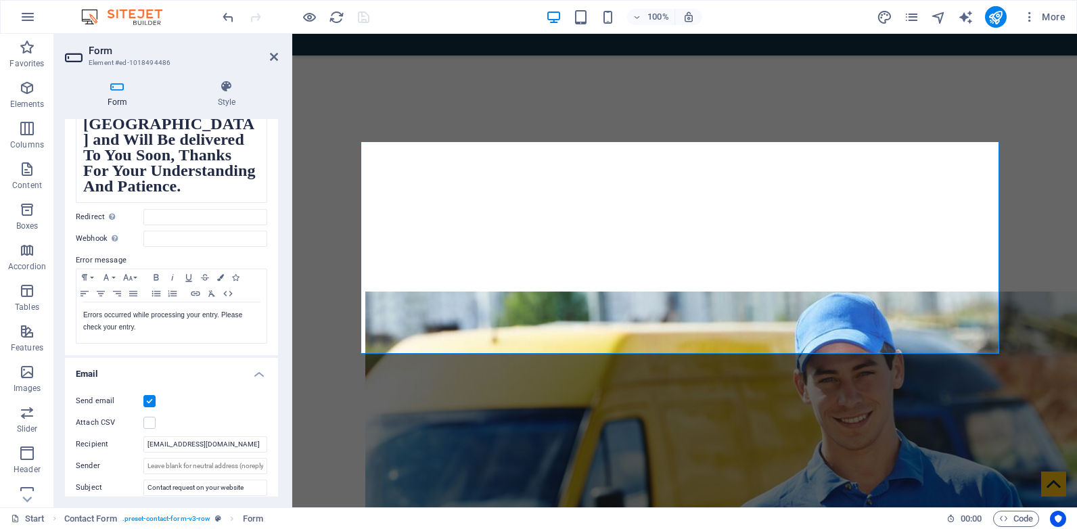
scroll to position [203, 0]
click at [186, 444] on input "emailcourier@itsforeveryours.com" at bounding box center [205, 444] width 124 height 16
click at [607, 221] on div at bounding box center [684, 530] width 785 height 618
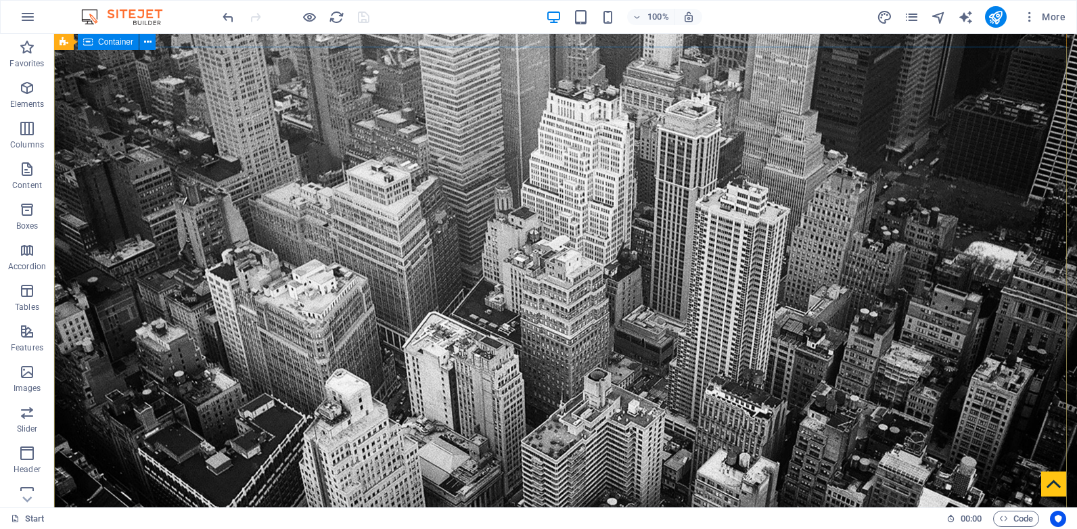
scroll to position [0, 0]
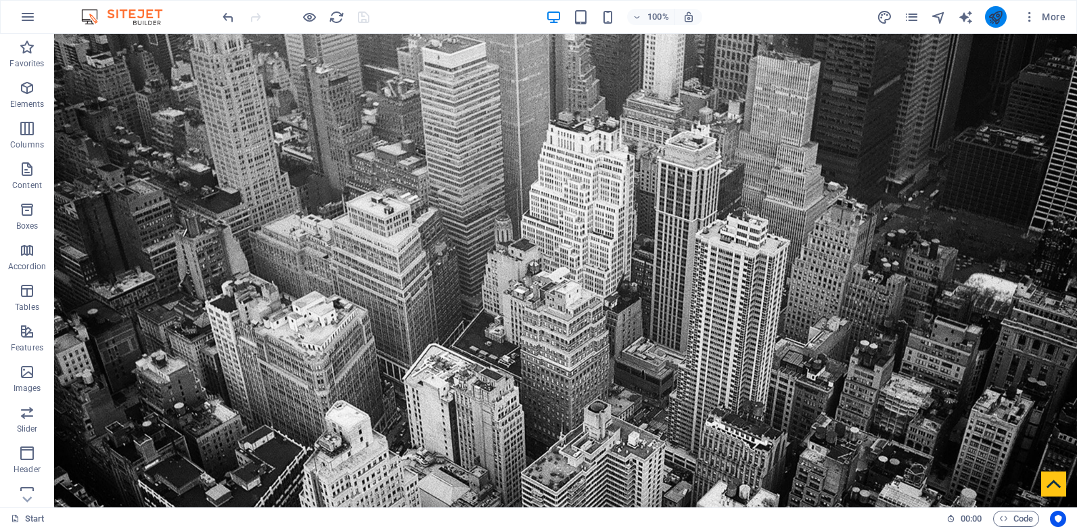
click at [1002, 20] on icon "publish" at bounding box center [996, 17] width 16 height 16
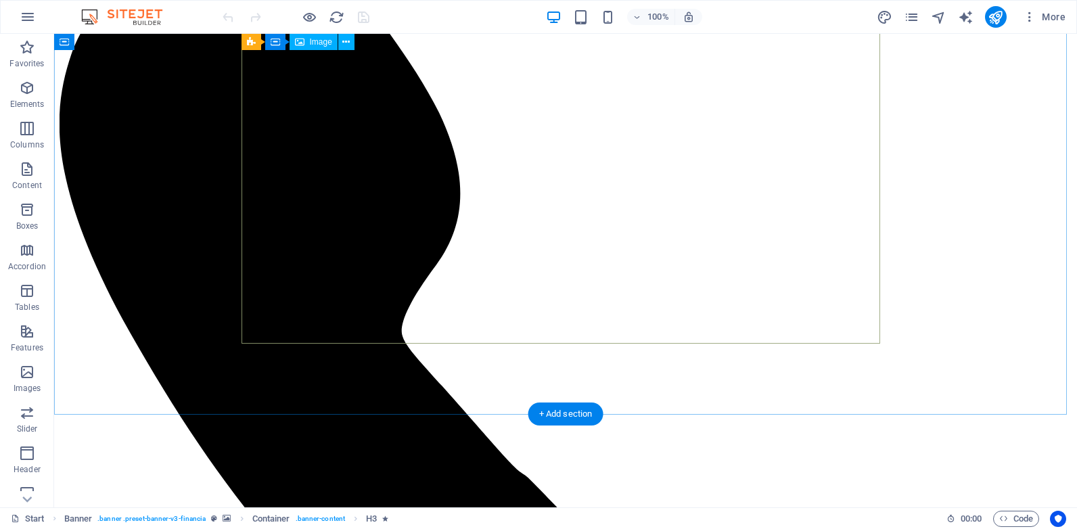
scroll to position [1061, 0]
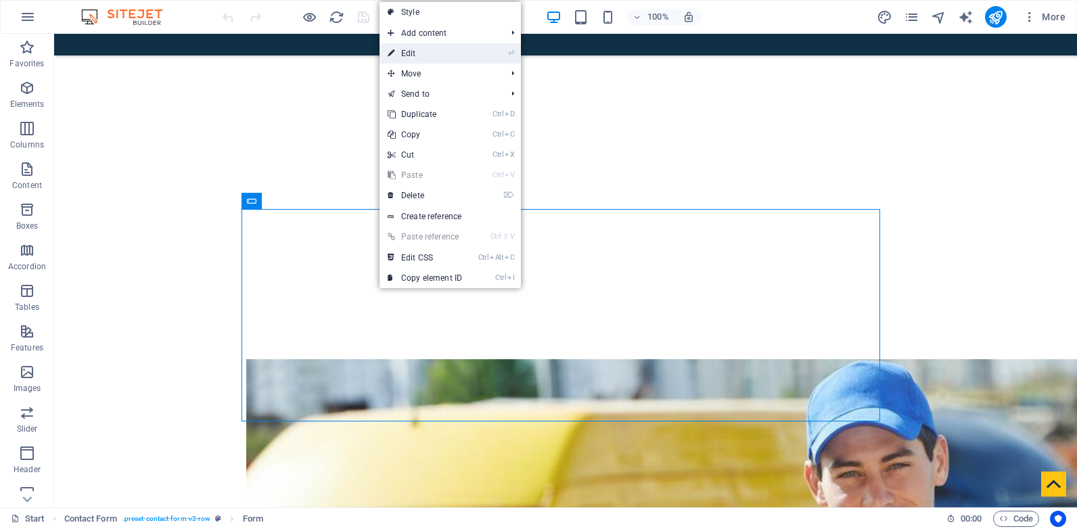
click at [425, 56] on link "⏎ Edit" at bounding box center [424, 53] width 91 height 20
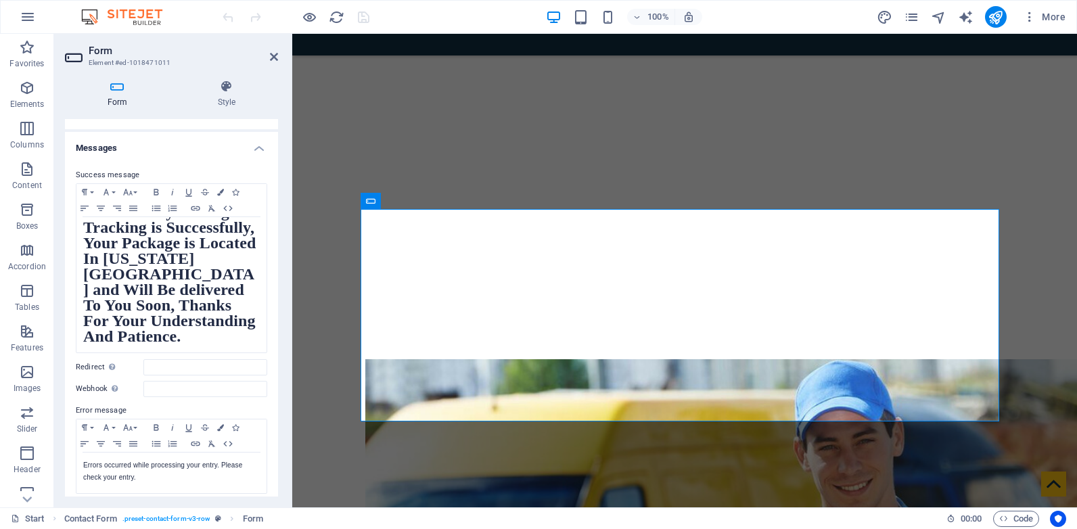
scroll to position [203, 0]
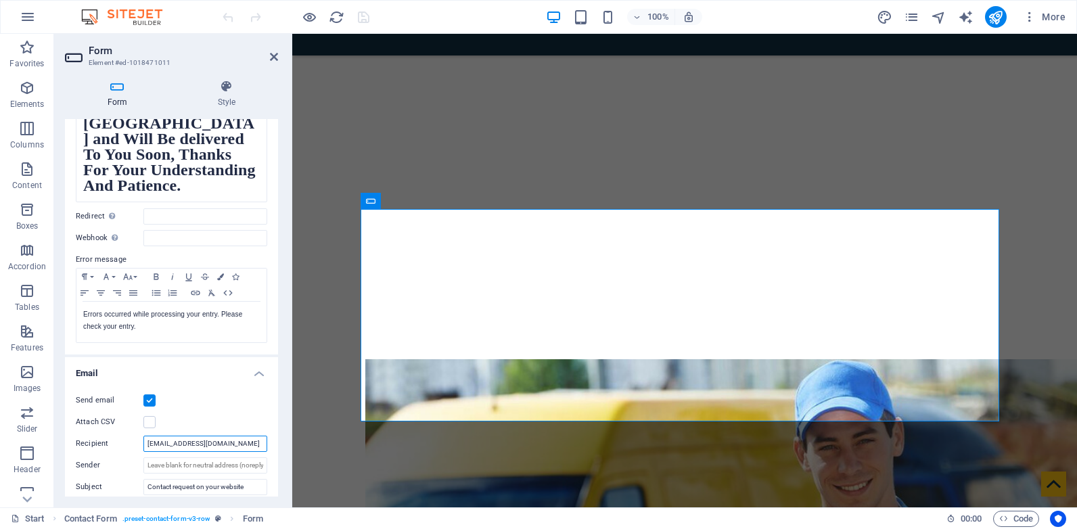
click at [182, 444] on input "[EMAIL_ADDRESS][DOMAIN_NAME]" at bounding box center [205, 444] width 124 height 16
click at [182, 444] on input "email@itsforeveryours.com" at bounding box center [205, 444] width 124 height 16
paste input "courier"
type input "emailcourier@itsforeveryours.com"
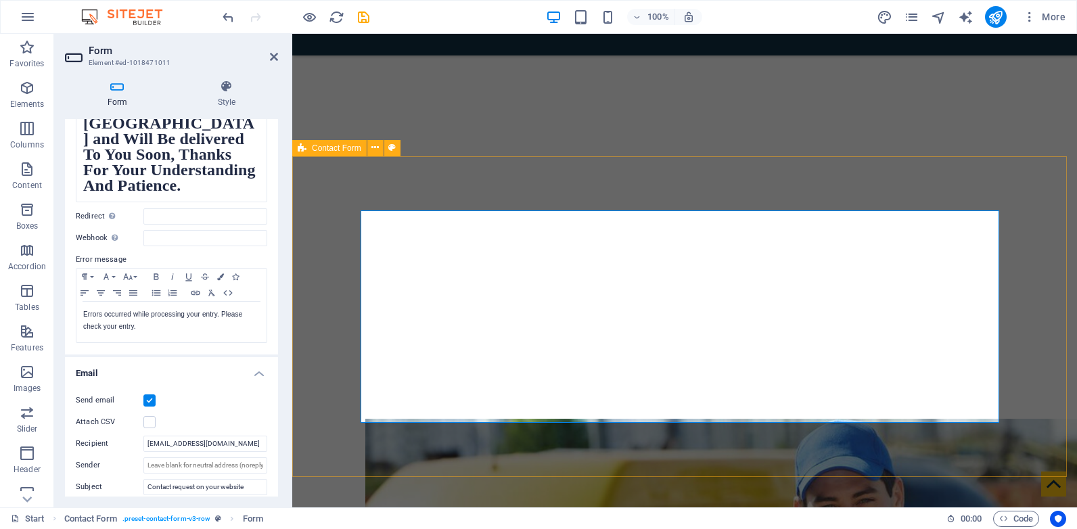
scroll to position [925, 0]
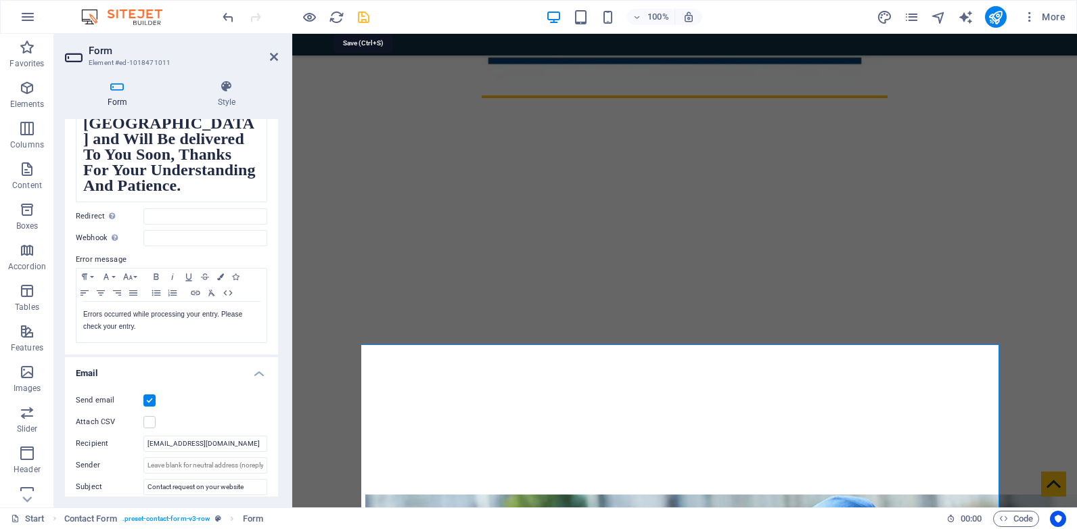
click at [365, 17] on icon "save" at bounding box center [364, 17] width 16 height 16
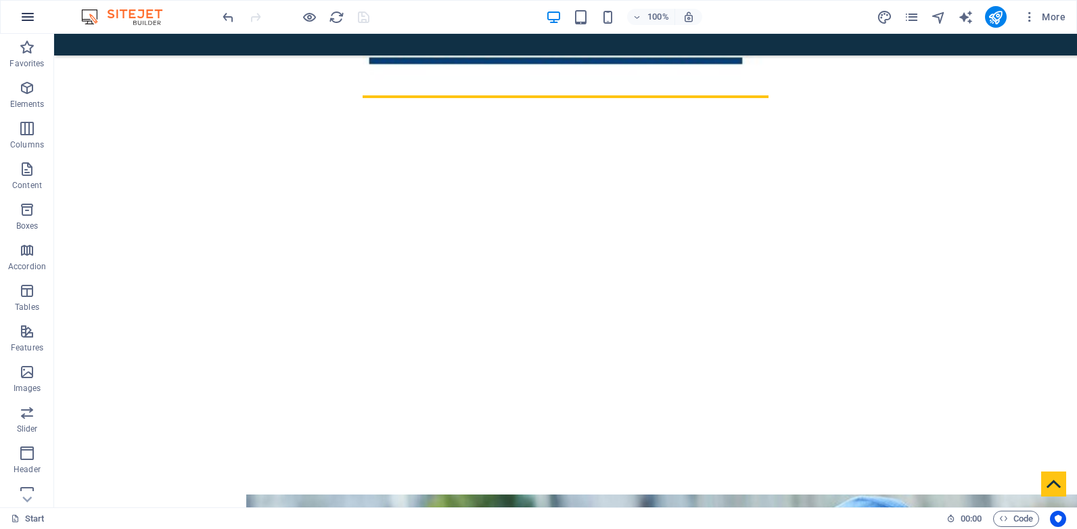
click at [27, 17] on icon "button" at bounding box center [28, 17] width 16 height 16
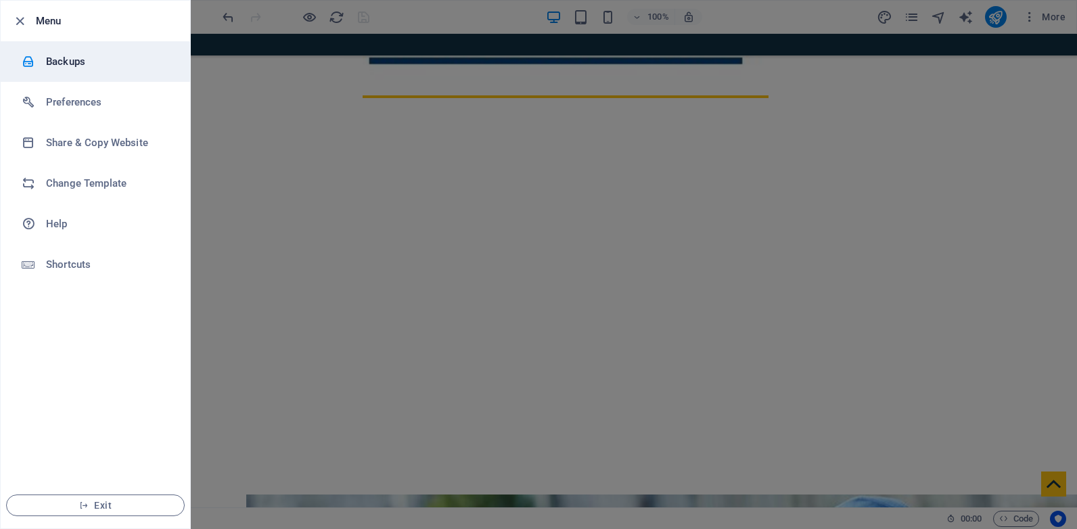
click at [82, 68] on h6 "Backups" at bounding box center [108, 61] width 125 height 16
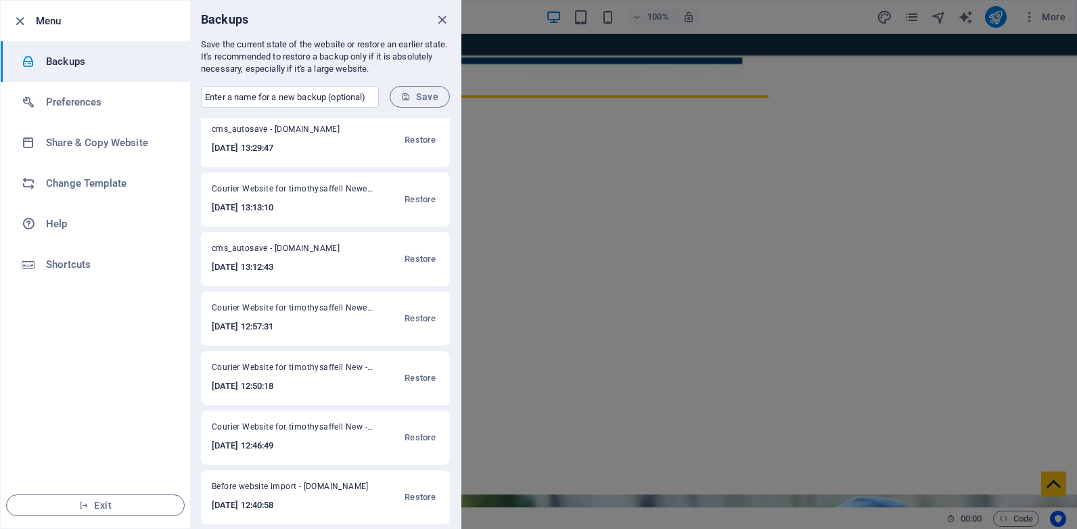
scroll to position [0, 0]
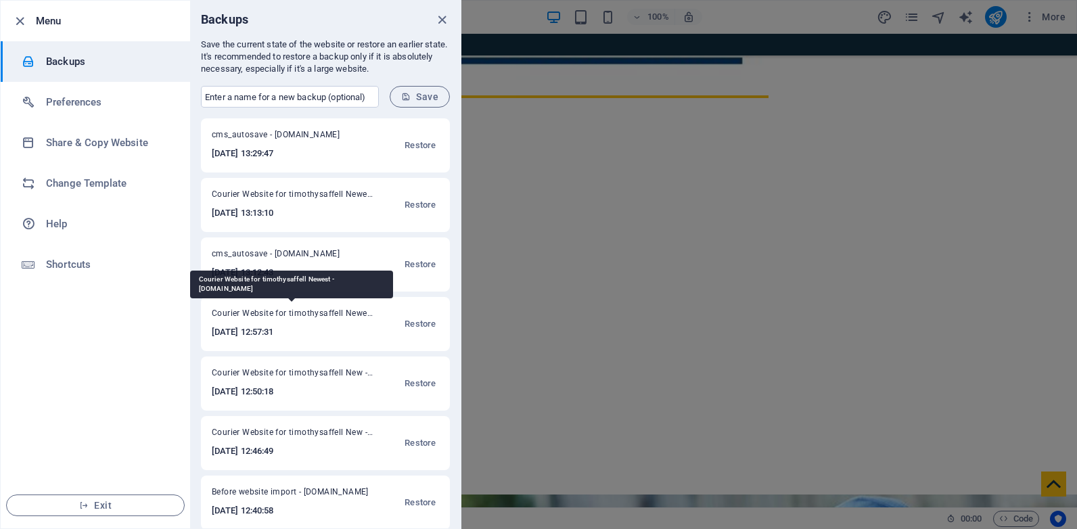
drag, startPoint x: 243, startPoint y: 313, endPoint x: 366, endPoint y: 317, distance: 123.2
click at [366, 317] on span "Courier Website for timothysaffell Newest - timothysaffell.affcucds.itsforevery…" at bounding box center [293, 316] width 162 height 16
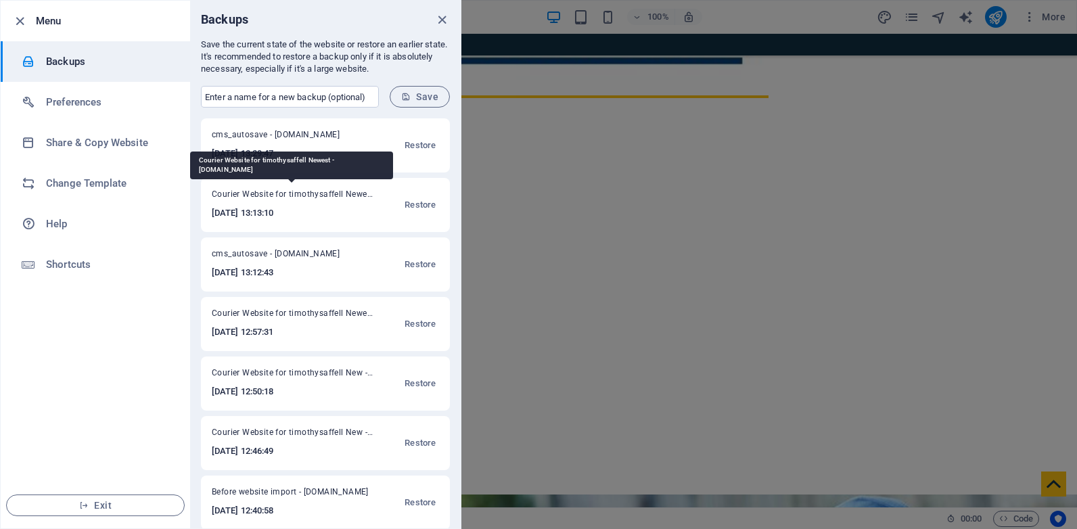
drag, startPoint x: 212, startPoint y: 193, endPoint x: 364, endPoint y: 197, distance: 152.2
click at [364, 197] on span "Courier Website for timothysaffell Newest - timothysaffell.affcucds.itsforevery…" at bounding box center [293, 197] width 162 height 16
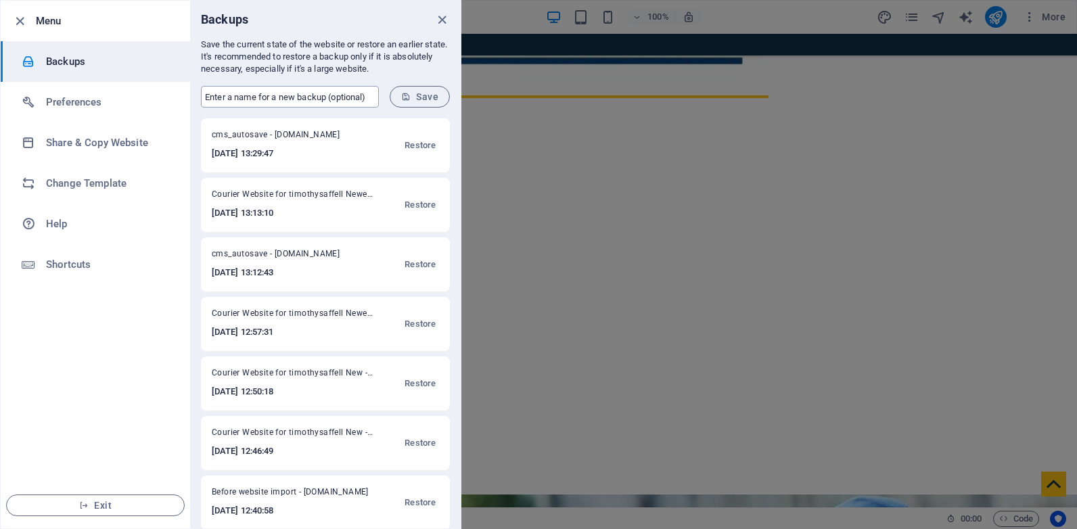
copy span "Courier Website for timothysaffell Newe"
click at [318, 91] on input "text" at bounding box center [290, 97] width 178 height 22
paste input "Courier Website for timothysaffell Newe"
type input "Courier Website for timothysaffell Newest"
click at [421, 99] on span "Save" at bounding box center [419, 96] width 37 height 11
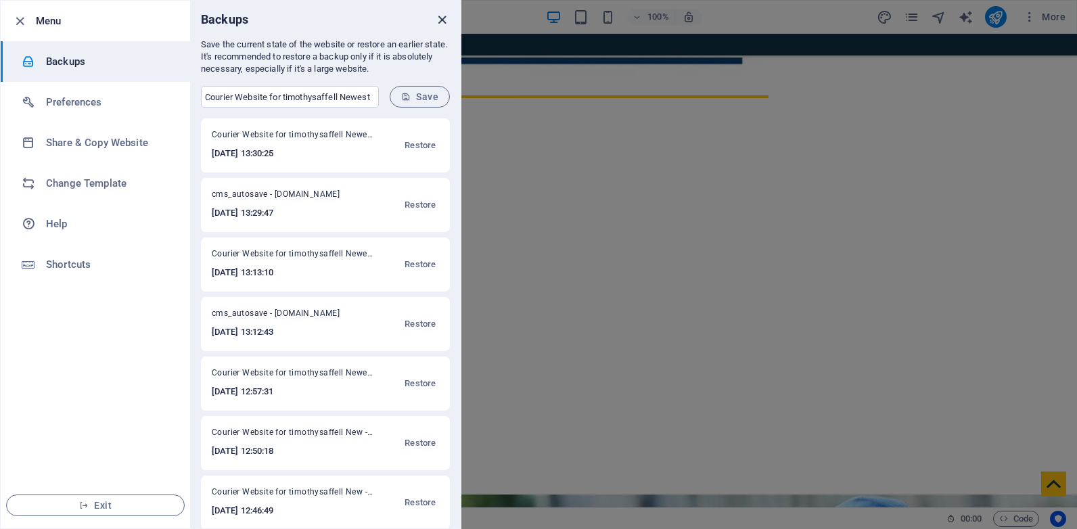
click at [440, 17] on icon "close" at bounding box center [442, 20] width 16 height 16
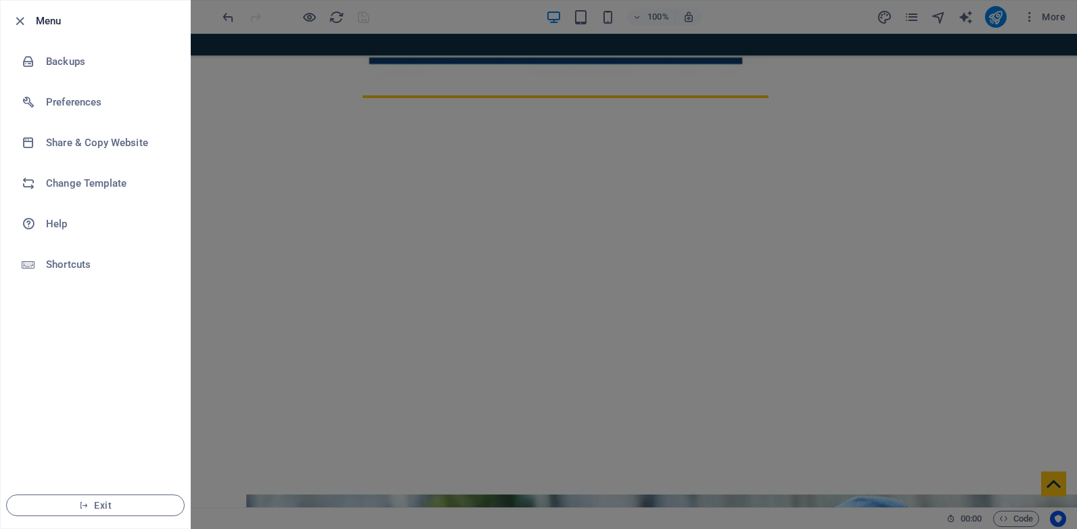
click at [950, 108] on div at bounding box center [538, 264] width 1077 height 529
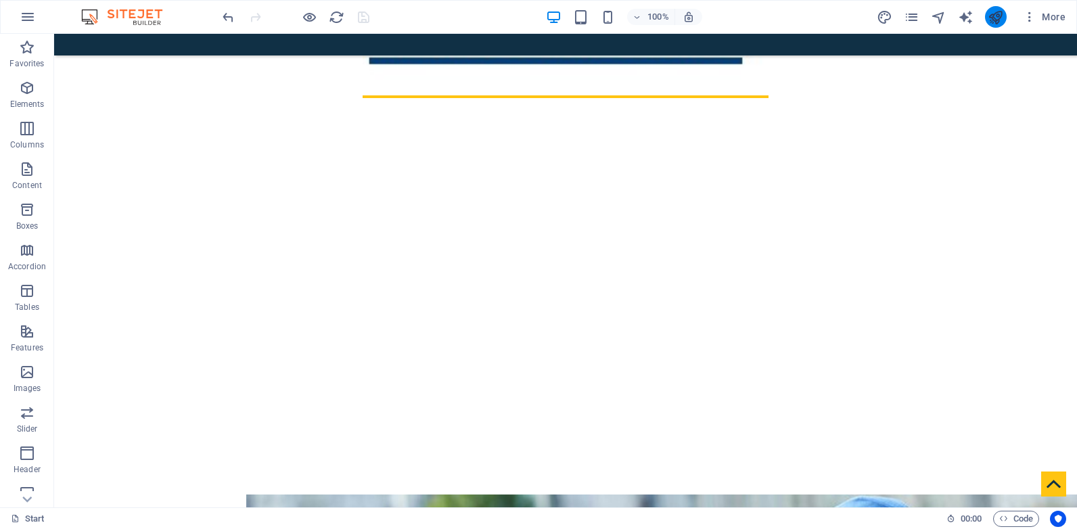
click at [987, 18] on button "publish" at bounding box center [996, 17] width 22 height 22
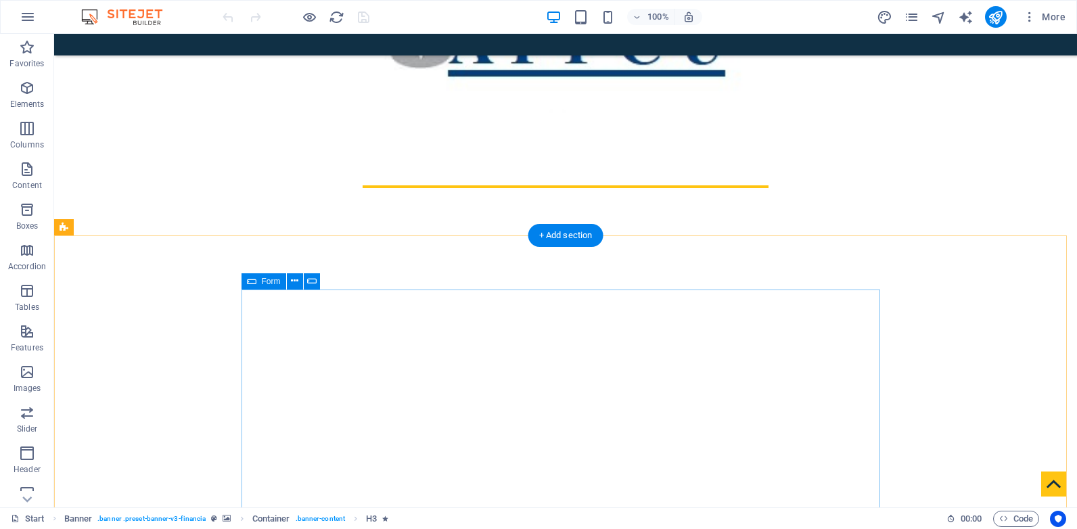
scroll to position [925, 0]
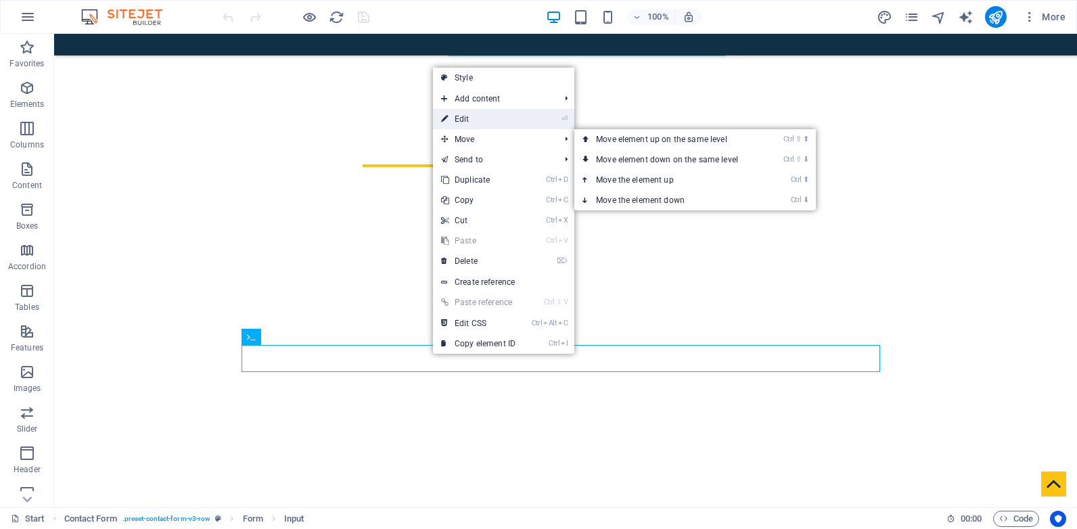
click at [493, 120] on link "⏎ Edit" at bounding box center [478, 119] width 91 height 20
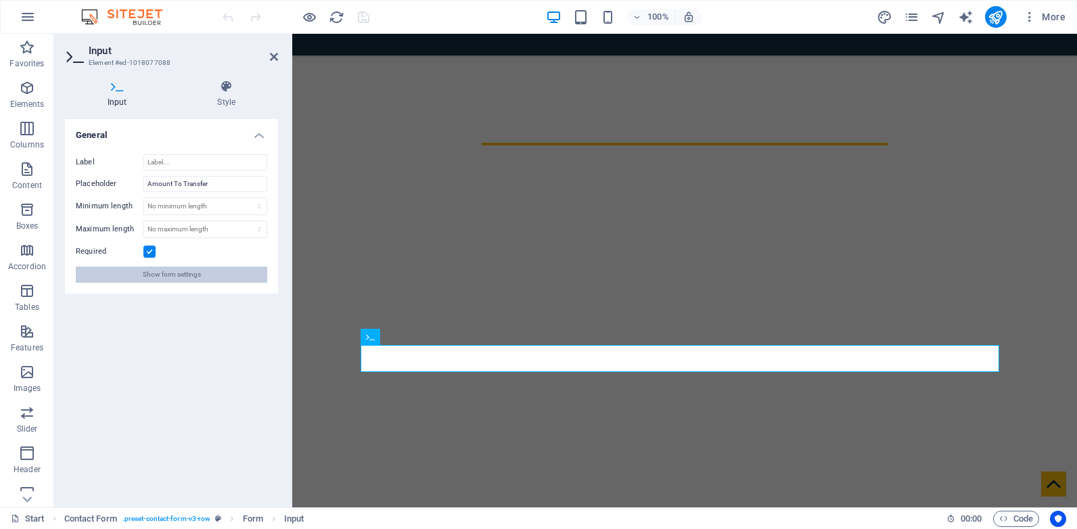
click at [167, 274] on span "Show form settings" at bounding box center [172, 275] width 58 height 16
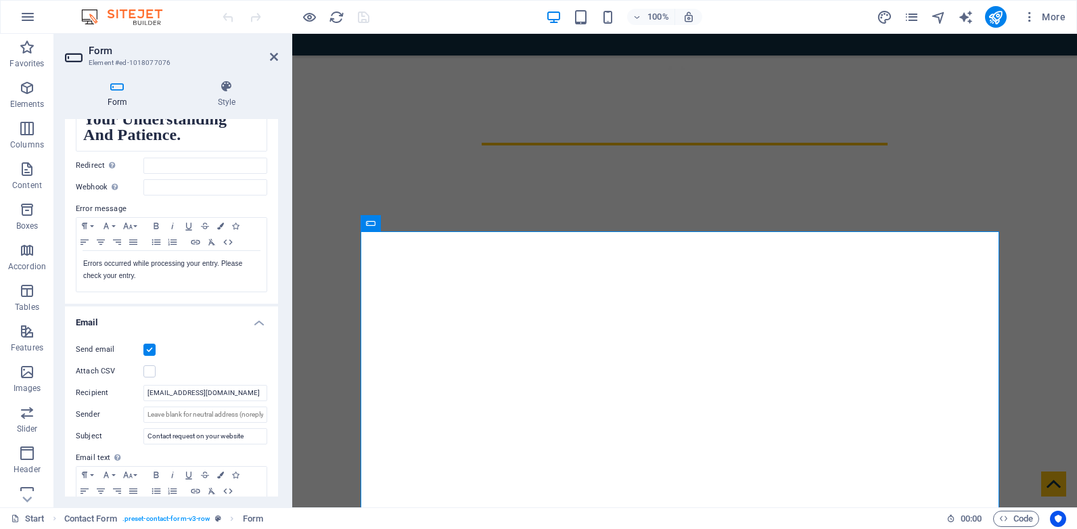
scroll to position [271, 0]
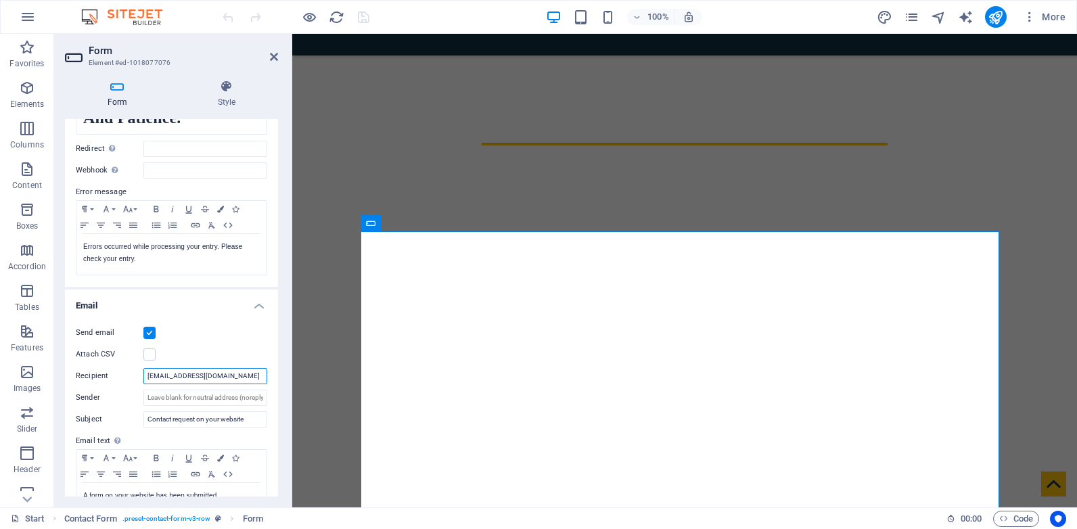
click at [216, 375] on input "[EMAIL_ADDRESS][DOMAIN_NAME]" at bounding box center [205, 376] width 124 height 16
paste input "[EMAIL_ADDRESS][DOMAIN_NAME]"
type input "[EMAIL_ADDRESS][DOMAIN_NAME]"
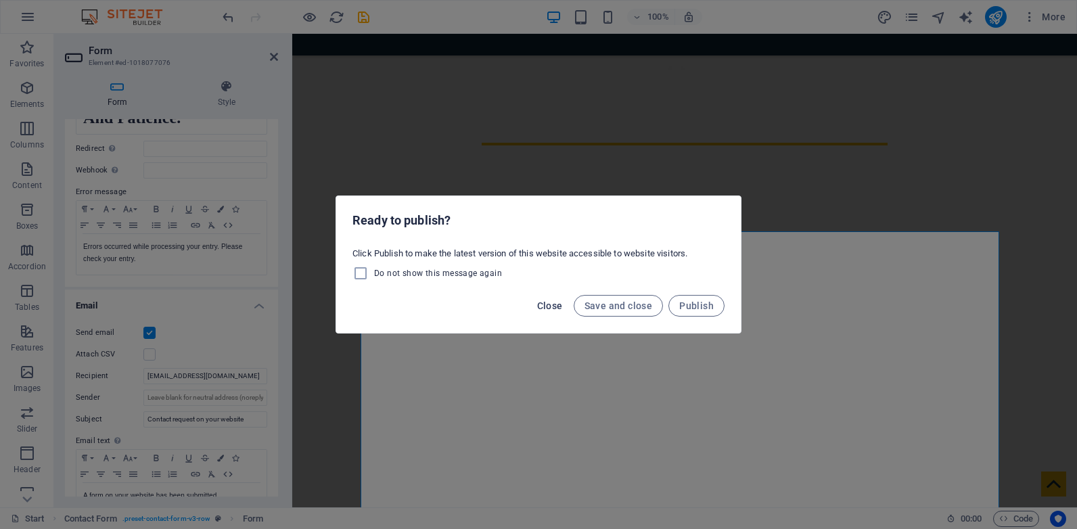
click at [557, 309] on span "Close" at bounding box center [550, 305] width 26 height 11
